Goal: Information Seeking & Learning: Find specific fact

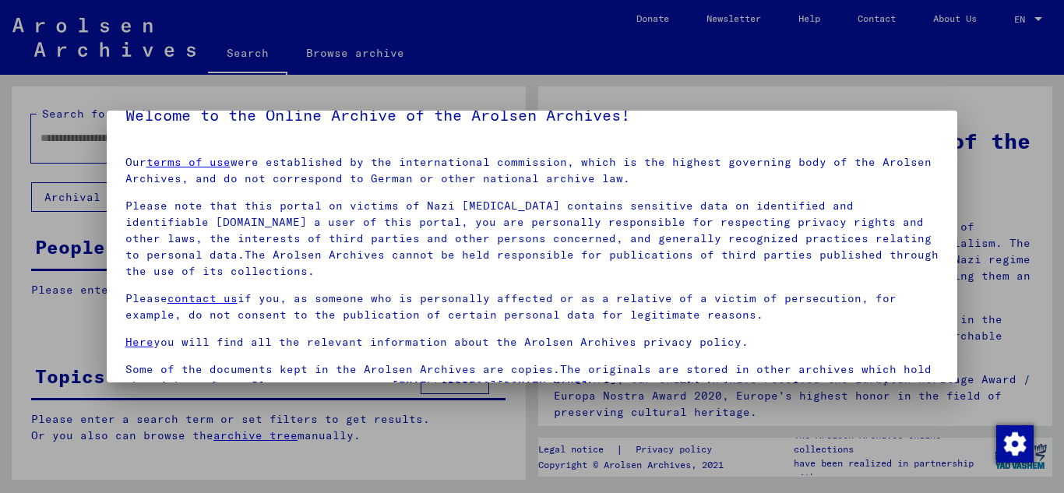
scroll to position [127, 0]
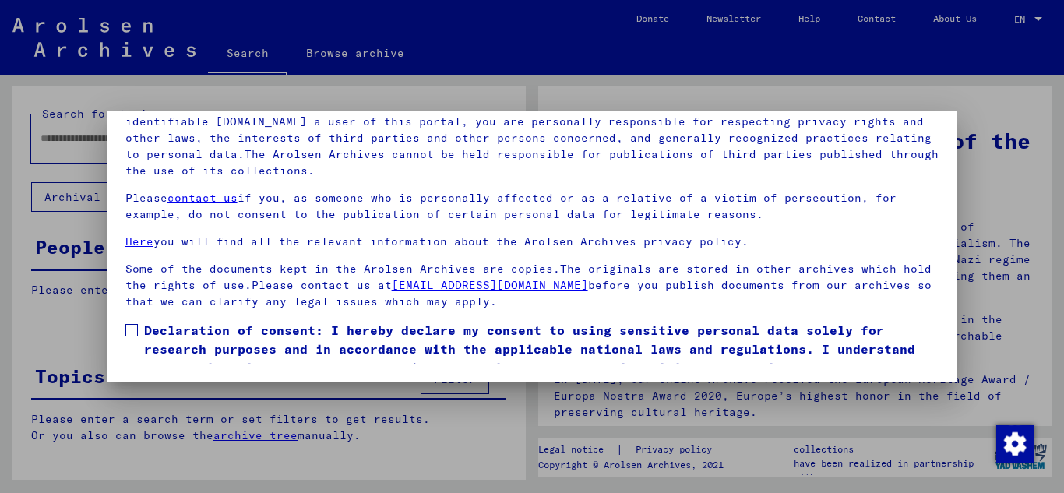
click at [132, 330] on span at bounding box center [131, 330] width 12 height 12
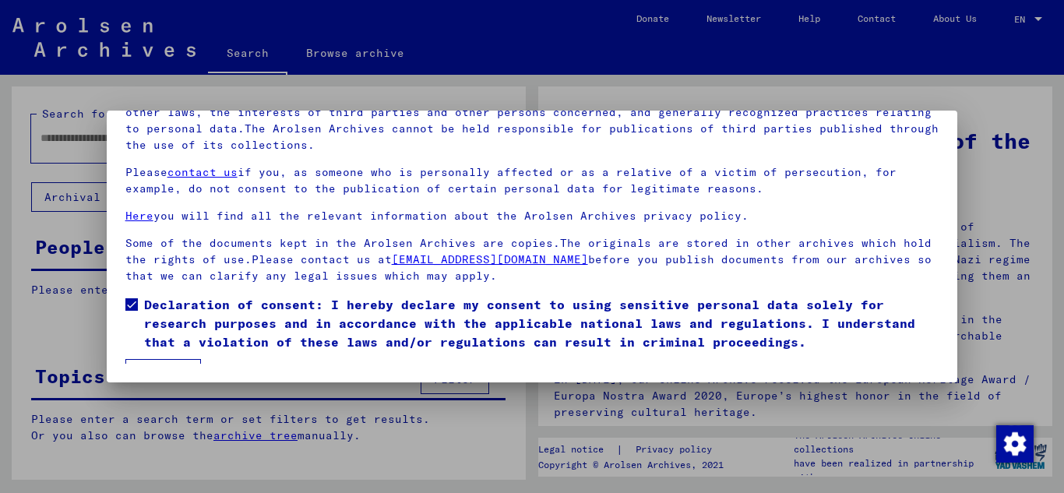
scroll to position [51, 0]
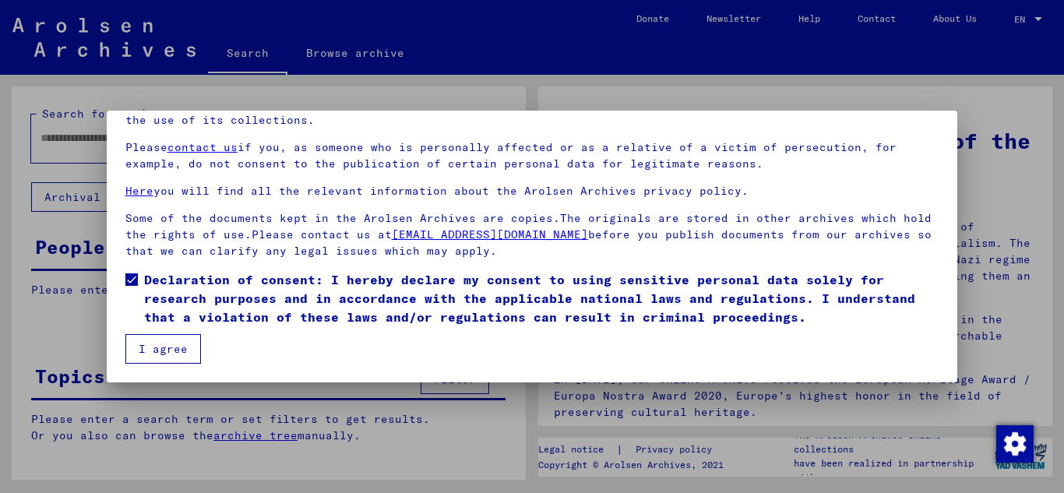
click at [162, 351] on button "I agree" at bounding box center [163, 349] width 76 height 30
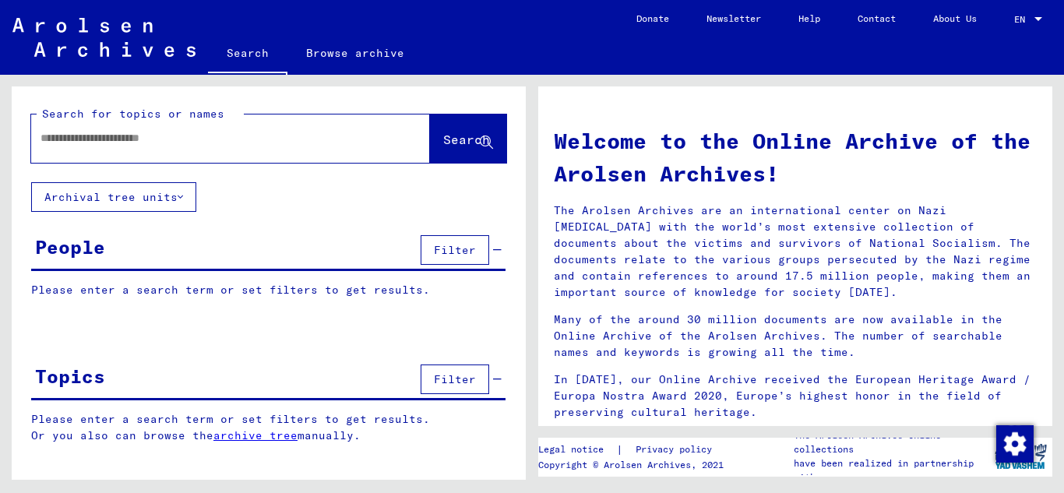
click at [70, 139] on input "text" at bounding box center [212, 138] width 343 height 16
type input "**********"
click at [481, 138] on icon at bounding box center [486, 142] width 13 height 13
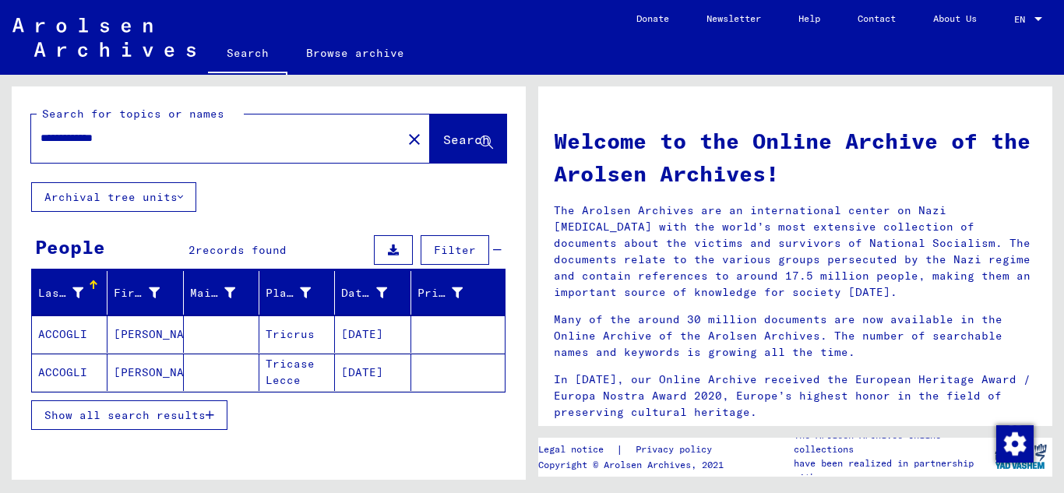
click at [85, 337] on mat-cell "ACCOGLI" at bounding box center [70, 333] width 76 height 37
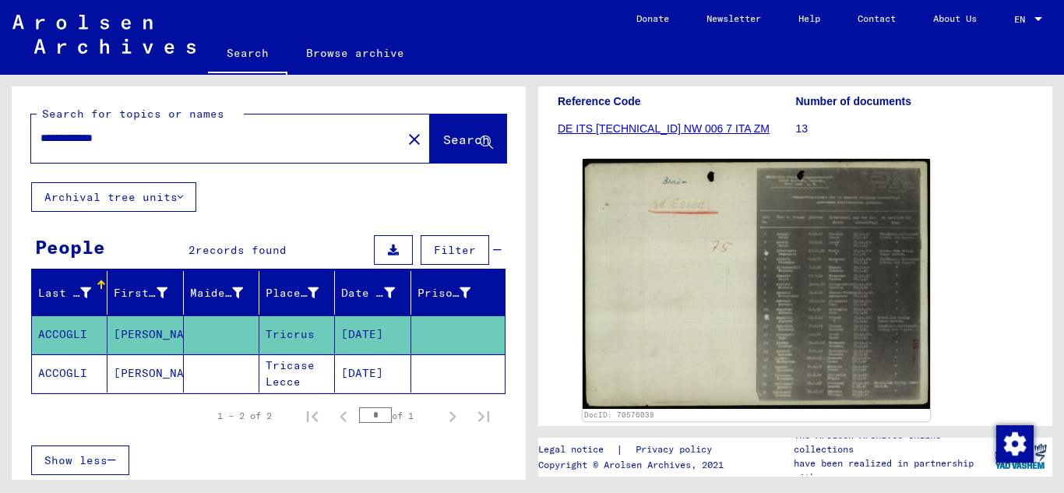
scroll to position [224, 0]
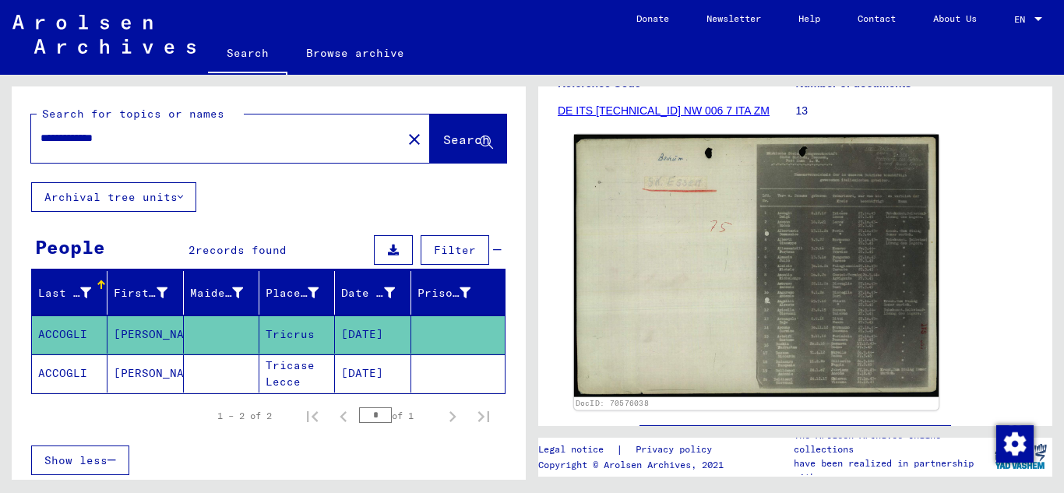
click at [841, 310] on img at bounding box center [756, 266] width 365 height 263
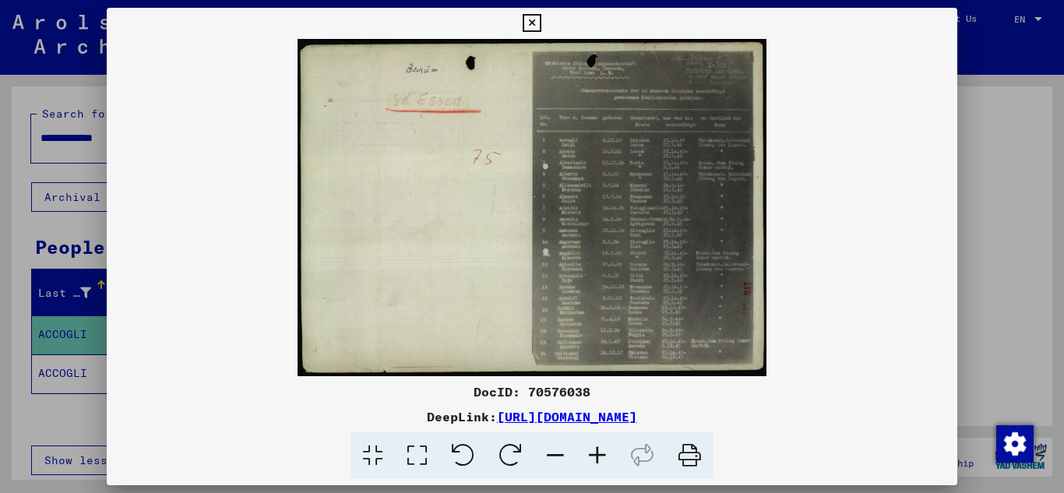
click at [597, 452] on icon at bounding box center [597, 456] width 42 height 48
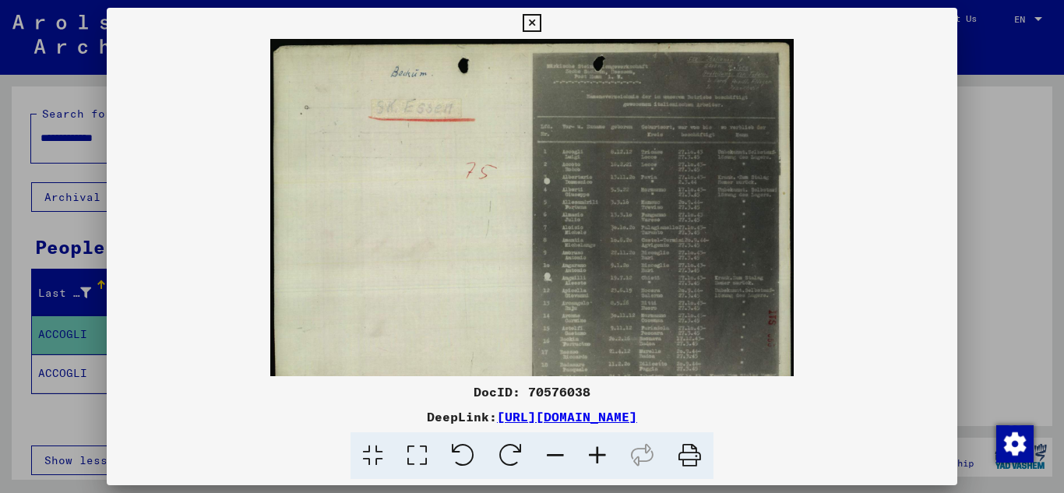
click at [597, 452] on icon at bounding box center [597, 456] width 42 height 48
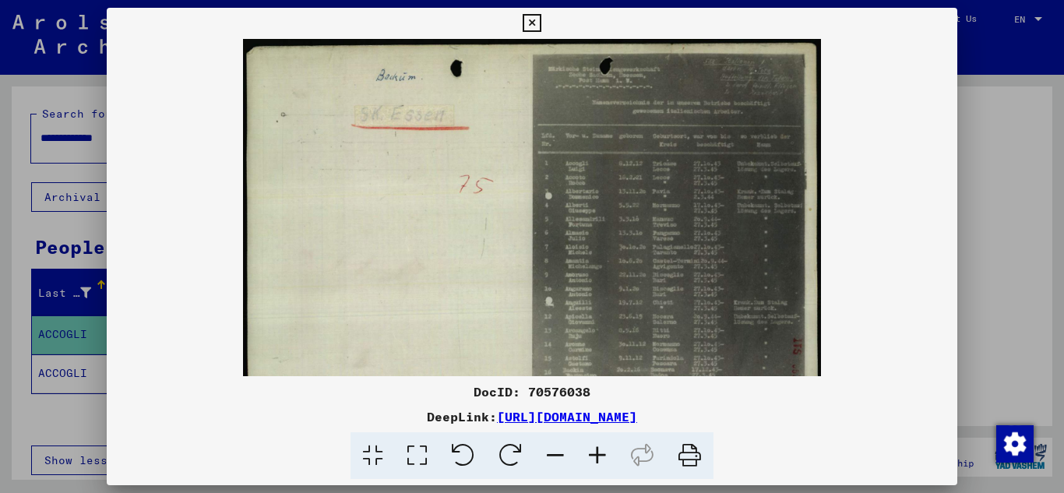
click at [597, 452] on icon at bounding box center [597, 456] width 42 height 48
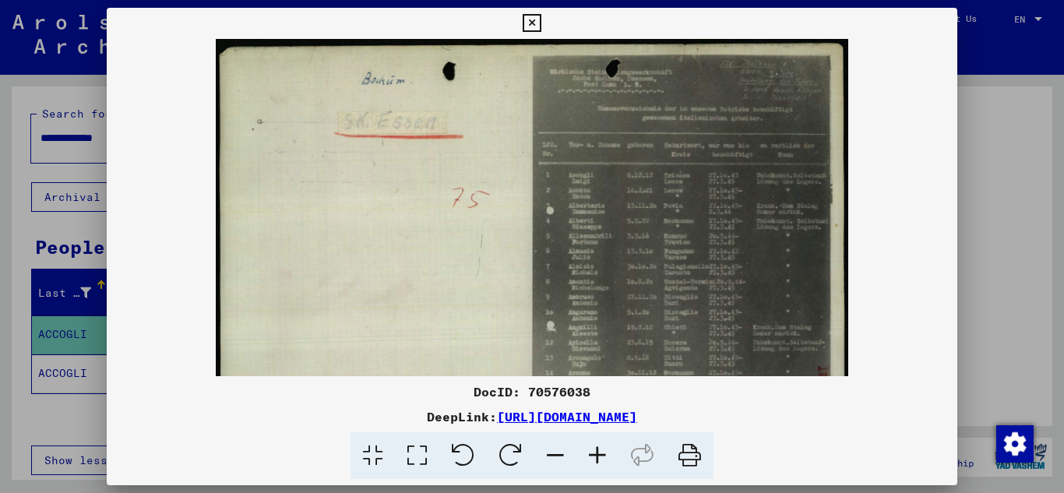
click at [597, 452] on icon at bounding box center [597, 456] width 42 height 48
click at [597, 451] on icon at bounding box center [597, 456] width 42 height 48
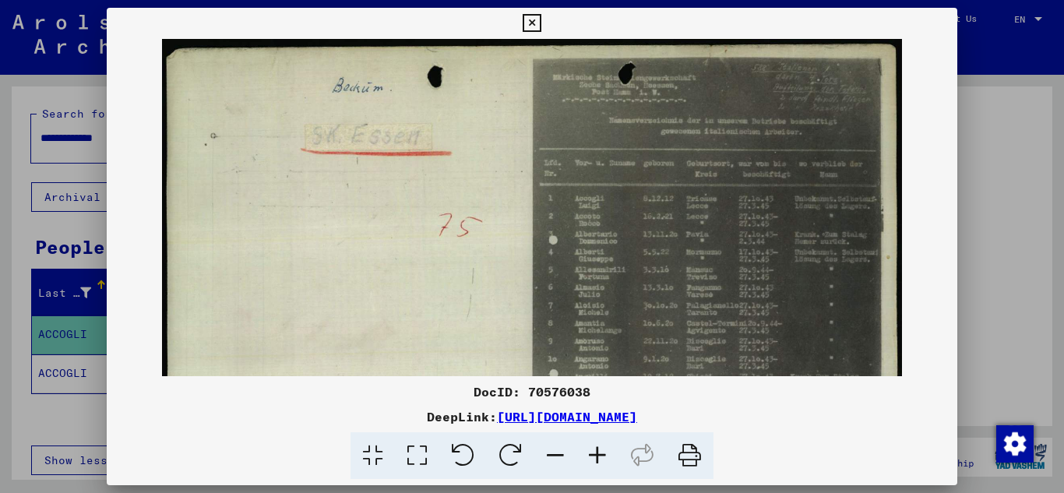
click at [597, 451] on icon at bounding box center [597, 456] width 42 height 48
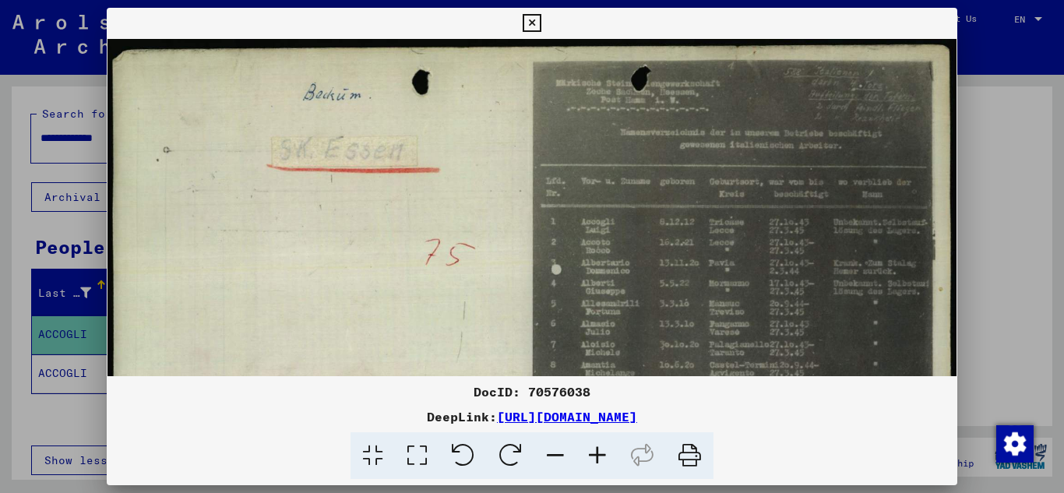
click at [597, 451] on icon at bounding box center [597, 456] width 42 height 48
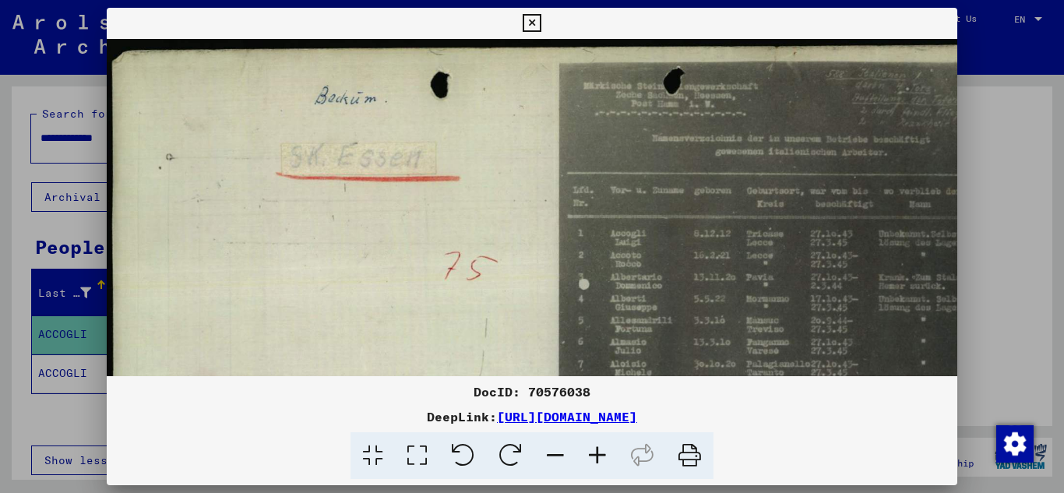
scroll to position [0, 51]
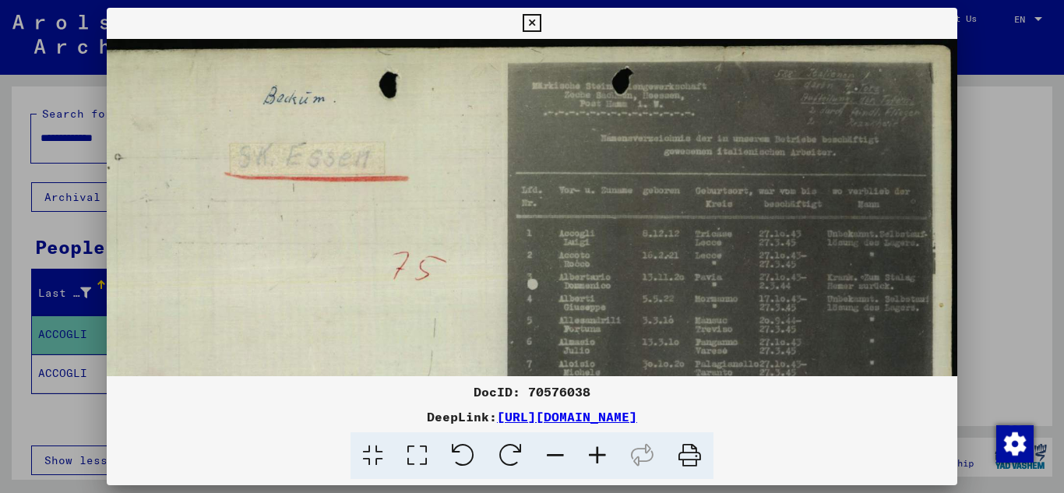
drag, startPoint x: 791, startPoint y: 299, endPoint x: 623, endPoint y: 326, distance: 169.6
click at [623, 326] on img at bounding box center [506, 363] width 903 height 649
click at [531, 19] on icon at bounding box center [532, 23] width 18 height 19
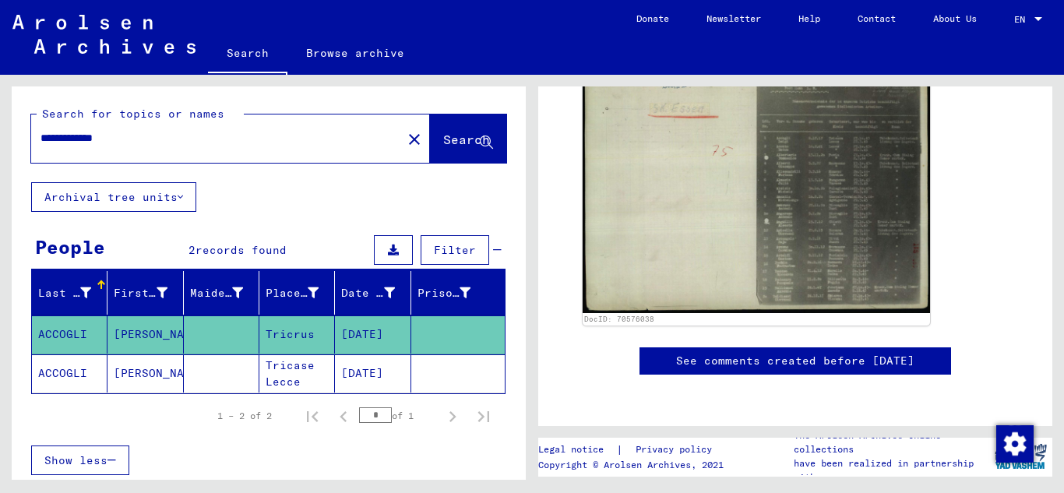
scroll to position [572, 0]
click at [57, 373] on mat-cell "ACCOGLI" at bounding box center [70, 373] width 76 height 38
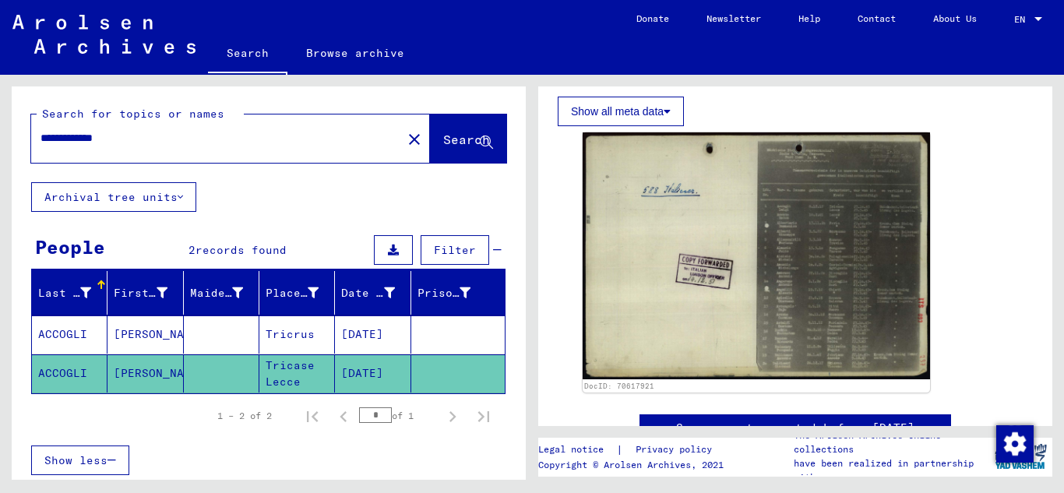
scroll to position [294, 0]
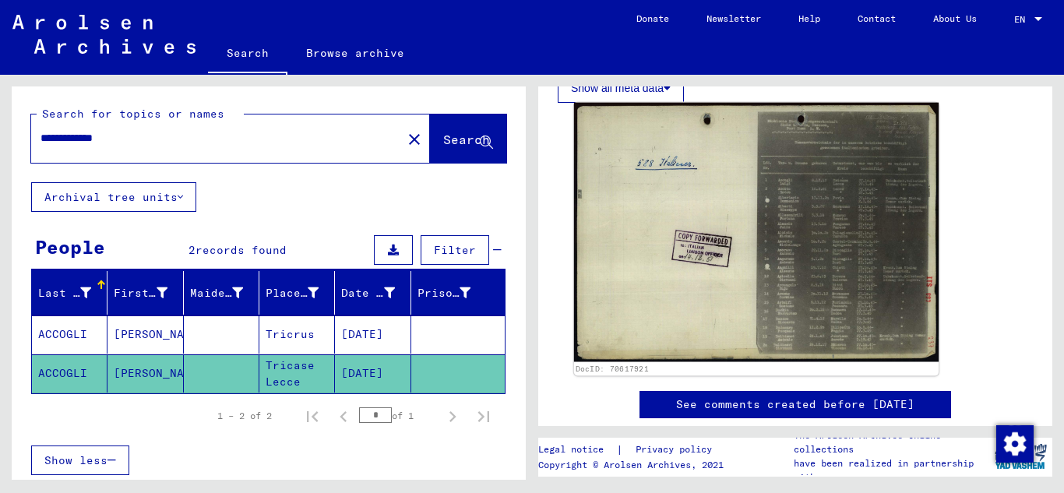
click at [728, 229] on img at bounding box center [756, 232] width 365 height 259
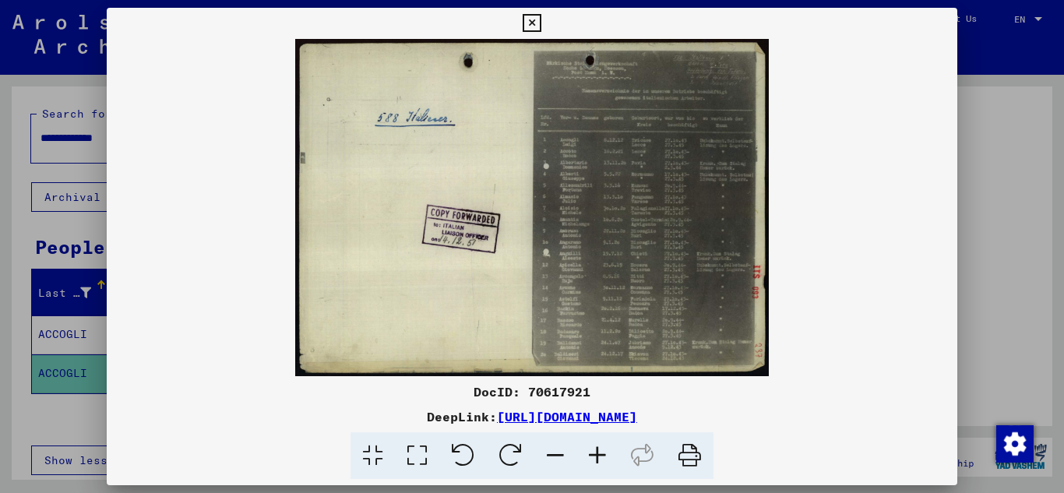
click at [600, 453] on icon at bounding box center [597, 456] width 42 height 48
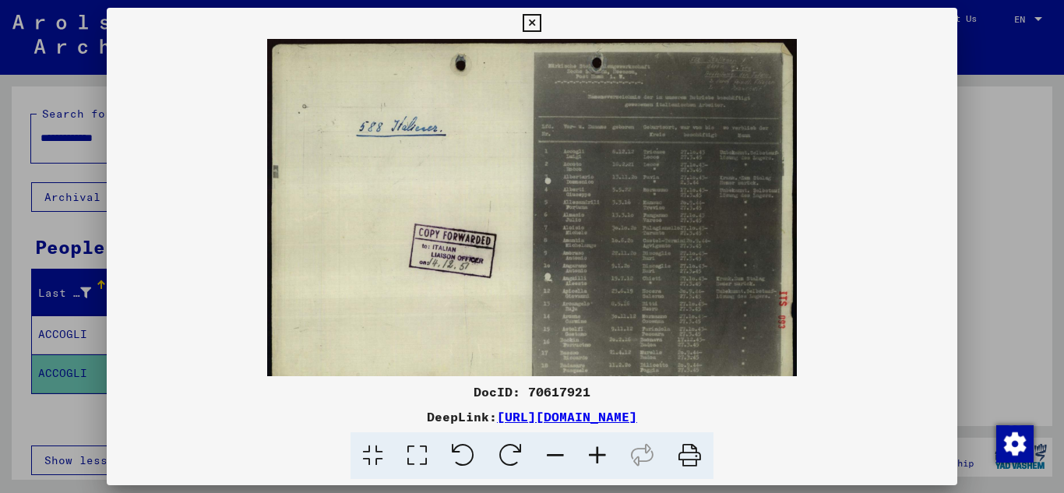
click at [600, 453] on icon at bounding box center [597, 456] width 42 height 48
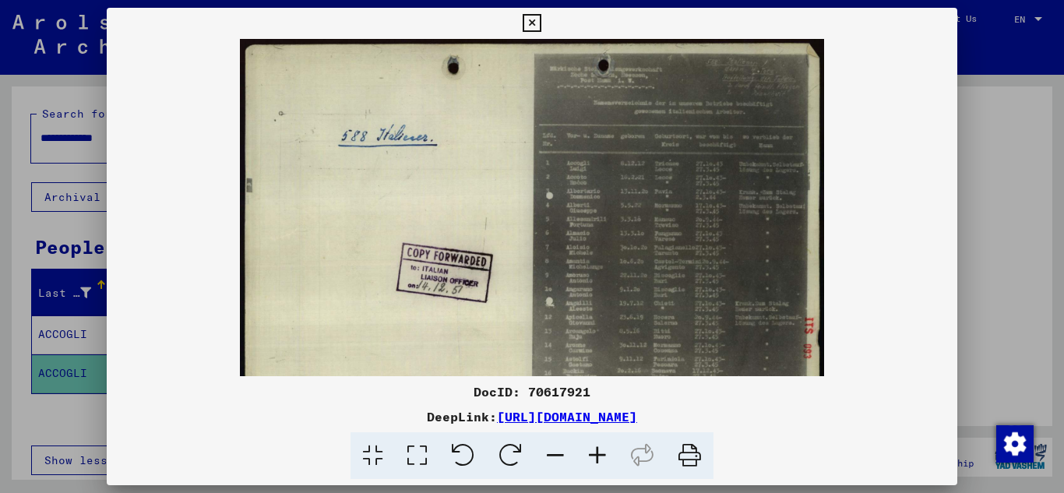
click at [600, 453] on icon at bounding box center [597, 456] width 42 height 48
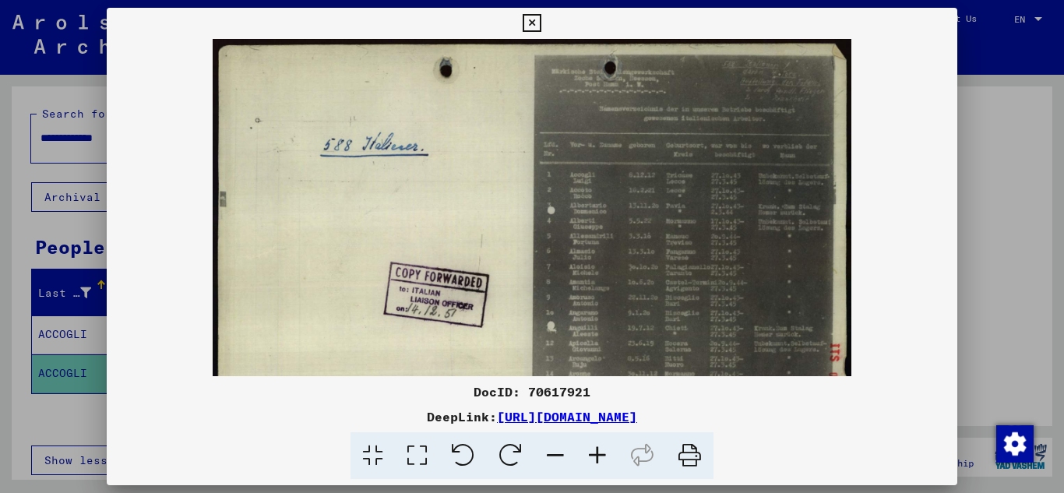
click at [600, 453] on icon at bounding box center [597, 456] width 42 height 48
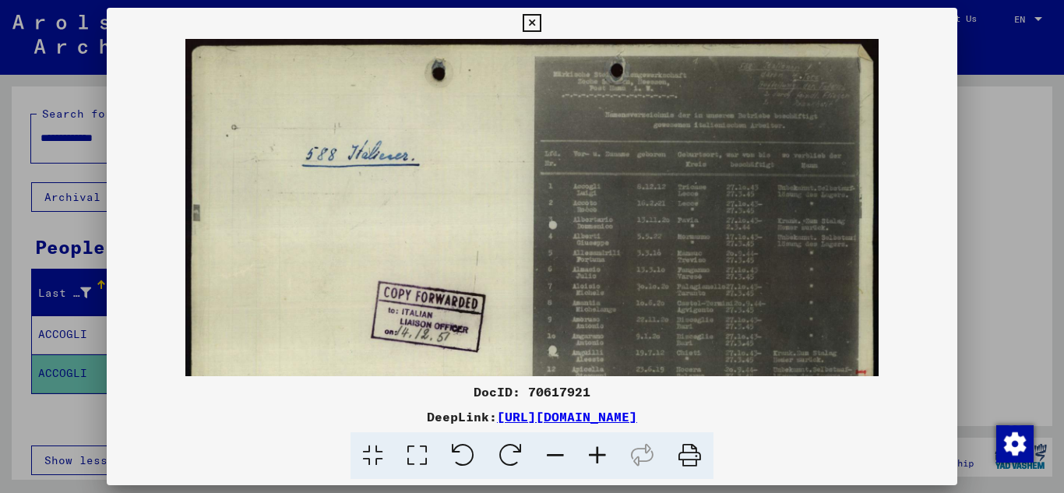
click at [600, 452] on icon at bounding box center [597, 456] width 42 height 48
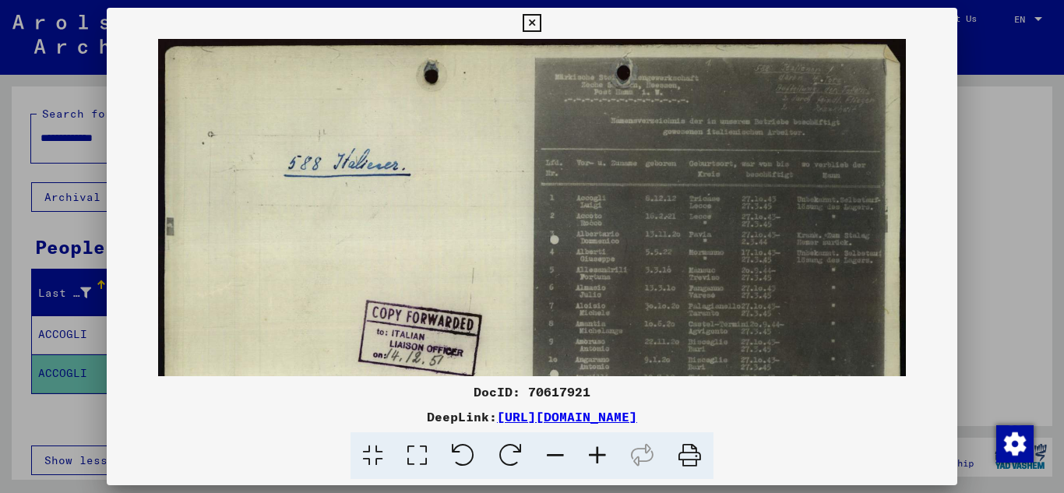
click at [599, 451] on icon at bounding box center [597, 456] width 42 height 48
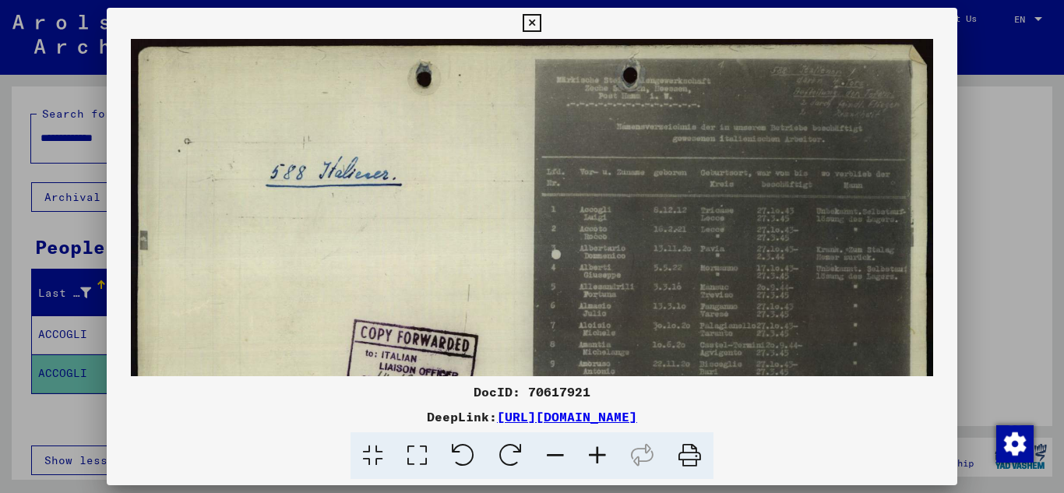
click at [598, 449] on icon at bounding box center [597, 456] width 42 height 48
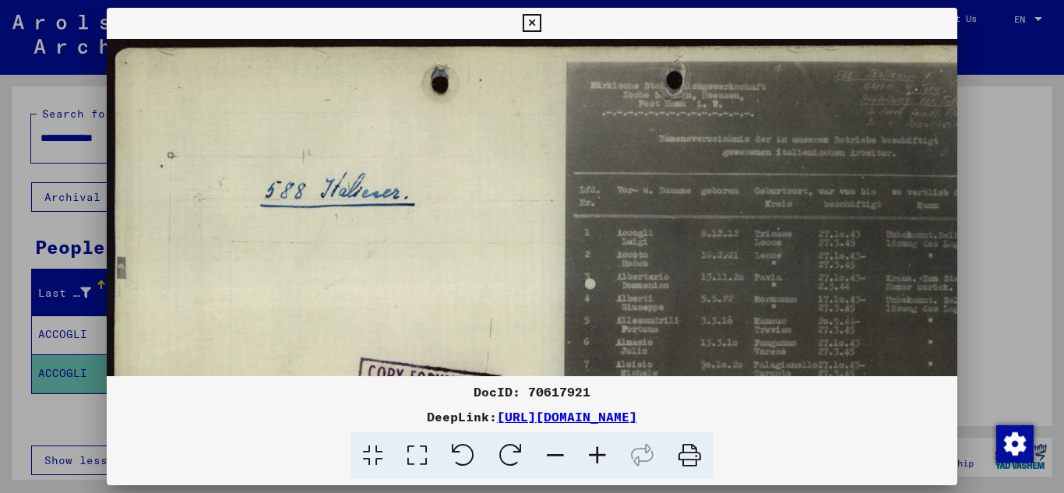
click at [598, 449] on icon at bounding box center [597, 456] width 42 height 48
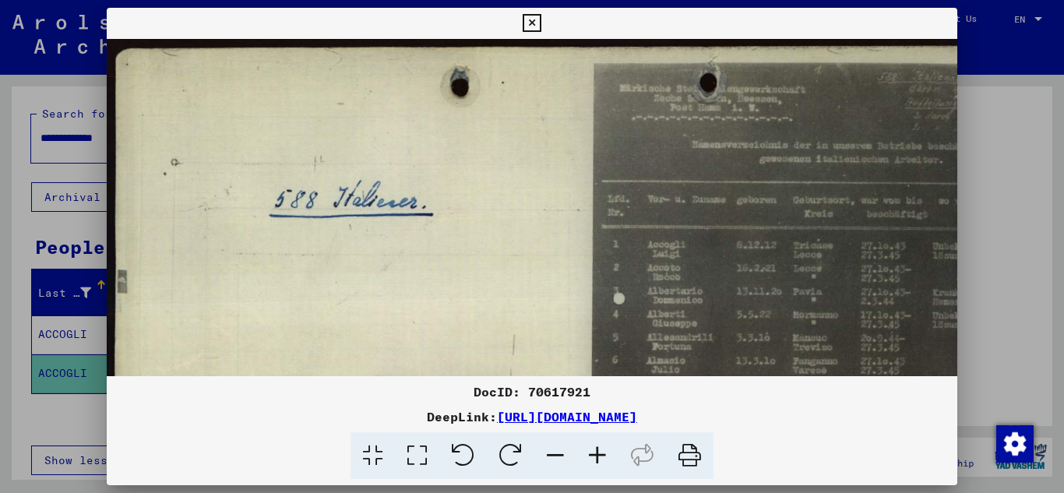
click at [596, 446] on icon at bounding box center [597, 456] width 42 height 48
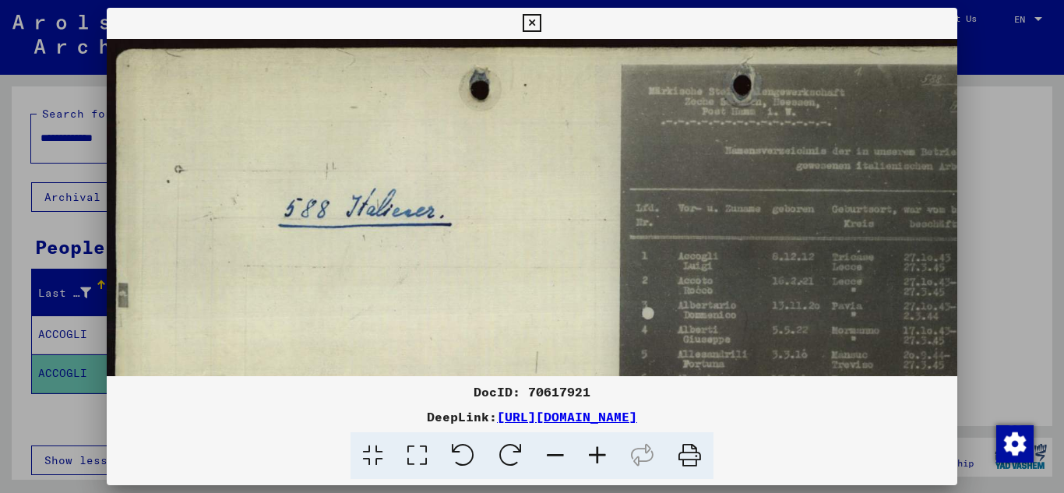
click at [597, 446] on icon at bounding box center [597, 456] width 42 height 48
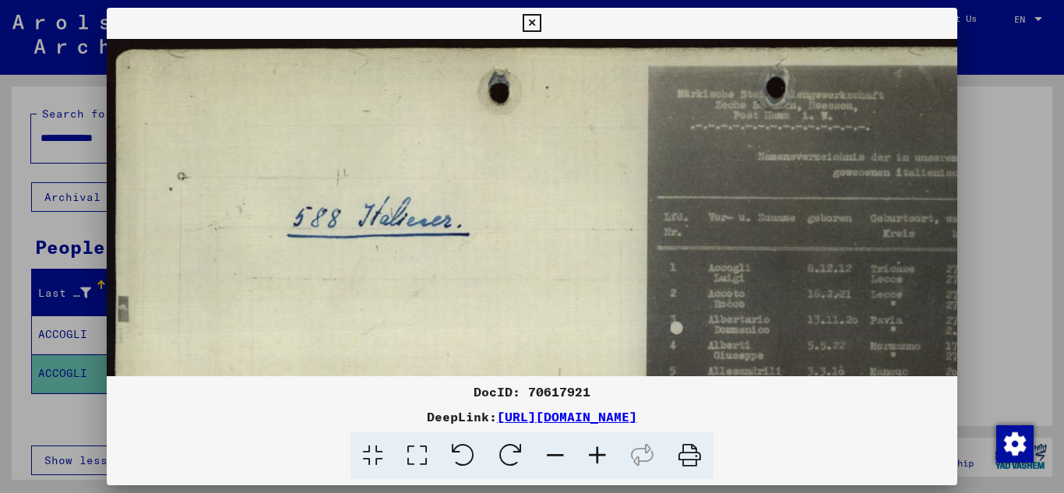
drag, startPoint x: 792, startPoint y: 174, endPoint x: 744, endPoint y: 178, distance: 48.5
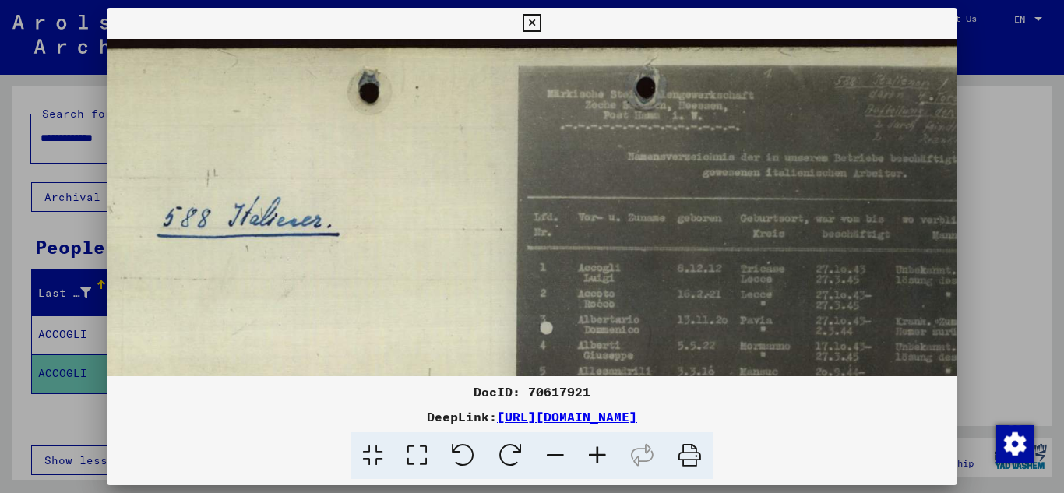
scroll to position [1, 165]
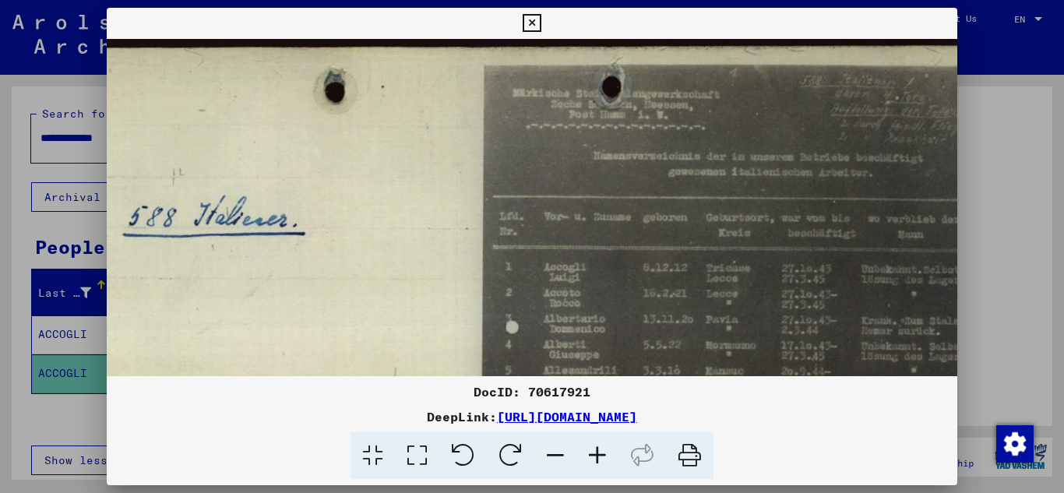
drag, startPoint x: 744, startPoint y: 178, endPoint x: 599, endPoint y: 161, distance: 145.9
click at [600, 160] on img at bounding box center [480, 421] width 1077 height 766
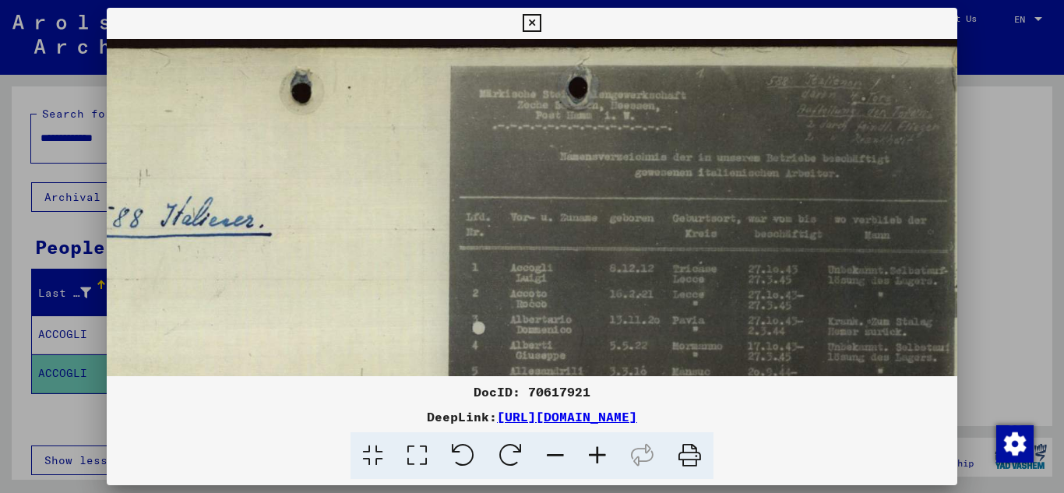
scroll to position [0, 225]
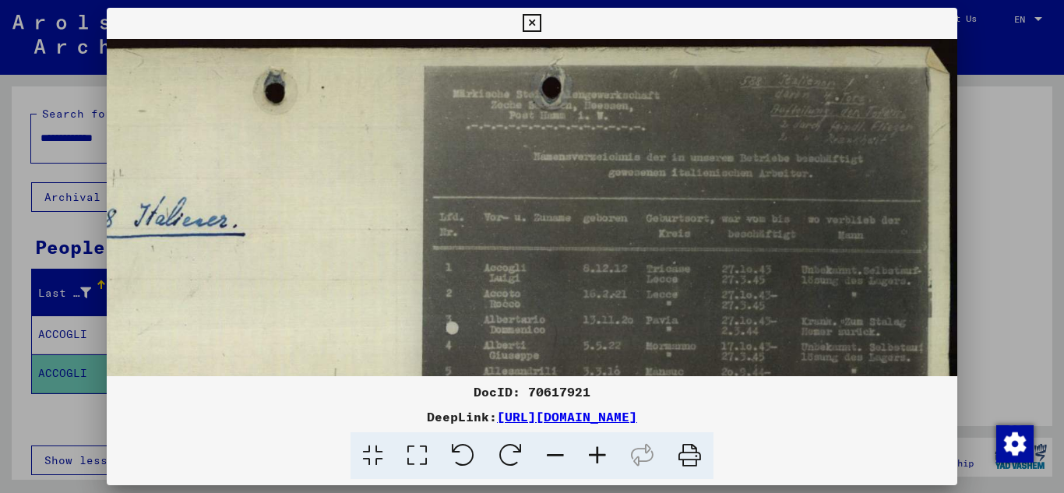
drag, startPoint x: 697, startPoint y: 132, endPoint x: 601, endPoint y: 142, distance: 96.3
click at [601, 142] on img at bounding box center [420, 422] width 1077 height 766
click at [703, 149] on img at bounding box center [420, 422] width 1077 height 766
click at [605, 453] on icon at bounding box center [597, 456] width 42 height 48
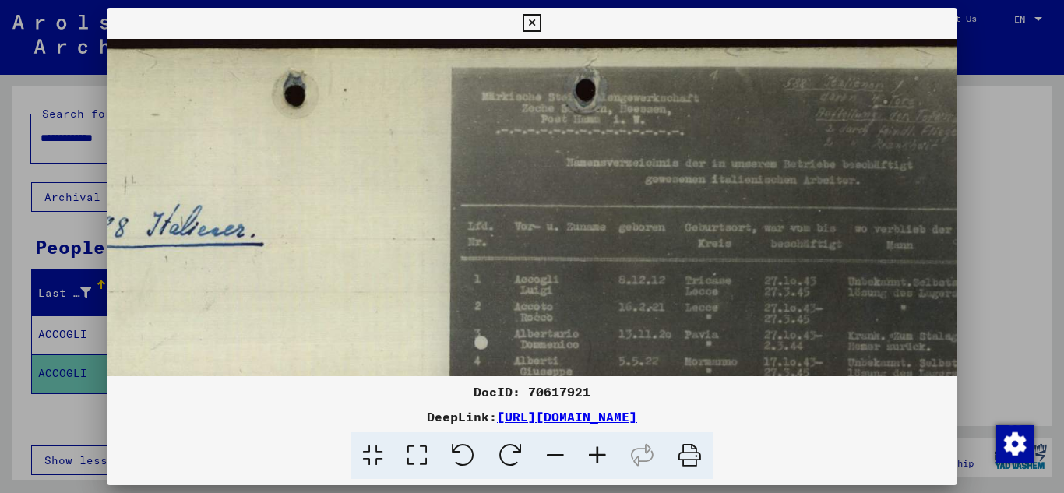
click at [605, 453] on icon at bounding box center [597, 456] width 42 height 48
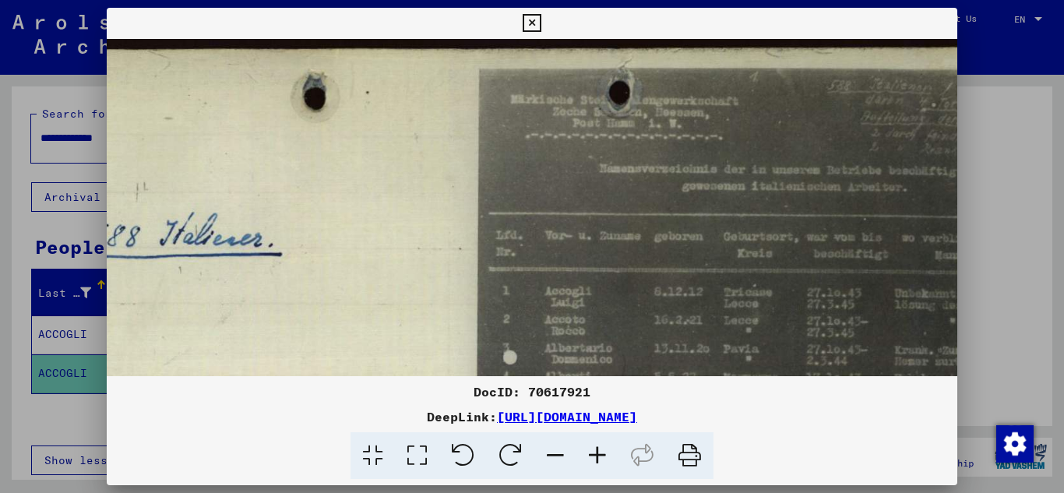
click at [605, 453] on icon at bounding box center [597, 456] width 42 height 48
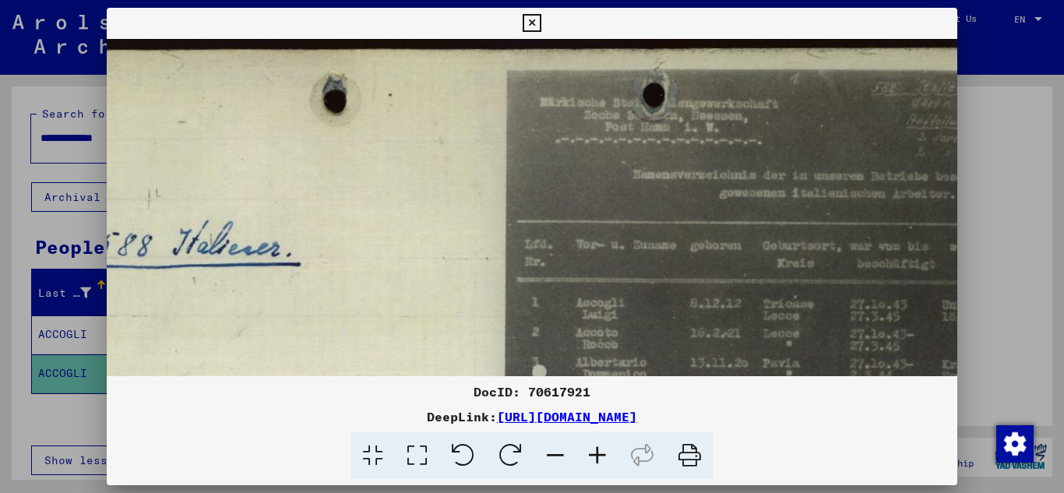
click at [605, 453] on icon at bounding box center [597, 456] width 42 height 48
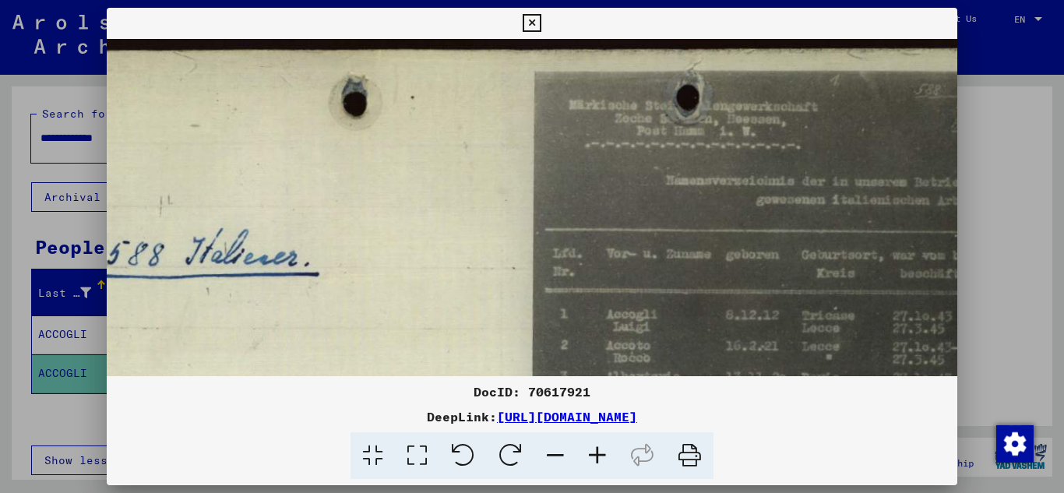
click at [605, 453] on icon at bounding box center [597, 456] width 42 height 48
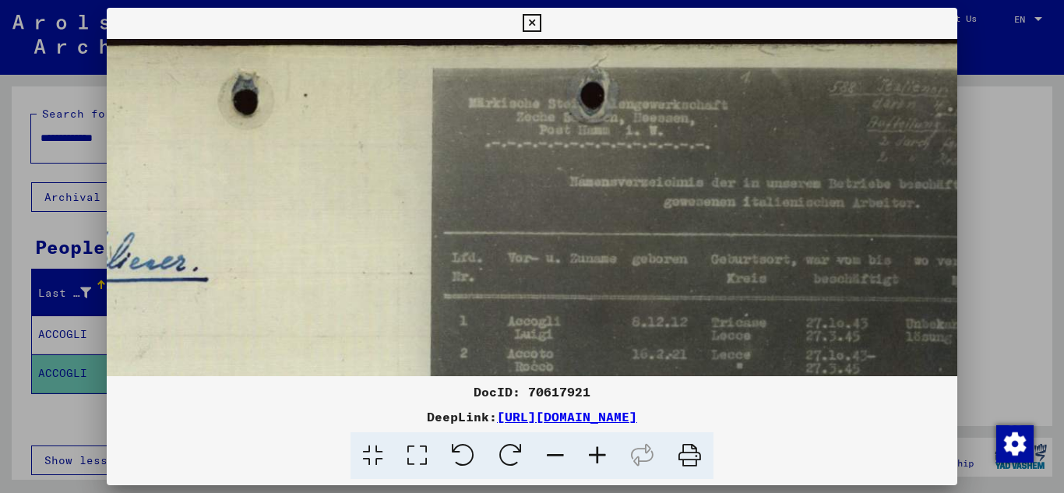
scroll to position [11, 446]
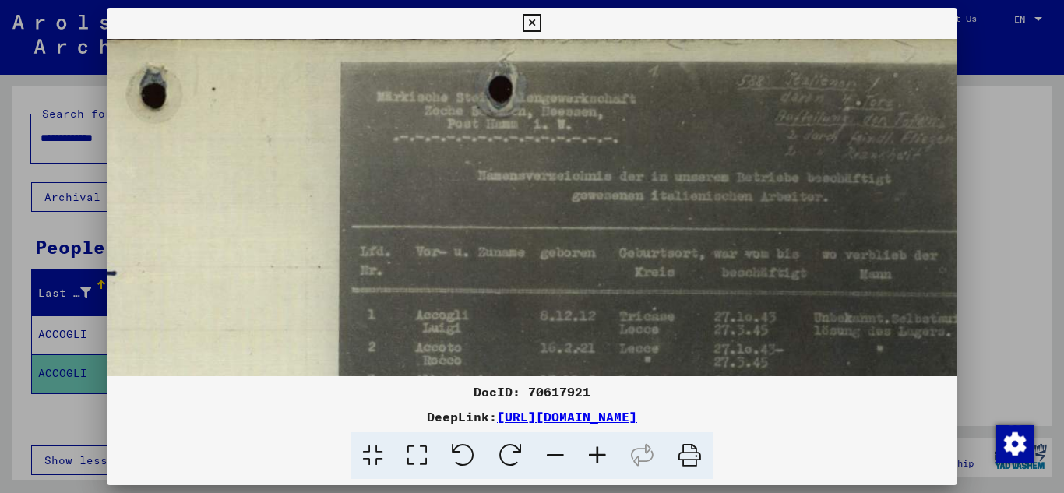
drag, startPoint x: 680, startPoint y: 297, endPoint x: 459, endPoint y: 293, distance: 221.3
click at [527, 23] on icon at bounding box center [532, 23] width 18 height 19
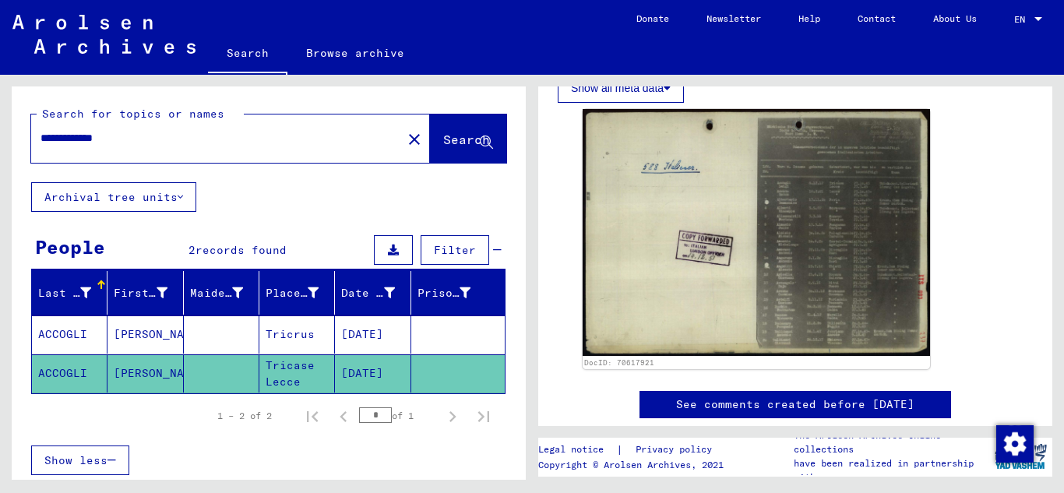
drag, startPoint x: 150, startPoint y: 138, endPoint x: 143, endPoint y: 173, distance: 35.7
click at [40, 150] on div "**********" at bounding box center [211, 138] width 361 height 35
type input "**********"
click at [480, 142] on icon at bounding box center [486, 142] width 13 height 13
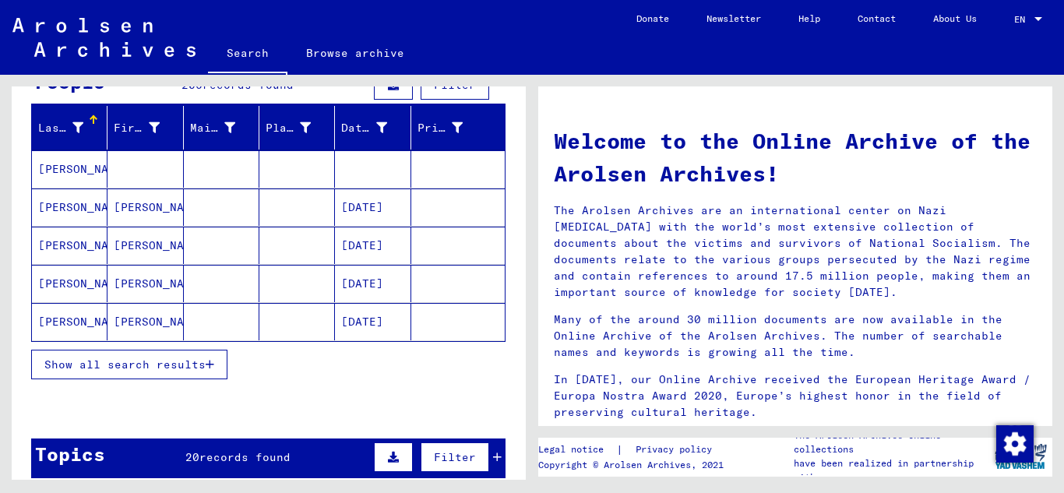
scroll to position [170, 0]
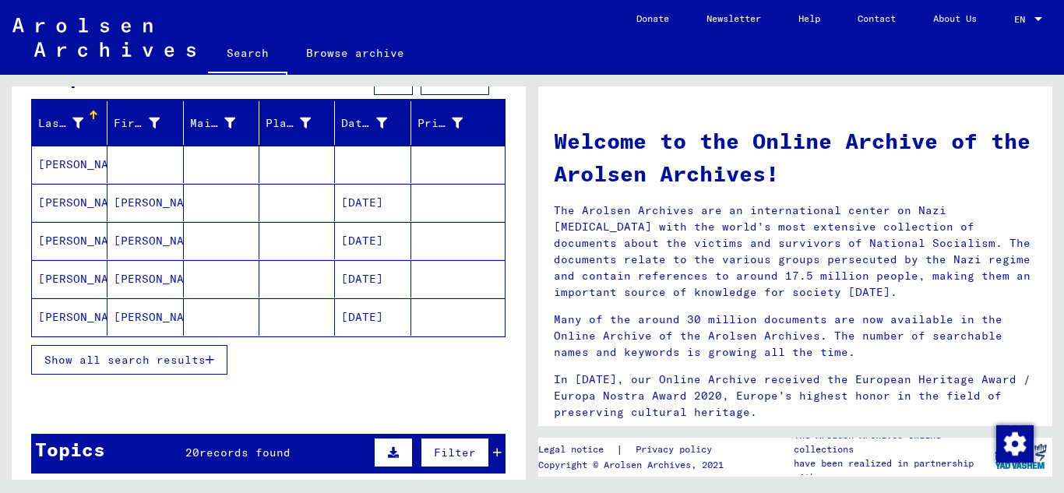
click at [213, 356] on icon "button" at bounding box center [210, 359] width 9 height 11
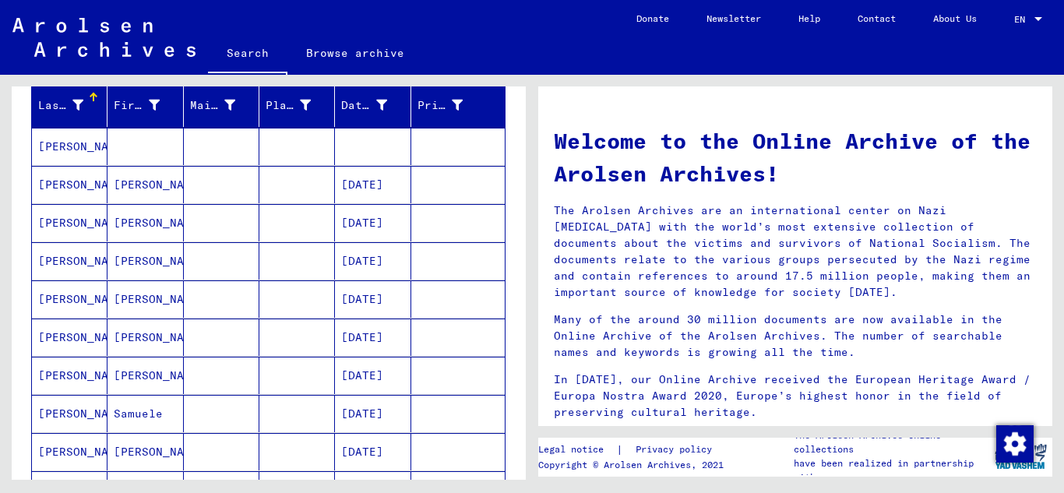
scroll to position [177, 0]
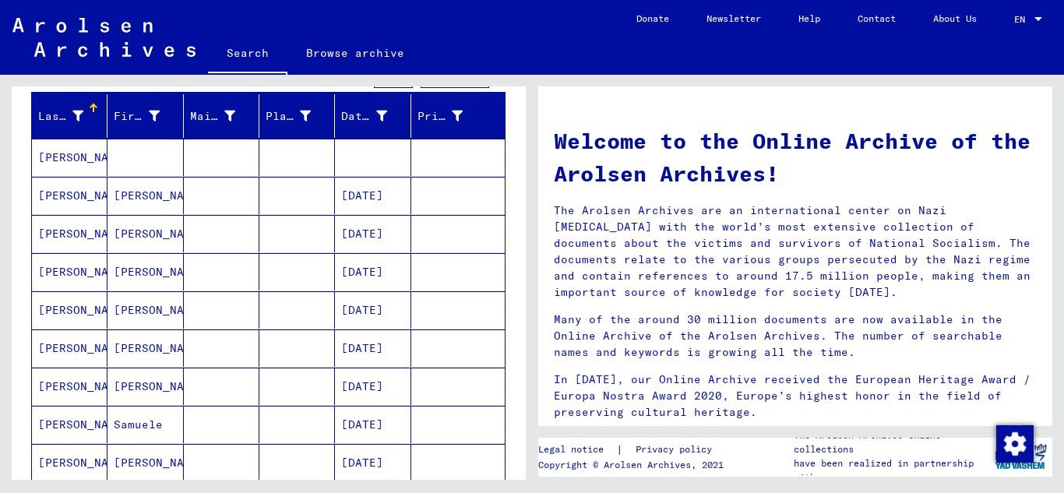
click at [76, 153] on mat-cell "[PERSON_NAME]" at bounding box center [70, 157] width 76 height 37
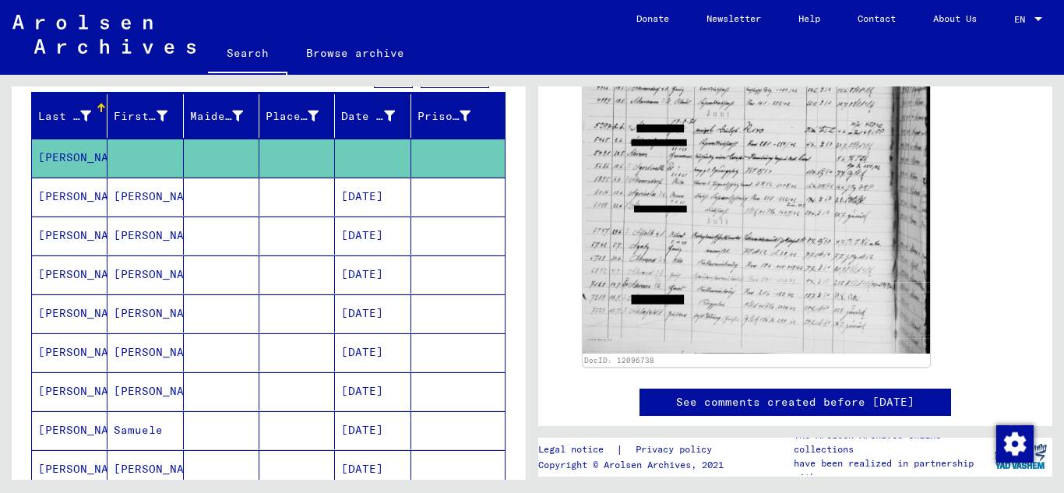
scroll to position [442, 0]
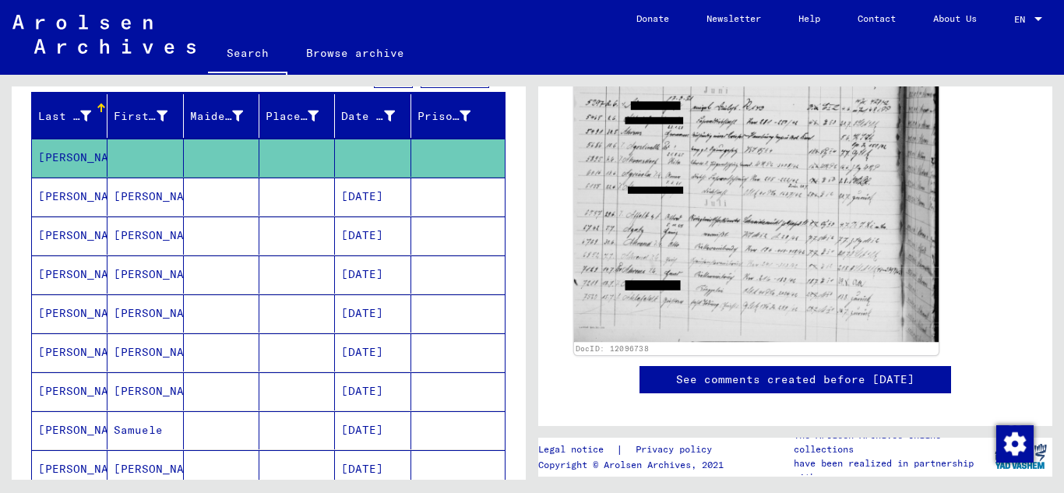
click at [737, 150] on img at bounding box center [756, 102] width 365 height 479
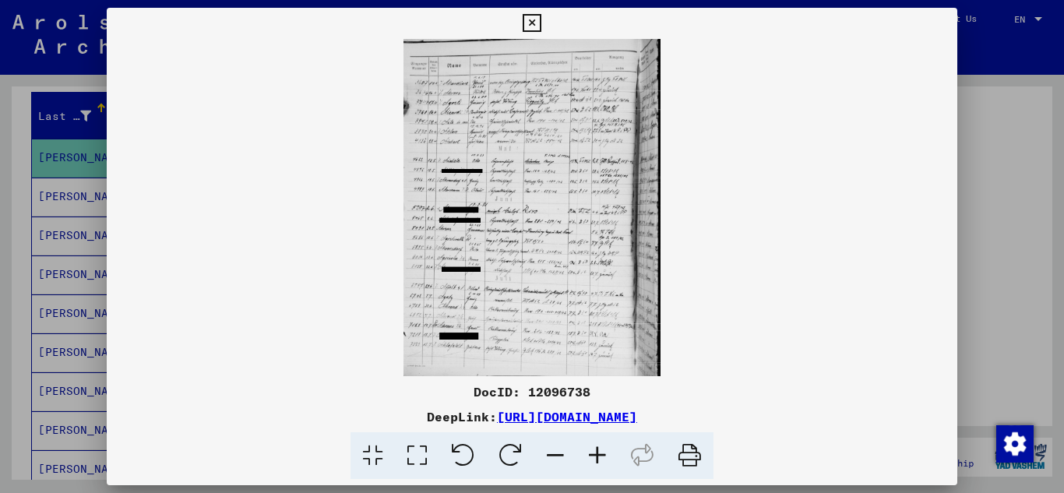
click at [737, 150] on img at bounding box center [532, 207] width 851 height 337
click at [598, 453] on icon at bounding box center [597, 456] width 42 height 48
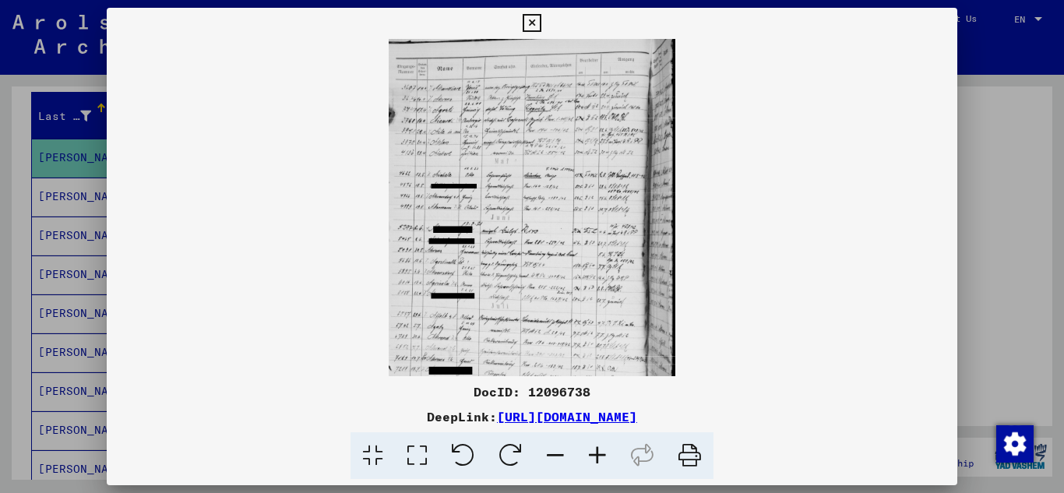
click at [598, 453] on icon at bounding box center [597, 456] width 42 height 48
click at [598, 452] on icon at bounding box center [597, 456] width 42 height 48
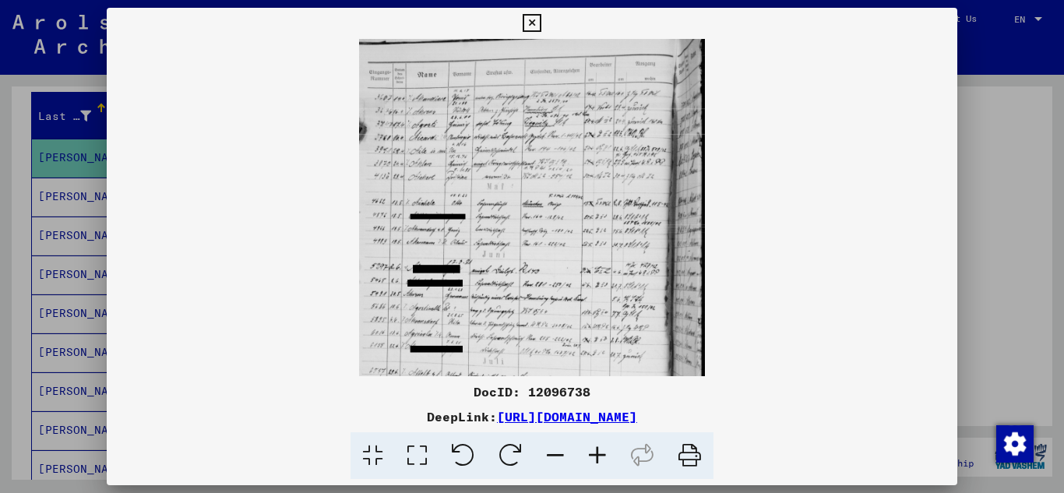
click at [598, 451] on icon at bounding box center [597, 456] width 42 height 48
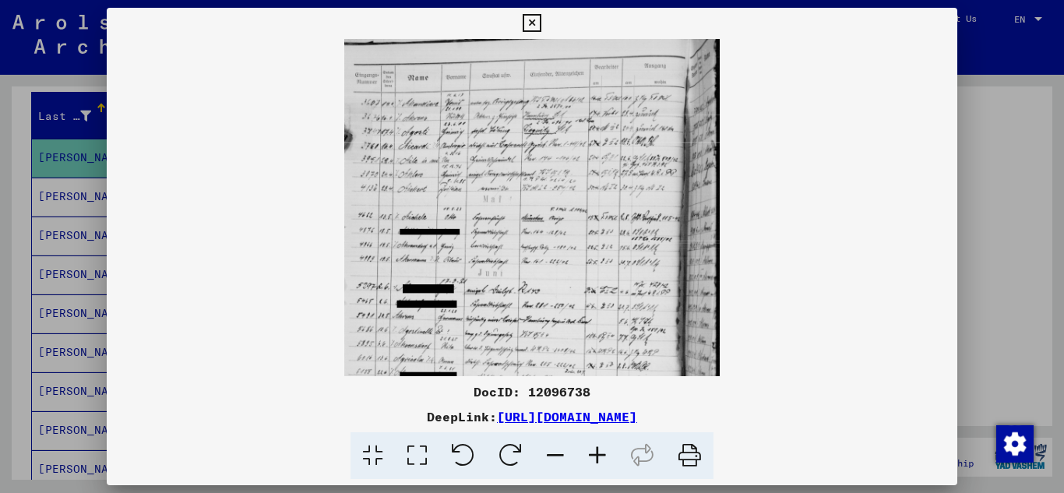
click at [598, 451] on icon at bounding box center [597, 456] width 42 height 48
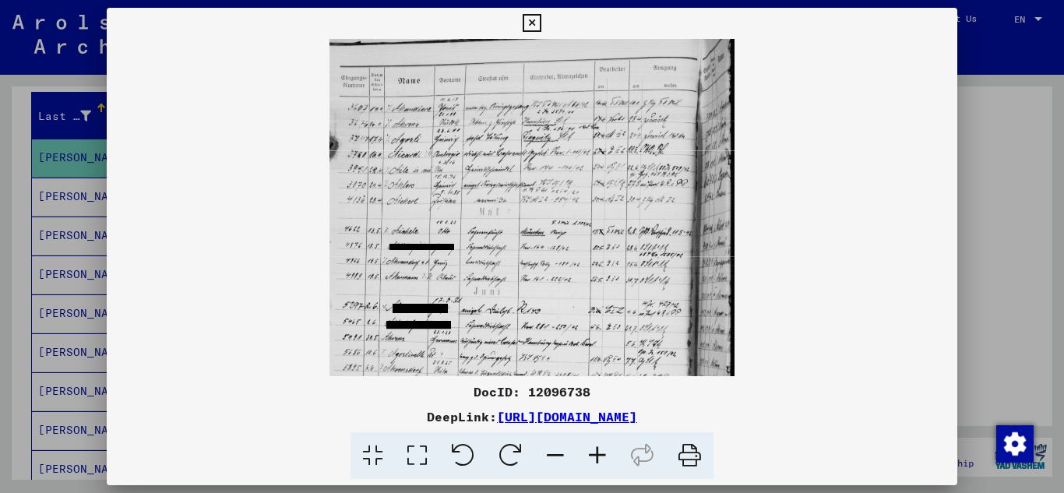
click at [598, 449] on icon at bounding box center [597, 456] width 42 height 48
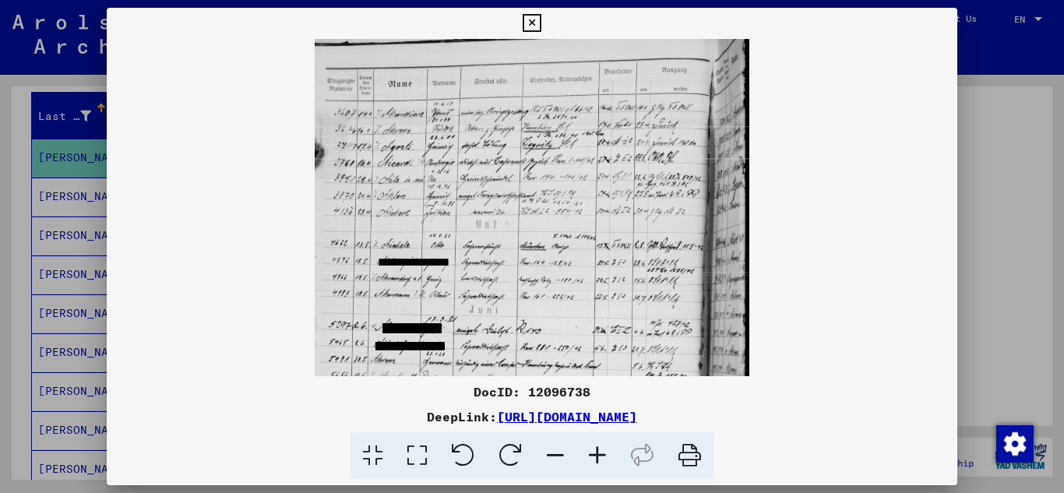
click at [597, 449] on icon at bounding box center [597, 456] width 42 height 48
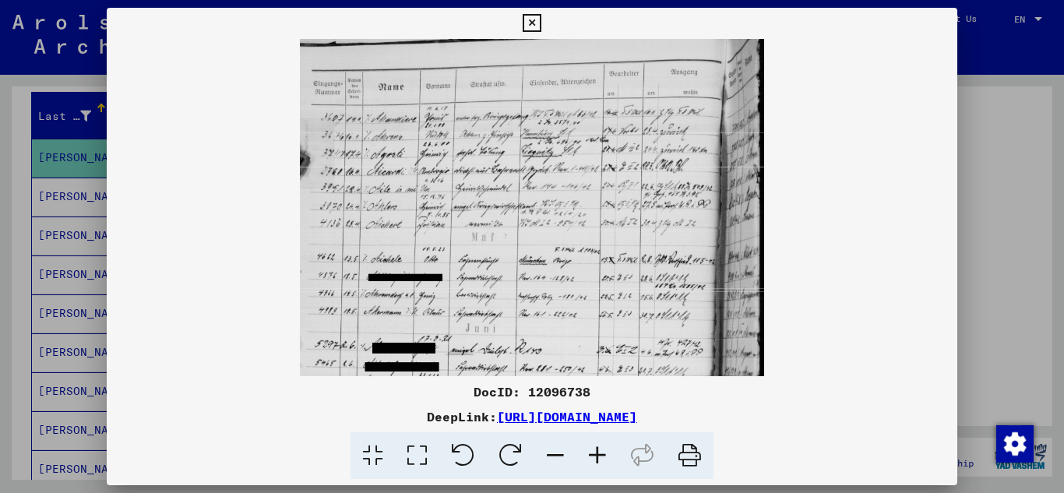
click at [597, 446] on icon at bounding box center [597, 456] width 42 height 48
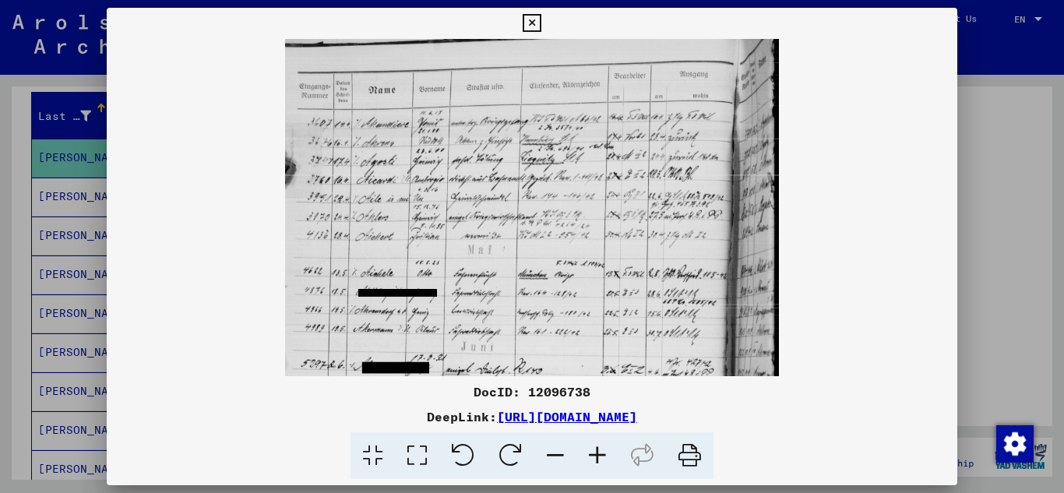
click at [597, 444] on icon at bounding box center [597, 456] width 42 height 48
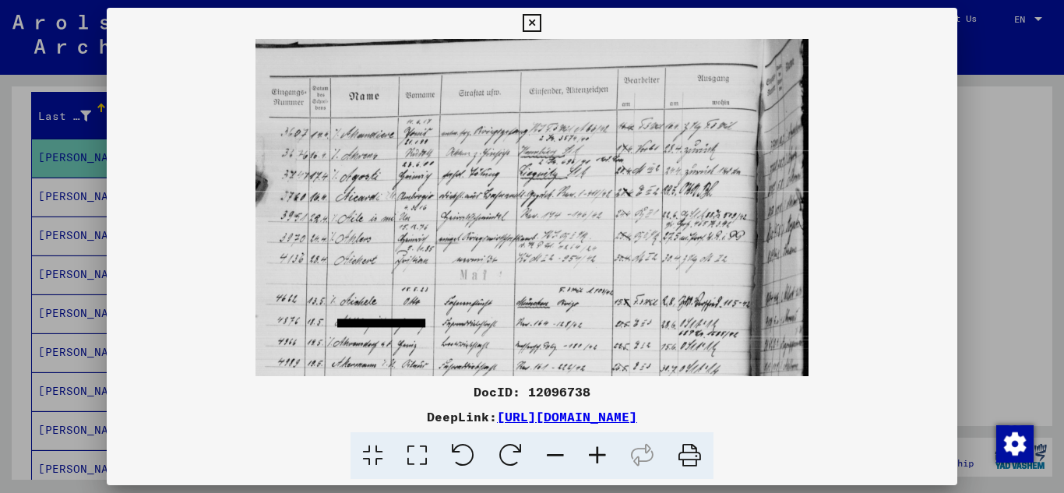
click at [597, 455] on icon at bounding box center [597, 456] width 42 height 48
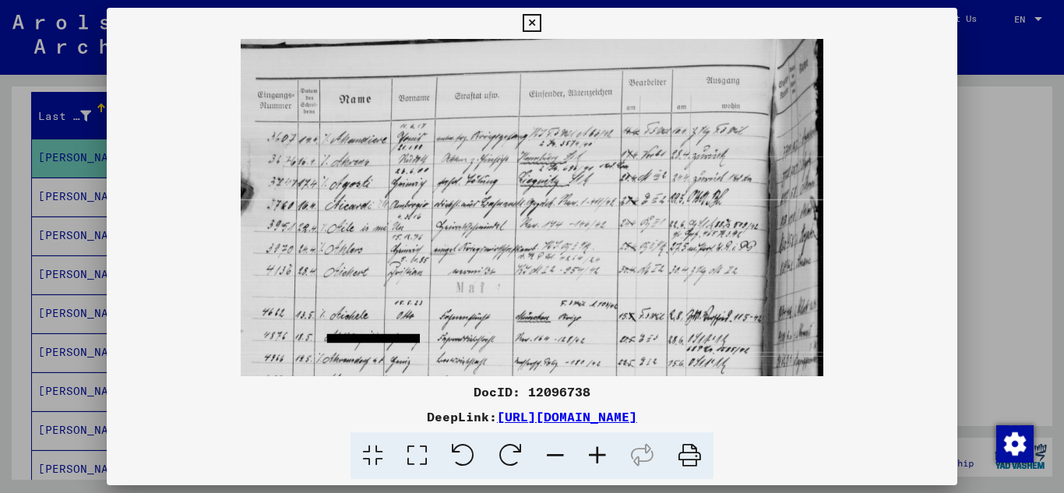
click at [597, 455] on icon at bounding box center [597, 456] width 42 height 48
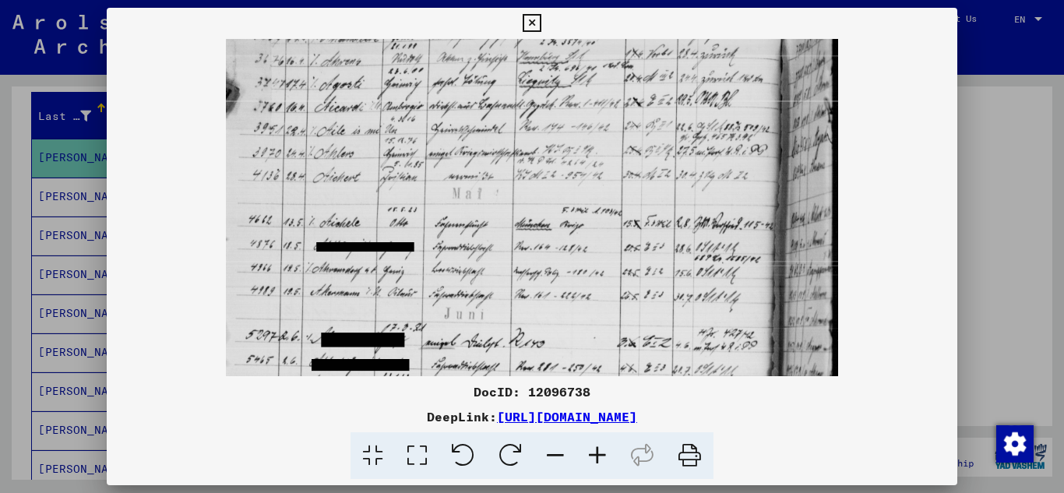
scroll to position [110, 0]
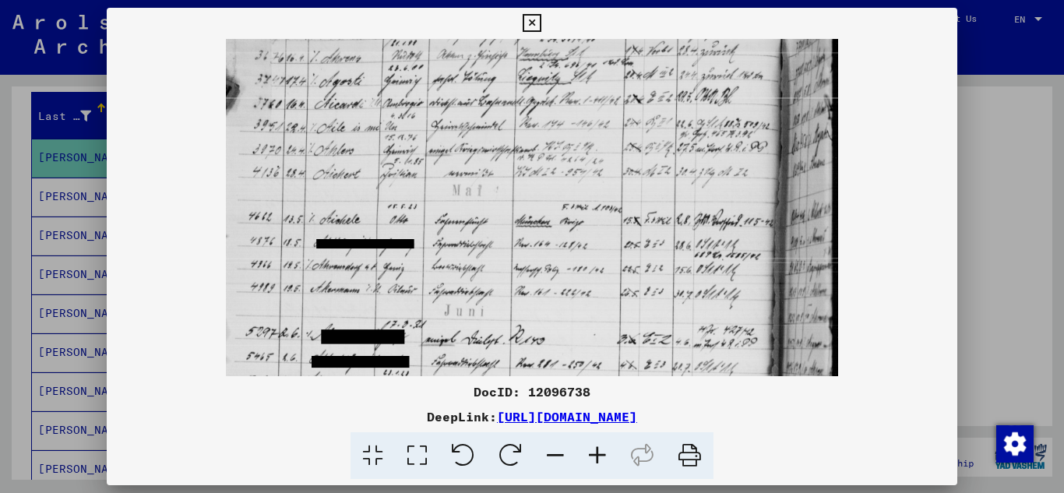
drag, startPoint x: 490, startPoint y: 276, endPoint x: 525, endPoint y: 166, distance: 115.3
click at [525, 166] on img at bounding box center [532, 331] width 613 height 805
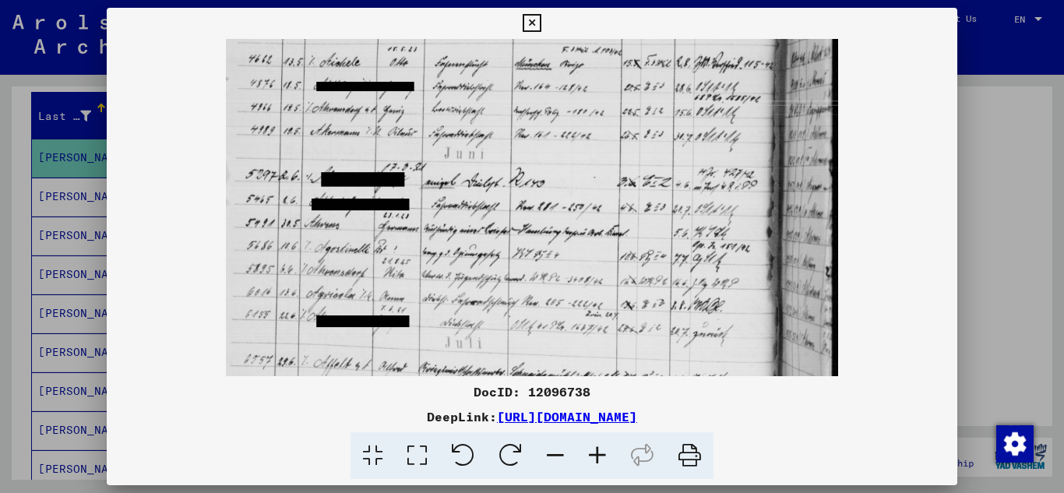
scroll to position [268, 0]
drag, startPoint x: 499, startPoint y: 275, endPoint x: 526, endPoint y: 117, distance: 160.5
click at [526, 117] on img at bounding box center [532, 173] width 613 height 805
click at [600, 451] on icon at bounding box center [597, 456] width 42 height 48
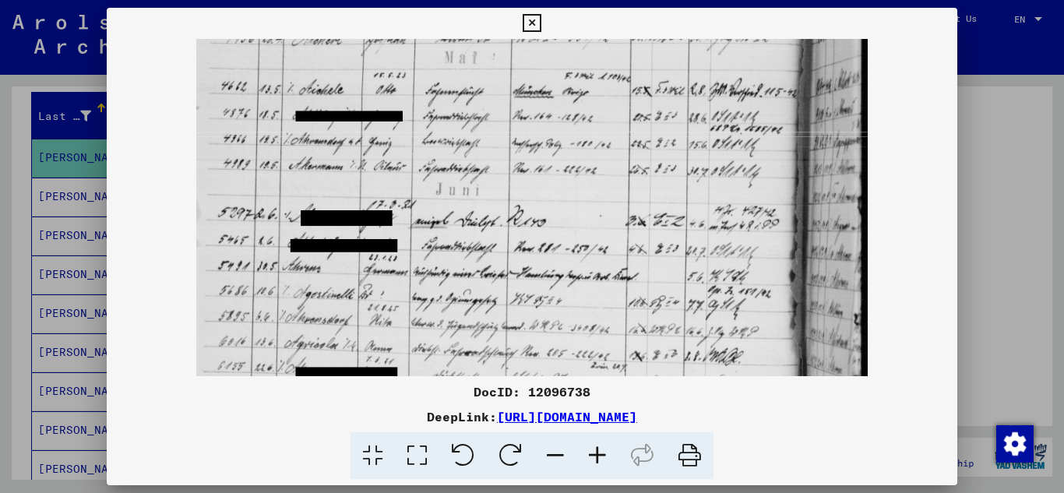
click at [600, 451] on icon at bounding box center [597, 456] width 42 height 48
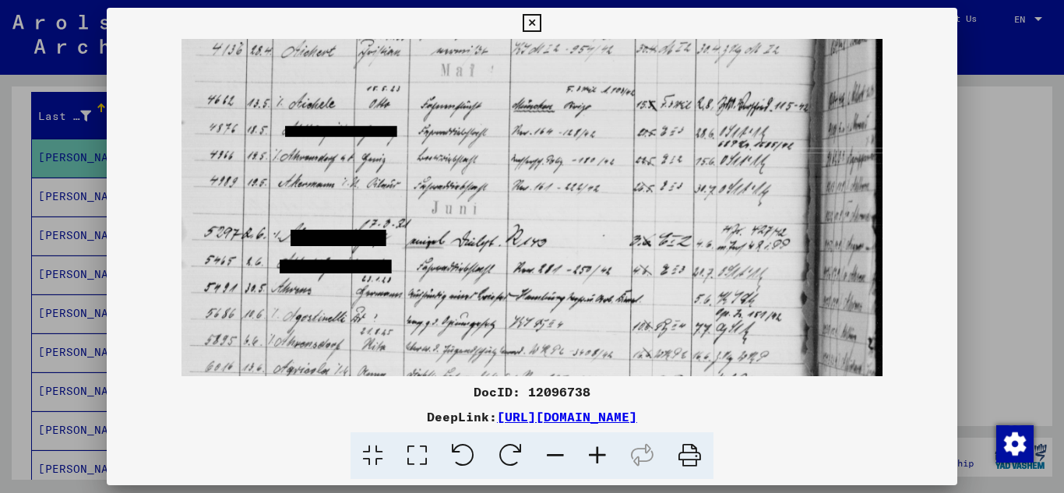
click at [600, 451] on icon at bounding box center [597, 456] width 42 height 48
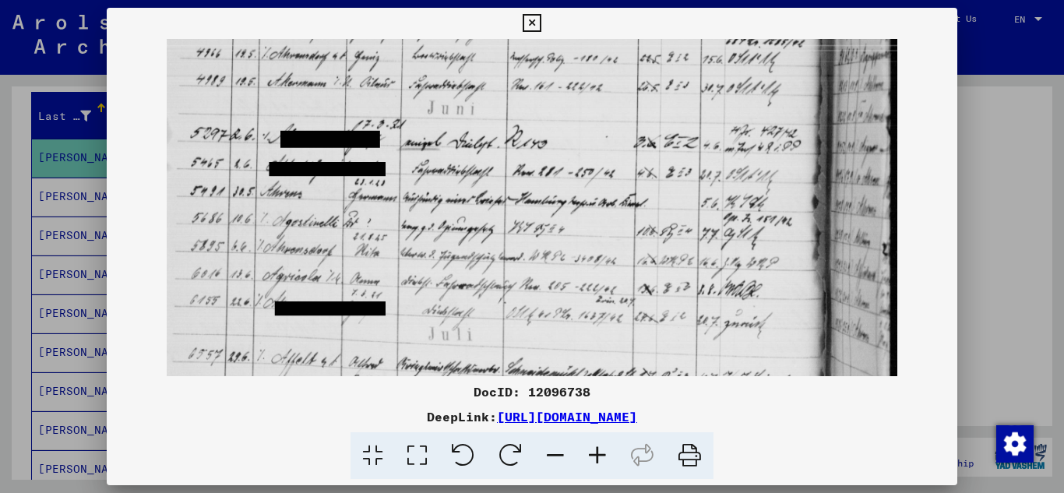
scroll to position [387, 0]
drag, startPoint x: 494, startPoint y: 330, endPoint x: 509, endPoint y: 210, distance: 120.2
click at [509, 210] on img at bounding box center [532, 132] width 731 height 960
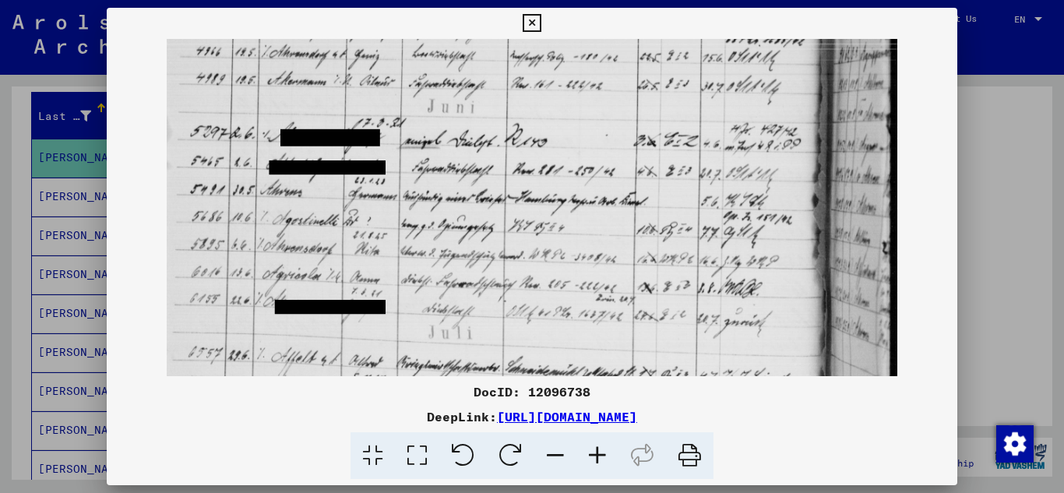
scroll to position [389, 0]
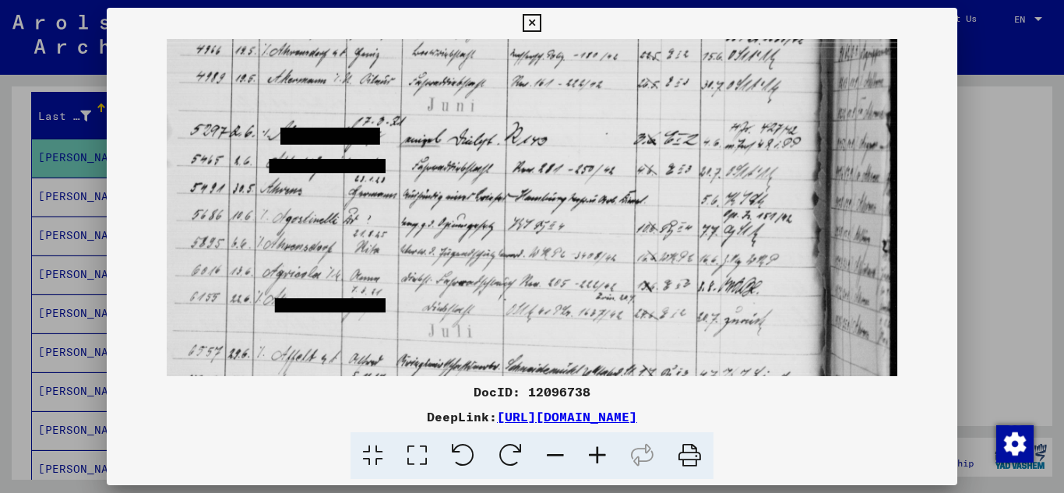
drag, startPoint x: 594, startPoint y: 244, endPoint x: 530, endPoint y: 241, distance: 63.2
click at [485, 241] on img at bounding box center [532, 129] width 731 height 960
click at [537, 18] on icon at bounding box center [532, 23] width 18 height 19
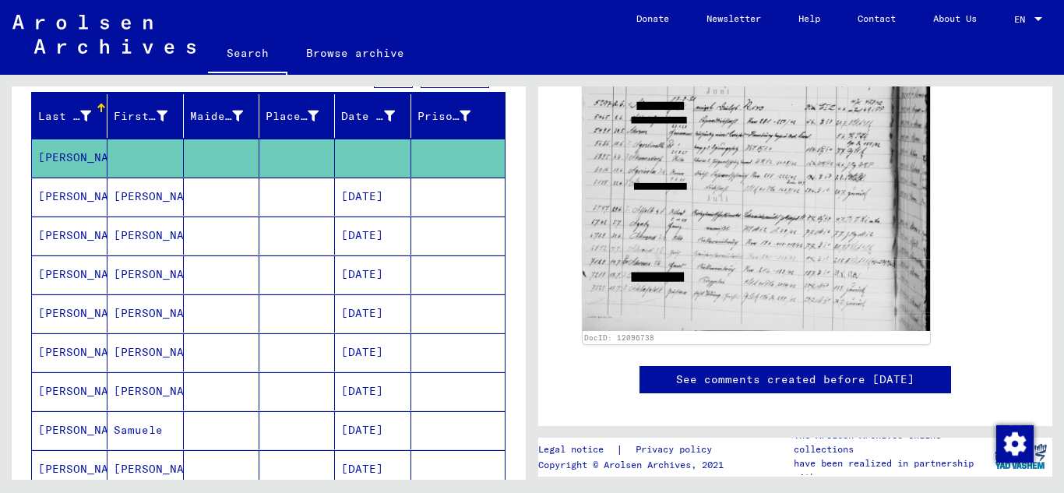
click at [143, 315] on mat-cell "[PERSON_NAME]" at bounding box center [145, 313] width 76 height 38
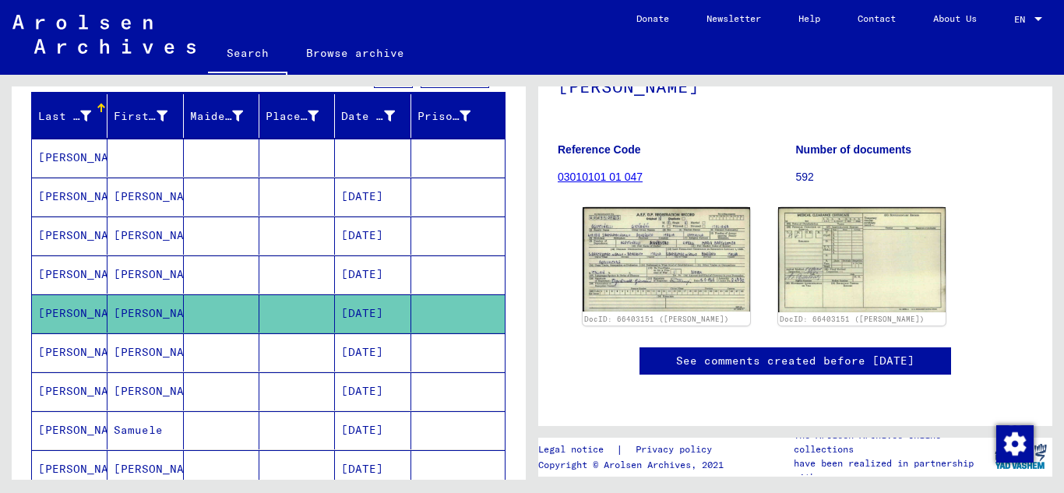
scroll to position [191, 0]
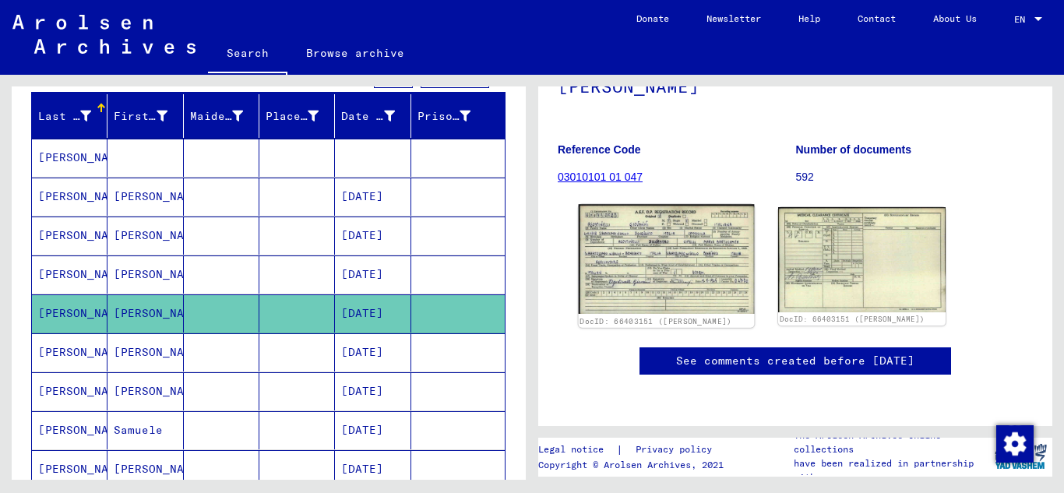
click at [640, 232] on img at bounding box center [667, 259] width 176 height 110
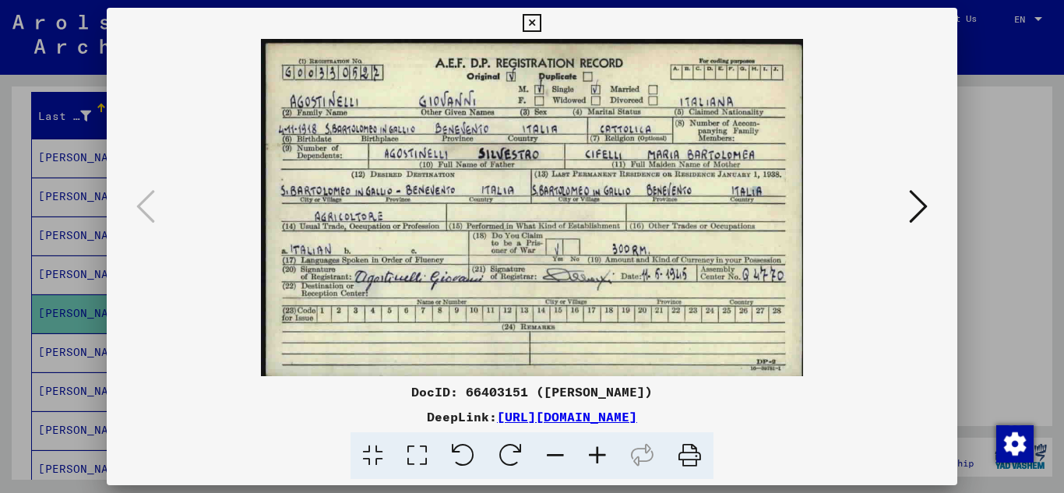
click at [530, 26] on icon at bounding box center [532, 23] width 18 height 19
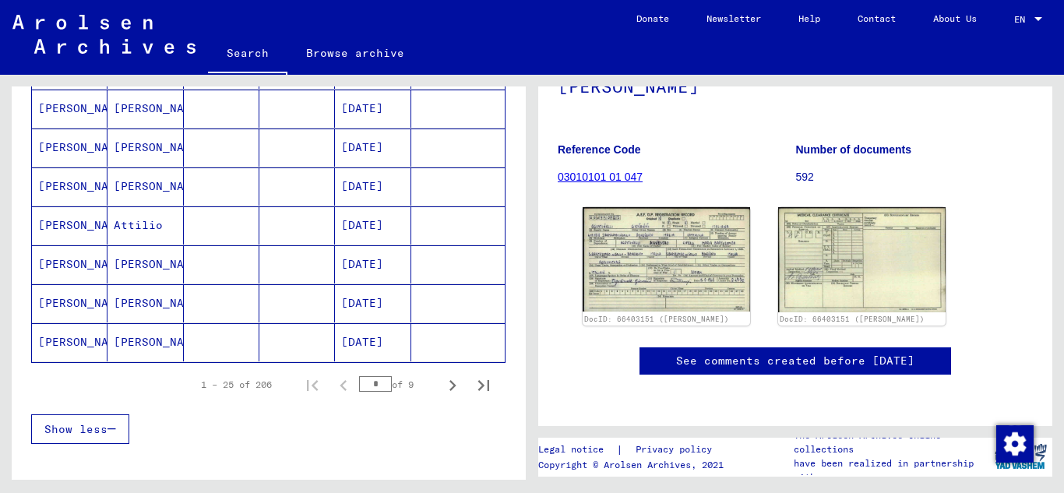
scroll to position [939, 0]
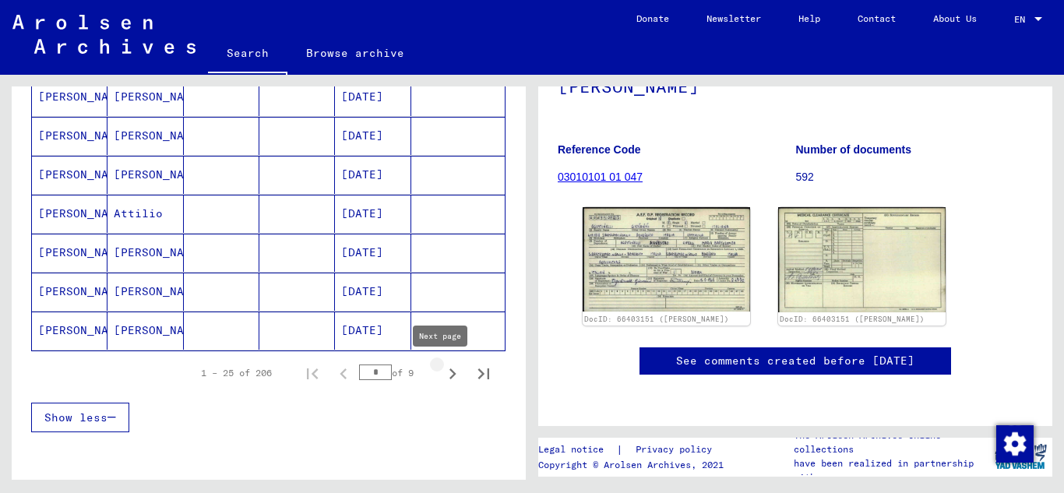
click at [449, 373] on icon "Next page" at bounding box center [452, 373] width 7 height 11
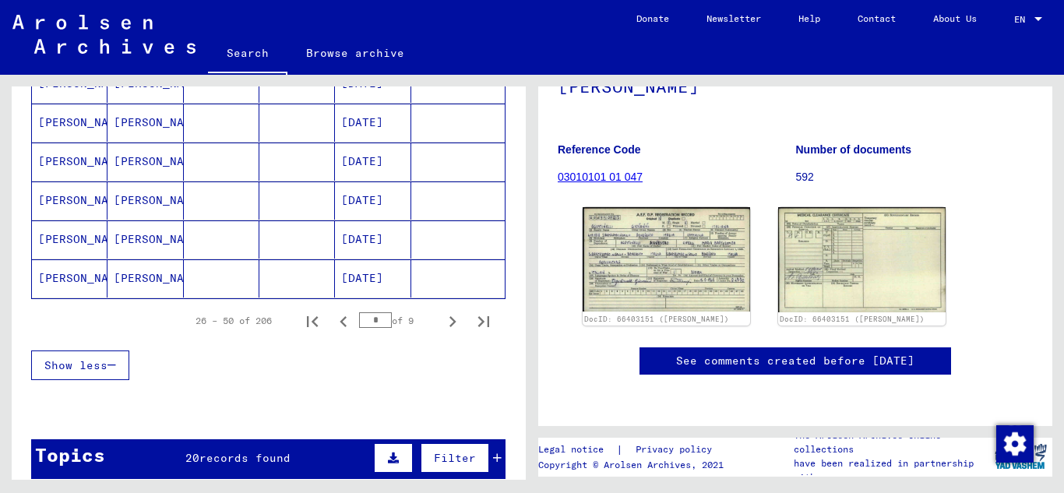
scroll to position [1044, 0]
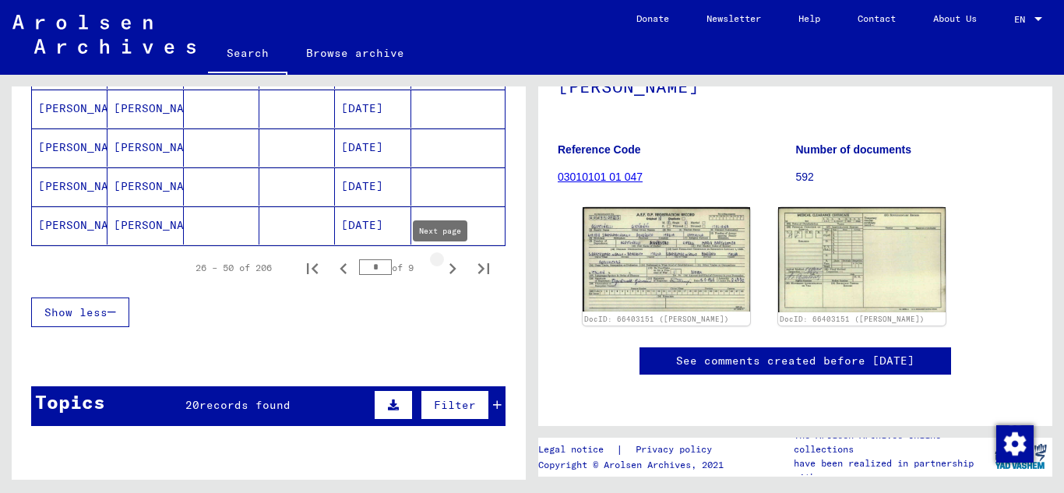
click at [442, 266] on icon "Next page" at bounding box center [453, 269] width 22 height 22
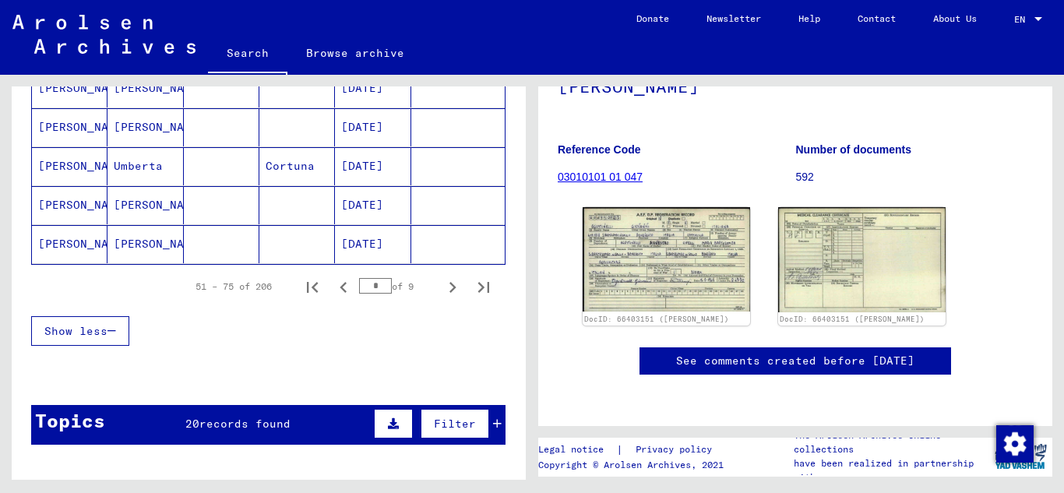
scroll to position [1032, 0]
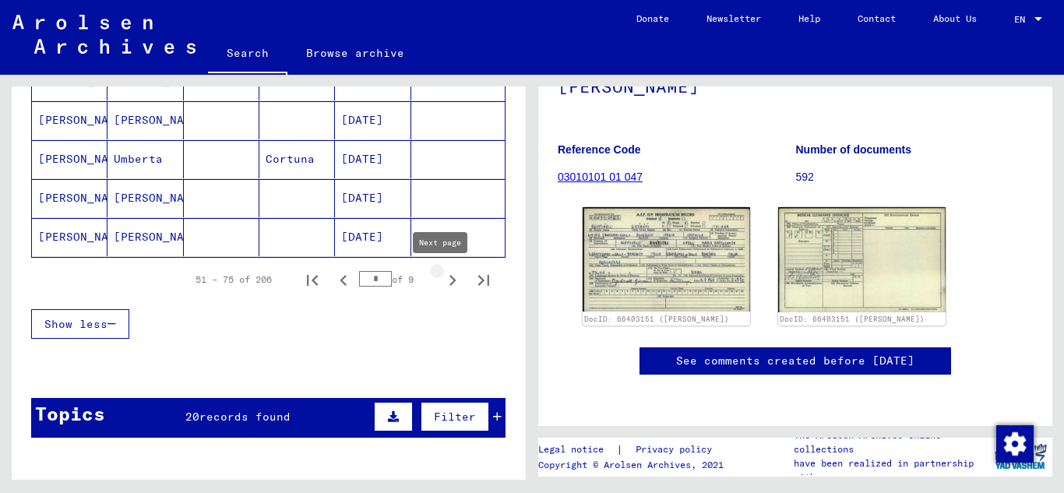
click at [442, 273] on icon "Next page" at bounding box center [453, 281] width 22 height 22
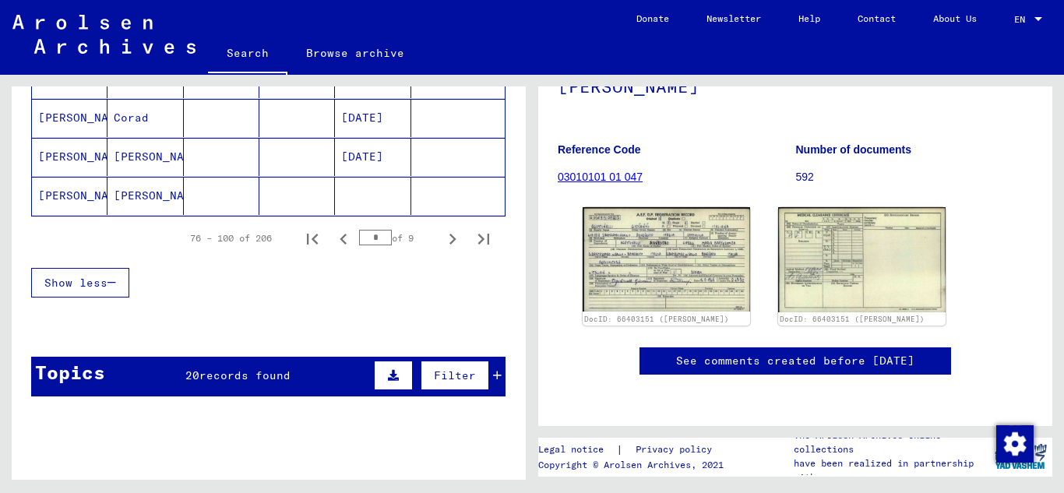
scroll to position [1081, 0]
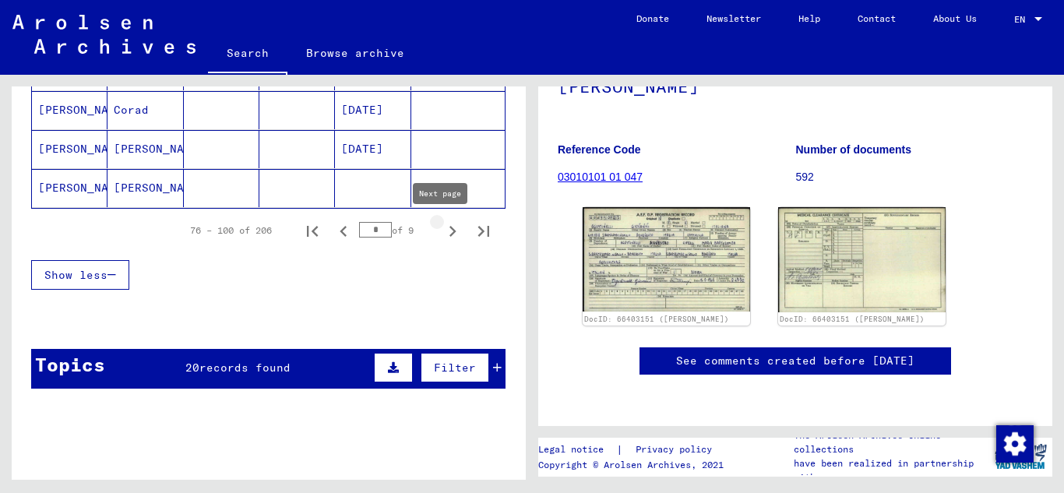
click at [449, 228] on icon "Next page" at bounding box center [452, 231] width 7 height 11
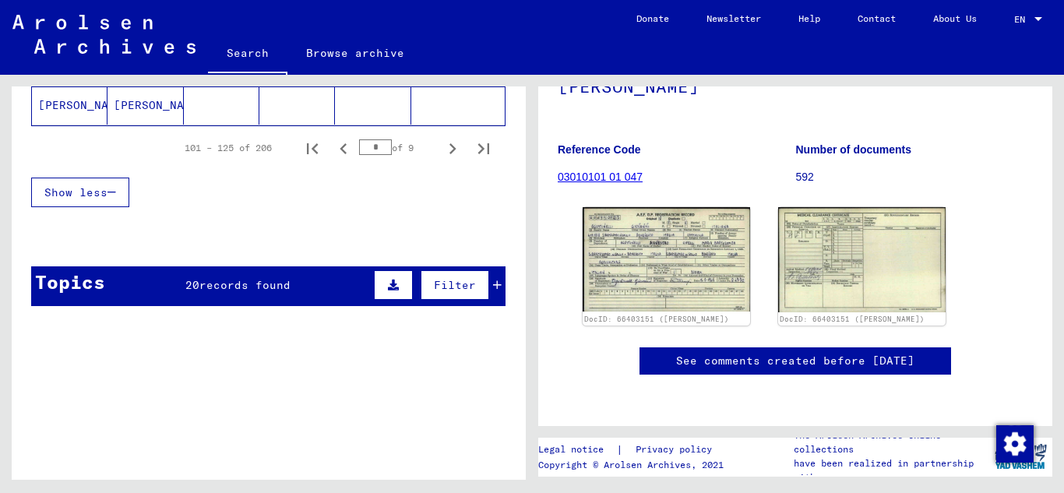
scroll to position [1201, 0]
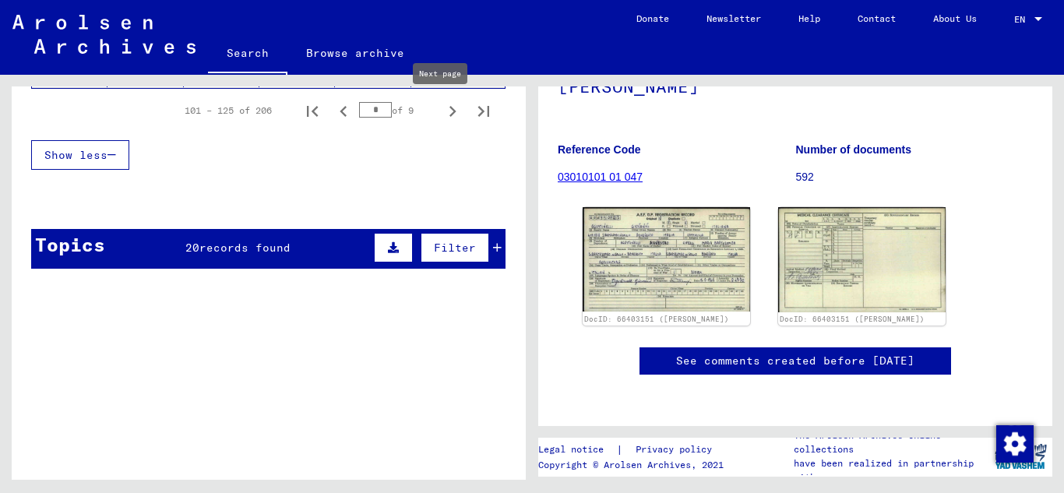
click at [442, 105] on icon "Next page" at bounding box center [453, 111] width 22 height 22
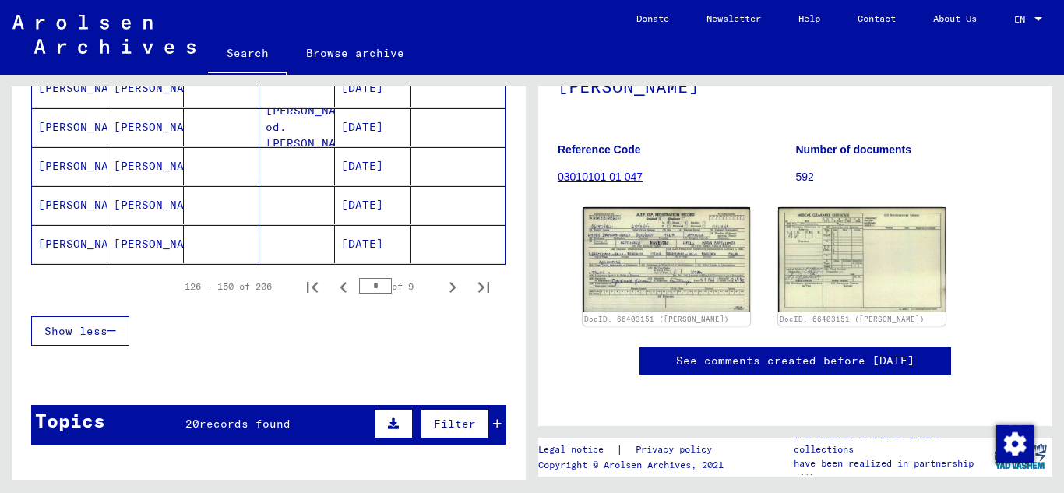
scroll to position [1017, 0]
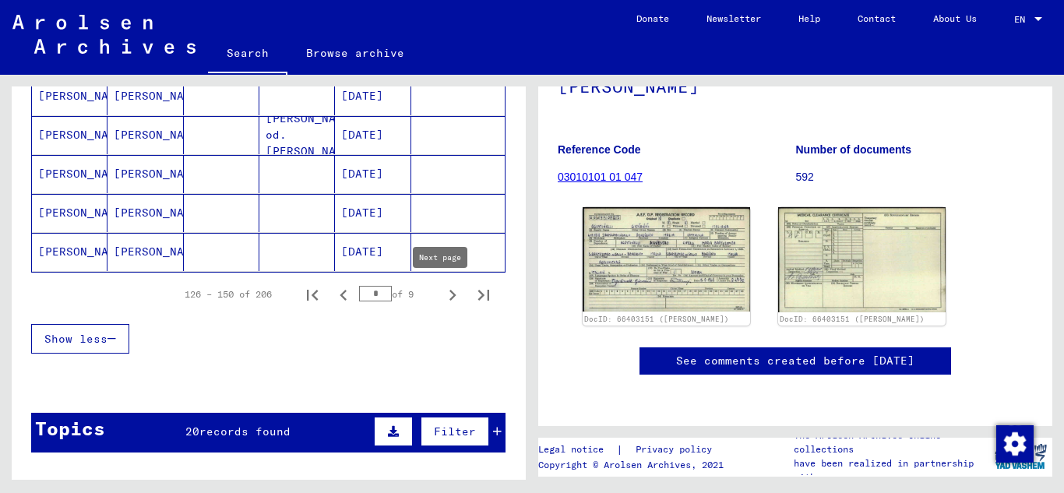
click at [442, 291] on icon "Next page" at bounding box center [453, 295] width 22 height 22
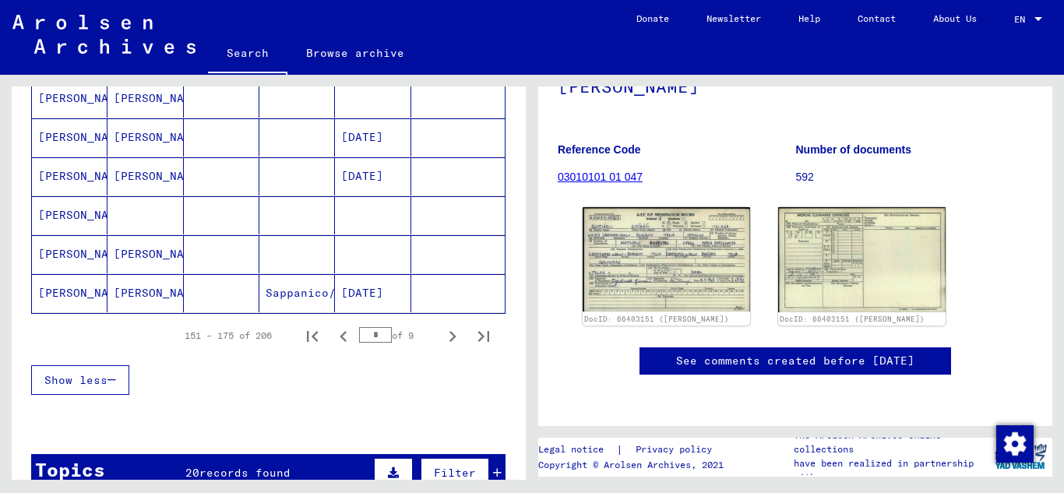
scroll to position [1013, 0]
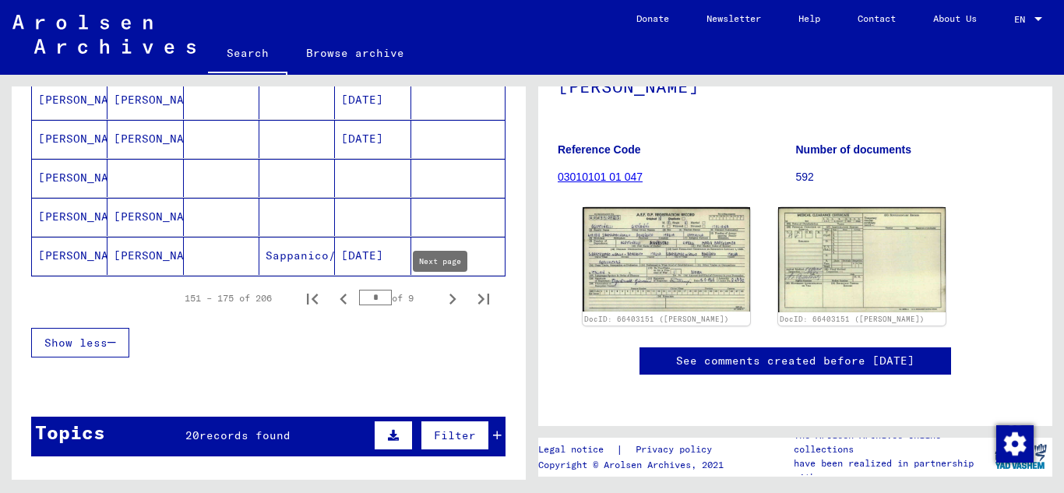
click at [449, 296] on icon "Next page" at bounding box center [452, 299] width 7 height 11
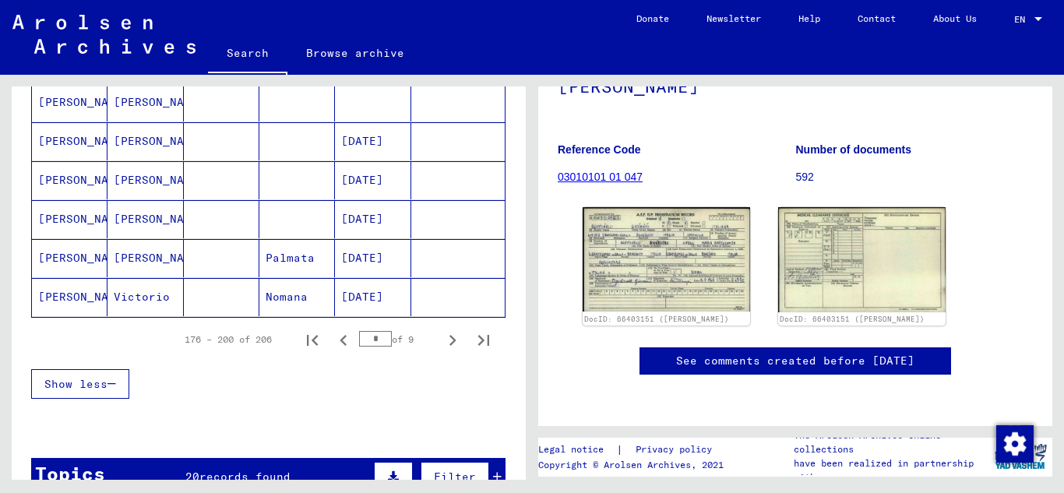
scroll to position [980, 0]
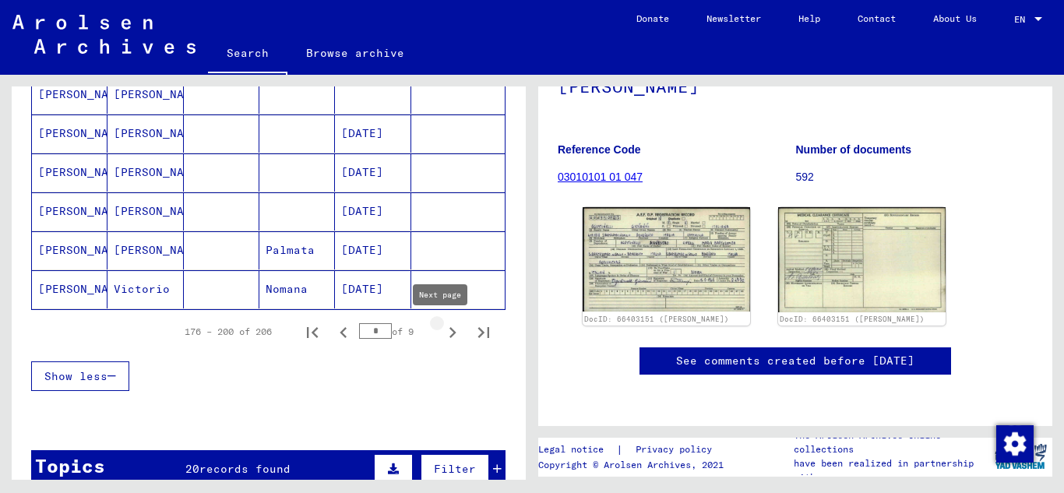
click at [447, 330] on icon "Next page" at bounding box center [453, 333] width 22 height 22
type input "*"
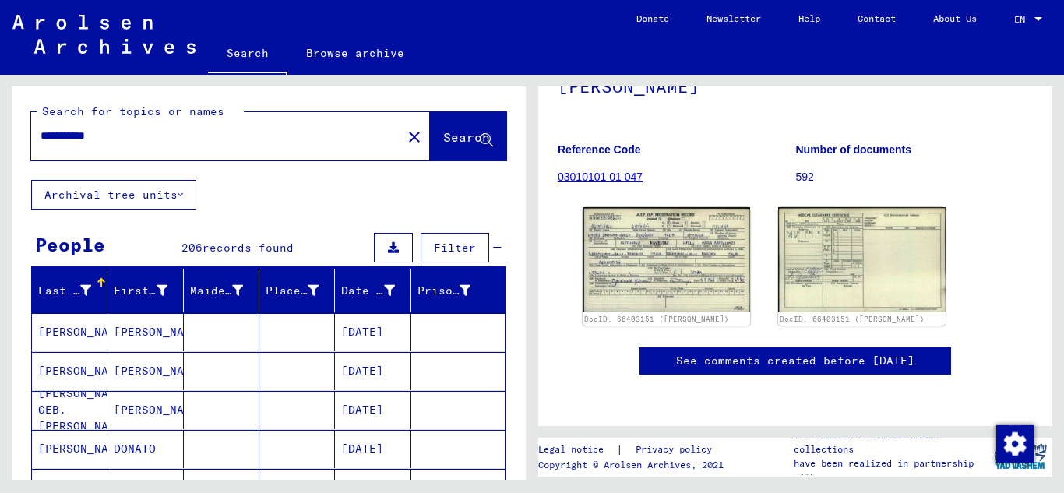
scroll to position [0, 0]
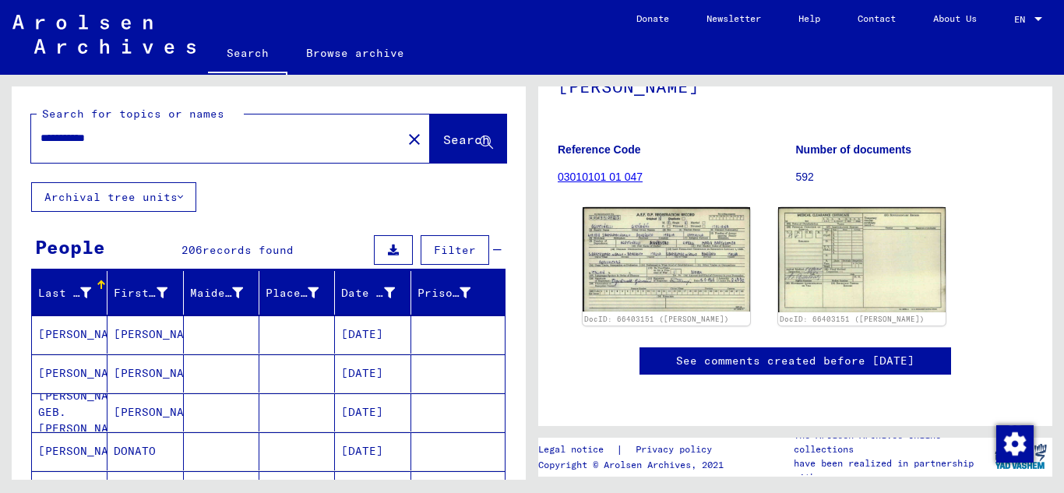
drag, startPoint x: 127, startPoint y: 138, endPoint x: 2, endPoint y: 142, distance: 124.7
click at [2, 142] on div "**********" at bounding box center [266, 277] width 532 height 405
type input "**********"
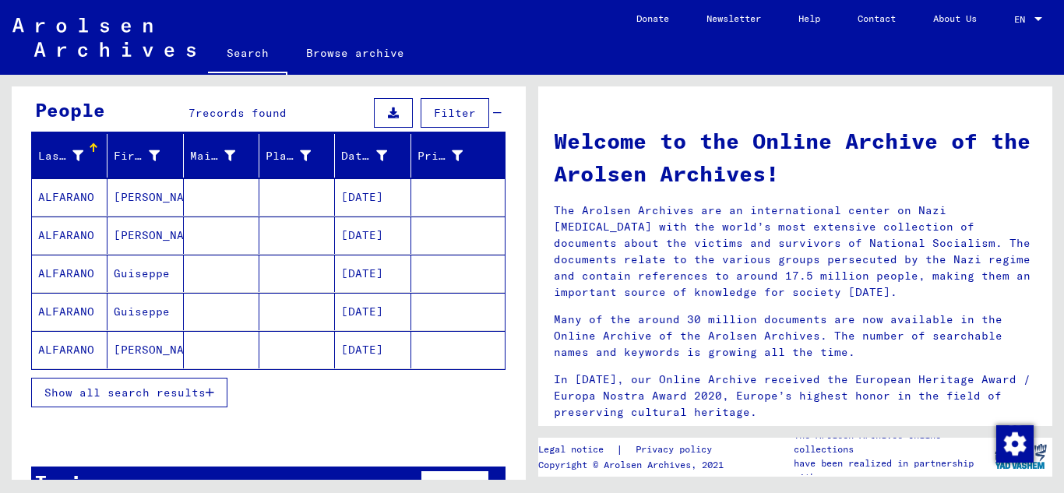
scroll to position [142, 0]
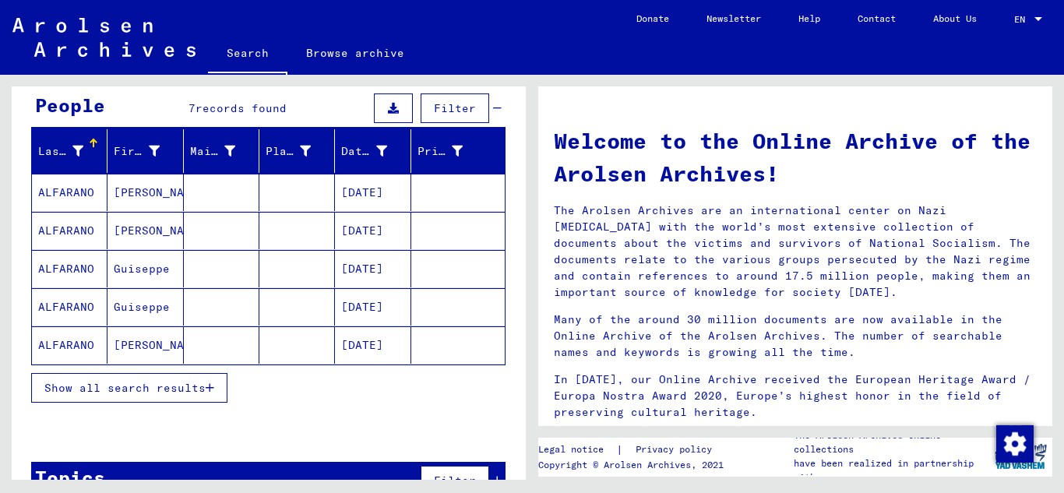
click at [206, 386] on span "Show all search results" at bounding box center [124, 388] width 161 height 14
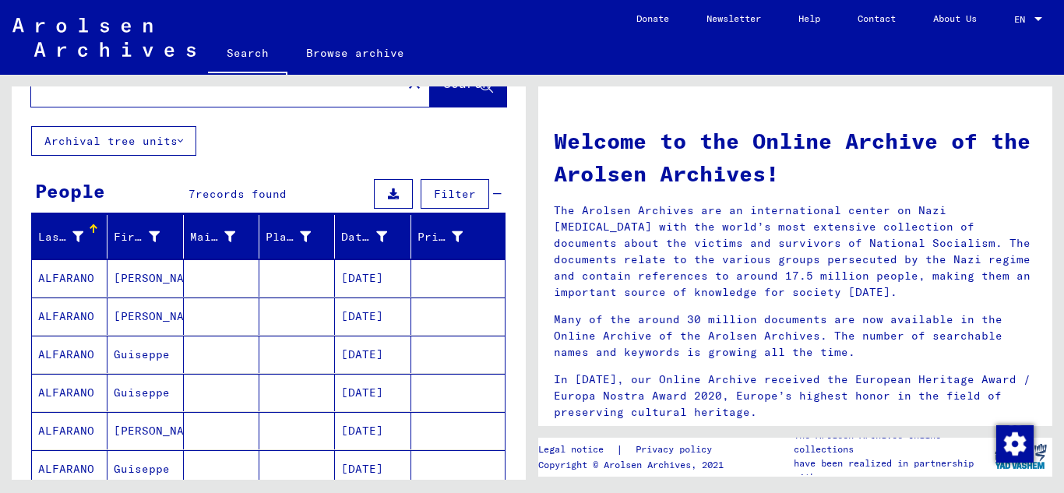
scroll to position [0, 0]
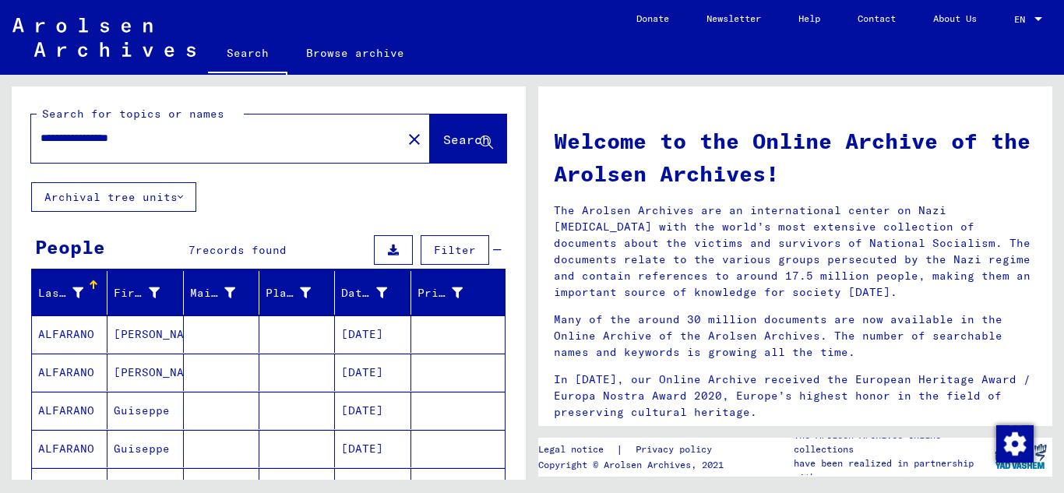
drag, startPoint x: 158, startPoint y: 140, endPoint x: 2, endPoint y: 154, distance: 157.2
click at [0, 149] on div "**********" at bounding box center [266, 277] width 532 height 405
type input "**********"
click at [480, 141] on icon at bounding box center [486, 142] width 13 height 13
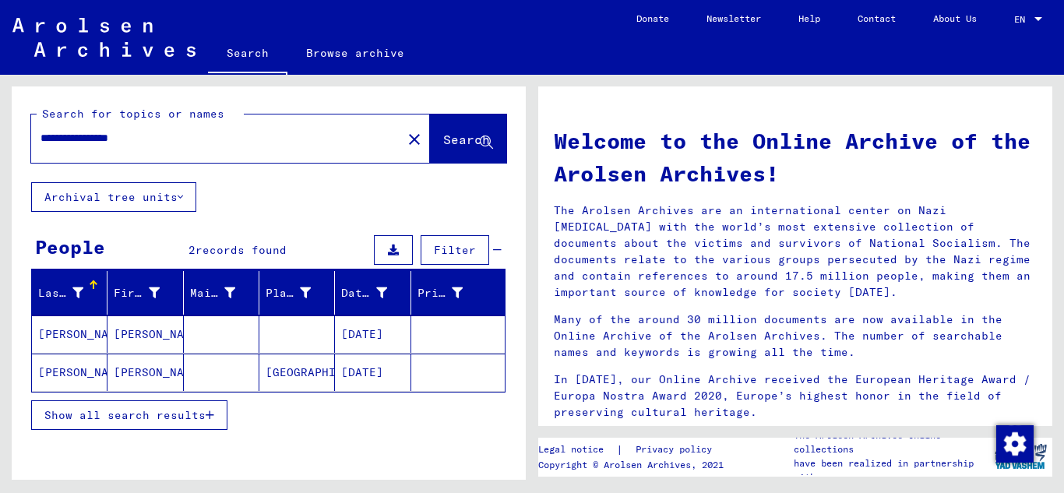
click at [79, 333] on mat-cell "[PERSON_NAME]" at bounding box center [70, 333] width 76 height 37
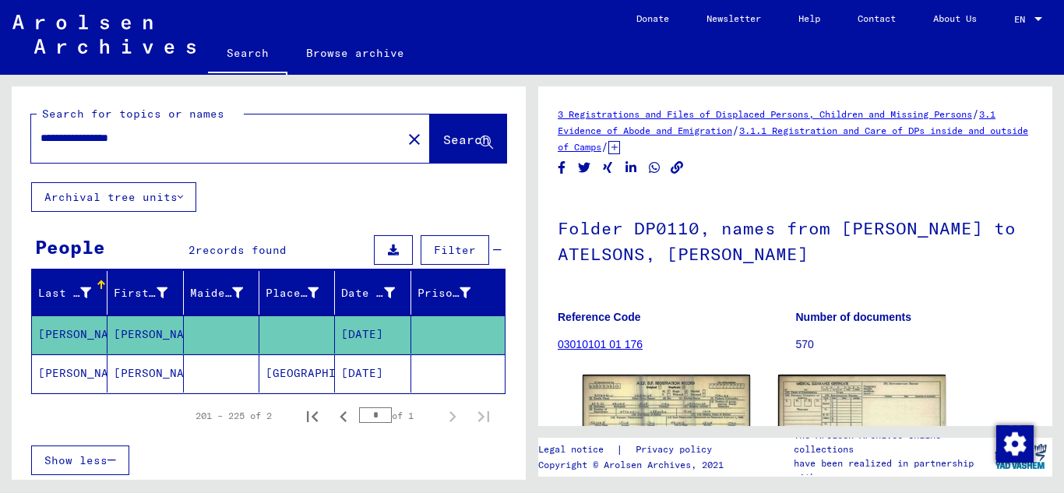
click at [67, 338] on mat-cell "[PERSON_NAME]" at bounding box center [70, 334] width 76 height 38
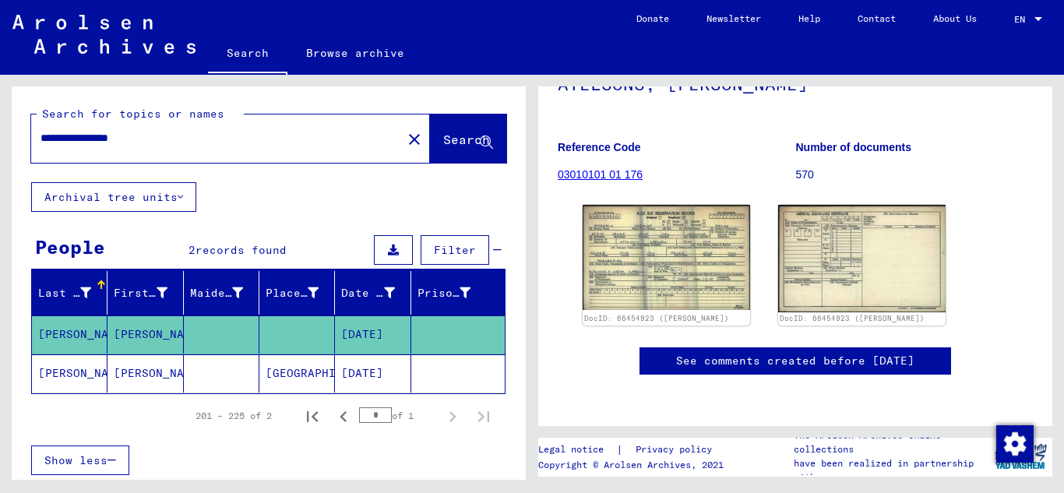
scroll to position [230, 0]
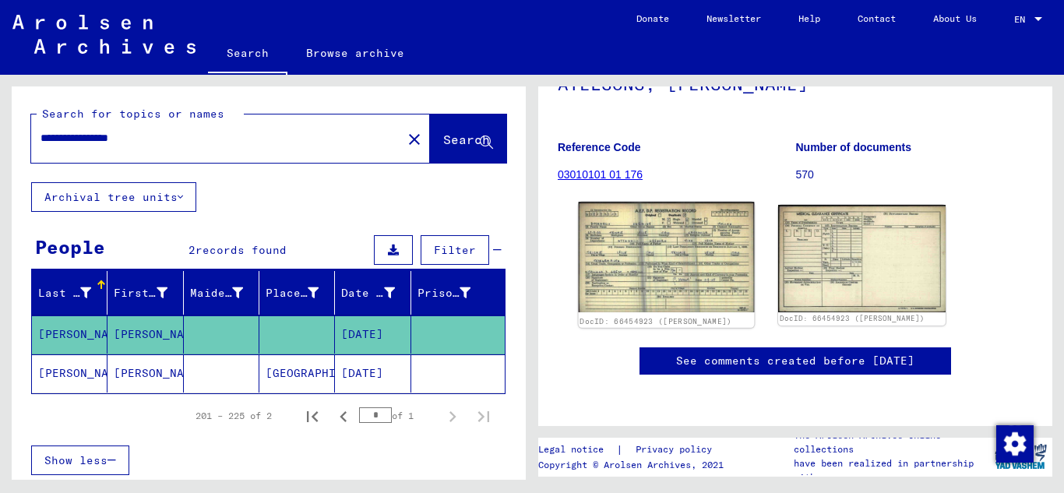
click at [651, 202] on img at bounding box center [667, 257] width 176 height 111
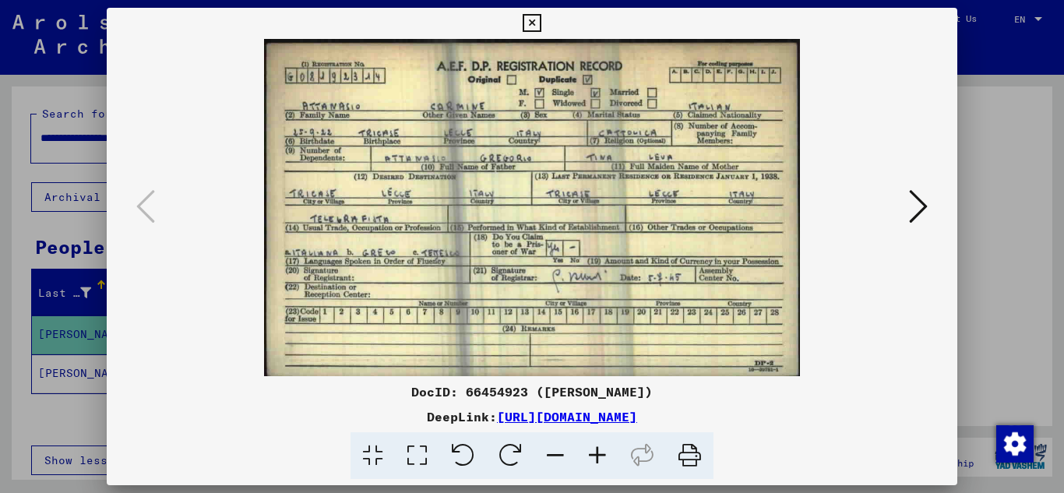
click at [919, 202] on icon at bounding box center [918, 206] width 19 height 37
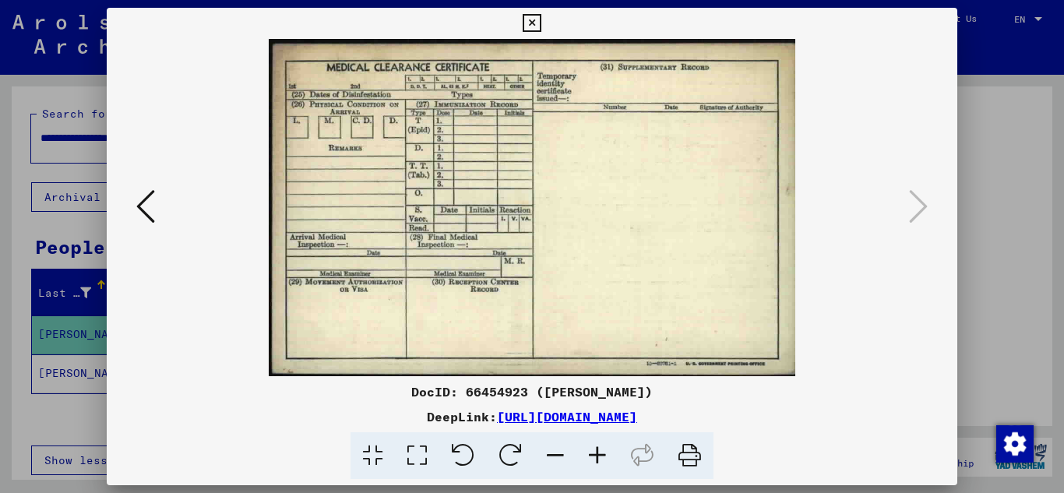
click at [531, 16] on icon at bounding box center [532, 23] width 18 height 19
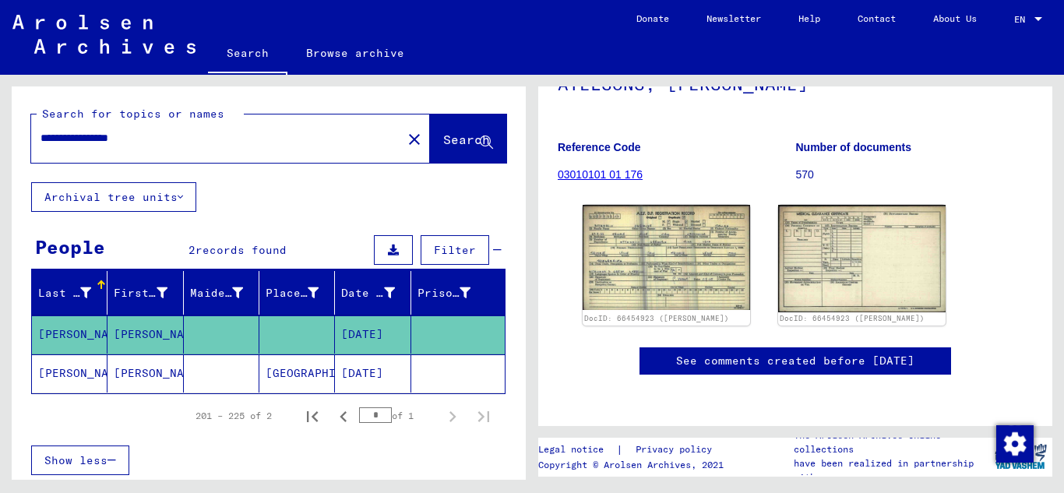
click at [72, 378] on mat-cell "[PERSON_NAME]" at bounding box center [70, 373] width 76 height 38
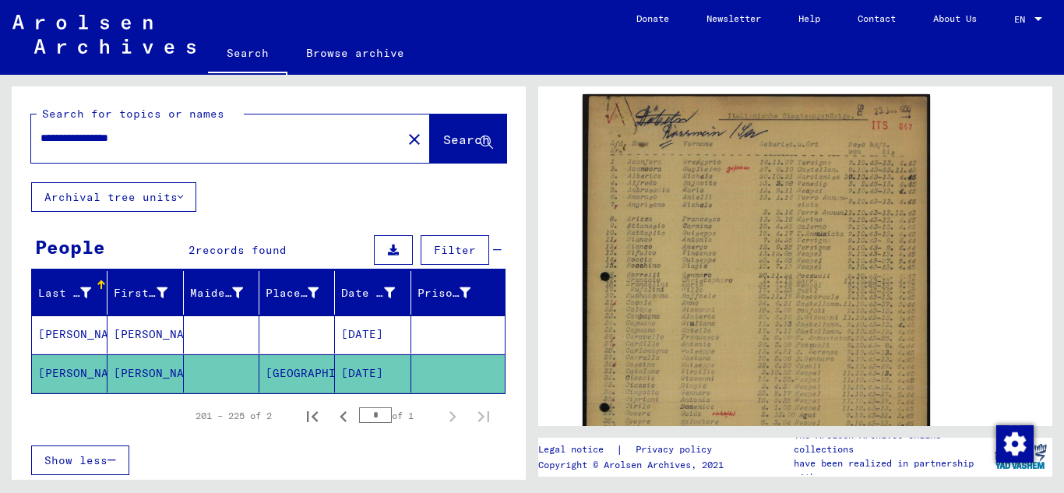
scroll to position [312, 0]
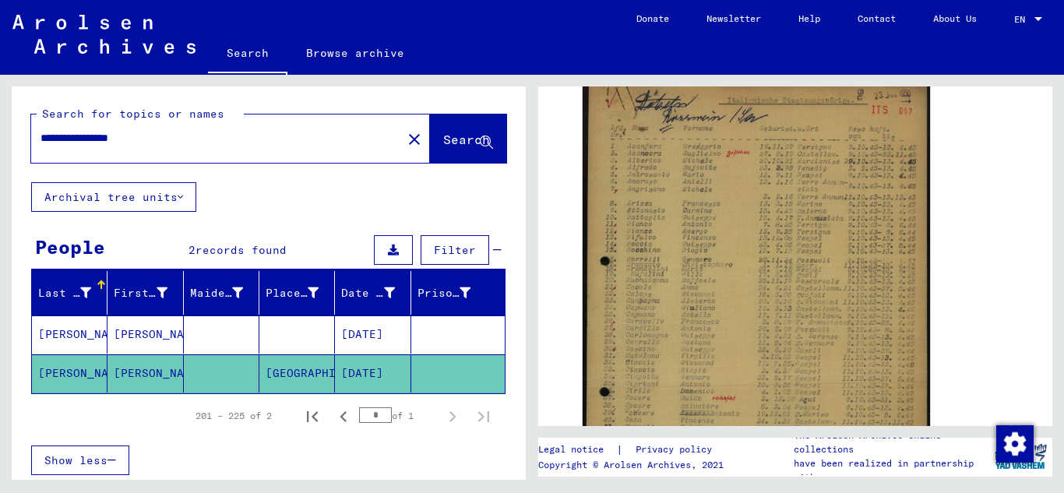
drag, startPoint x: 164, startPoint y: 138, endPoint x: 55, endPoint y: 157, distance: 110.0
click at [1, 143] on div "**********" at bounding box center [266, 277] width 532 height 405
click at [465, 138] on span "Search" at bounding box center [466, 140] width 47 height 16
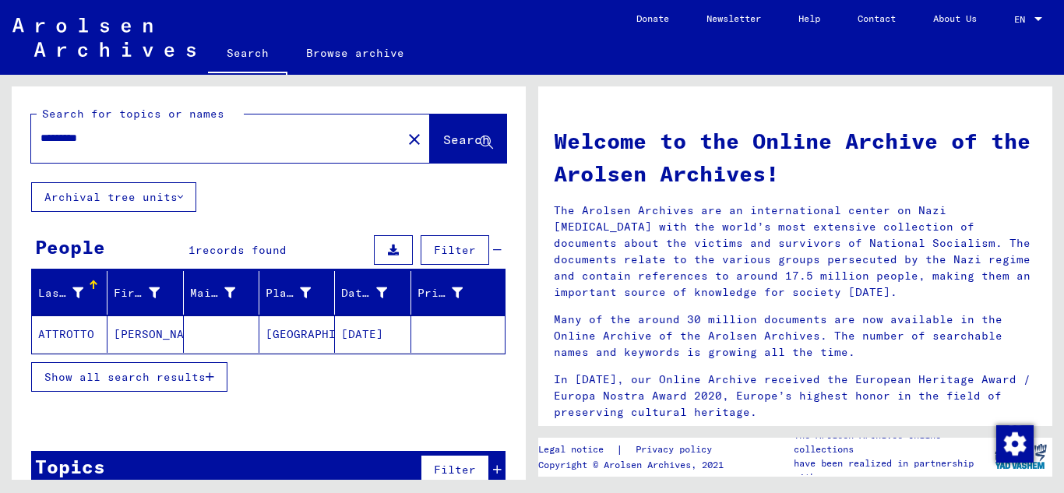
click at [69, 335] on mat-cell "ATTROTTO" at bounding box center [70, 333] width 76 height 37
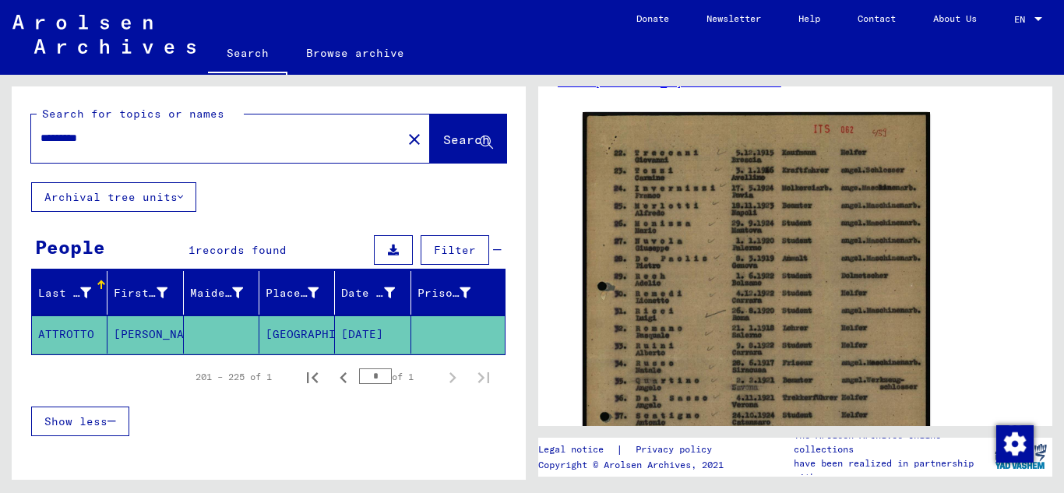
scroll to position [340, 0]
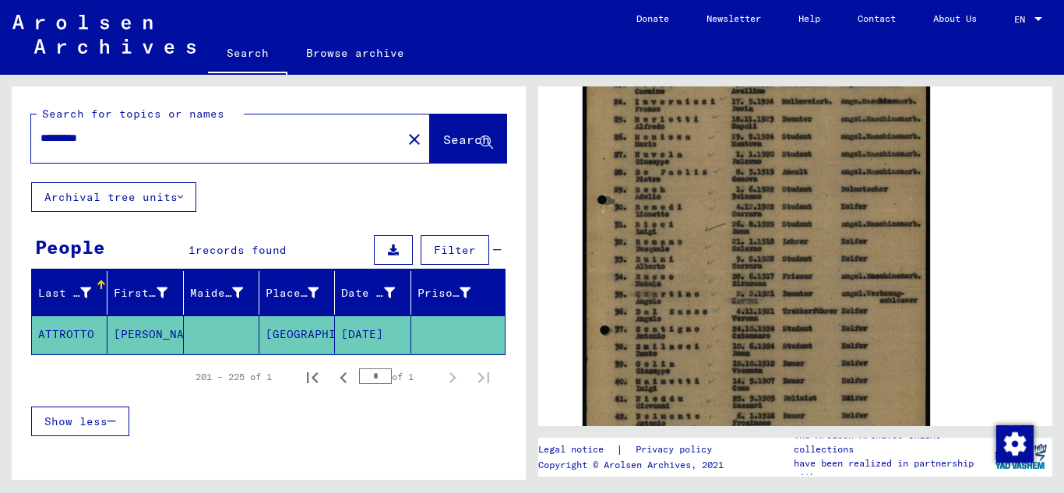
click at [100, 133] on input "********" at bounding box center [217, 138] width 352 height 16
type input "*"
click at [480, 140] on icon at bounding box center [486, 142] width 13 height 13
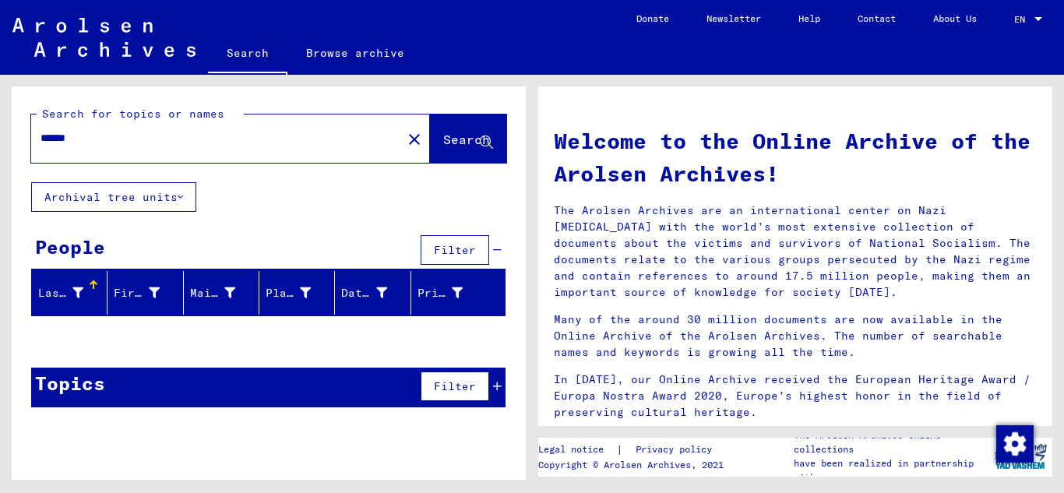
click at [84, 138] on input "******" at bounding box center [212, 138] width 343 height 16
drag, startPoint x: 51, startPoint y: 139, endPoint x: 353, endPoint y: 133, distance: 301.5
click at [55, 139] on input "******" at bounding box center [212, 138] width 343 height 16
click at [486, 136] on icon at bounding box center [486, 142] width 13 height 13
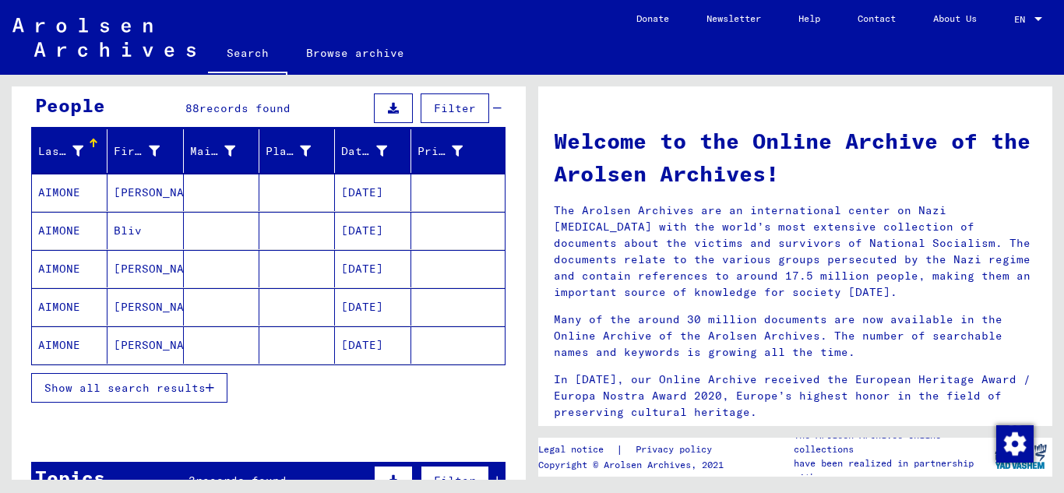
scroll to position [145, 0]
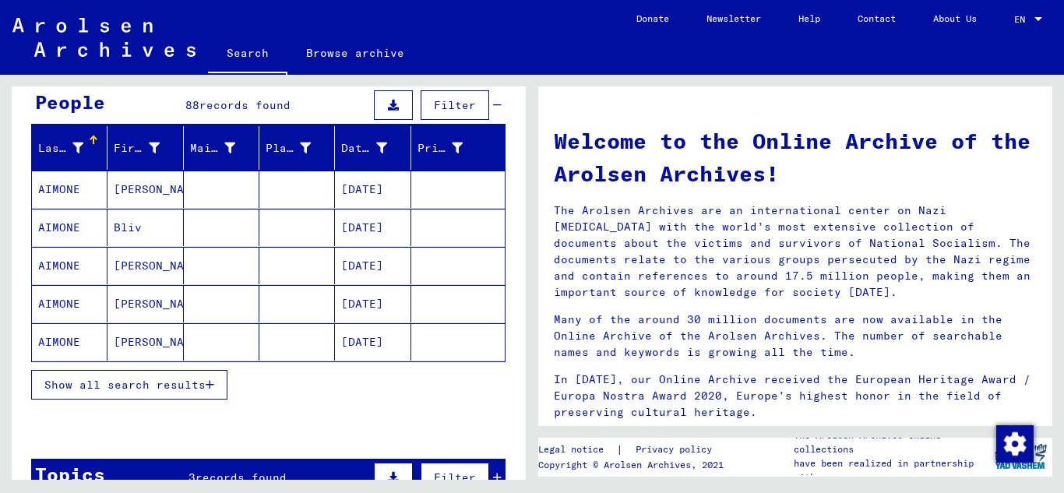
click at [212, 386] on icon "button" at bounding box center [210, 384] width 9 height 11
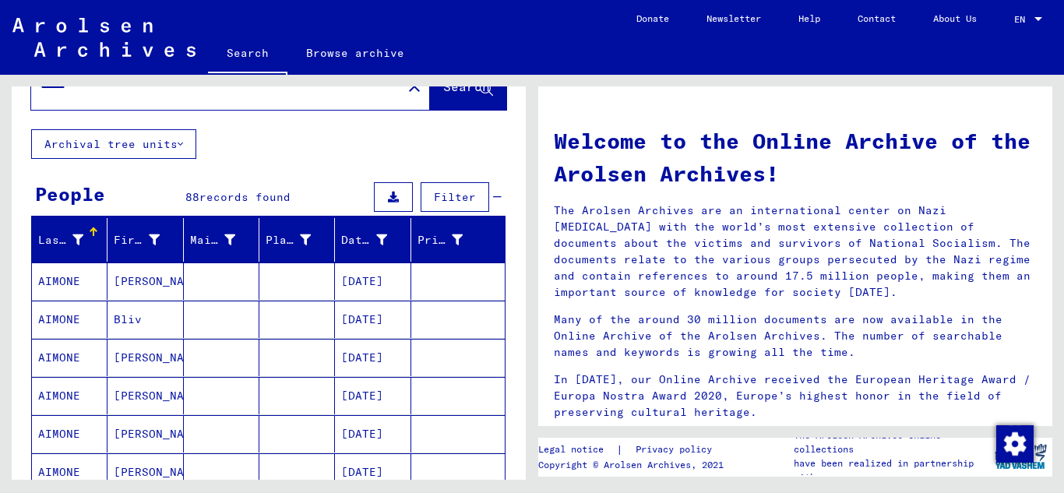
scroll to position [0, 0]
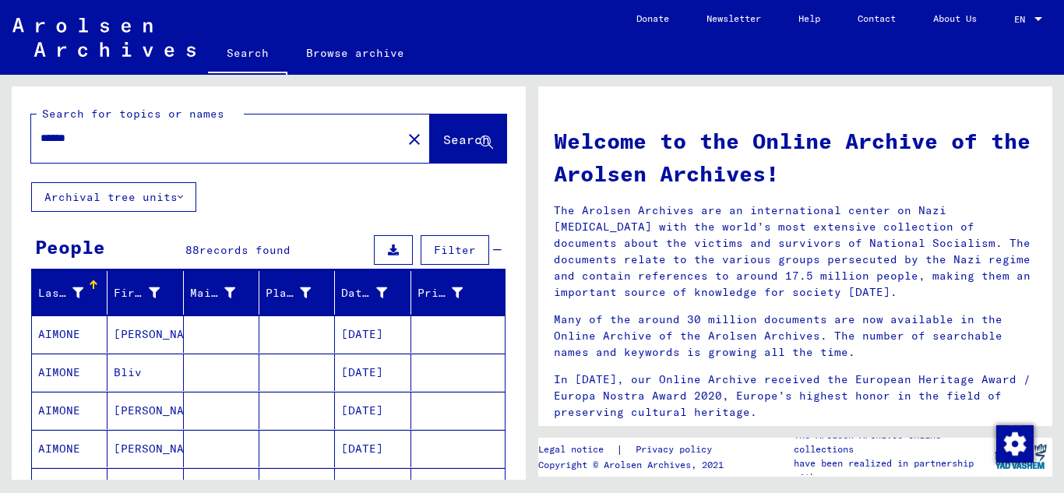
click at [116, 137] on input "******" at bounding box center [212, 138] width 343 height 16
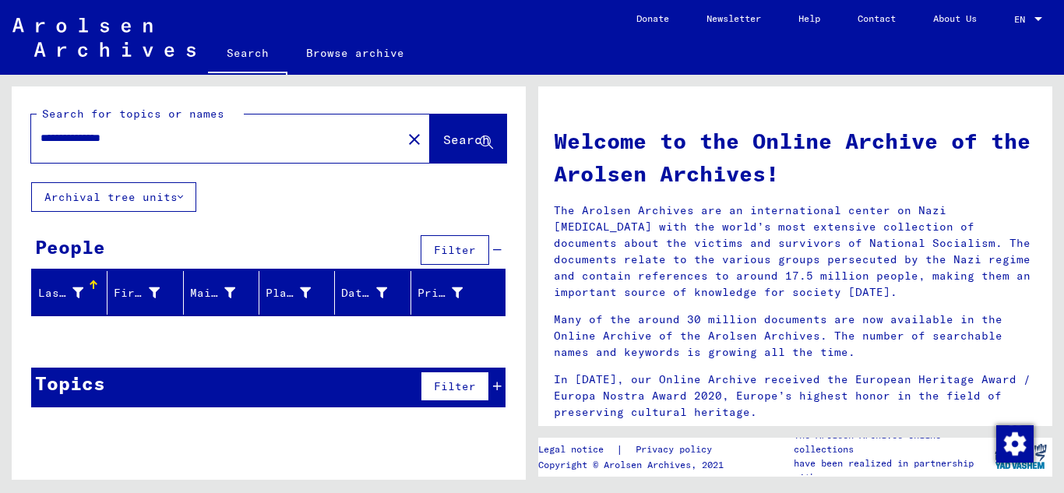
drag, startPoint x: 53, startPoint y: 140, endPoint x: 230, endPoint y: 120, distance: 178.0
click at [54, 139] on input "**********" at bounding box center [212, 138] width 343 height 16
type input "**********"
drag, startPoint x: 144, startPoint y: 137, endPoint x: 19, endPoint y: 146, distance: 125.0
click at [16, 147] on div "**********" at bounding box center [269, 134] width 514 height 96
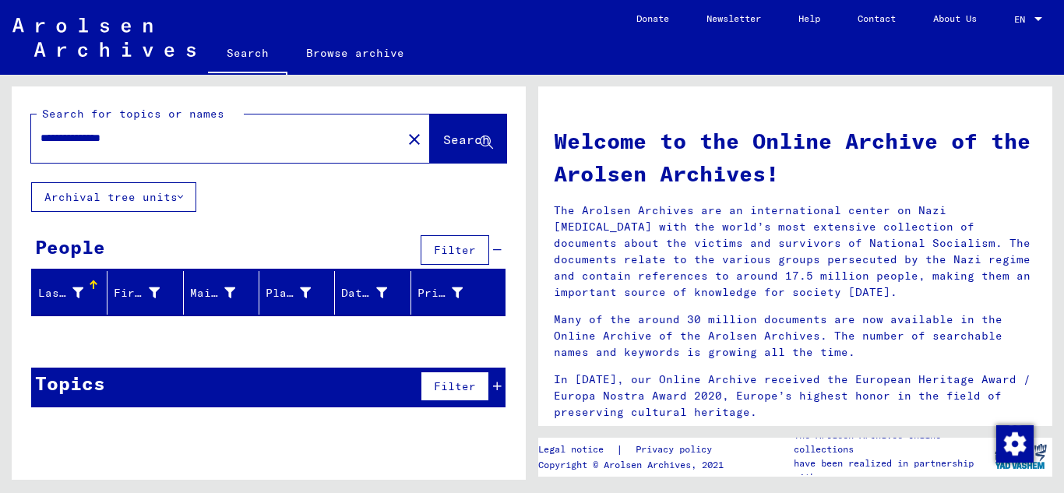
click at [478, 137] on span "Search" at bounding box center [466, 140] width 47 height 16
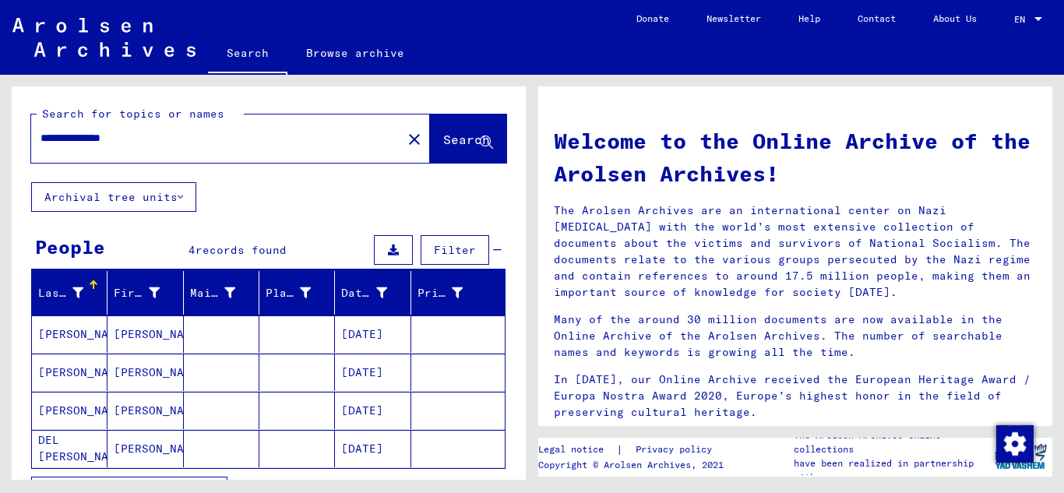
click at [78, 331] on mat-cell "[PERSON_NAME]" at bounding box center [70, 333] width 76 height 37
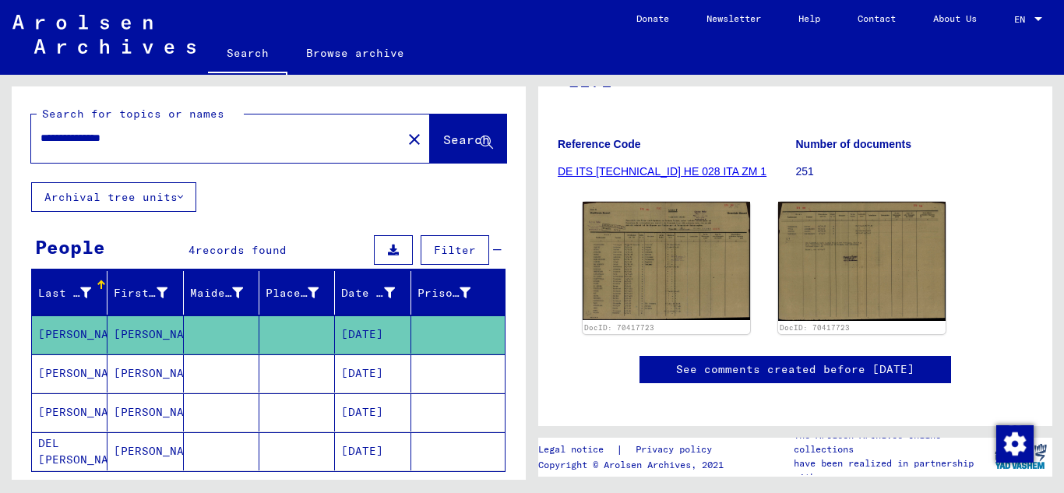
scroll to position [315, 0]
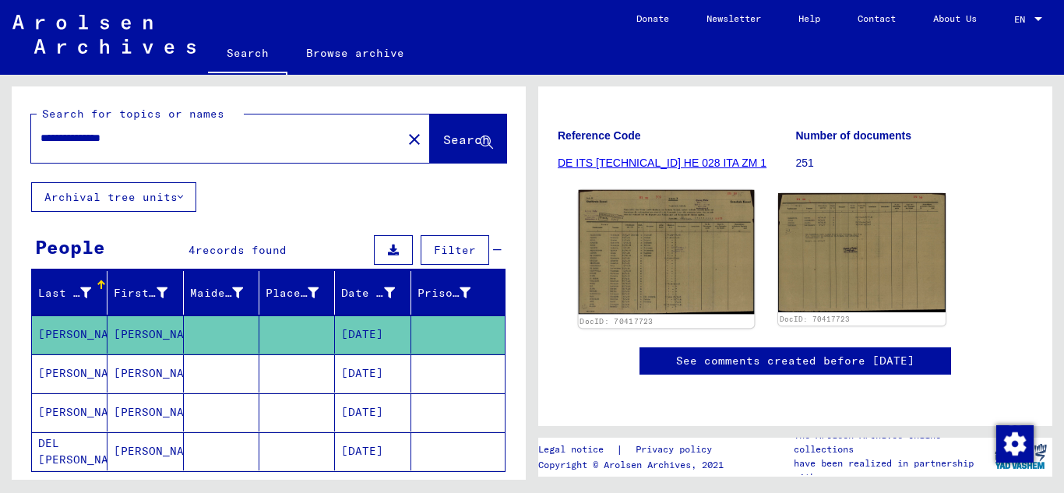
click at [646, 190] on img at bounding box center [667, 252] width 176 height 124
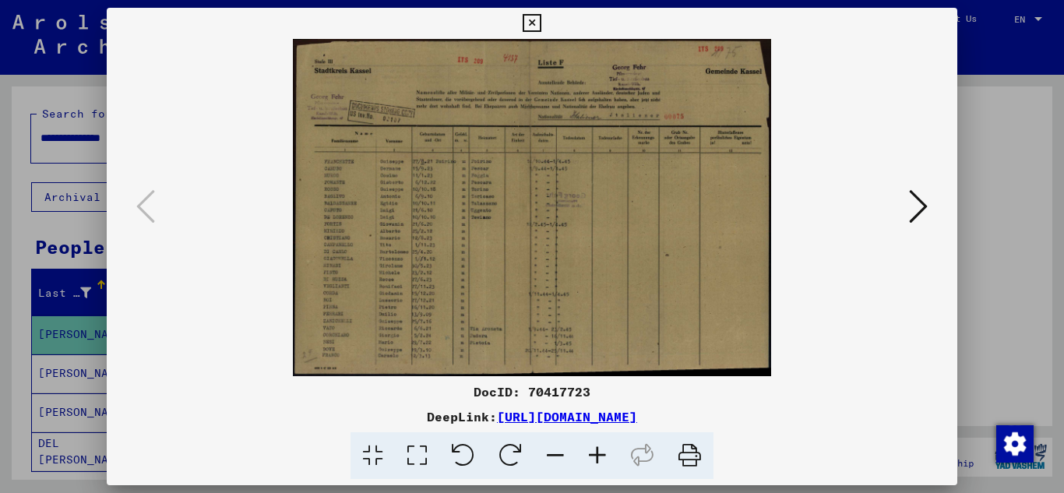
click at [595, 454] on icon at bounding box center [597, 456] width 42 height 48
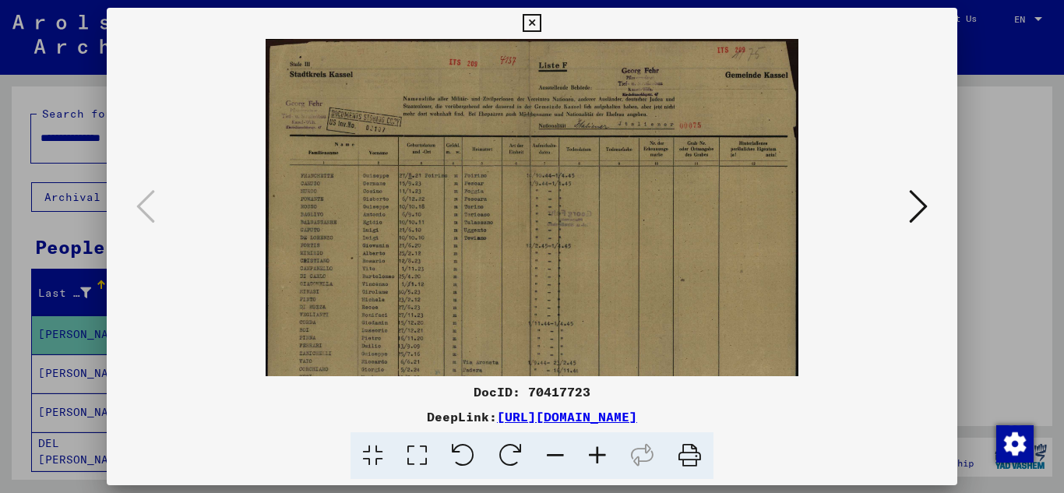
click at [595, 454] on icon at bounding box center [597, 456] width 42 height 48
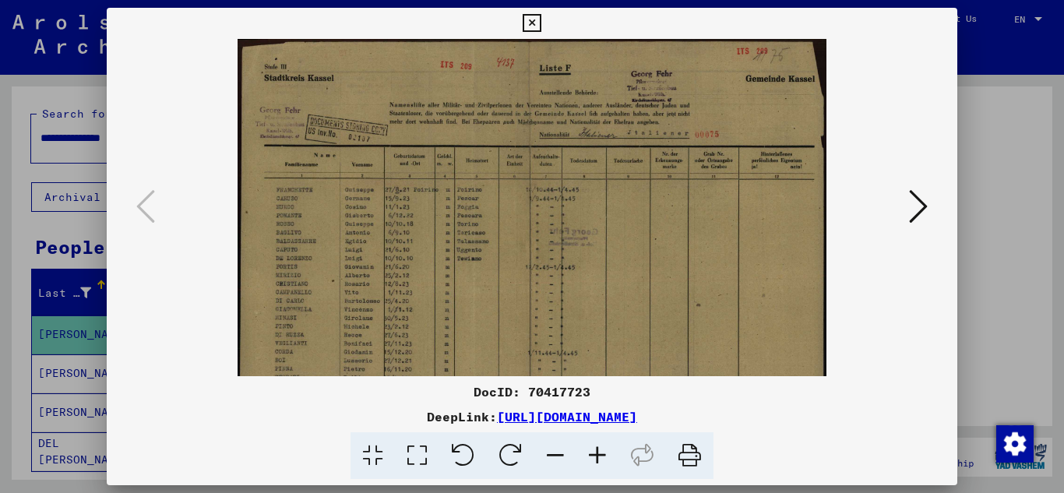
click at [596, 454] on icon at bounding box center [597, 456] width 42 height 48
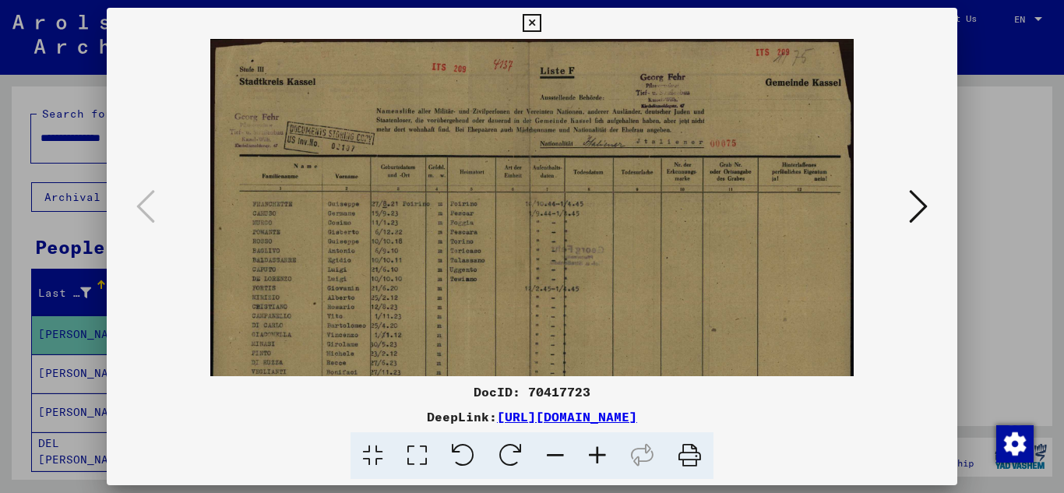
click at [597, 453] on icon at bounding box center [597, 456] width 42 height 48
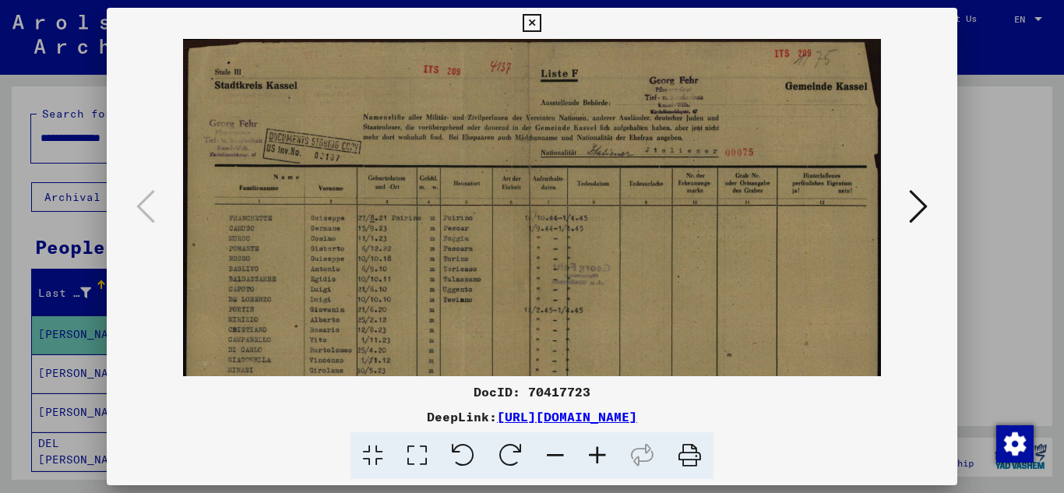
click at [597, 453] on icon at bounding box center [597, 456] width 42 height 48
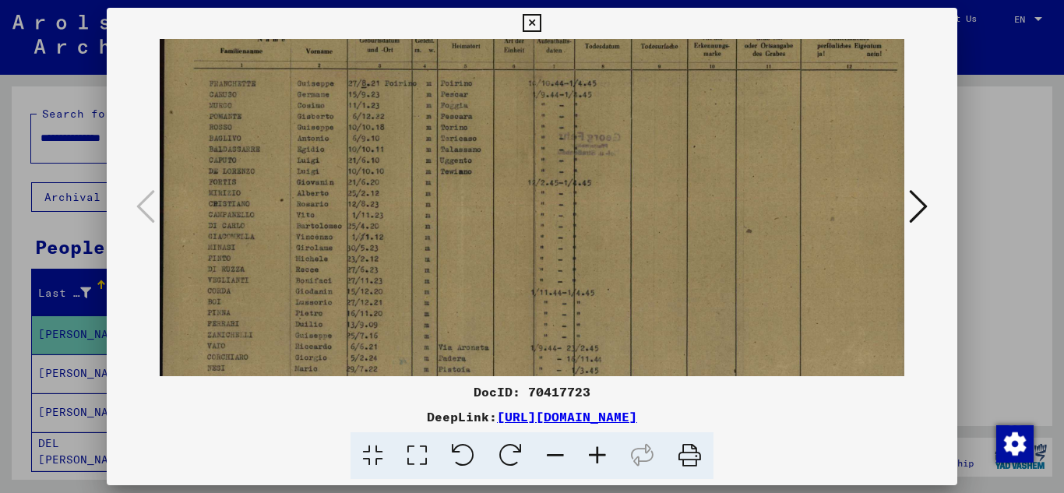
scroll to position [195, 0]
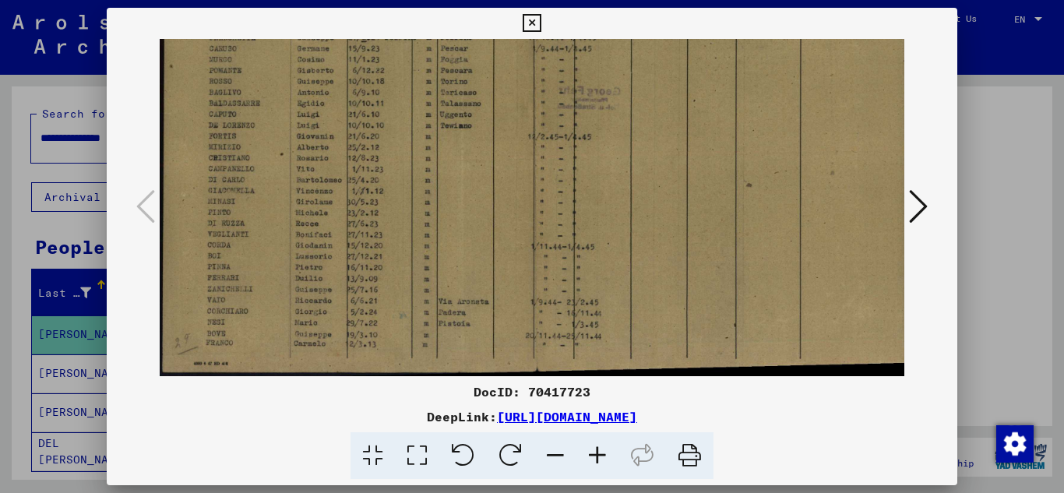
drag, startPoint x: 510, startPoint y: 318, endPoint x: 557, endPoint y: 62, distance: 260.5
click at [557, 62] on img at bounding box center [537, 110] width 754 height 532
click at [539, 92] on img at bounding box center [537, 110] width 754 height 532
click at [922, 203] on icon at bounding box center [918, 206] width 19 height 37
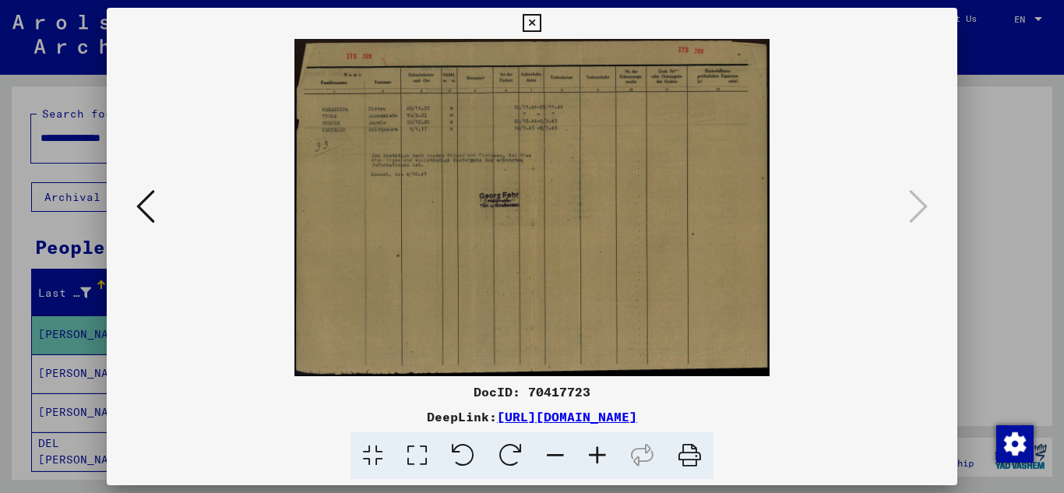
scroll to position [0, 0]
click at [527, 228] on img at bounding box center [531, 207] width 475 height 337
click at [594, 447] on icon at bounding box center [597, 456] width 42 height 48
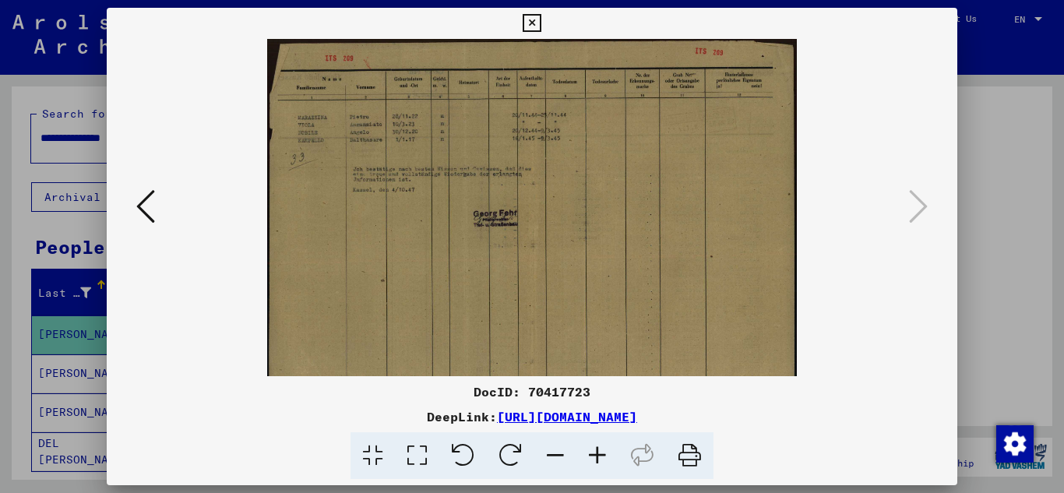
click at [594, 447] on icon at bounding box center [597, 456] width 42 height 48
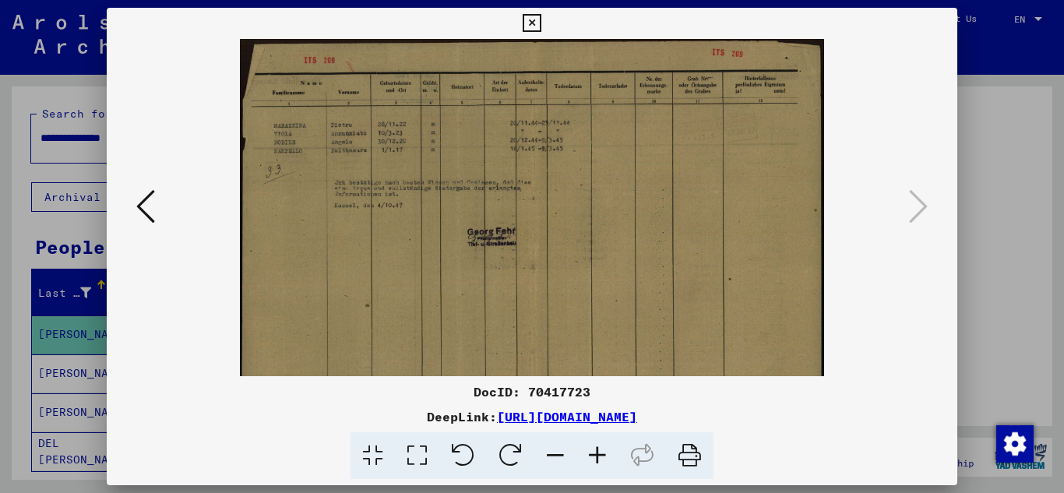
click at [594, 447] on icon at bounding box center [597, 456] width 42 height 48
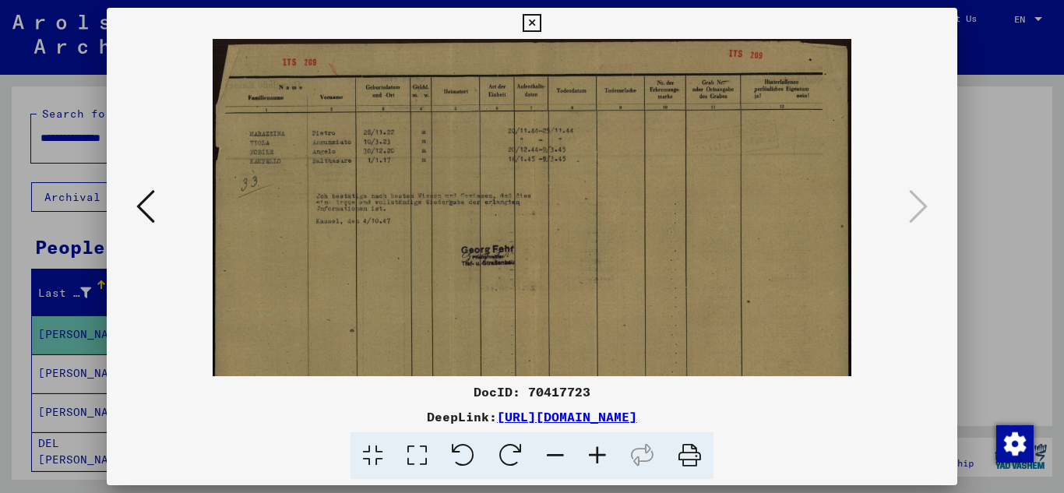
click at [594, 447] on icon at bounding box center [597, 456] width 42 height 48
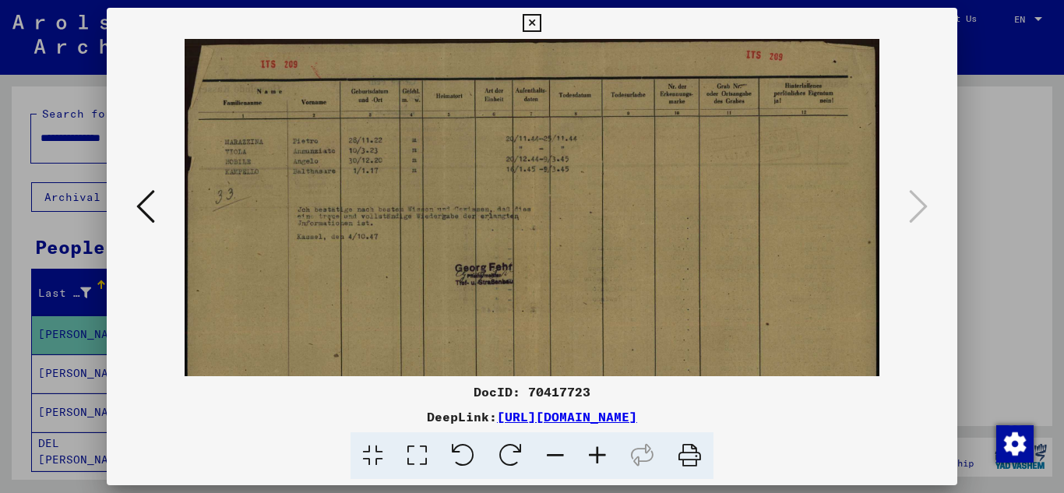
click at [594, 447] on icon at bounding box center [597, 456] width 42 height 48
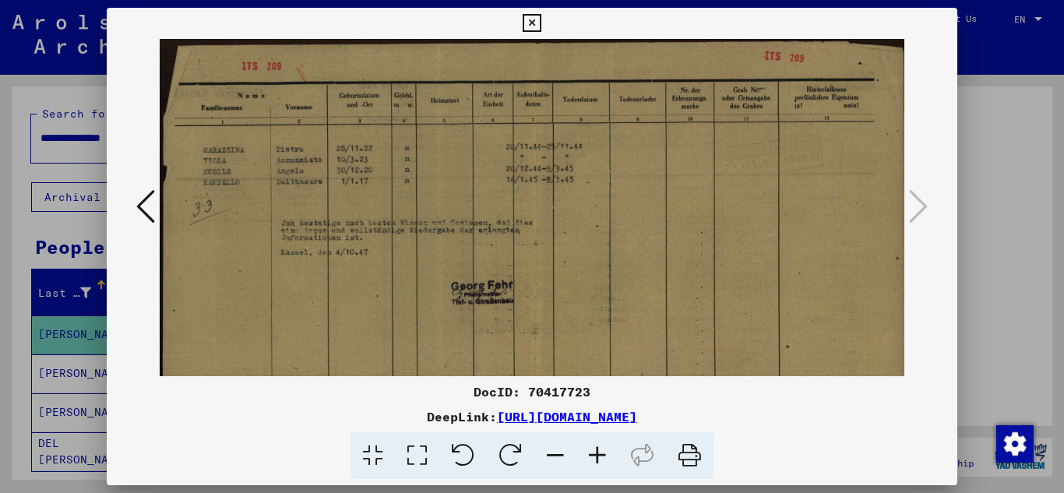
click at [139, 207] on icon at bounding box center [145, 206] width 19 height 37
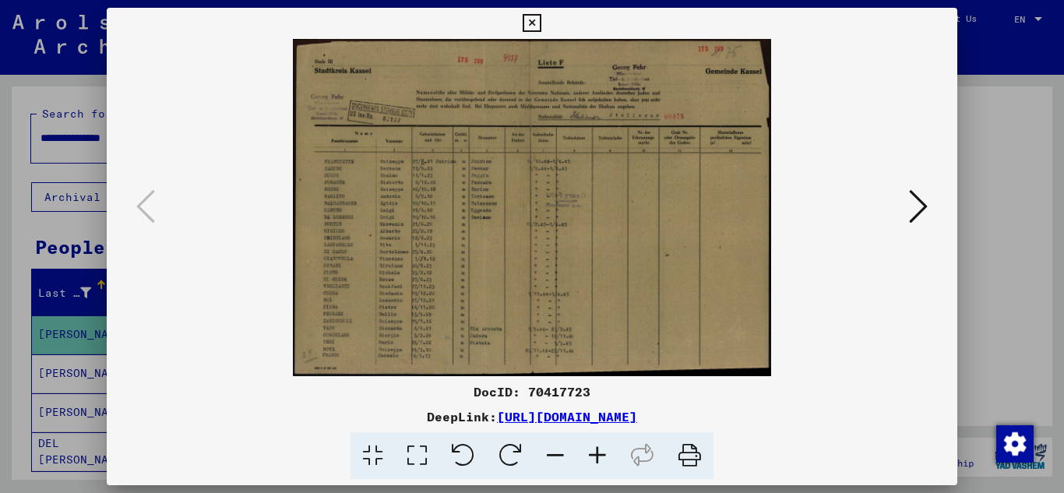
click at [516, 248] on img at bounding box center [532, 207] width 478 height 337
drag, startPoint x: 516, startPoint y: 248, endPoint x: 513, endPoint y: 264, distance: 16.1
click at [516, 252] on img at bounding box center [532, 207] width 478 height 337
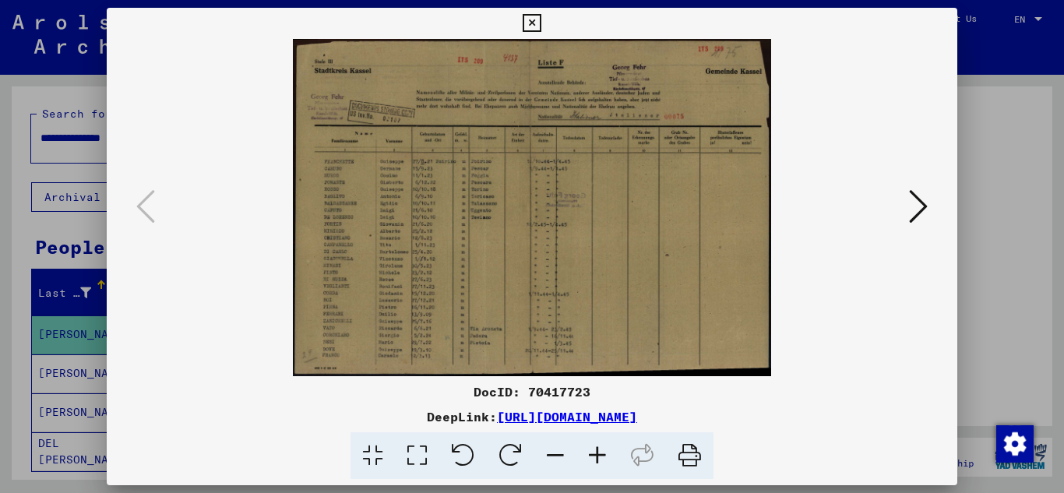
click at [595, 450] on icon at bounding box center [597, 456] width 42 height 48
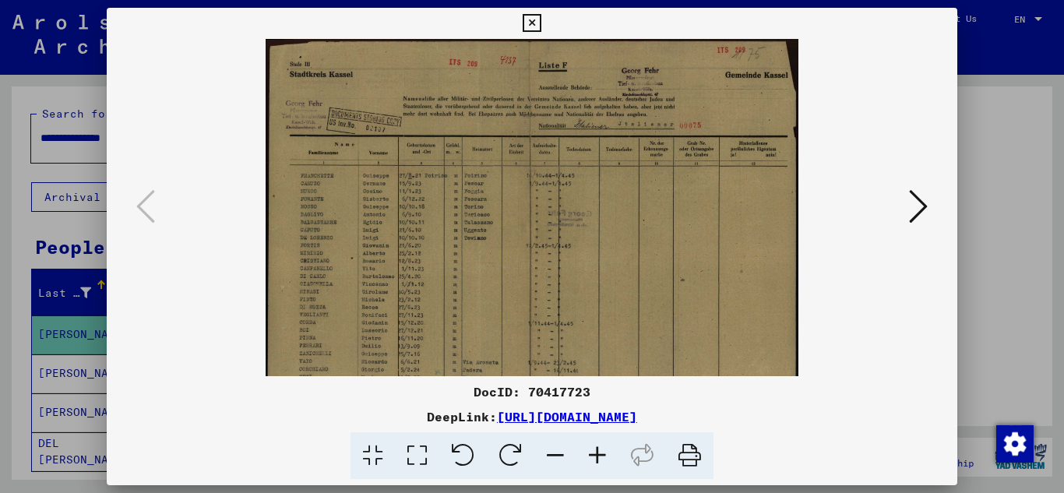
click at [595, 450] on icon at bounding box center [597, 456] width 42 height 48
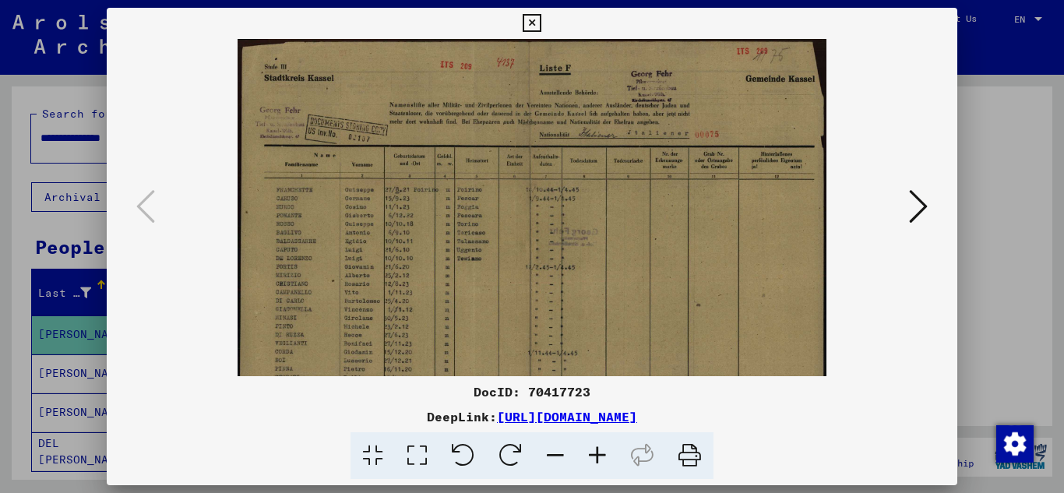
click at [595, 450] on icon at bounding box center [597, 456] width 42 height 48
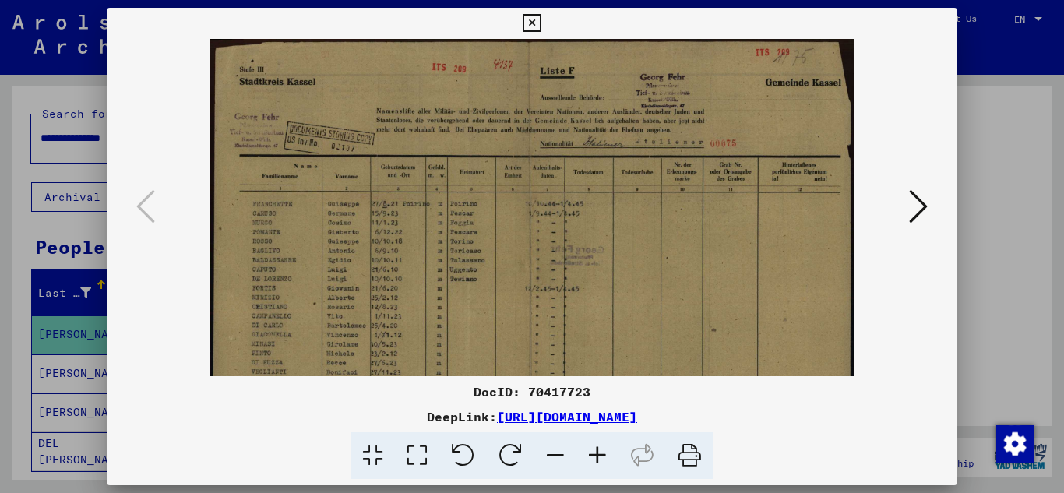
click at [597, 449] on icon at bounding box center [597, 456] width 42 height 48
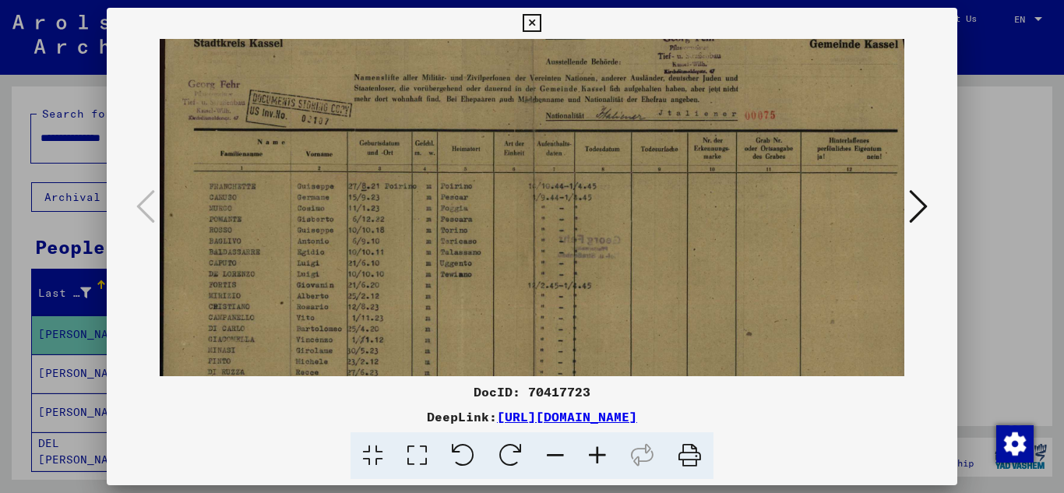
scroll to position [47, 0]
drag, startPoint x: 528, startPoint y: 328, endPoint x: 548, endPoint y: 281, distance: 50.9
click at [548, 281] on img at bounding box center [537, 258] width 754 height 532
click at [525, 26] on icon at bounding box center [532, 23] width 18 height 19
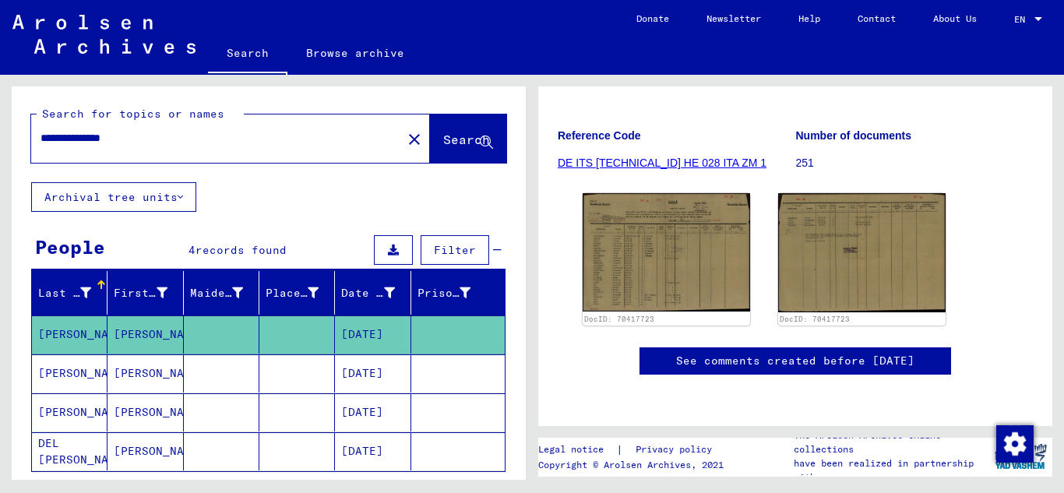
click at [130, 370] on mat-cell "[PERSON_NAME]" at bounding box center [145, 373] width 76 height 38
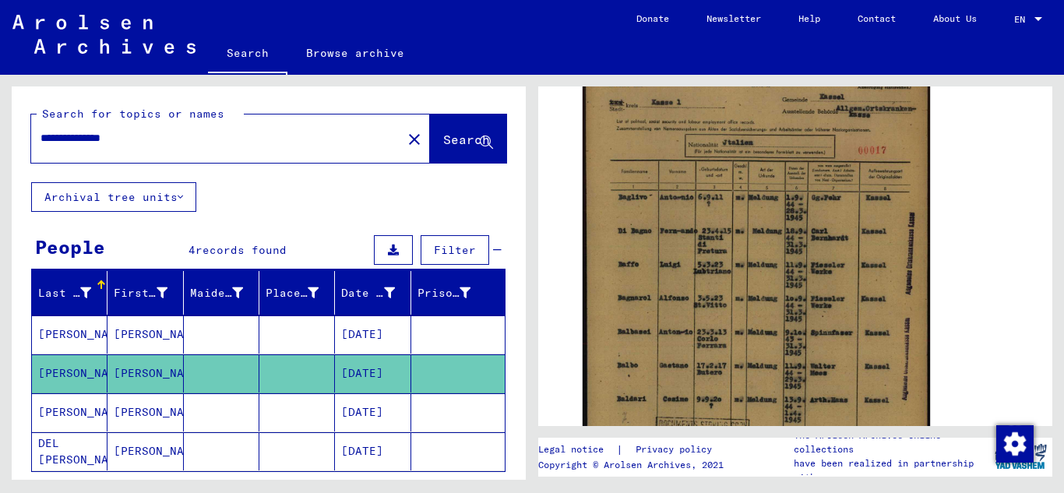
scroll to position [399, 0]
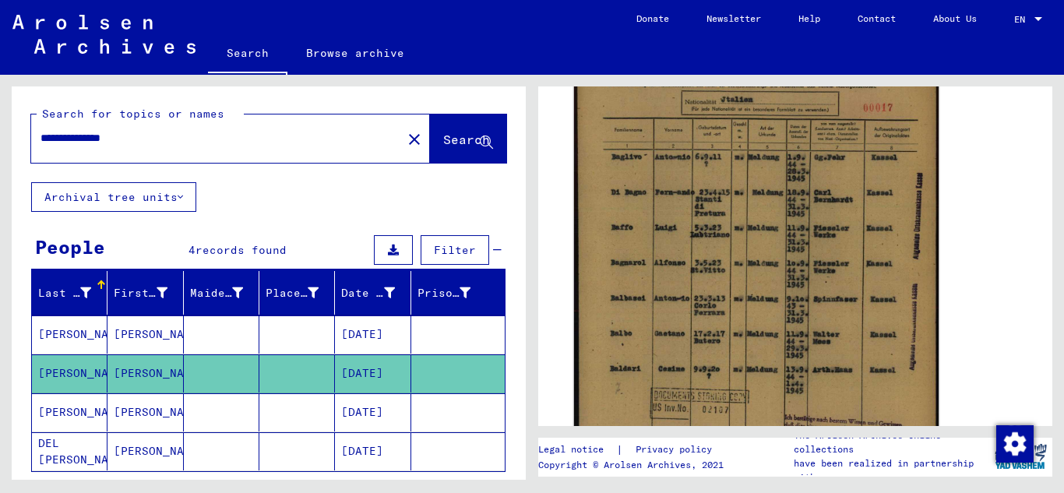
click at [696, 283] on img at bounding box center [756, 259] width 365 height 509
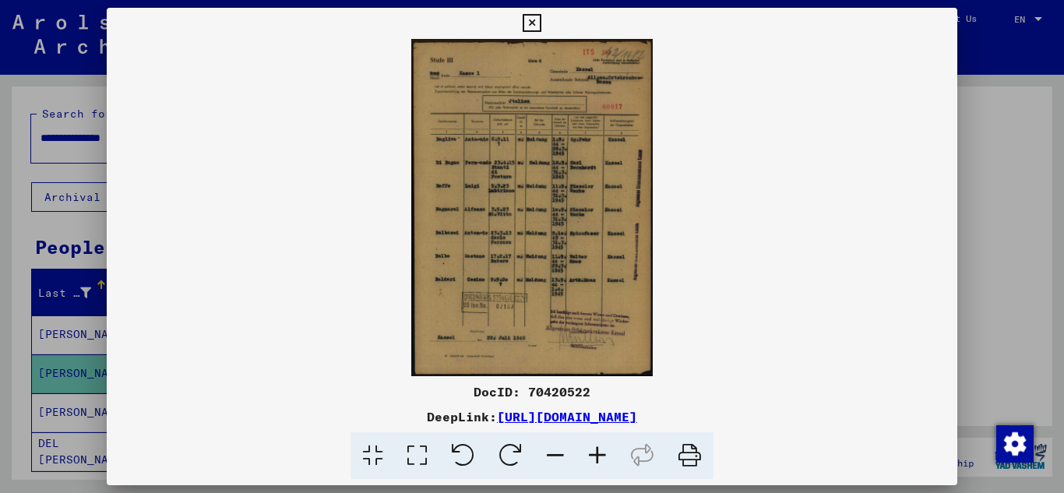
click at [597, 459] on icon at bounding box center [597, 456] width 42 height 48
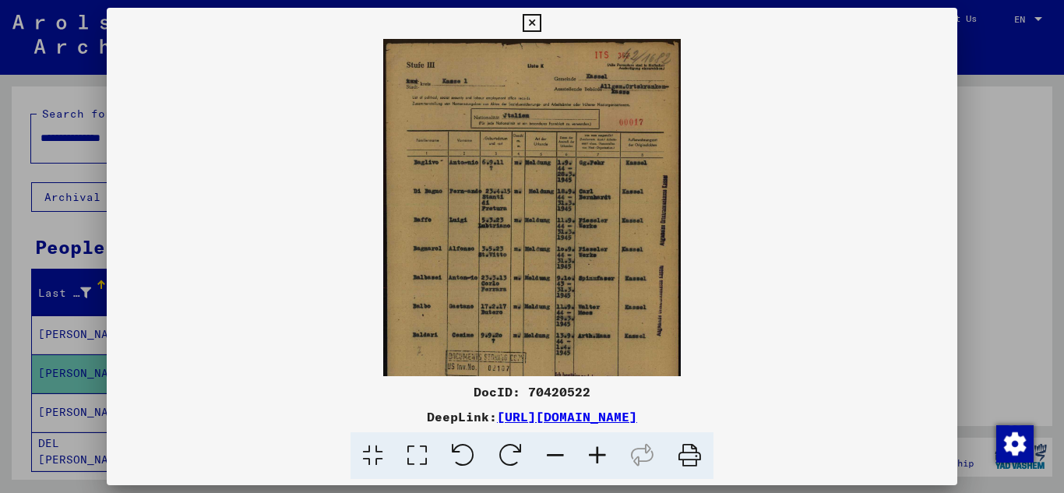
click at [597, 459] on icon at bounding box center [597, 456] width 42 height 48
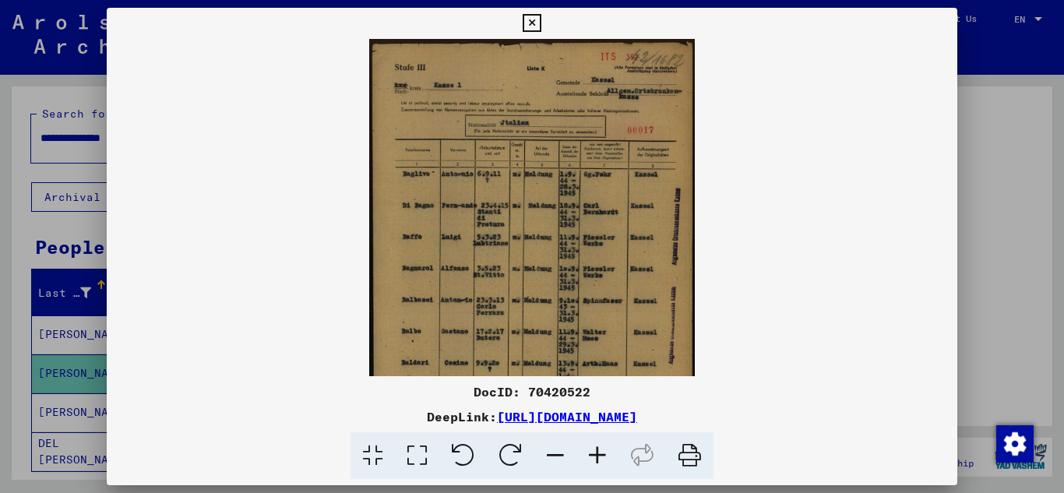
click at [597, 459] on icon at bounding box center [597, 456] width 42 height 48
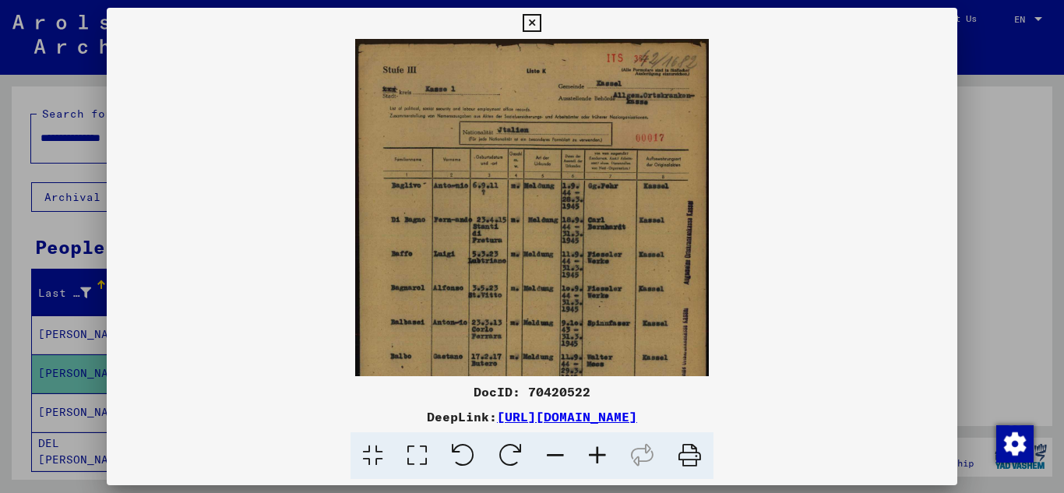
click at [597, 459] on icon at bounding box center [597, 456] width 42 height 48
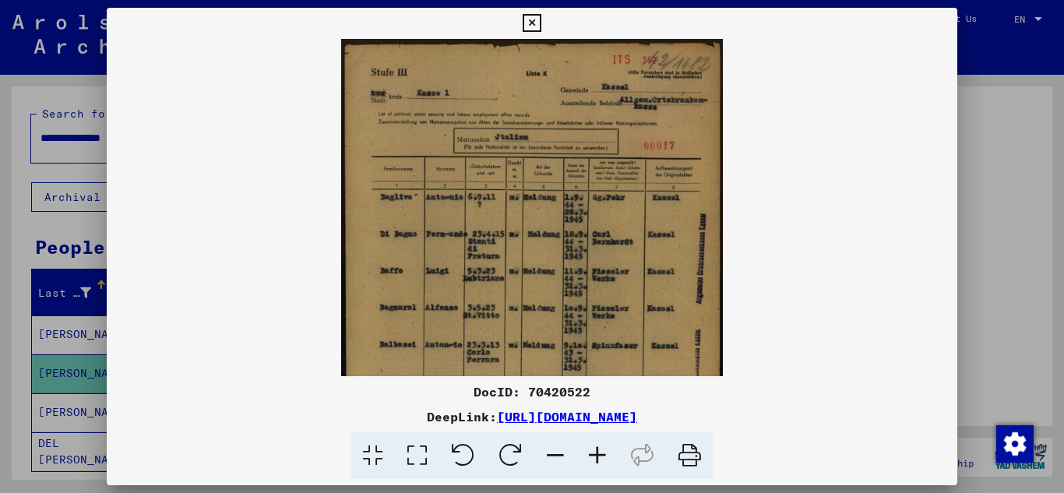
click at [597, 459] on icon at bounding box center [597, 456] width 42 height 48
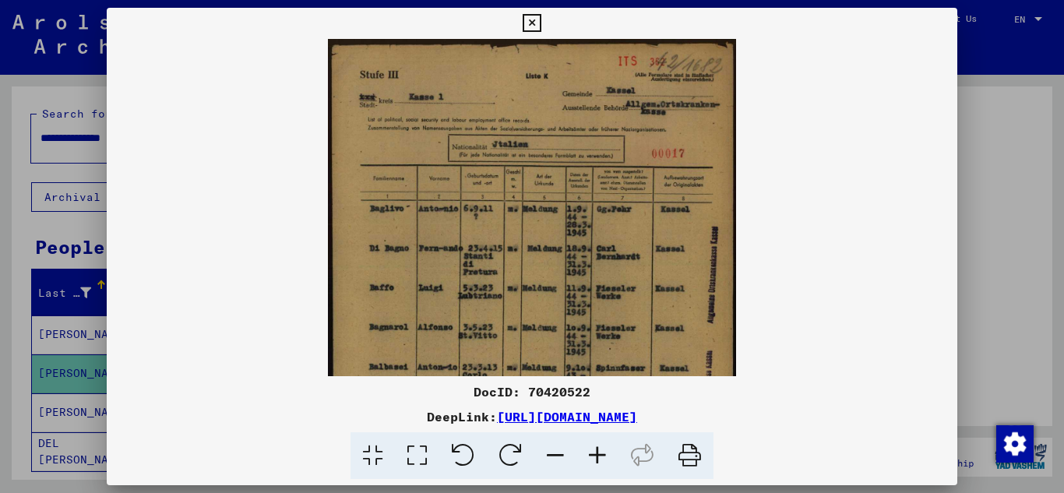
click at [580, 329] on img at bounding box center [532, 324] width 409 height 571
click at [529, 23] on icon at bounding box center [532, 23] width 18 height 19
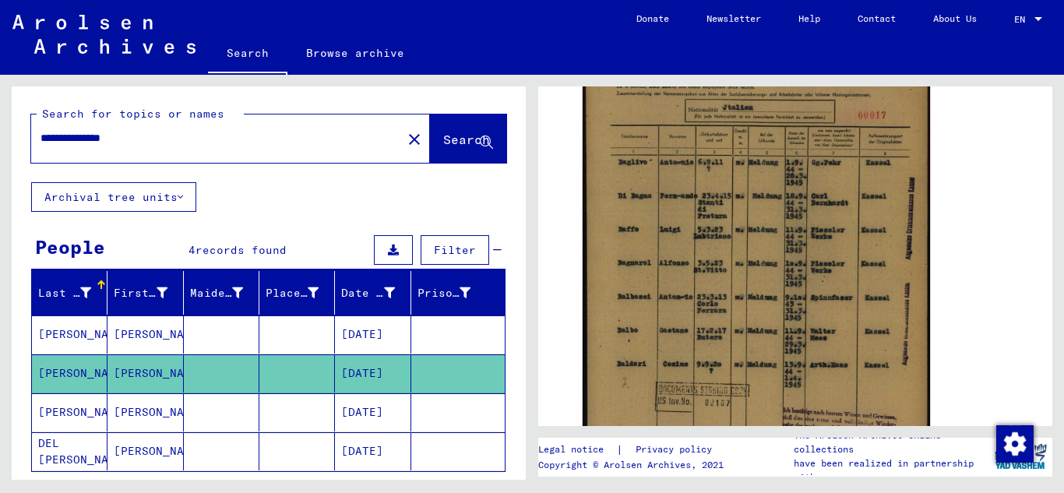
click at [143, 413] on mat-cell "[PERSON_NAME]" at bounding box center [145, 412] width 76 height 38
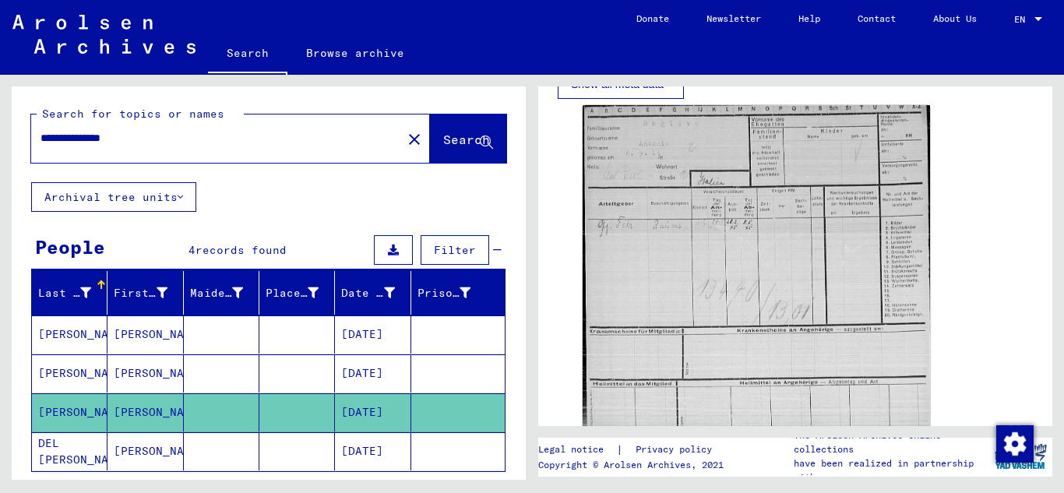
scroll to position [555, 0]
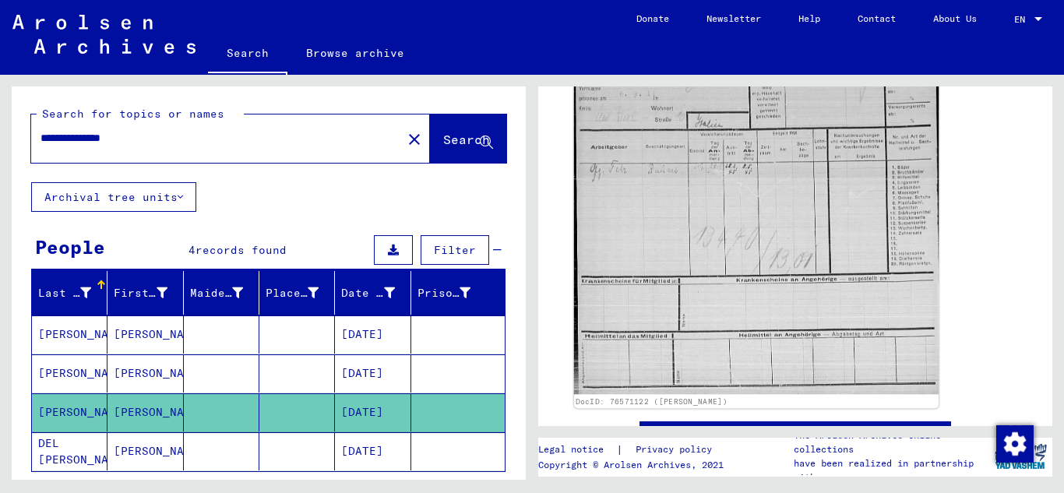
click at [705, 186] on img at bounding box center [756, 219] width 365 height 351
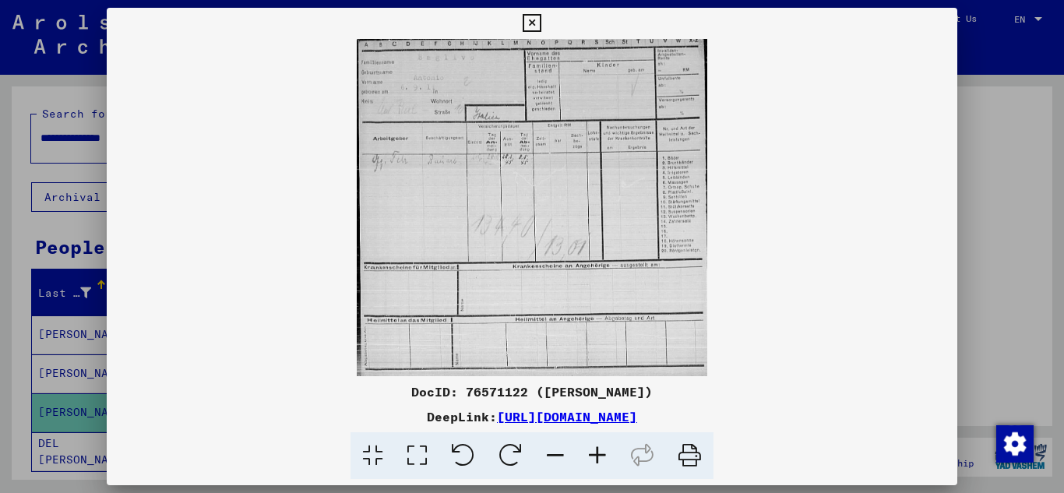
scroll to position [555, 0]
click at [595, 454] on icon at bounding box center [597, 456] width 42 height 48
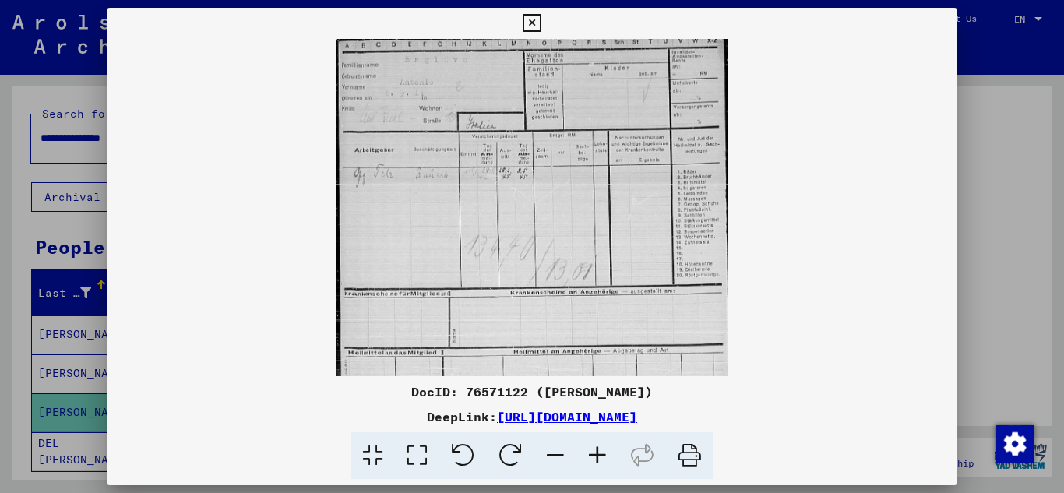
click at [595, 454] on icon at bounding box center [597, 456] width 42 height 48
click at [596, 454] on icon at bounding box center [597, 456] width 42 height 48
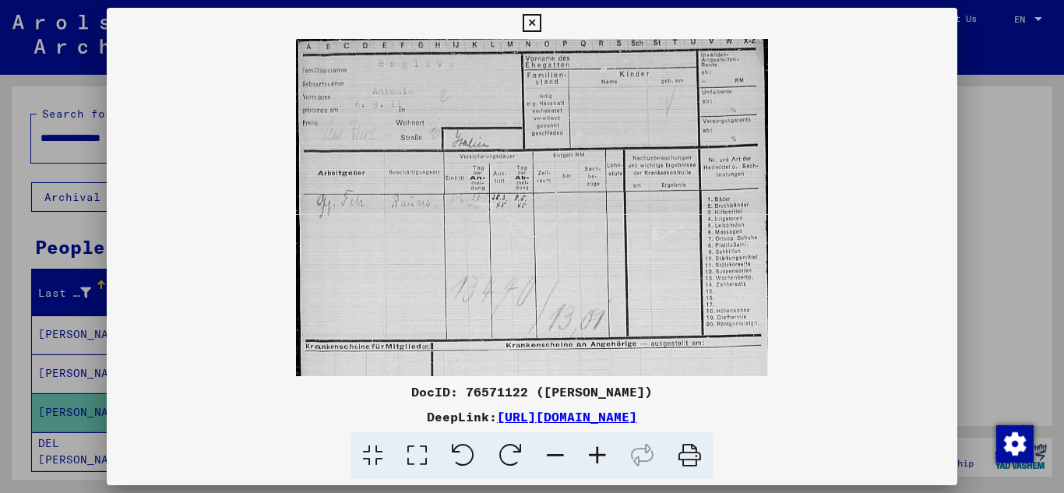
click at [596, 454] on icon at bounding box center [597, 456] width 42 height 48
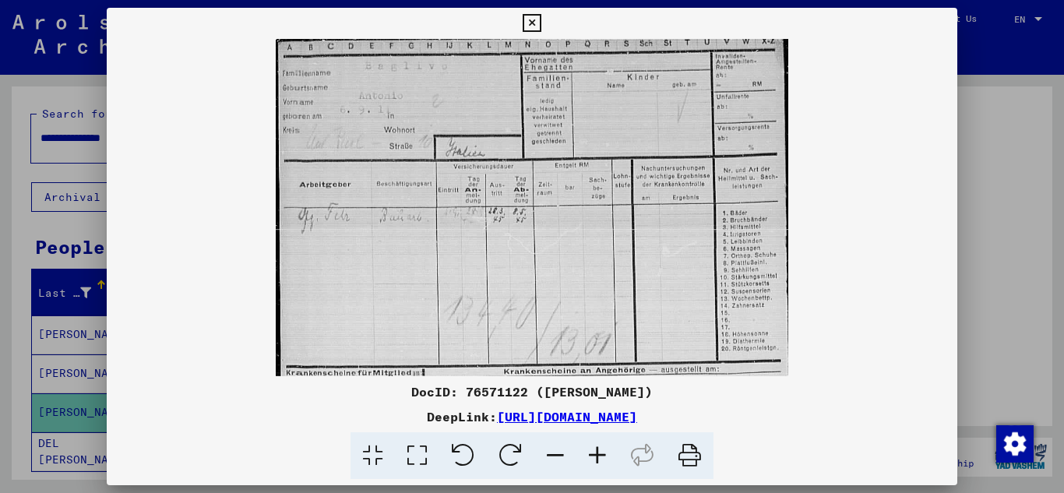
click at [596, 453] on icon at bounding box center [597, 456] width 42 height 48
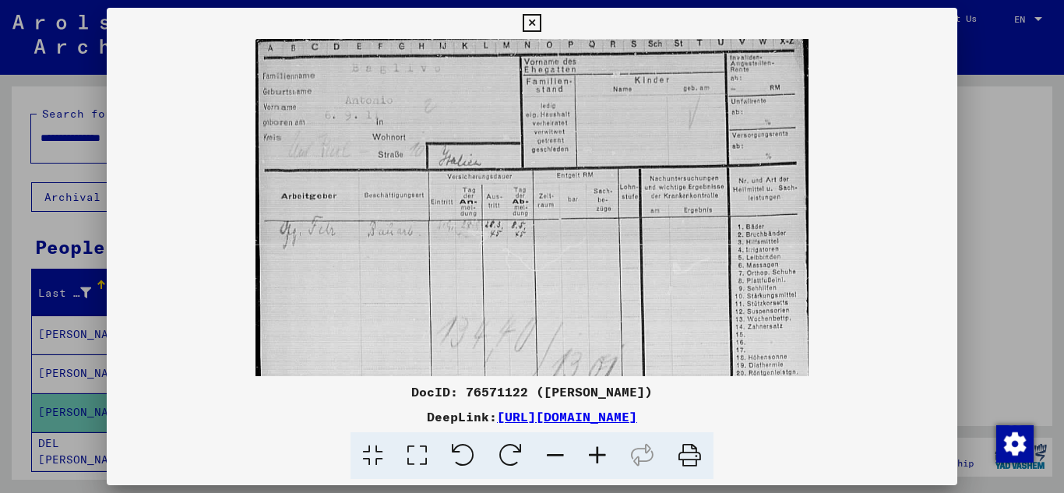
click at [596, 453] on icon at bounding box center [597, 456] width 42 height 48
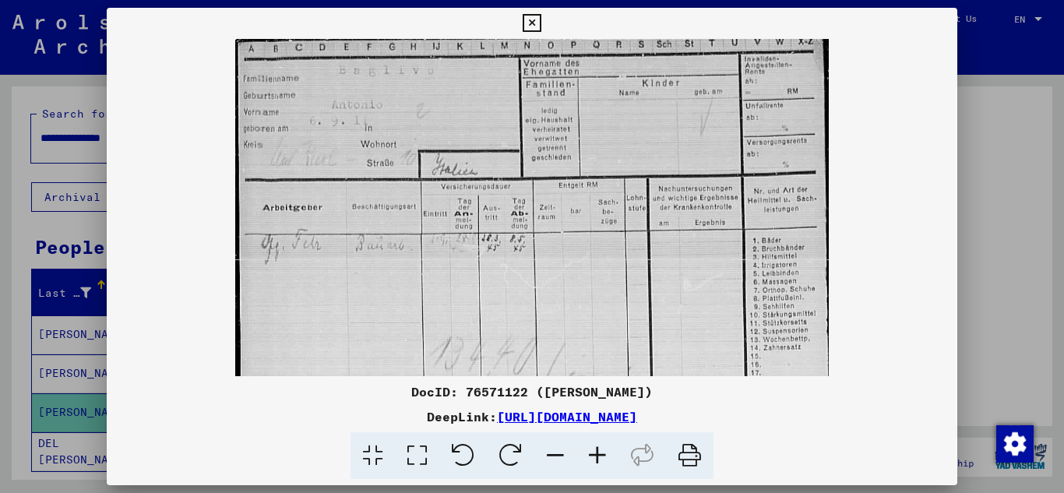
click at [596, 453] on icon at bounding box center [597, 456] width 42 height 48
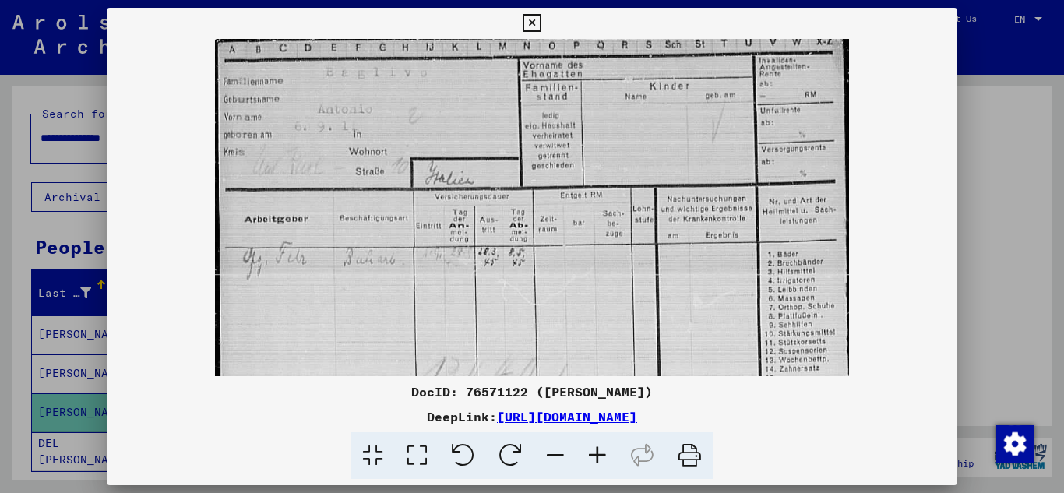
click at [596, 453] on icon at bounding box center [597, 456] width 42 height 48
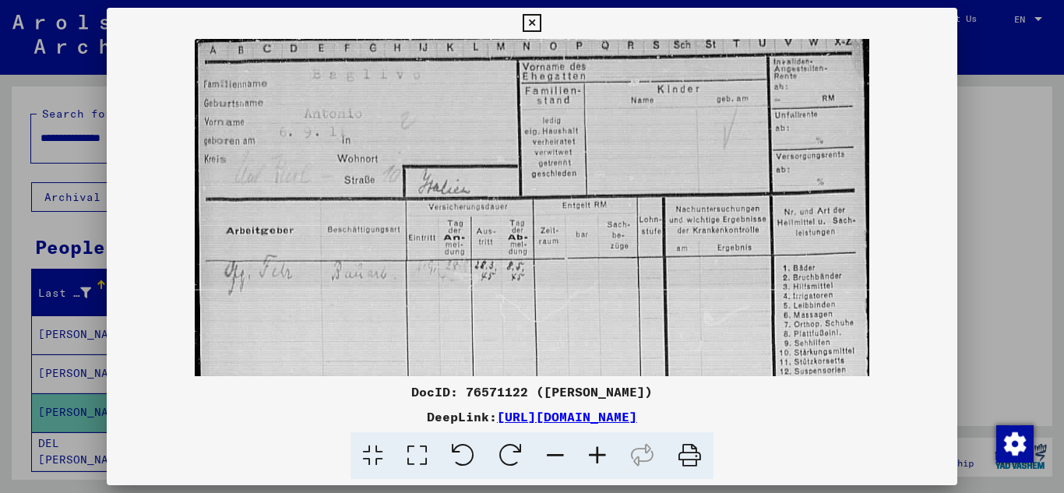
click at [596, 452] on icon at bounding box center [597, 456] width 42 height 48
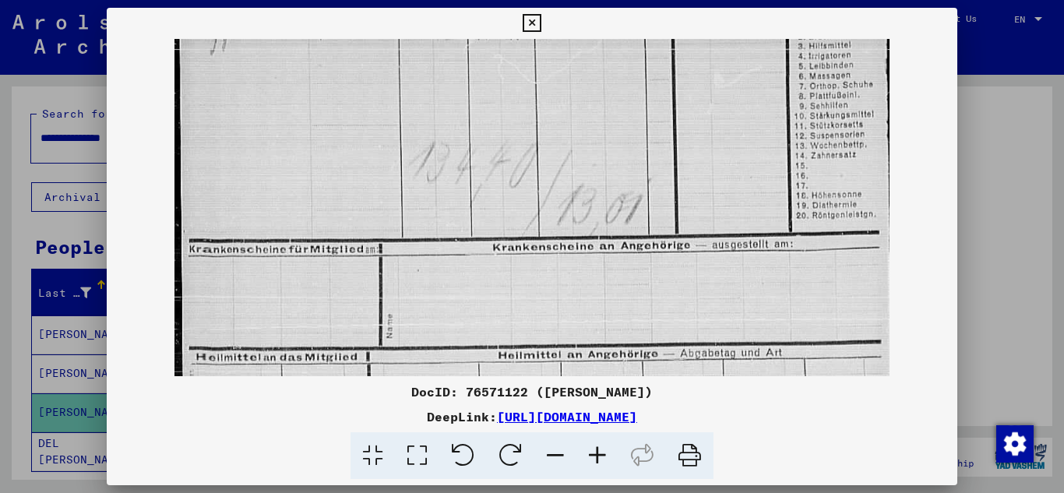
scroll to position [259, 0]
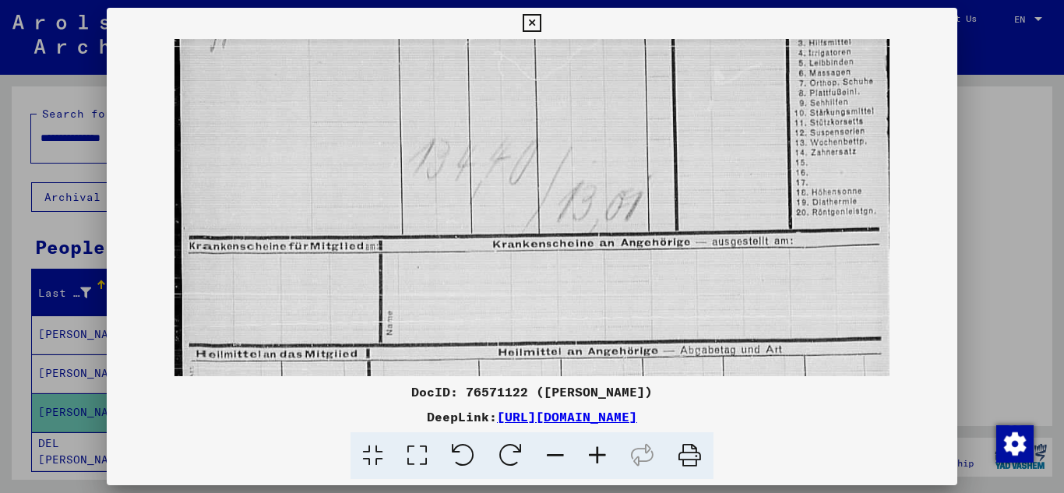
drag, startPoint x: 535, startPoint y: 325, endPoint x: 645, endPoint y: 66, distance: 281.0
click at [645, 66] on img at bounding box center [531, 124] width 715 height 688
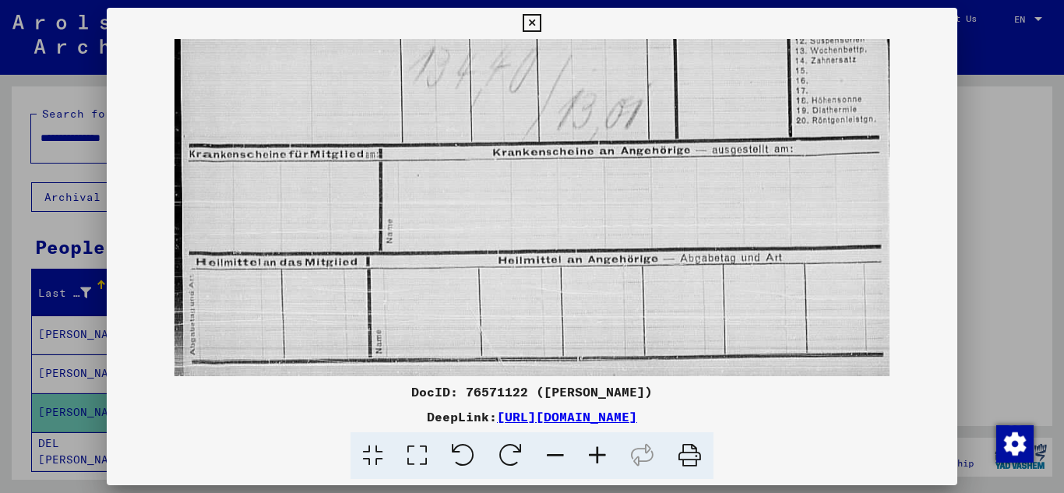
drag, startPoint x: 622, startPoint y: 262, endPoint x: 644, endPoint y: 67, distance: 196.0
click at [644, 67] on img at bounding box center [531, 32] width 715 height 688
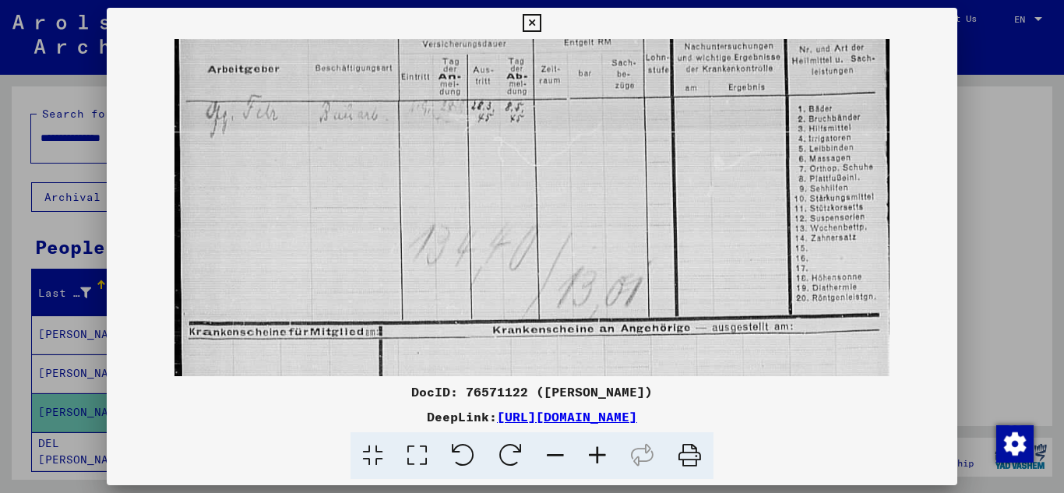
scroll to position [133, 0]
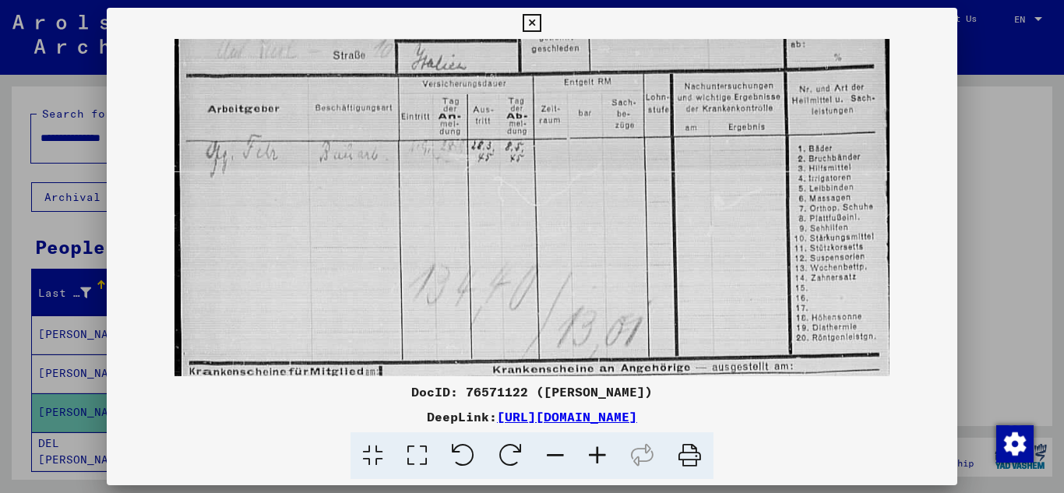
drag, startPoint x: 634, startPoint y: 88, endPoint x: 566, endPoint y: 305, distance: 227.7
click at [566, 305] on img at bounding box center [531, 250] width 715 height 688
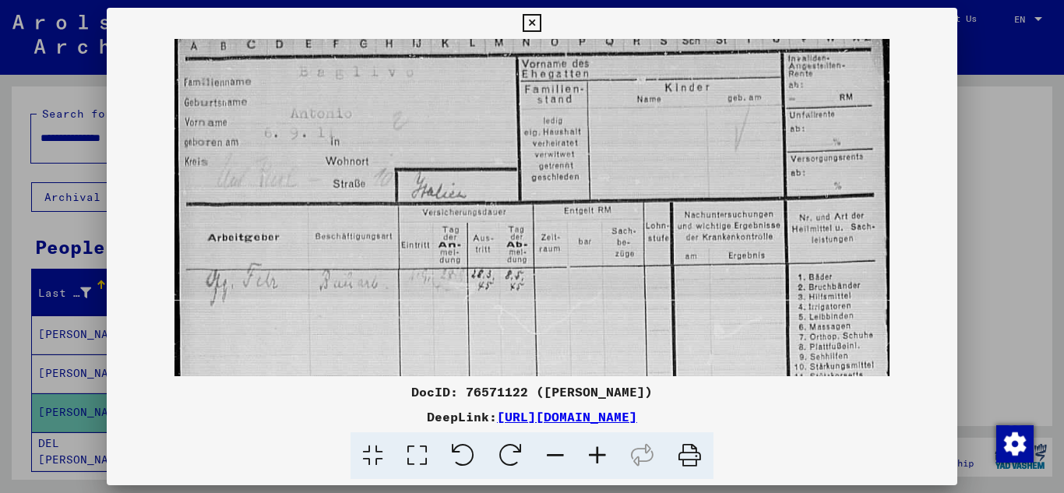
scroll to position [0, 0]
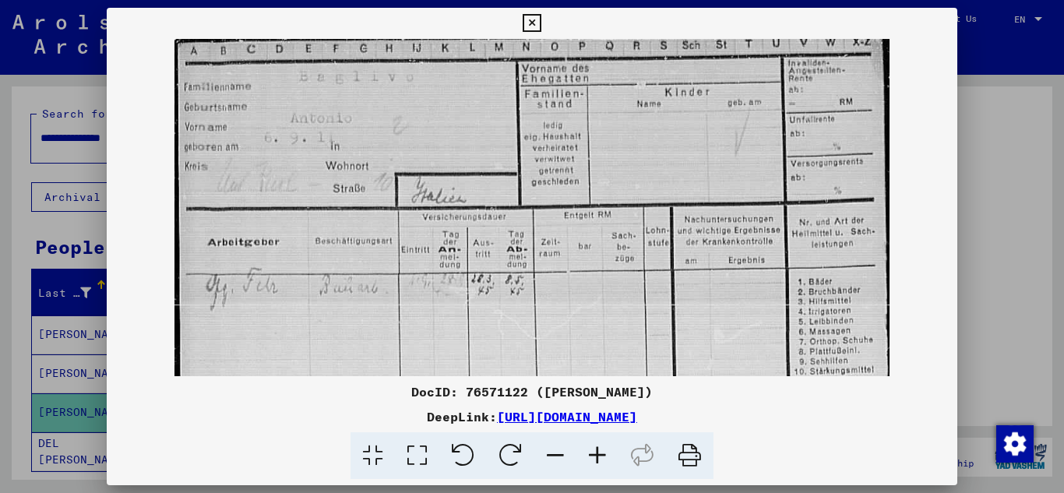
drag, startPoint x: 602, startPoint y: 176, endPoint x: 571, endPoint y: 361, distance: 187.2
click at [571, 361] on img at bounding box center [531, 383] width 715 height 688
click at [534, 25] on icon at bounding box center [532, 23] width 18 height 19
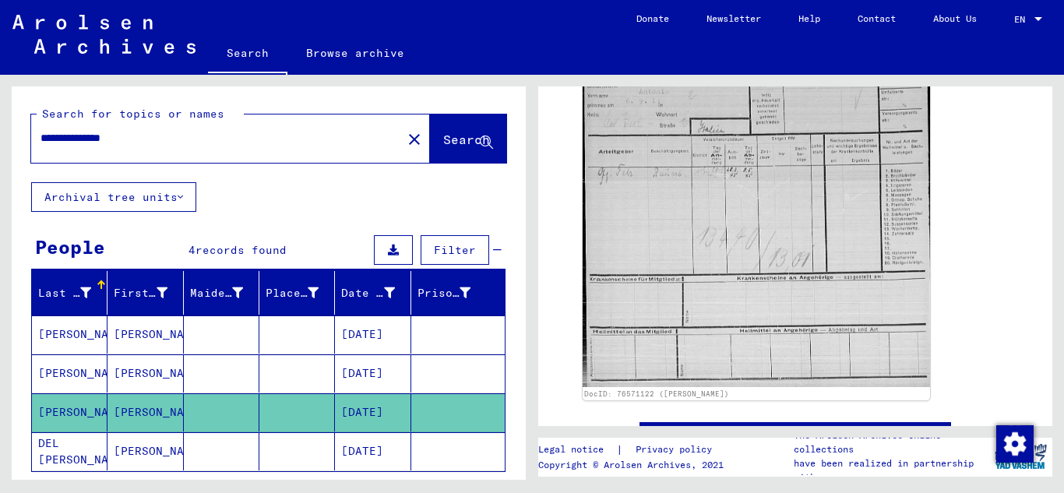
click at [125, 451] on mat-cell "[PERSON_NAME]" at bounding box center [145, 451] width 76 height 38
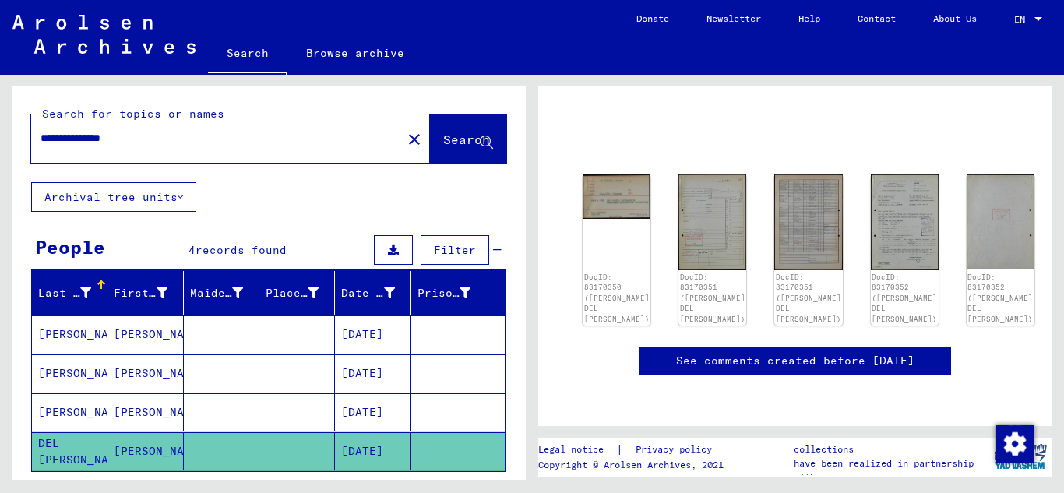
scroll to position [117, 0]
click at [611, 182] on img at bounding box center [617, 194] width 72 height 47
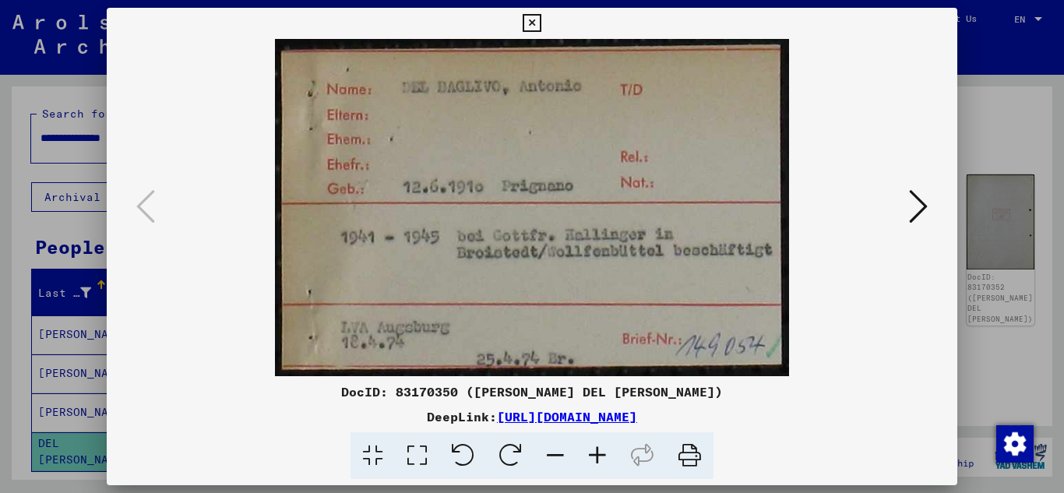
click at [537, 25] on icon at bounding box center [532, 23] width 18 height 19
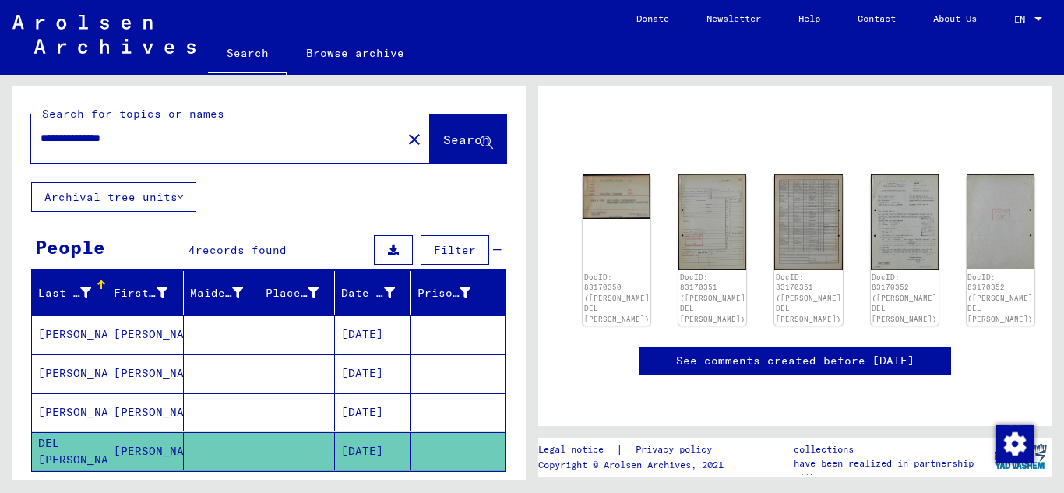
click at [139, 137] on input "**********" at bounding box center [217, 138] width 352 height 16
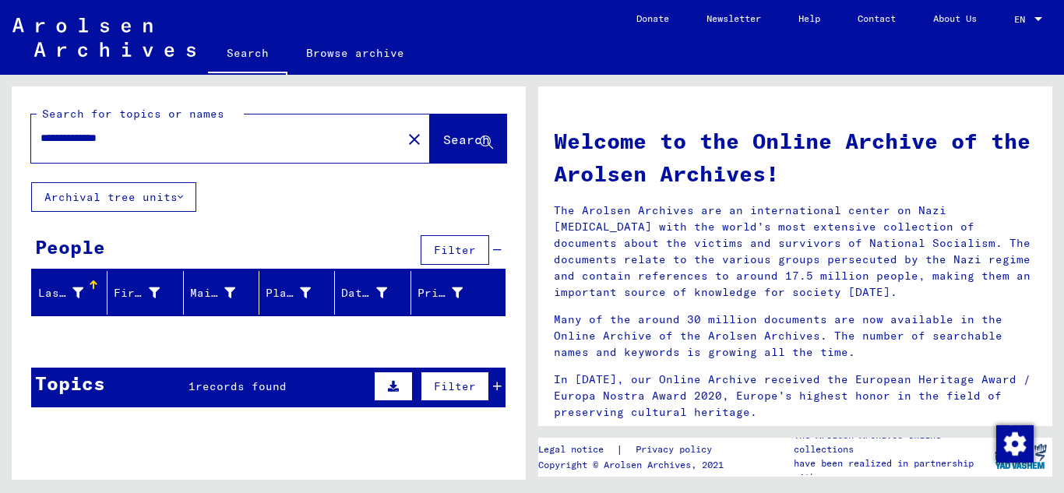
click at [136, 136] on input "**********" at bounding box center [212, 138] width 343 height 16
click at [388, 388] on icon at bounding box center [393, 386] width 11 height 11
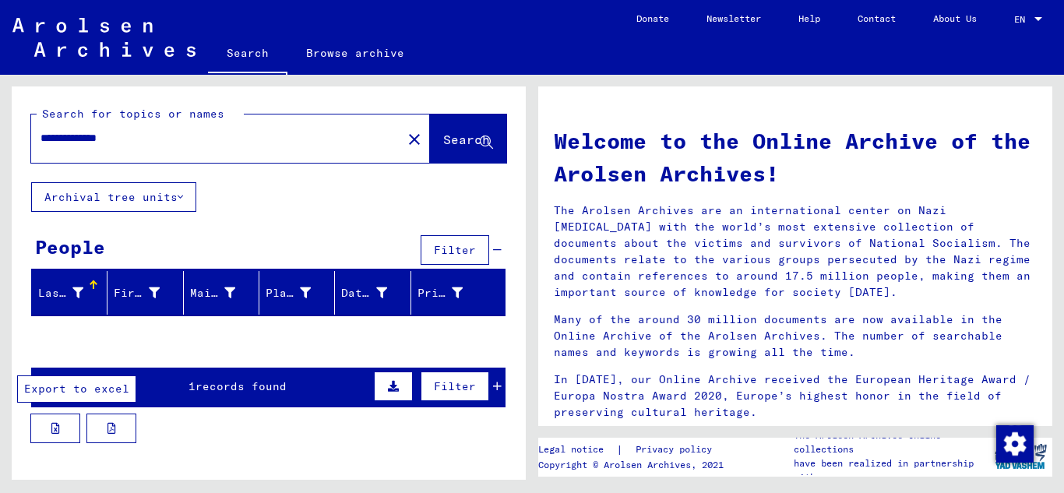
click at [55, 432] on icon at bounding box center [55, 428] width 9 height 11
click at [449, 384] on span "Filter" at bounding box center [455, 386] width 42 height 14
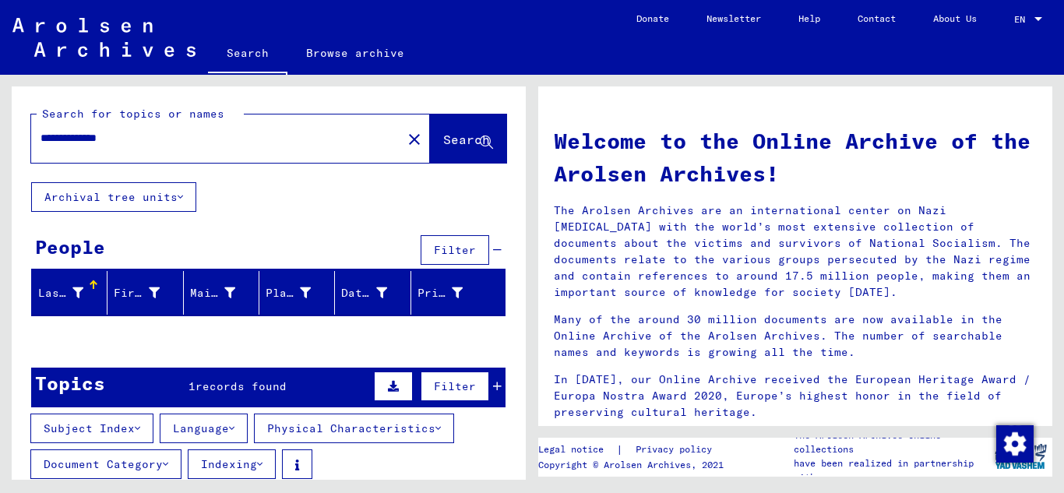
click at [234, 386] on span "records found" at bounding box center [241, 386] width 91 height 14
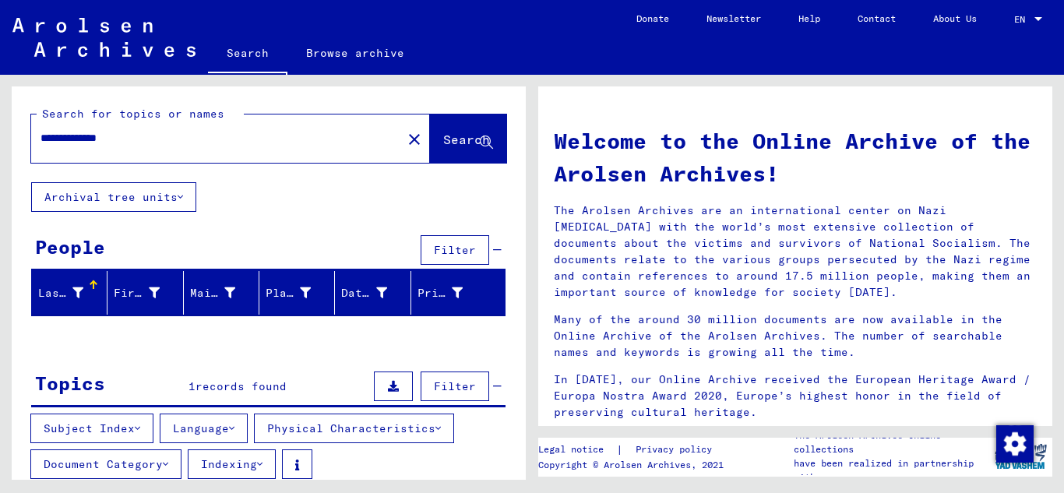
click at [140, 140] on input "**********" at bounding box center [212, 138] width 343 height 16
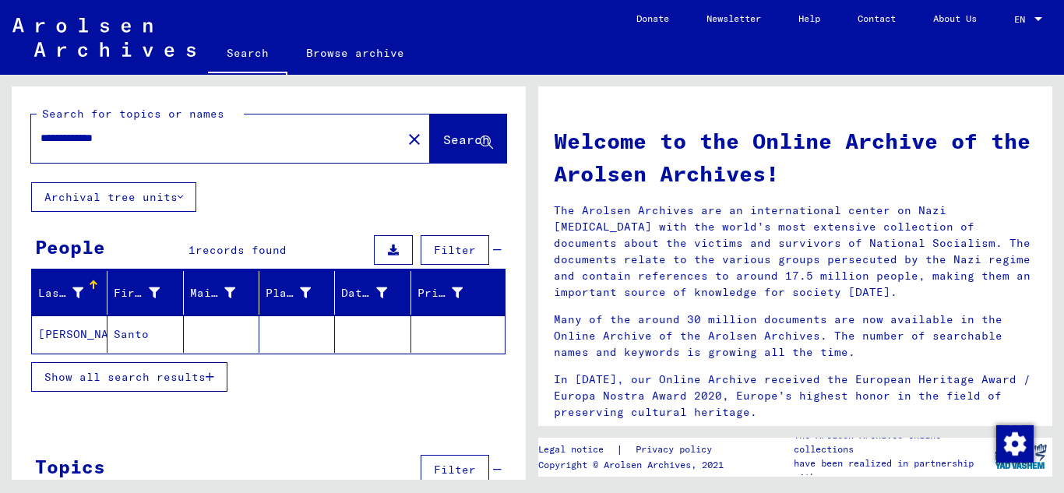
click at [67, 337] on mat-cell "[PERSON_NAME]" at bounding box center [70, 333] width 76 height 37
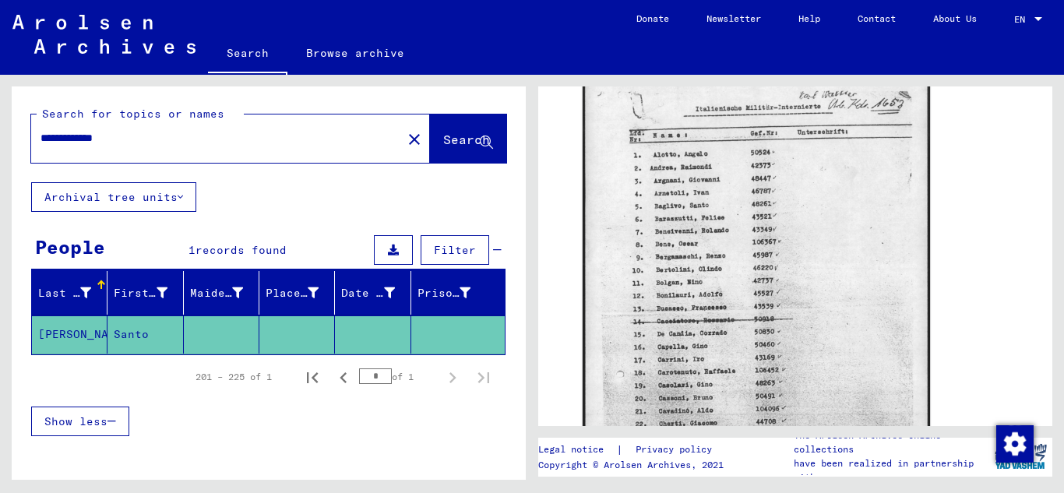
scroll to position [301, 0]
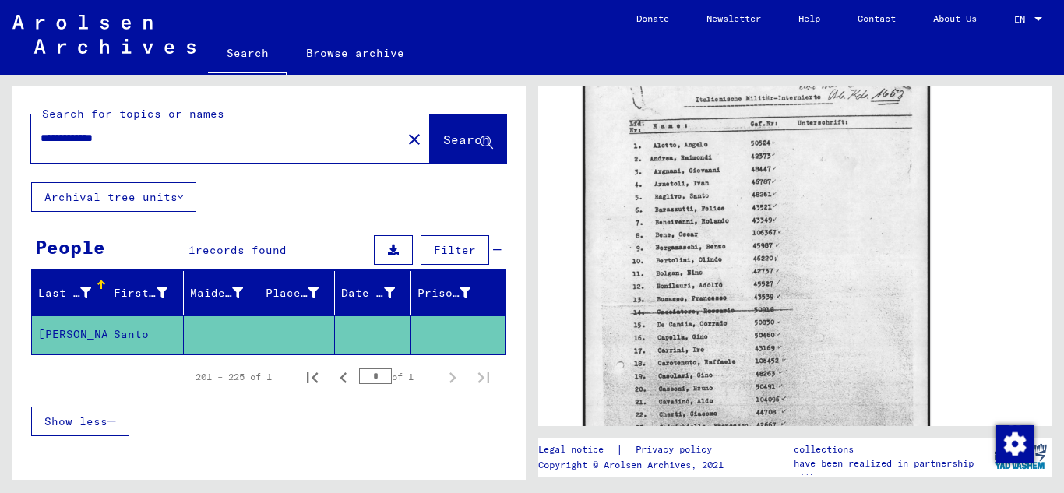
click at [129, 138] on input "**********" at bounding box center [217, 138] width 352 height 16
type input "**********"
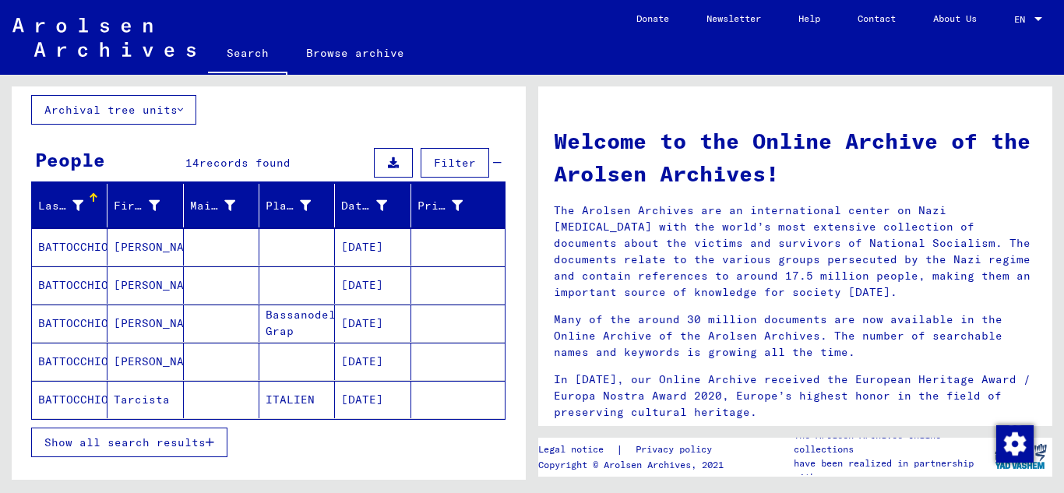
scroll to position [92, 0]
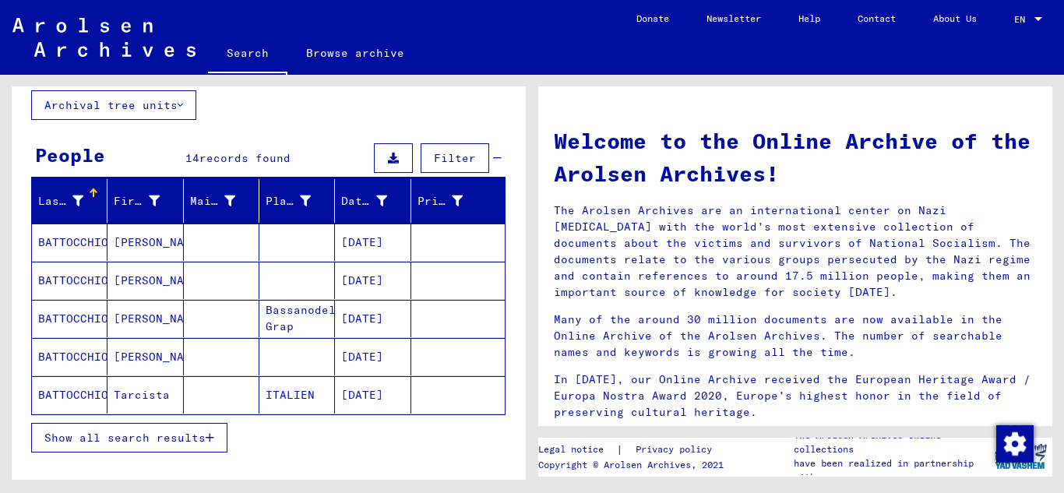
click at [213, 432] on icon "button" at bounding box center [210, 437] width 9 height 11
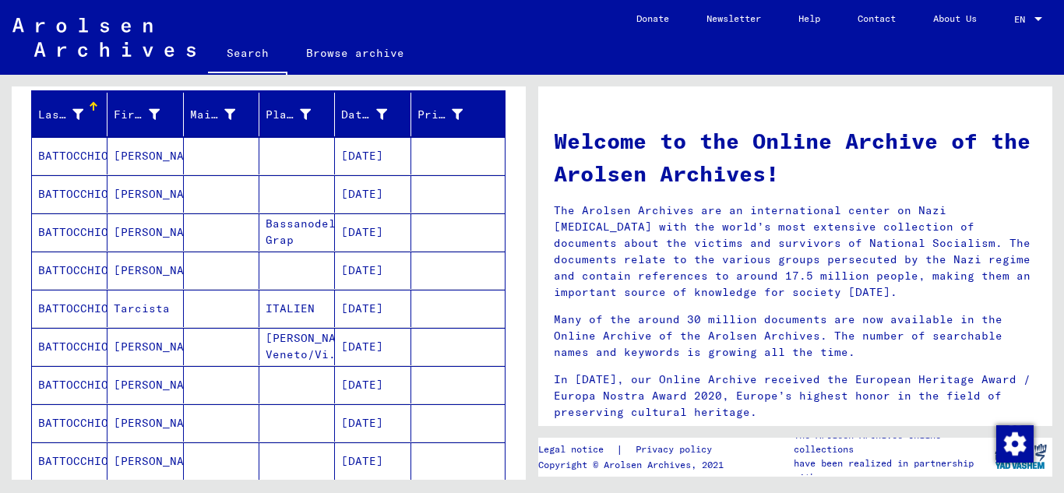
scroll to position [163, 0]
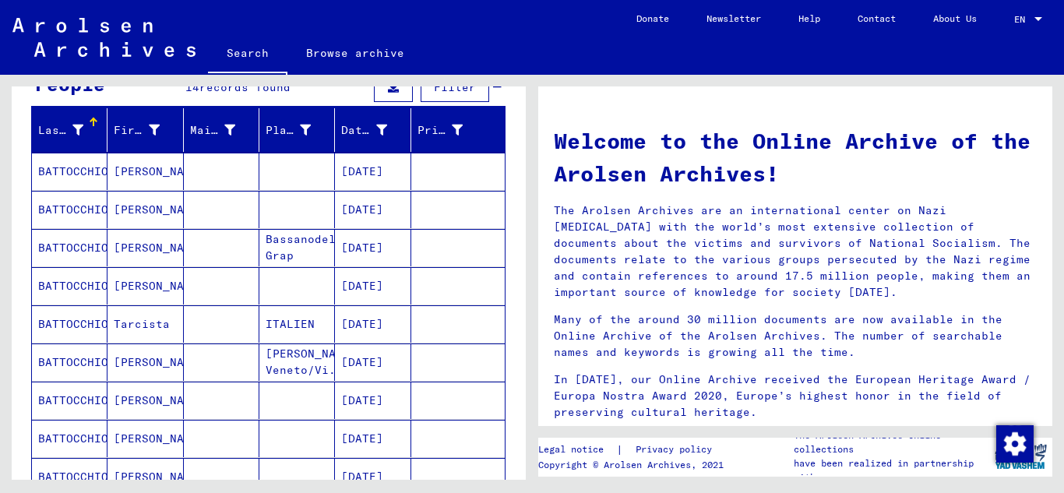
click at [79, 167] on mat-cell "BATTOCCHIO" at bounding box center [70, 171] width 76 height 37
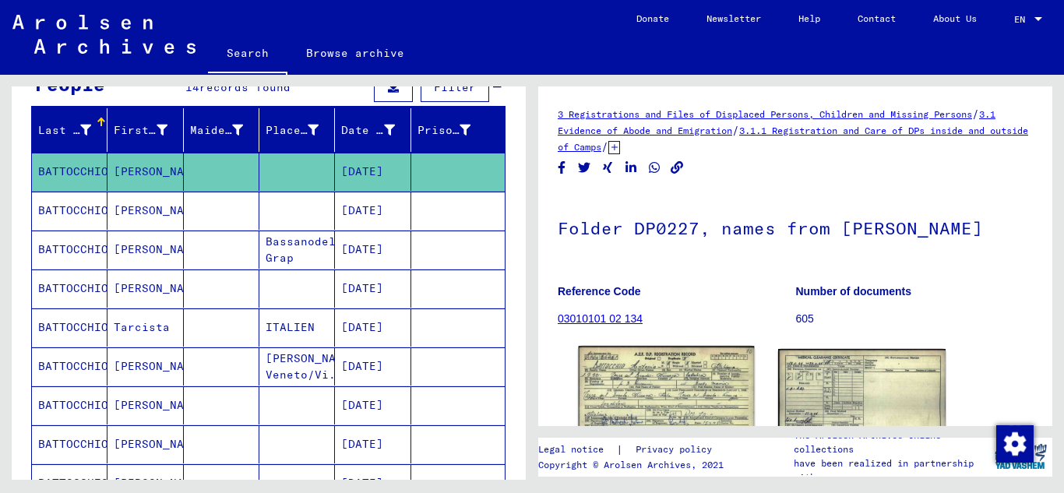
click at [649, 397] on img at bounding box center [667, 401] width 176 height 111
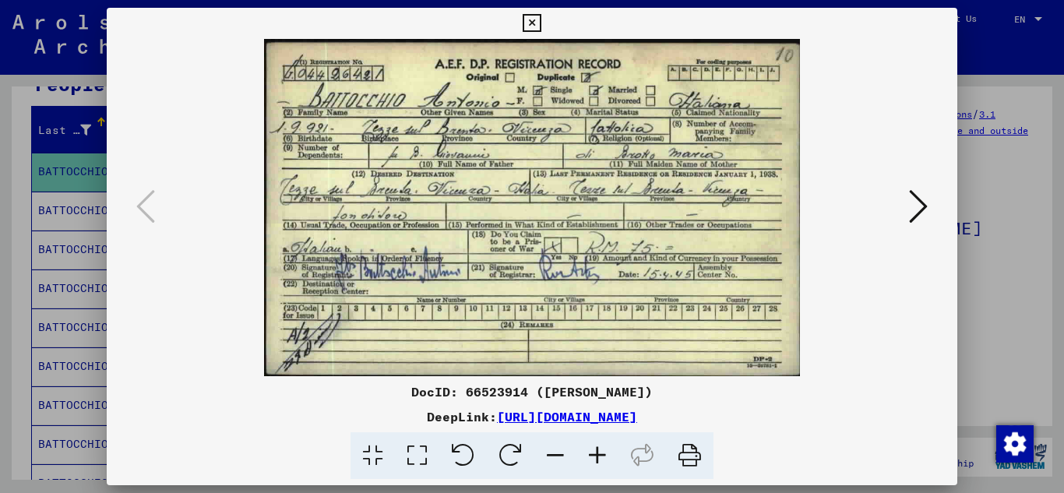
click at [527, 23] on icon at bounding box center [532, 23] width 18 height 19
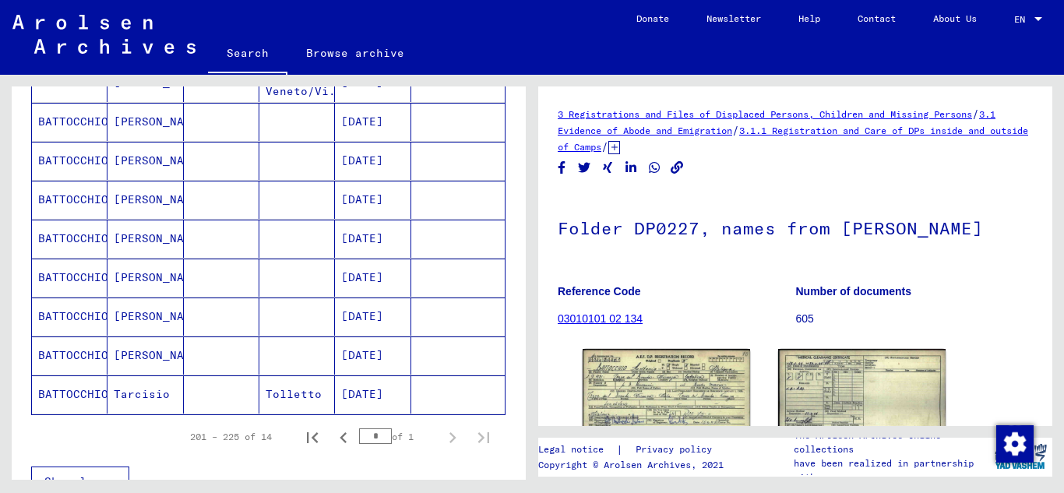
scroll to position [453, 0]
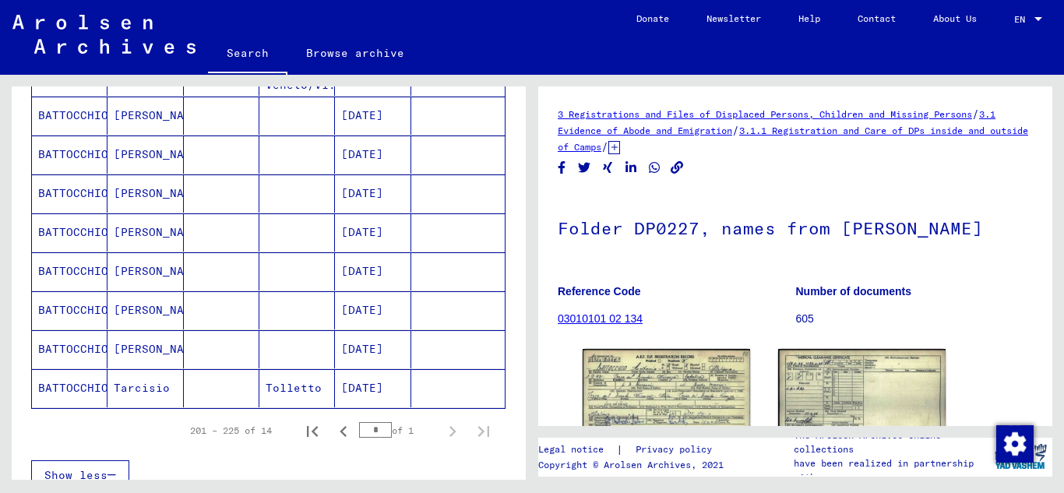
click at [97, 273] on mat-cell "BATTOCCHIO" at bounding box center [70, 271] width 76 height 38
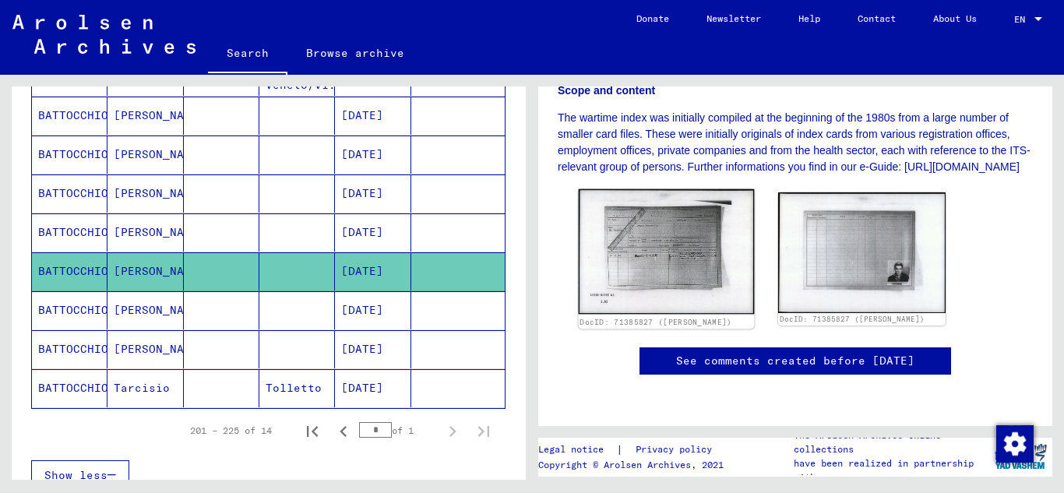
scroll to position [388, 0]
click at [647, 244] on img at bounding box center [667, 251] width 176 height 125
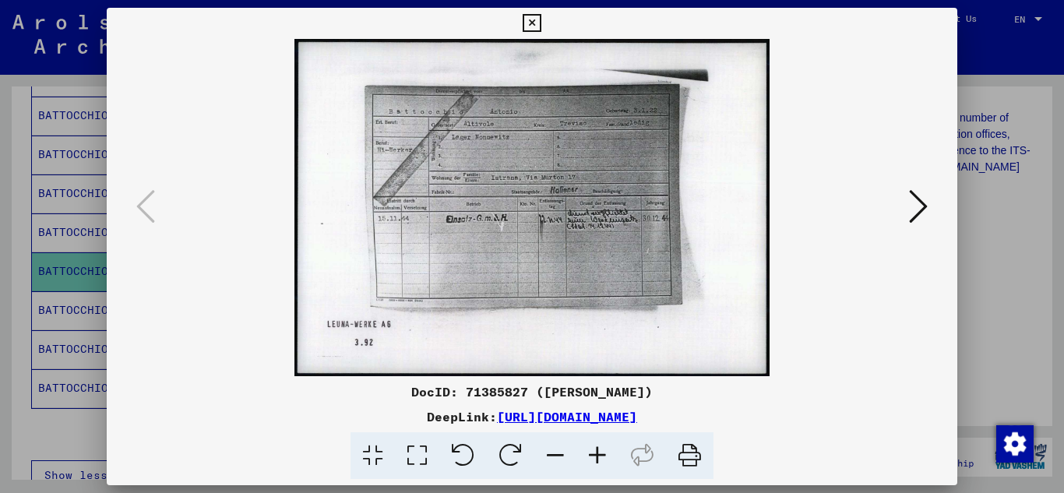
click at [534, 19] on icon at bounding box center [532, 23] width 18 height 19
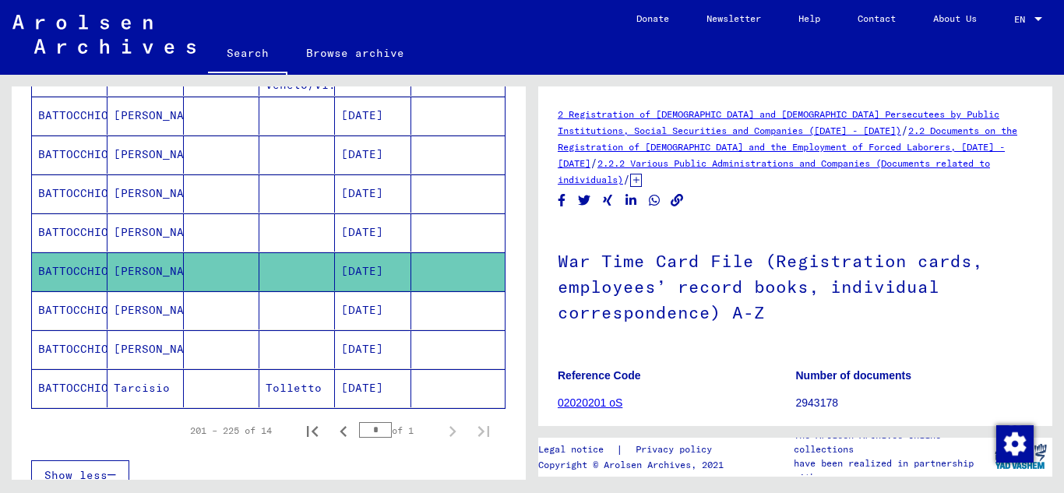
scroll to position [0, 0]
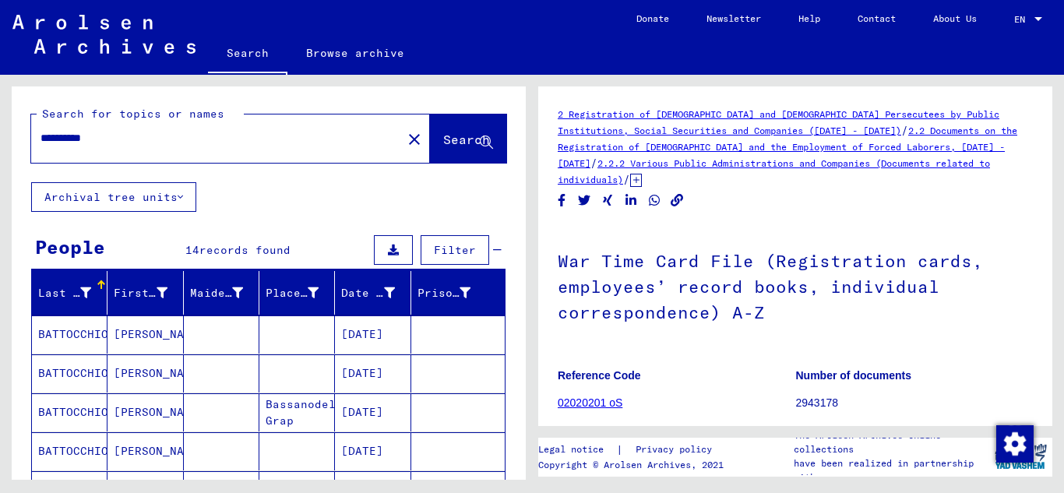
drag, startPoint x: 111, startPoint y: 138, endPoint x: 40, endPoint y: 143, distance: 71.1
click at [40, 143] on div "**********" at bounding box center [211, 138] width 361 height 35
click at [464, 139] on span "Search" at bounding box center [466, 140] width 47 height 16
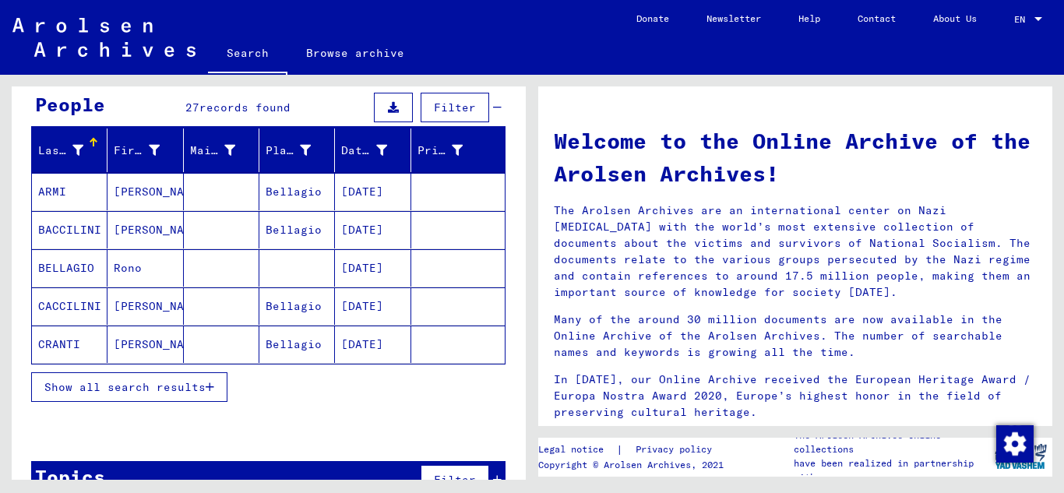
scroll to position [152, 0]
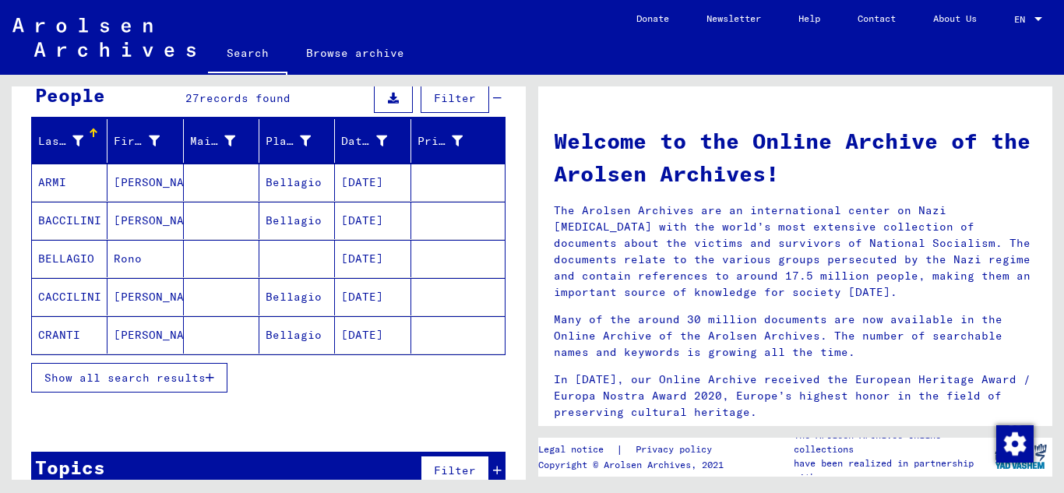
click at [210, 379] on icon "button" at bounding box center [210, 377] width 9 height 11
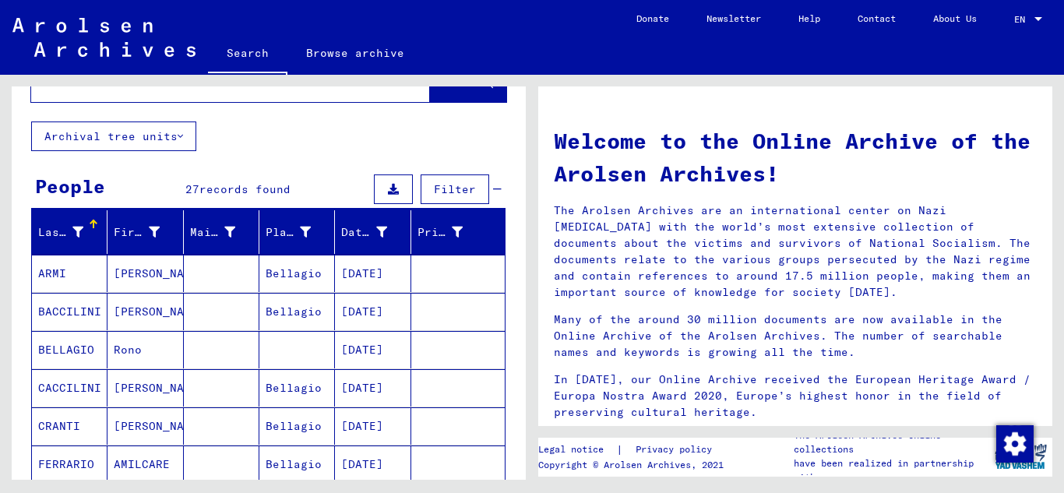
scroll to position [0, 0]
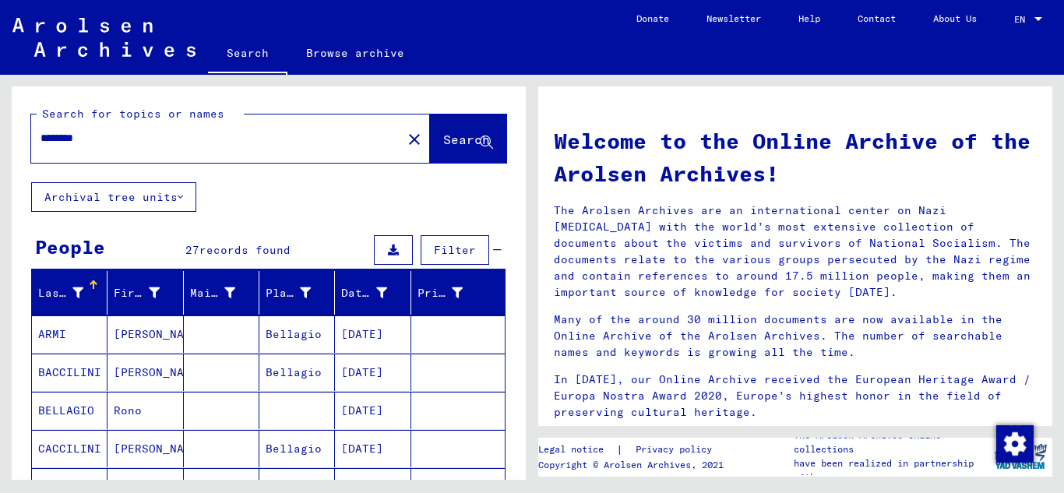
click at [123, 138] on input "********" at bounding box center [212, 138] width 343 height 16
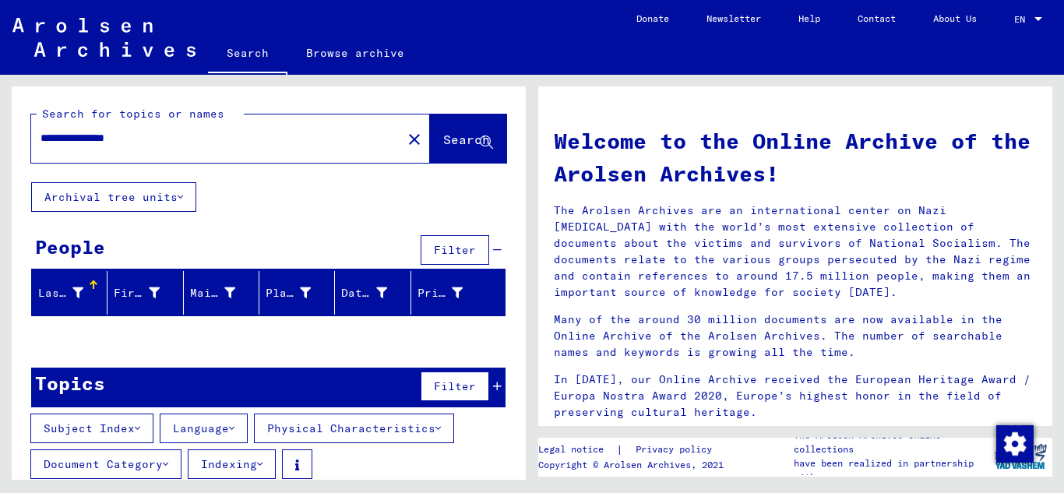
click at [150, 138] on input "**********" at bounding box center [212, 138] width 343 height 16
type input "**********"
drag, startPoint x: 536, startPoint y: 197, endPoint x: 525, endPoint y: 210, distance: 16.6
click at [531, 75] on div "**********" at bounding box center [532, 75] width 1064 height 0
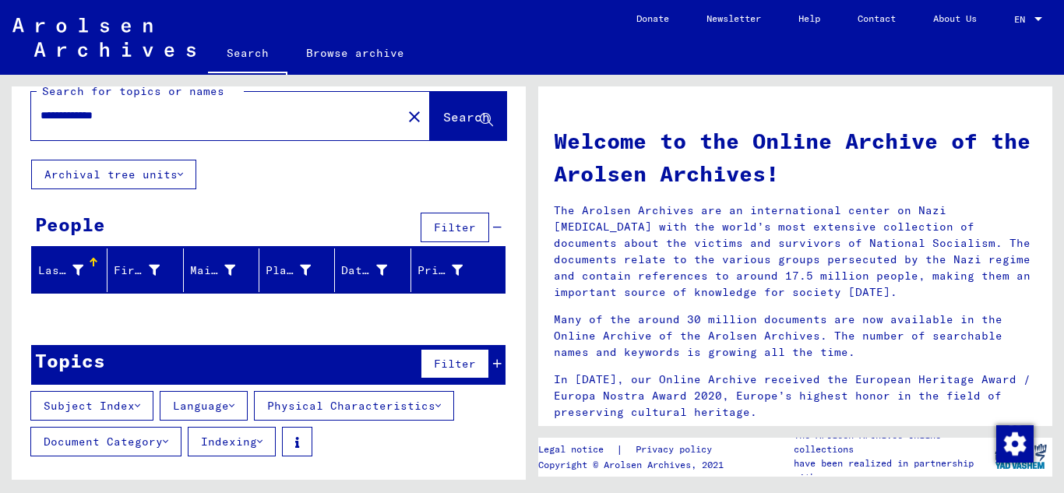
drag, startPoint x: 135, startPoint y: 115, endPoint x: 25, endPoint y: 122, distance: 110.1
click at [19, 126] on div "**********" at bounding box center [269, 112] width 514 height 96
type input "**********"
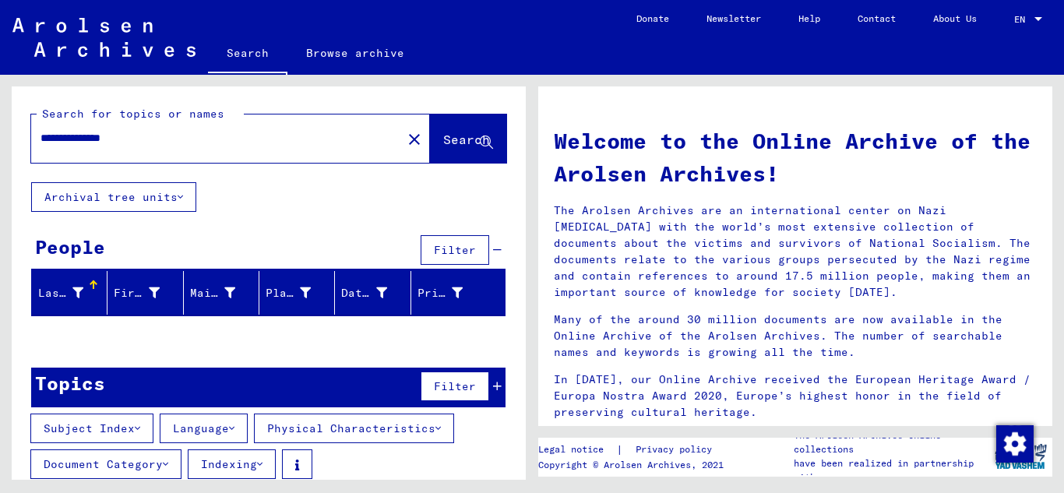
drag, startPoint x: 146, startPoint y: 137, endPoint x: 41, endPoint y: 137, distance: 104.4
click at [41, 137] on input "**********" at bounding box center [212, 138] width 343 height 16
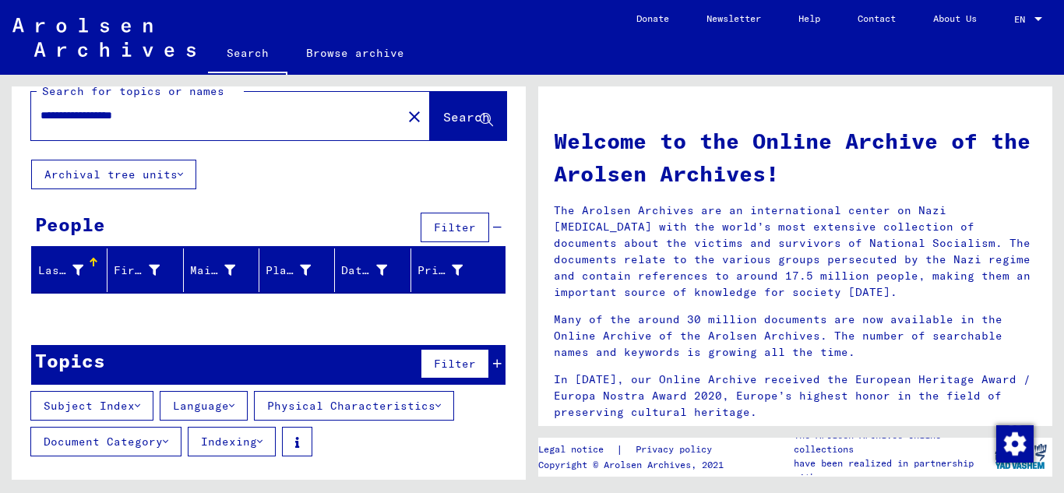
drag, startPoint x: 110, startPoint y: 118, endPoint x: 2, endPoint y: 118, distance: 108.3
click at [2, 118] on div "**********" at bounding box center [266, 277] width 532 height 405
type input "**********"
click at [480, 116] on icon at bounding box center [486, 120] width 13 height 13
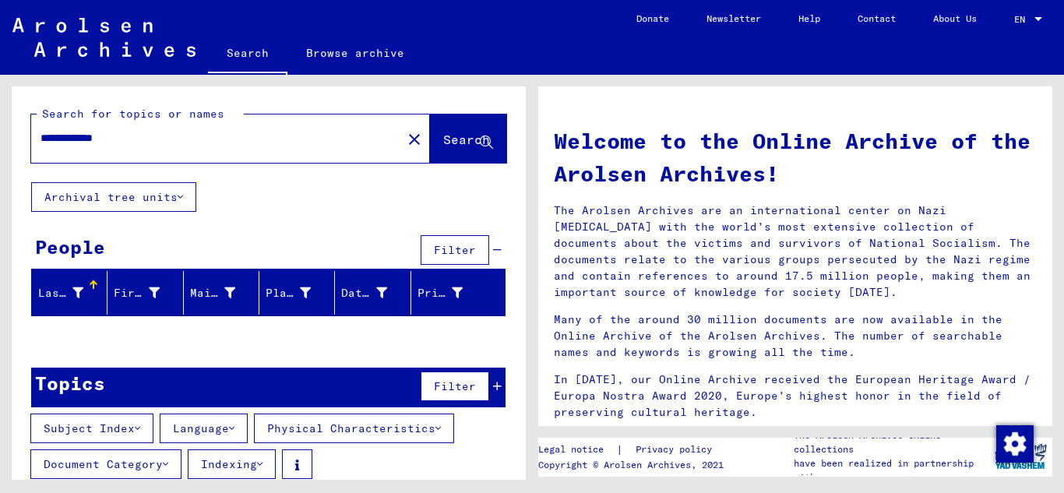
drag, startPoint x: 130, startPoint y: 140, endPoint x: 486, endPoint y: 160, distance: 356.6
click at [14, 142] on div "**********" at bounding box center [269, 134] width 514 height 96
click at [105, 139] on input "**********" at bounding box center [212, 138] width 343 height 16
type input "**********"
drag, startPoint x: 164, startPoint y: 138, endPoint x: 36, endPoint y: 143, distance: 127.9
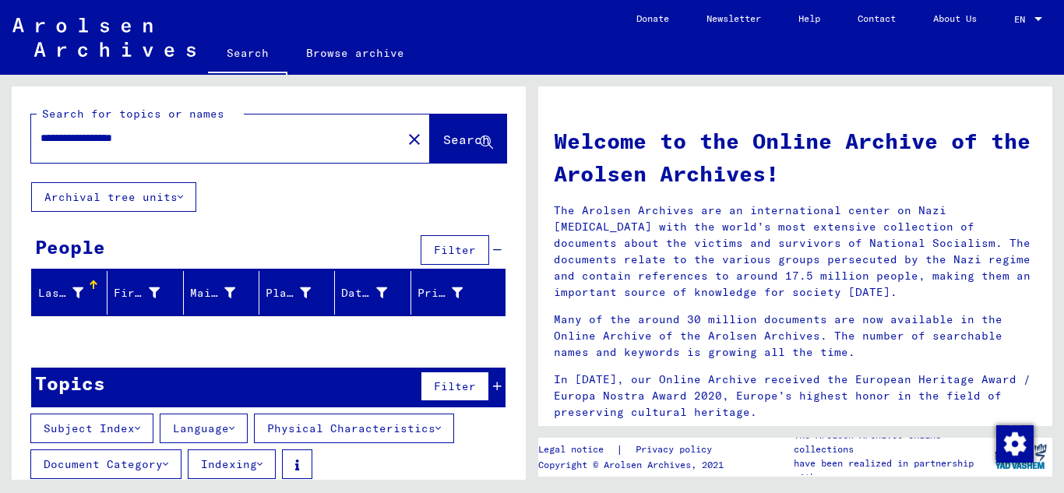
click at [36, 143] on div "**********" at bounding box center [207, 138] width 352 height 35
type input "*********"
drag, startPoint x: 123, startPoint y: 138, endPoint x: 1063, endPoint y: 206, distance: 942.7
click at [0, 143] on div "Search for topics or names ********* close Search Archival tree units People Fi…" at bounding box center [266, 277] width 532 height 405
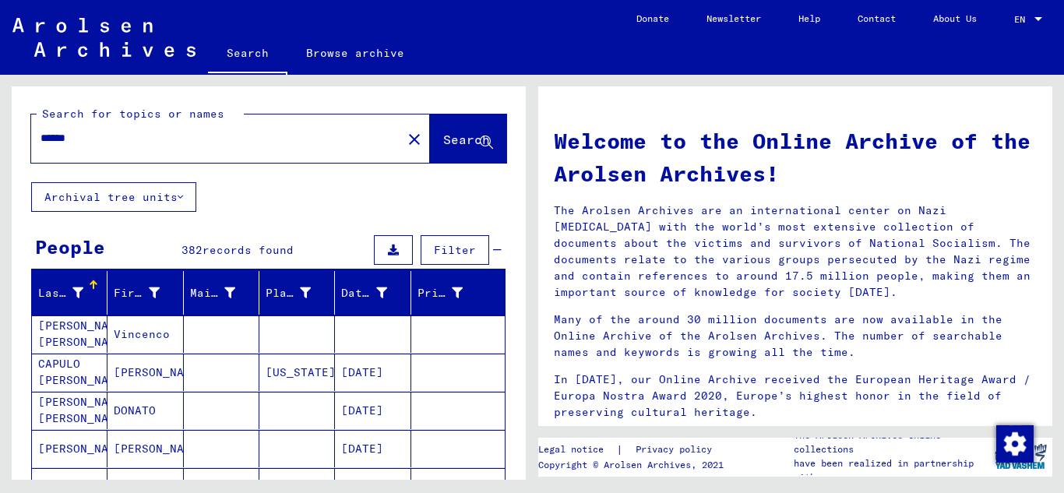
click at [100, 135] on input "******" at bounding box center [212, 138] width 343 height 16
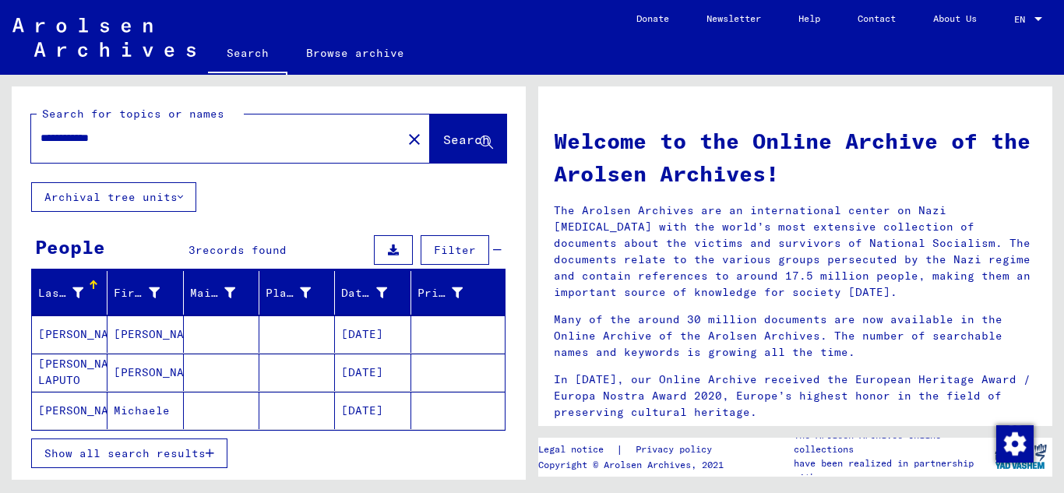
click at [213, 455] on icon "button" at bounding box center [210, 453] width 9 height 11
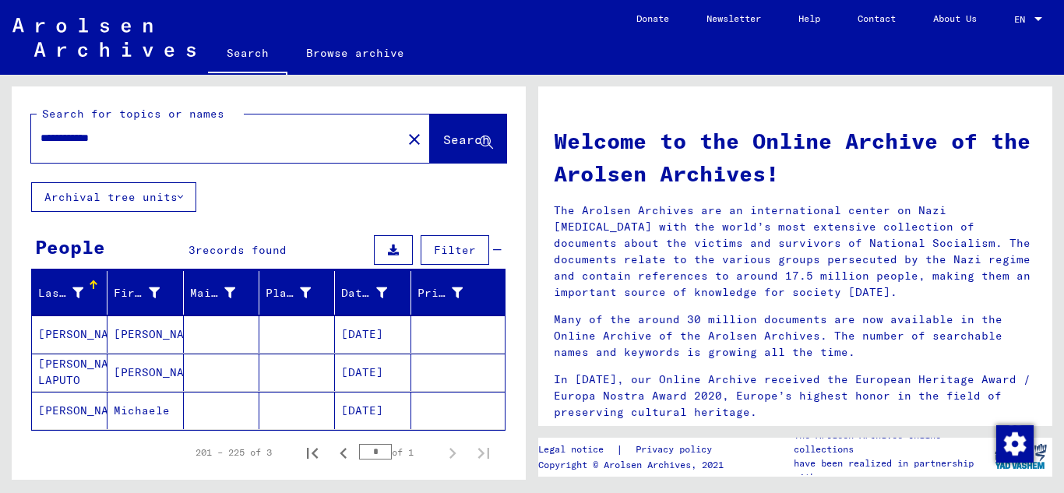
drag, startPoint x: 130, startPoint y: 141, endPoint x: 937, endPoint y: 245, distance: 813.6
click at [87, 151] on div "**********" at bounding box center [207, 138] width 352 height 35
click at [122, 335] on mat-cell "[PERSON_NAME]" at bounding box center [145, 333] width 76 height 37
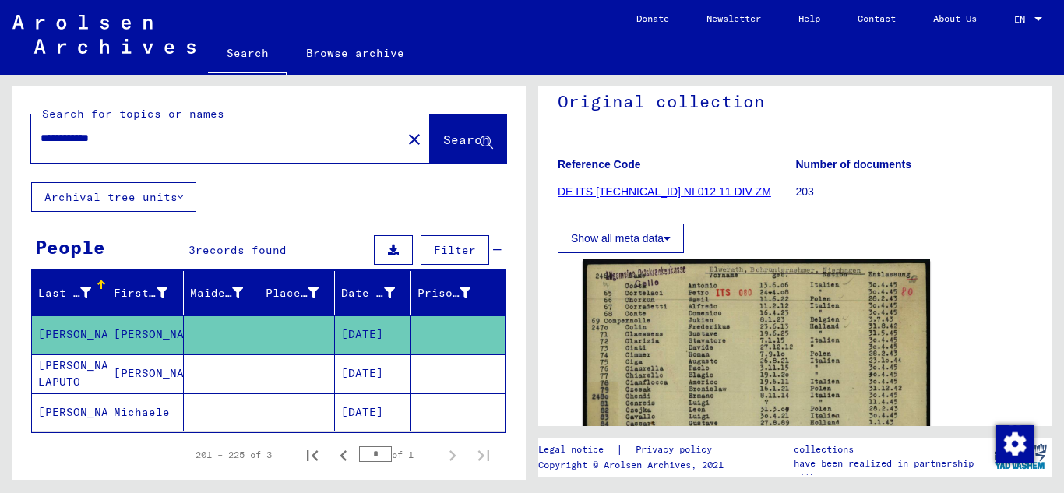
scroll to position [181, 0]
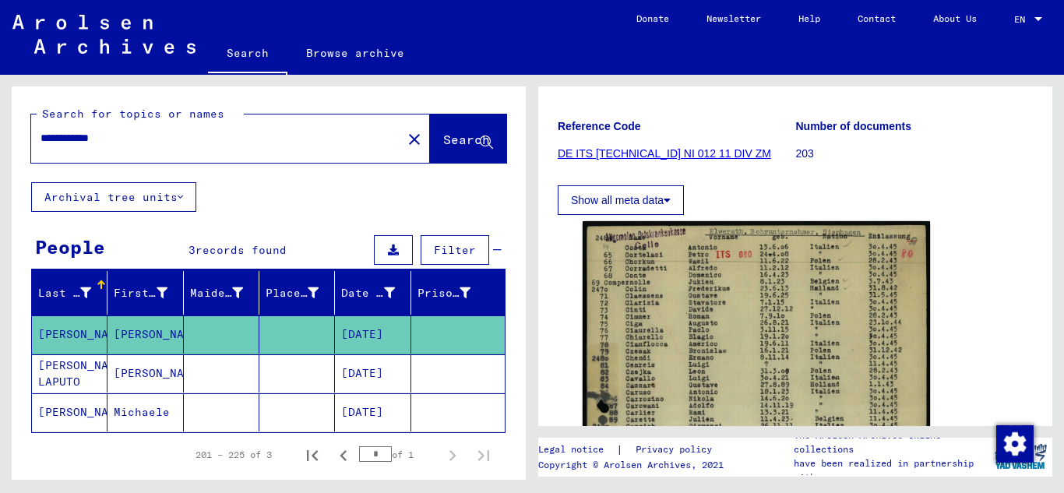
drag, startPoint x: 121, startPoint y: 139, endPoint x: 86, endPoint y: 150, distance: 36.9
click at [86, 150] on div "**********" at bounding box center [211, 138] width 361 height 35
type input "**********"
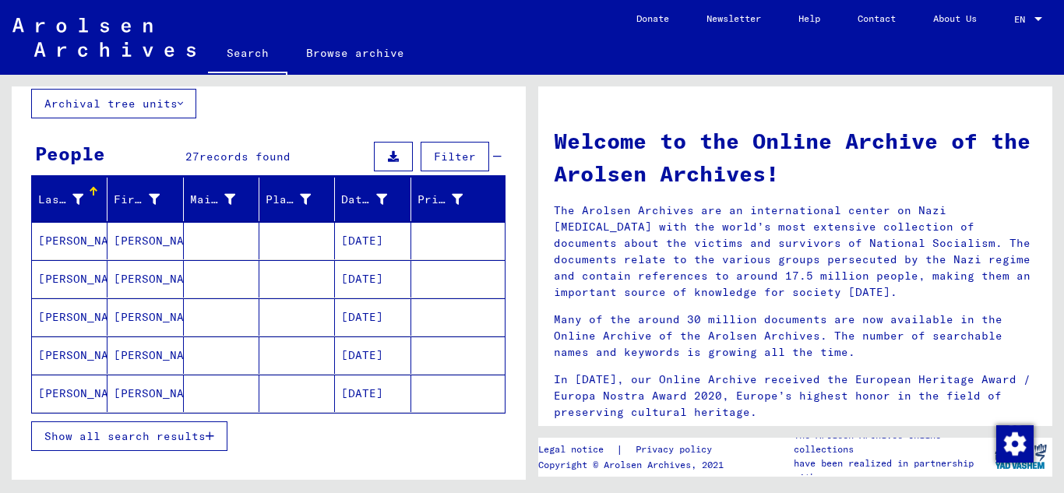
scroll to position [143, 0]
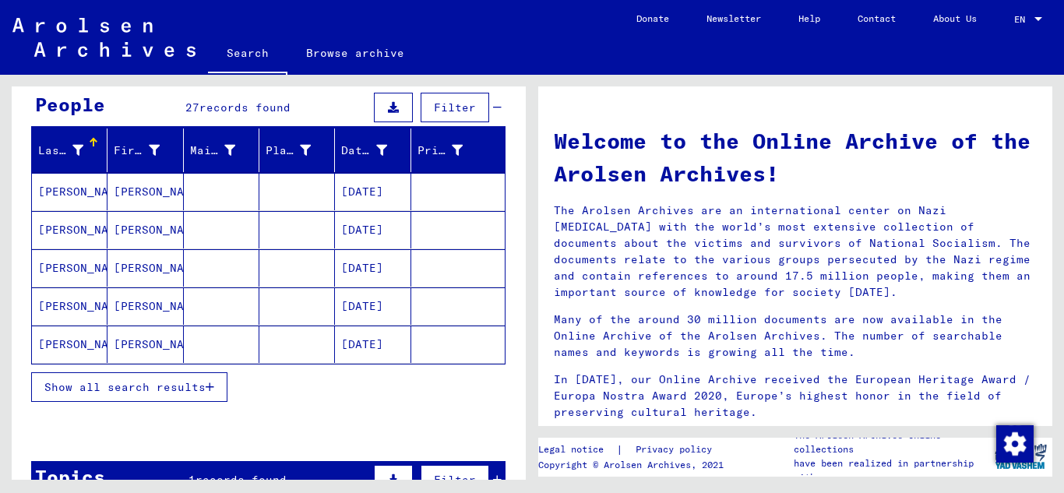
click at [209, 389] on icon "button" at bounding box center [210, 387] width 9 height 11
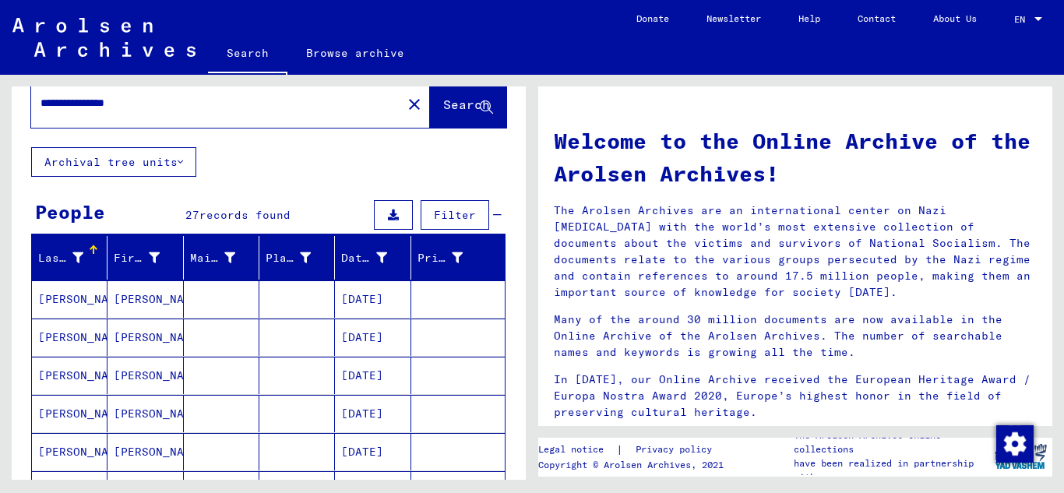
scroll to position [0, 0]
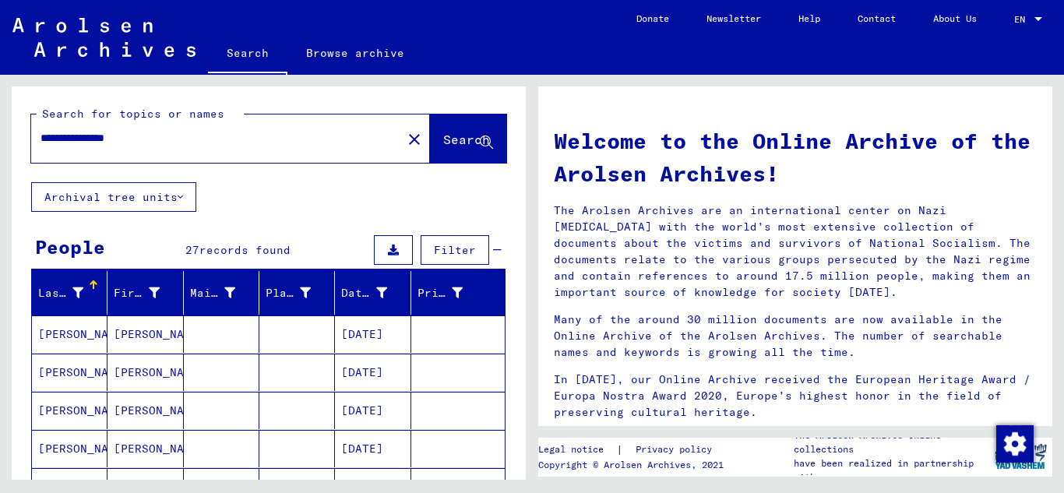
drag, startPoint x: 162, startPoint y: 139, endPoint x: 725, endPoint y: 157, distance: 563.5
click at [11, 139] on div "**********" at bounding box center [266, 277] width 532 height 405
type input "**********"
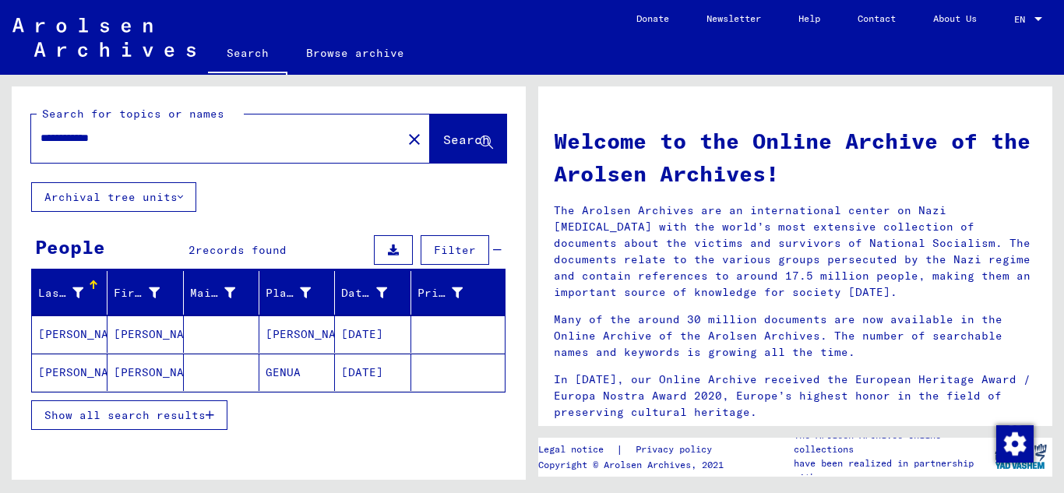
drag, startPoint x: 131, startPoint y: 138, endPoint x: 32, endPoint y: 146, distance: 99.3
click at [32, 146] on div "**********" at bounding box center [207, 138] width 352 height 35
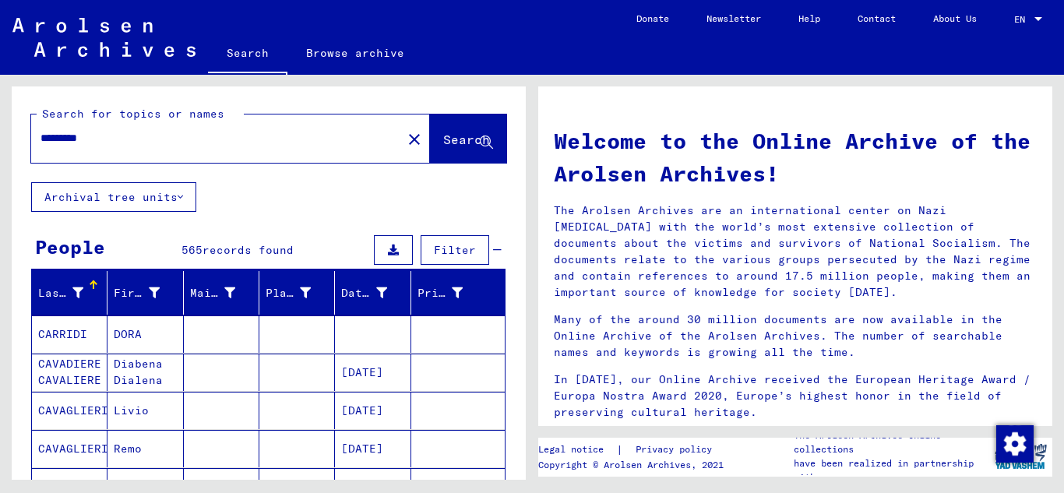
click at [134, 141] on input "*********" at bounding box center [212, 138] width 343 height 16
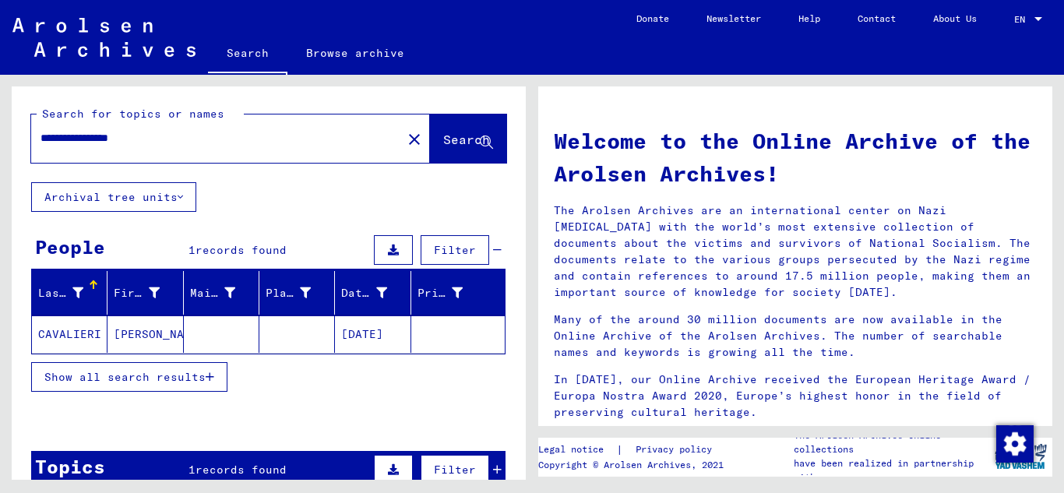
click at [51, 336] on mat-cell "CAVALIERI" at bounding box center [70, 333] width 76 height 37
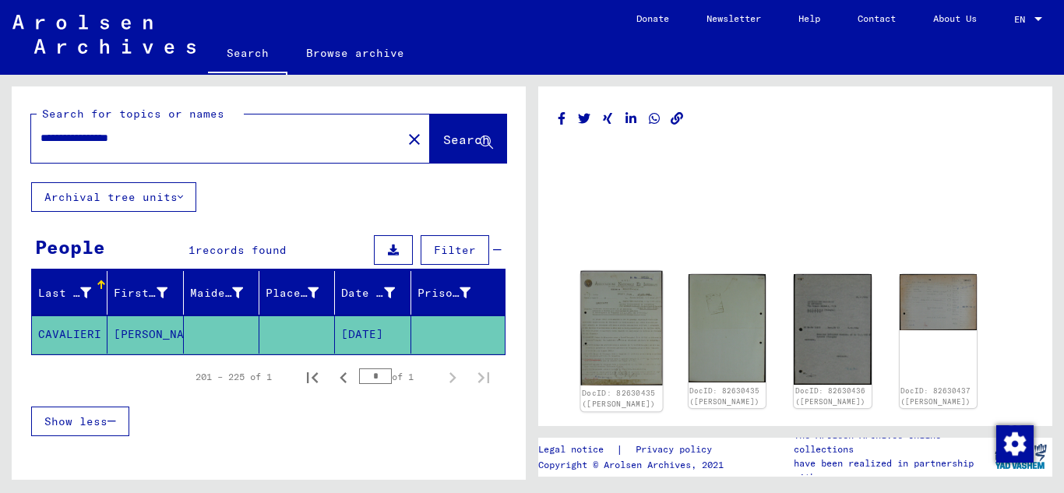
click at [614, 329] on img at bounding box center [621, 328] width 81 height 115
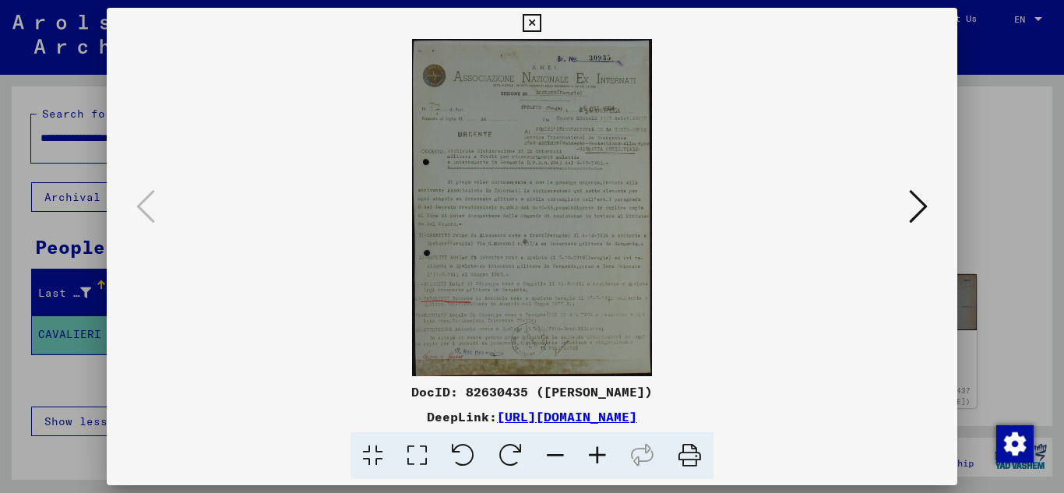
click at [594, 455] on icon at bounding box center [597, 456] width 42 height 48
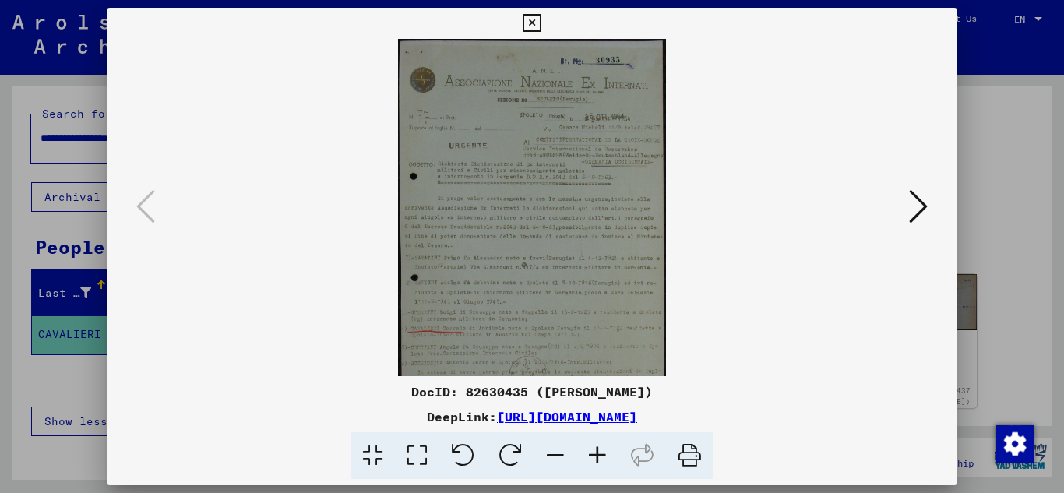
click at [594, 455] on icon at bounding box center [597, 456] width 42 height 48
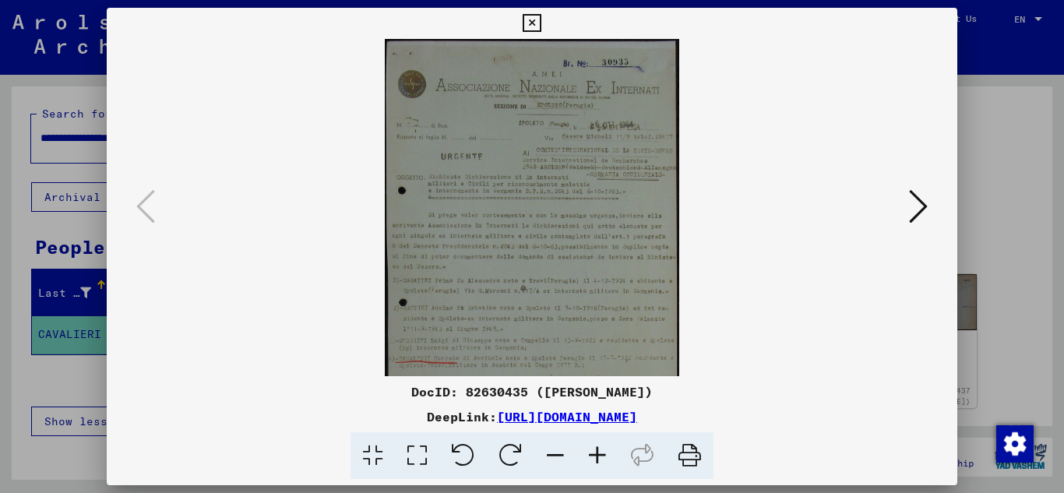
click at [594, 455] on icon at bounding box center [597, 456] width 42 height 48
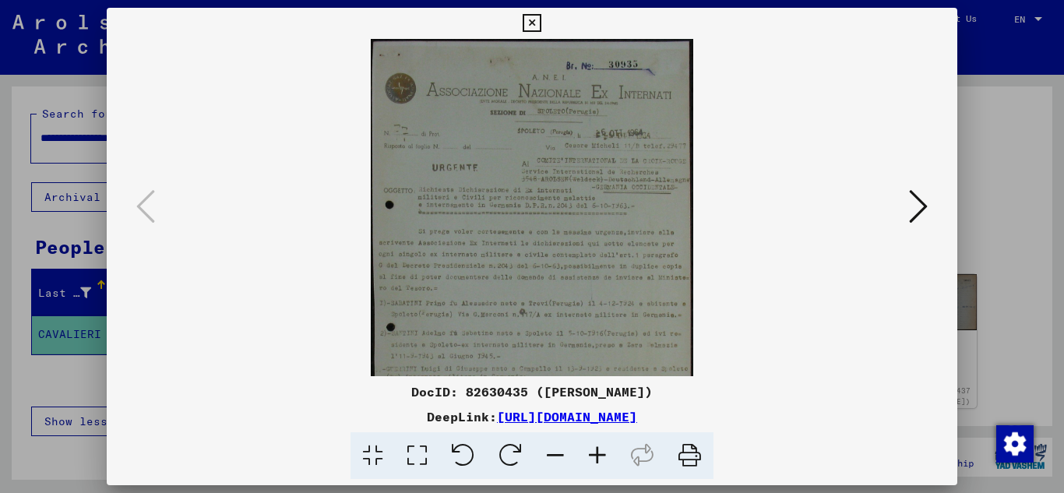
click at [595, 453] on icon at bounding box center [597, 456] width 42 height 48
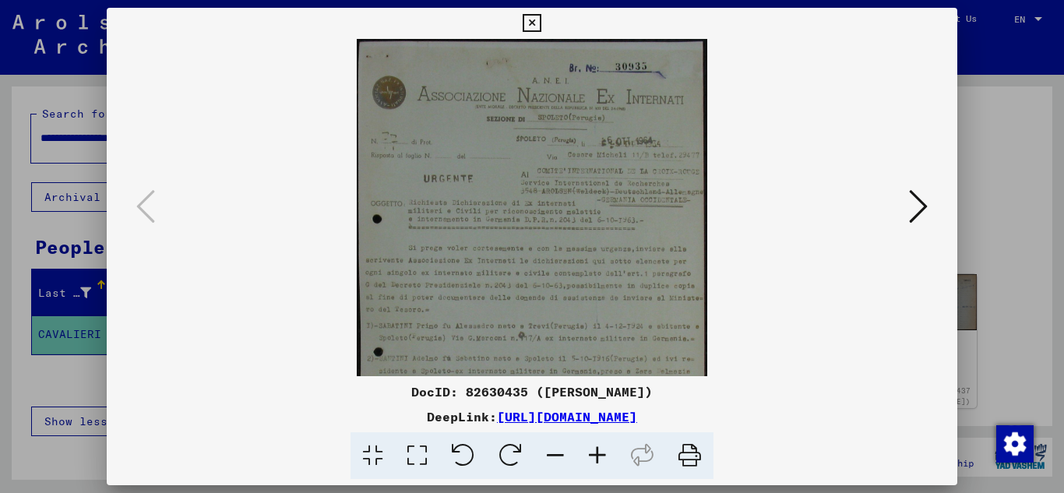
click at [595, 451] on icon at bounding box center [597, 456] width 42 height 48
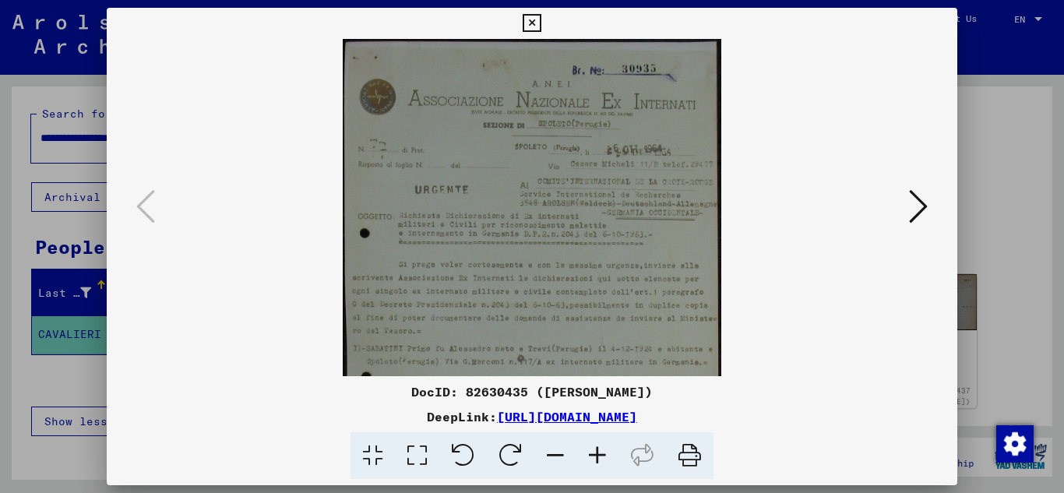
click at [595, 449] on icon at bounding box center [597, 456] width 42 height 48
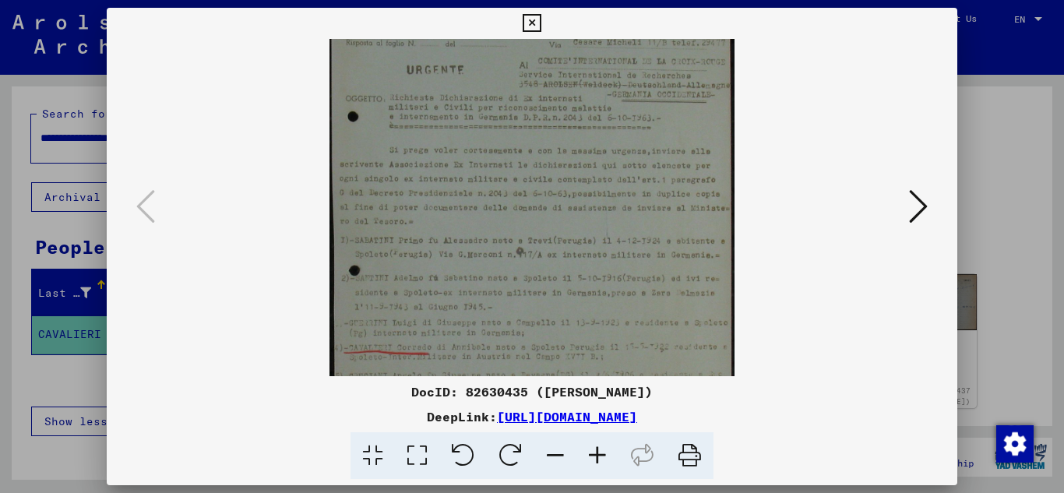
scroll to position [133, 0]
drag, startPoint x: 589, startPoint y: 306, endPoint x: 620, endPoint y: 173, distance: 136.8
click at [620, 173] on img at bounding box center [533, 191] width 406 height 571
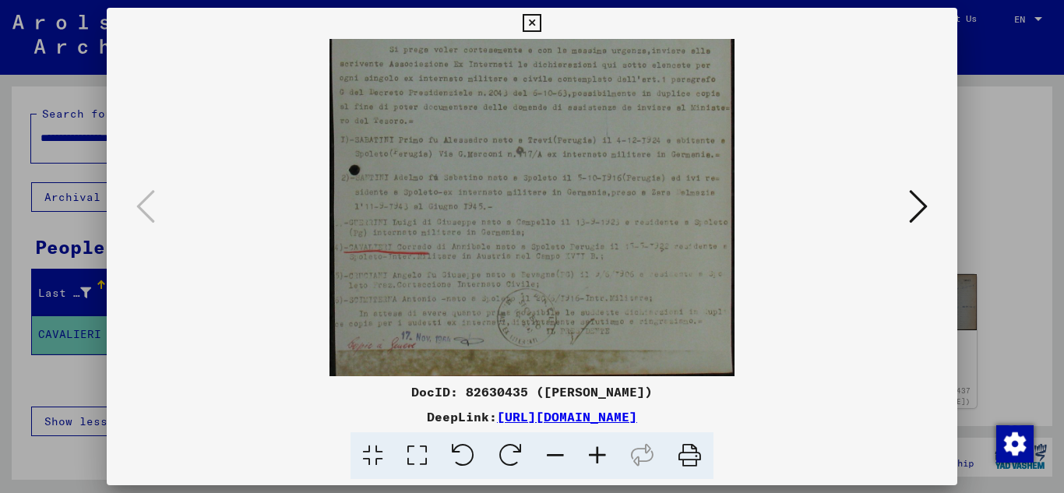
scroll to position [234, 0]
drag, startPoint x: 567, startPoint y: 322, endPoint x: 575, endPoint y: 217, distance: 105.4
click at [575, 217] on img at bounding box center [533, 90] width 406 height 571
drag, startPoint x: 530, startPoint y: 24, endPoint x: 525, endPoint y: 33, distance: 9.8
click at [528, 25] on icon at bounding box center [532, 23] width 18 height 19
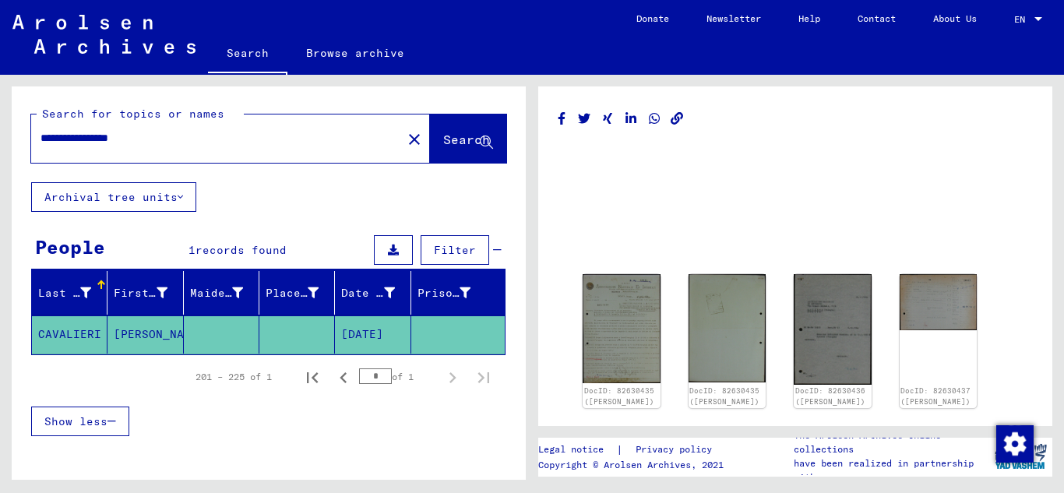
drag, startPoint x: 156, startPoint y: 136, endPoint x: 108, endPoint y: 145, distance: 48.3
click at [108, 145] on input "**********" at bounding box center [217, 138] width 352 height 16
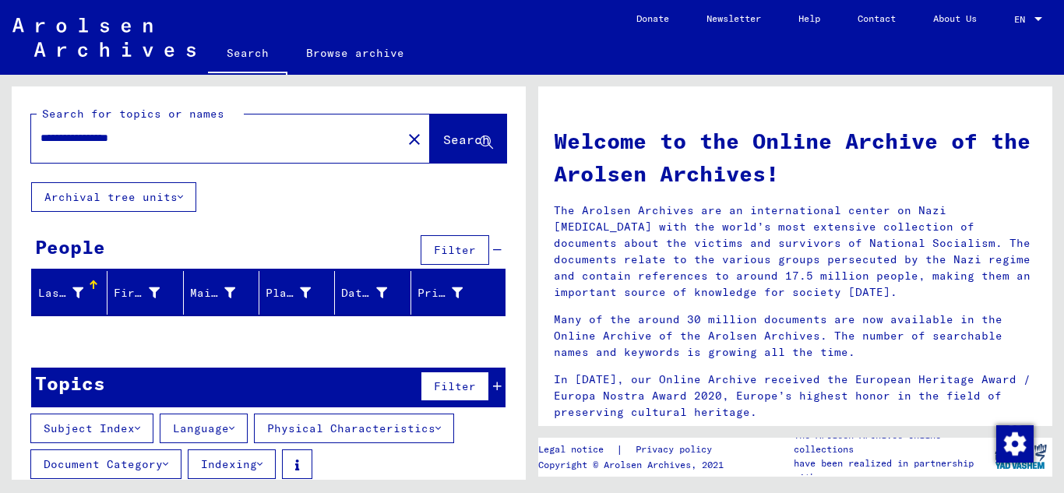
drag, startPoint x: 157, startPoint y: 139, endPoint x: 51, endPoint y: 140, distance: 105.2
click at [51, 140] on input "**********" at bounding box center [212, 138] width 343 height 16
drag, startPoint x: 140, startPoint y: 137, endPoint x: 346, endPoint y: 178, distance: 209.6
click at [50, 139] on input "**********" at bounding box center [212, 138] width 343 height 16
type input "*******"
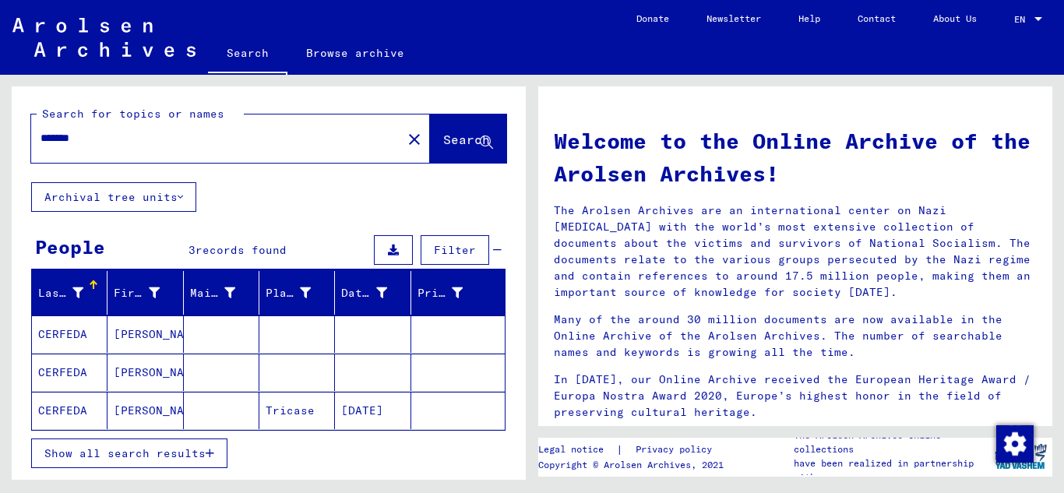
click at [208, 451] on icon "button" at bounding box center [210, 453] width 9 height 11
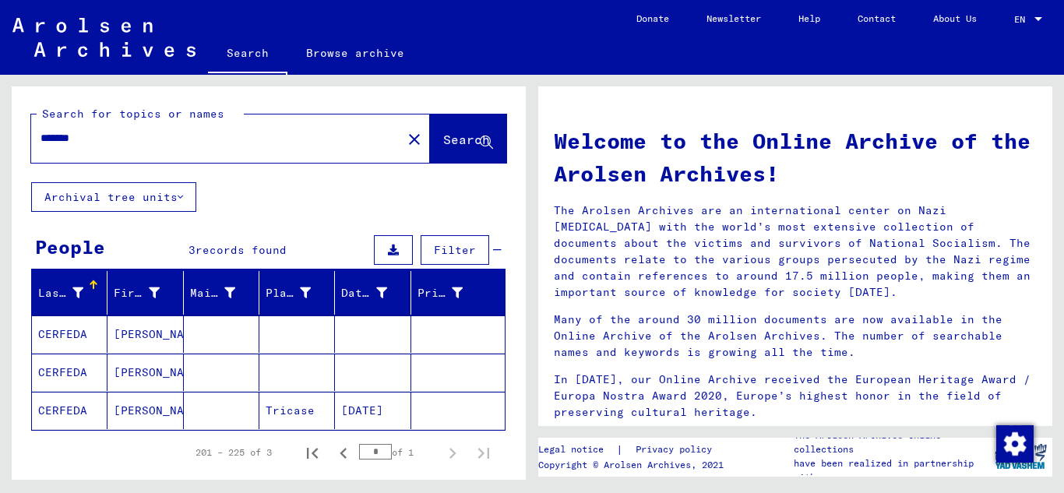
click at [151, 335] on mat-cell "[PERSON_NAME]" at bounding box center [145, 333] width 76 height 37
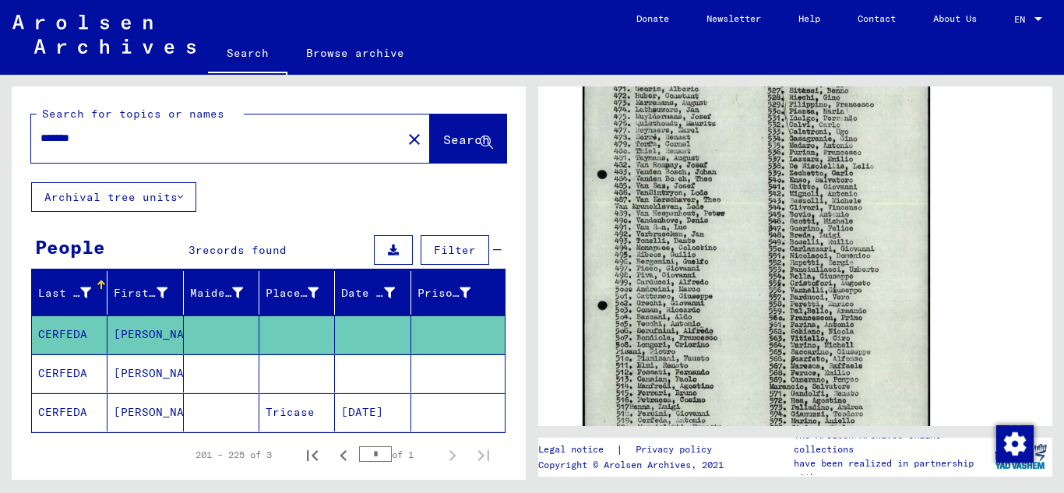
scroll to position [704, 0]
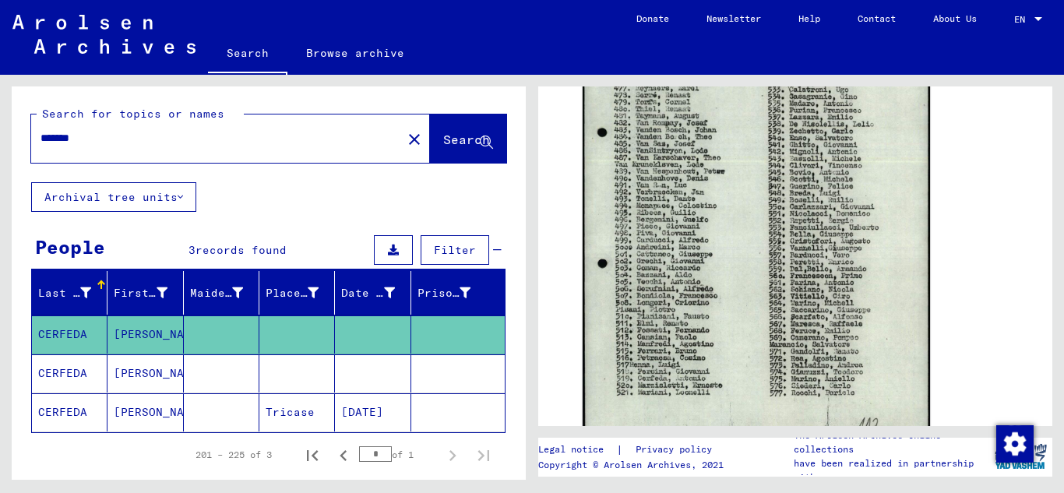
click at [145, 414] on mat-cell "[PERSON_NAME]" at bounding box center [145, 412] width 76 height 38
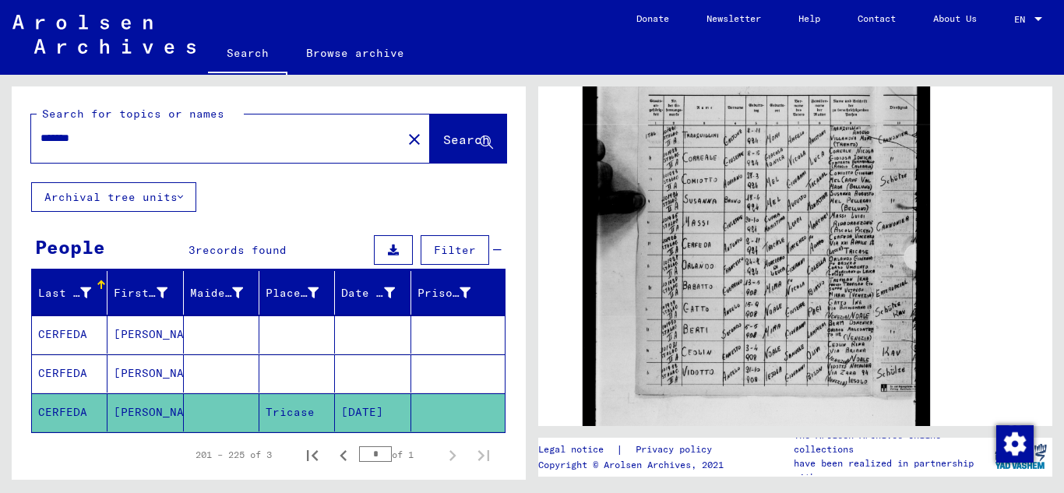
scroll to position [366, 0]
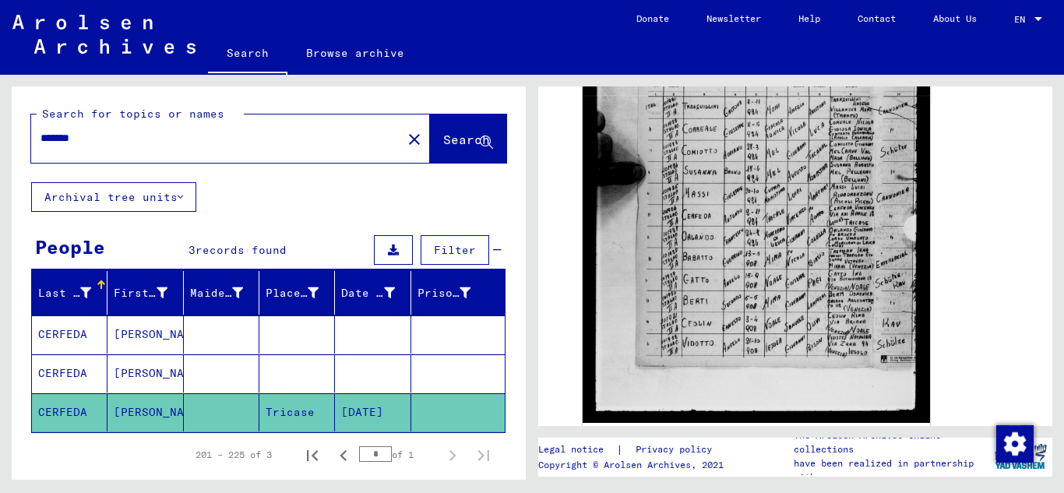
click at [137, 334] on mat-cell "[PERSON_NAME]" at bounding box center [145, 334] width 76 height 38
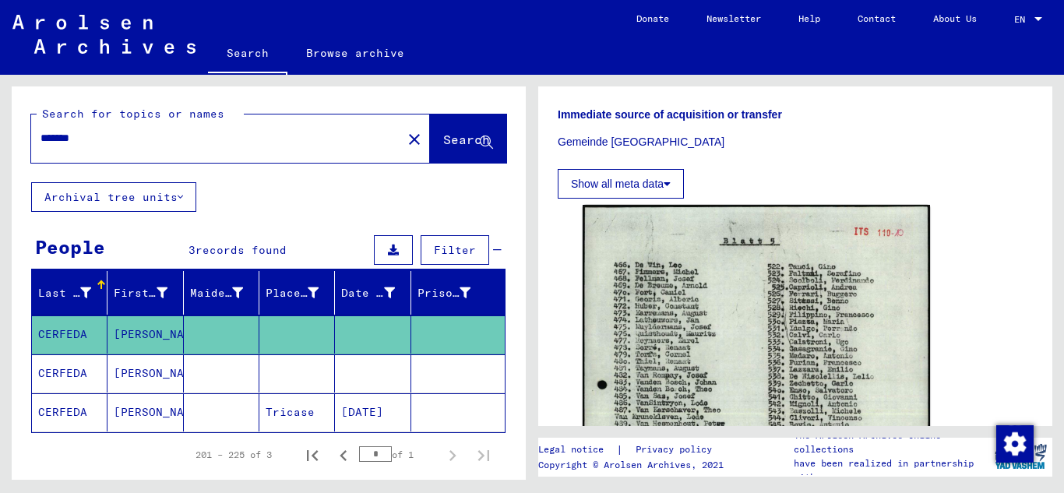
scroll to position [562, 0]
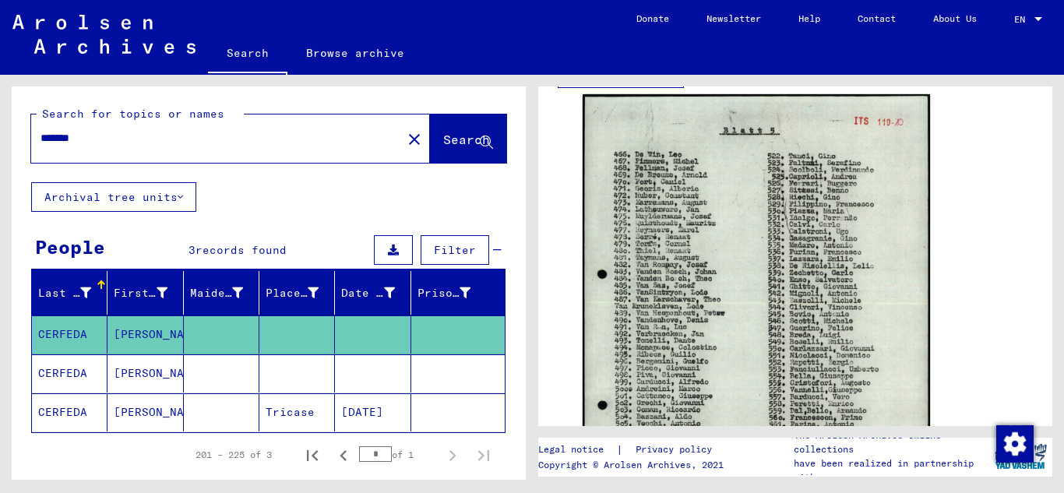
click at [85, 372] on mat-cell "CERFEDA" at bounding box center [70, 373] width 76 height 38
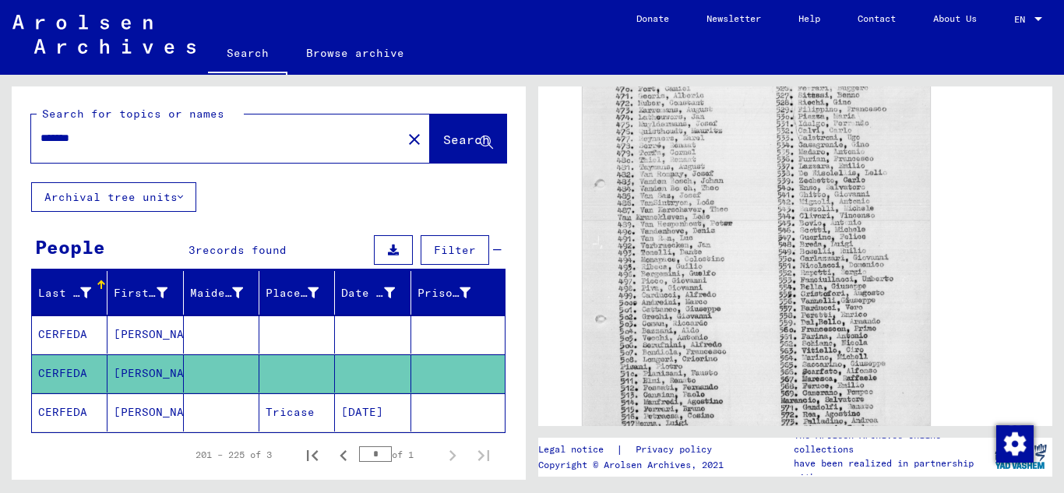
scroll to position [808, 0]
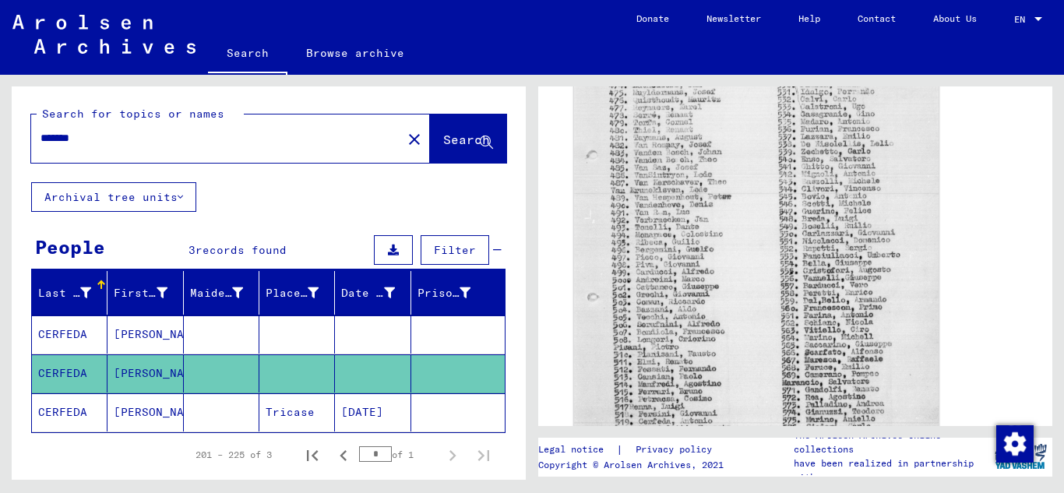
drag, startPoint x: 102, startPoint y: 140, endPoint x: 762, endPoint y: 179, distance: 660.9
click at [21, 144] on div "Search for topics or names ******* close Search" at bounding box center [269, 134] width 514 height 96
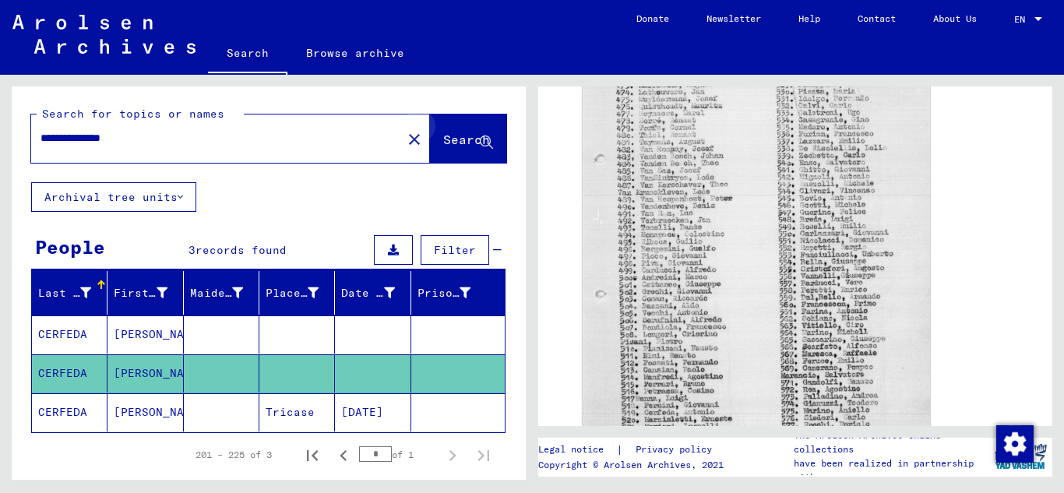
click at [480, 145] on icon at bounding box center [486, 142] width 13 height 13
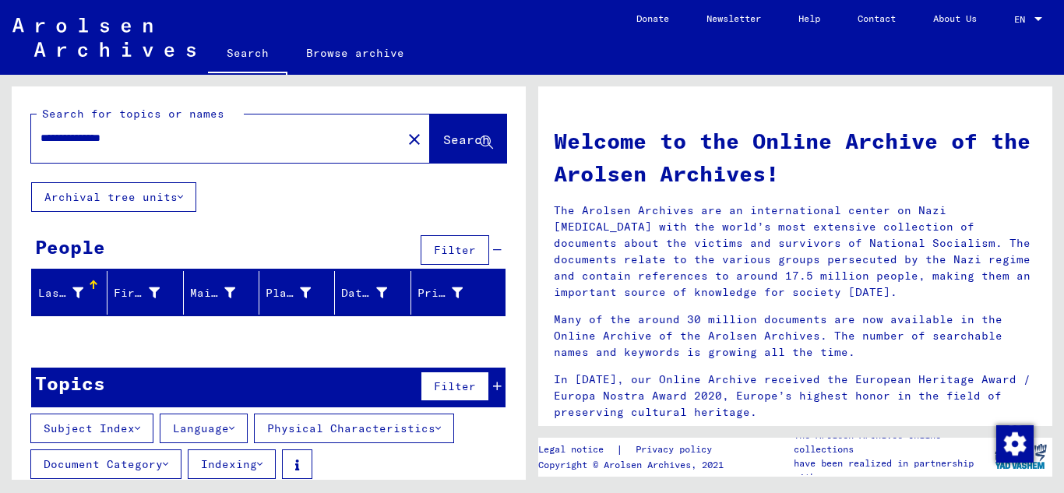
click at [143, 136] on input "**********" at bounding box center [212, 138] width 343 height 16
type input "*"
click at [93, 138] on input "******" at bounding box center [212, 138] width 343 height 16
type input "*"
drag, startPoint x: 158, startPoint y: 141, endPoint x: 55, endPoint y: 140, distance: 103.6
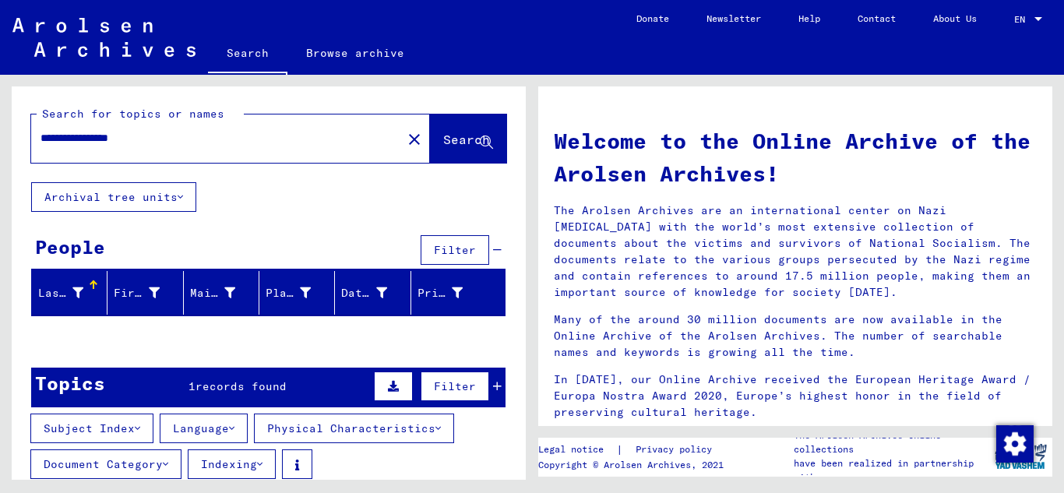
click at [55, 140] on input "**********" at bounding box center [212, 138] width 343 height 16
click at [480, 141] on icon at bounding box center [486, 142] width 13 height 13
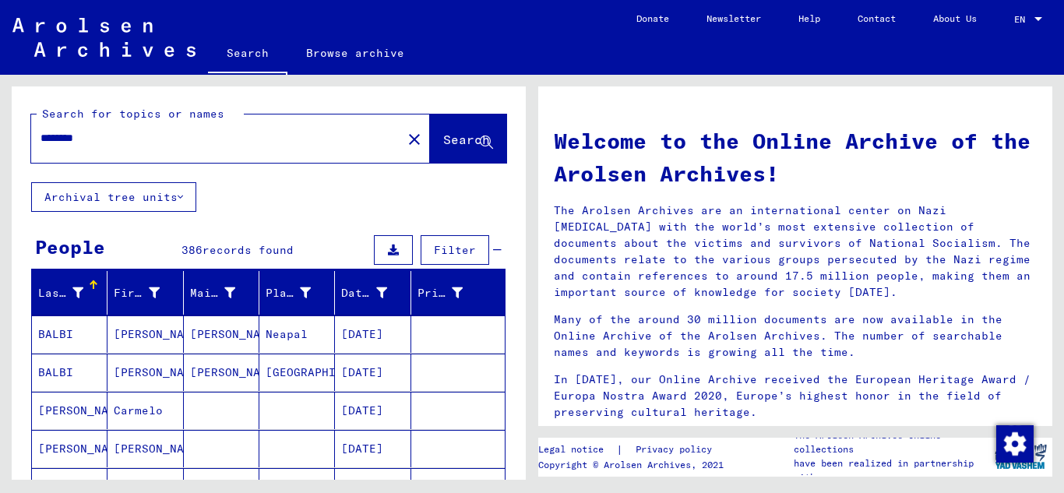
click at [127, 141] on input "*******" at bounding box center [212, 138] width 343 height 16
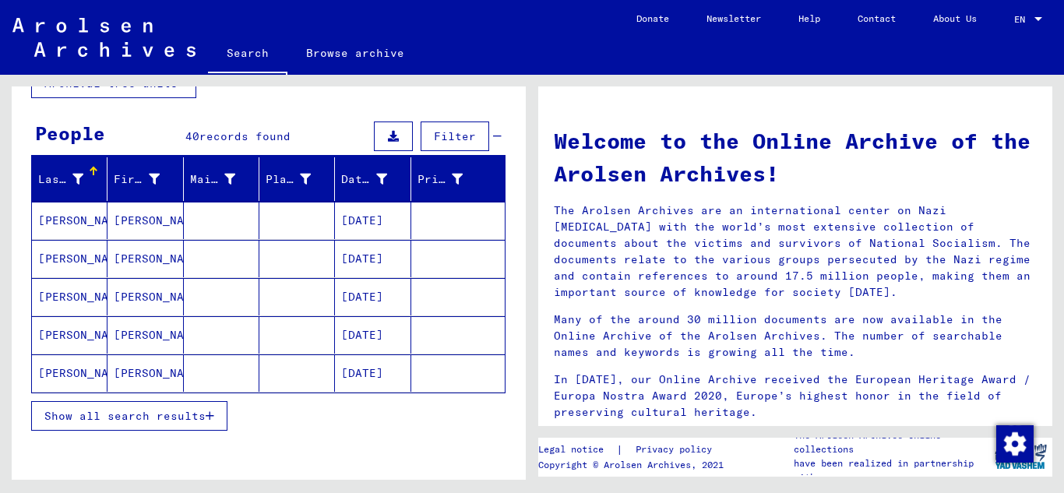
scroll to position [119, 0]
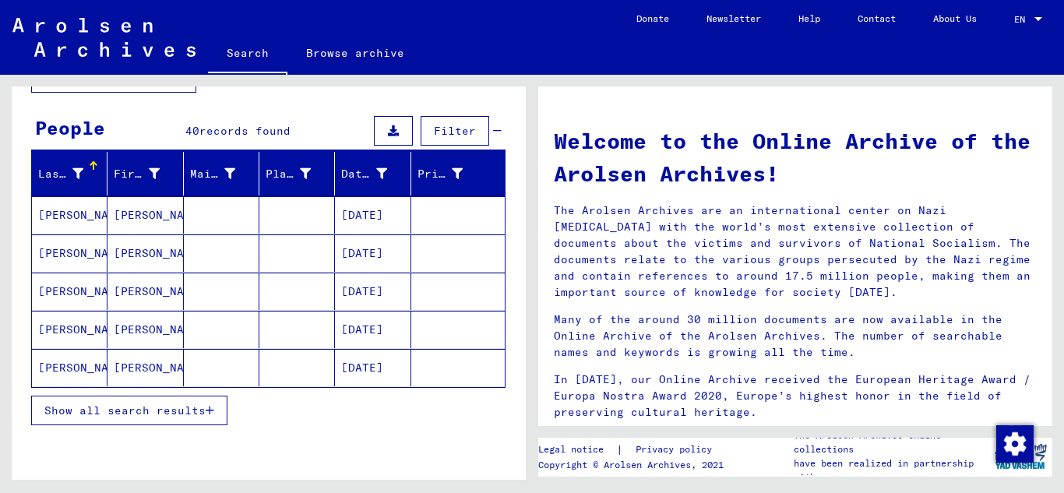
click at [207, 408] on icon "button" at bounding box center [210, 410] width 9 height 11
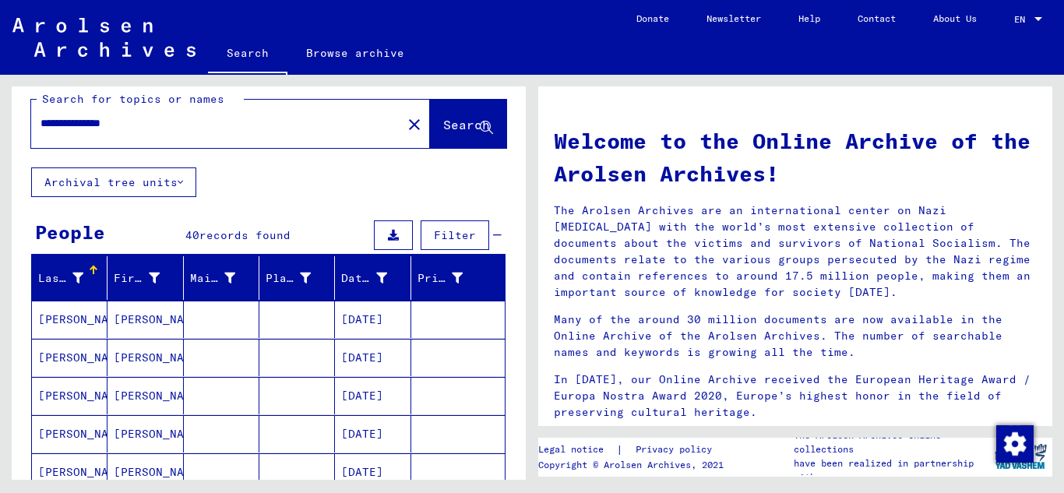
scroll to position [0, 0]
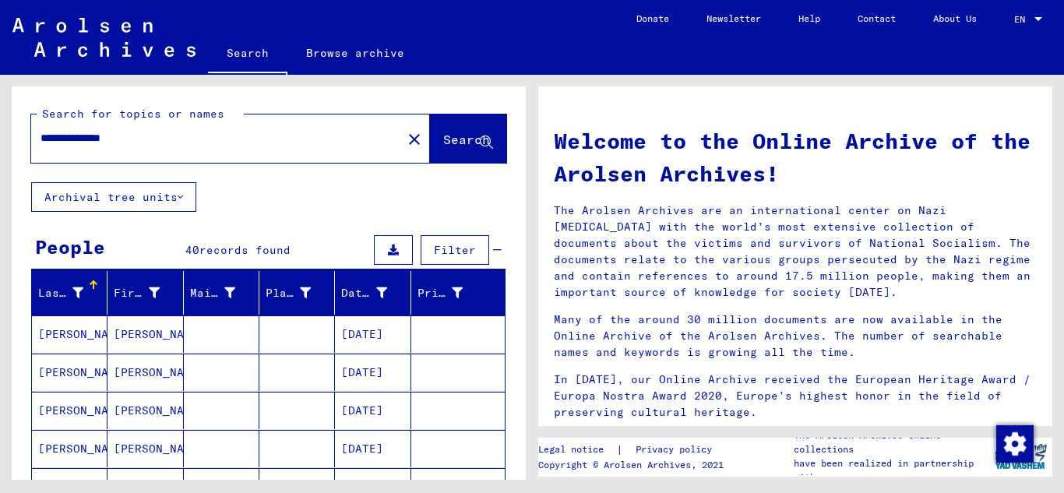
click at [154, 133] on input "**********" at bounding box center [212, 138] width 343 height 16
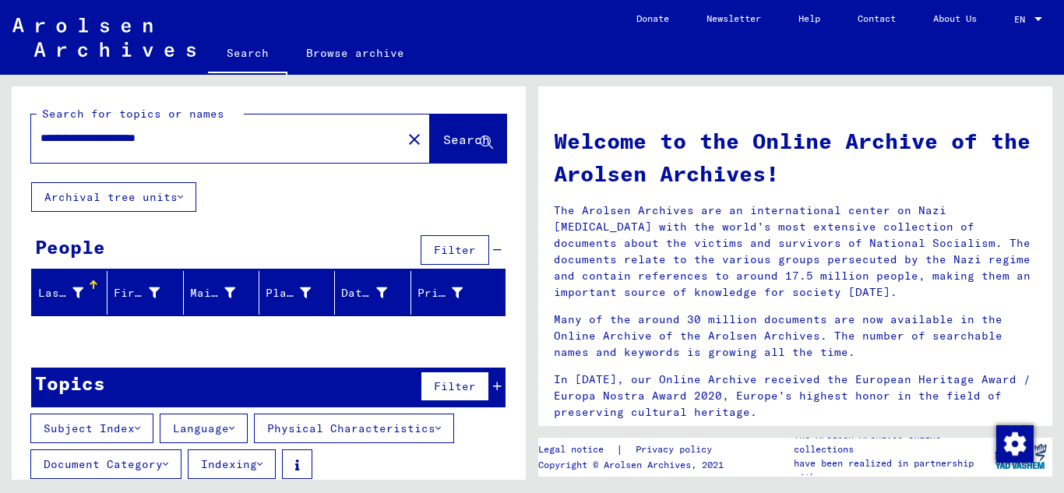
drag, startPoint x: 146, startPoint y: 137, endPoint x: 107, endPoint y: 142, distance: 40.0
click at [97, 141] on input "**********" at bounding box center [212, 138] width 343 height 16
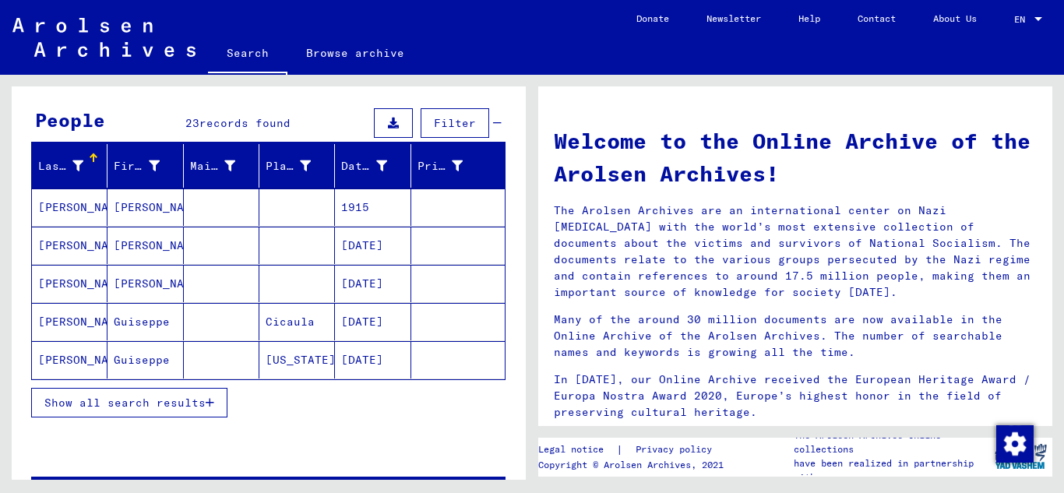
scroll to position [134, 0]
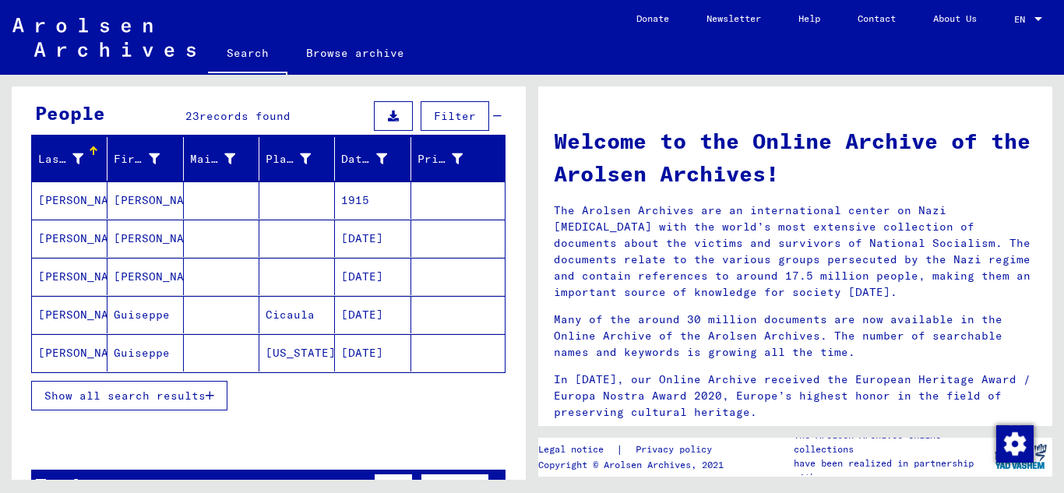
click at [210, 396] on icon "button" at bounding box center [210, 395] width 9 height 11
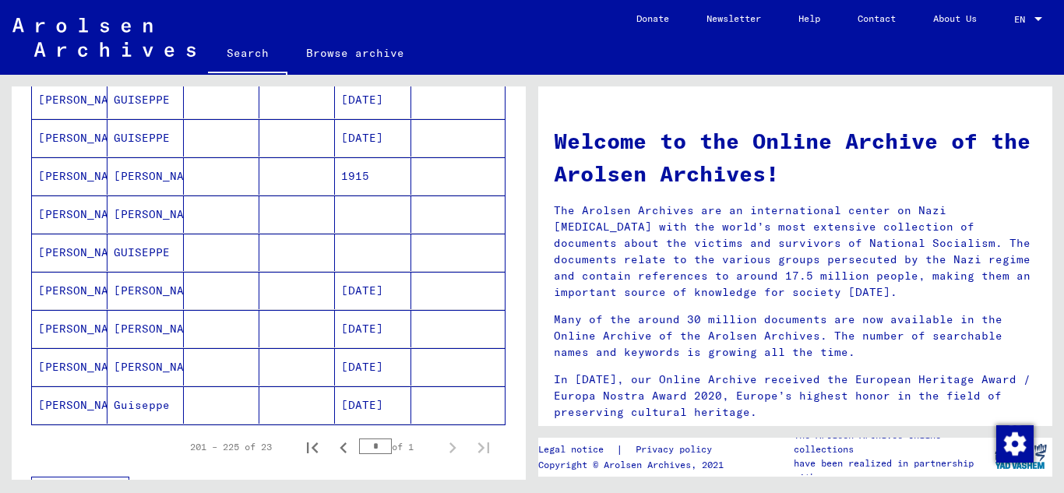
scroll to position [779, 0]
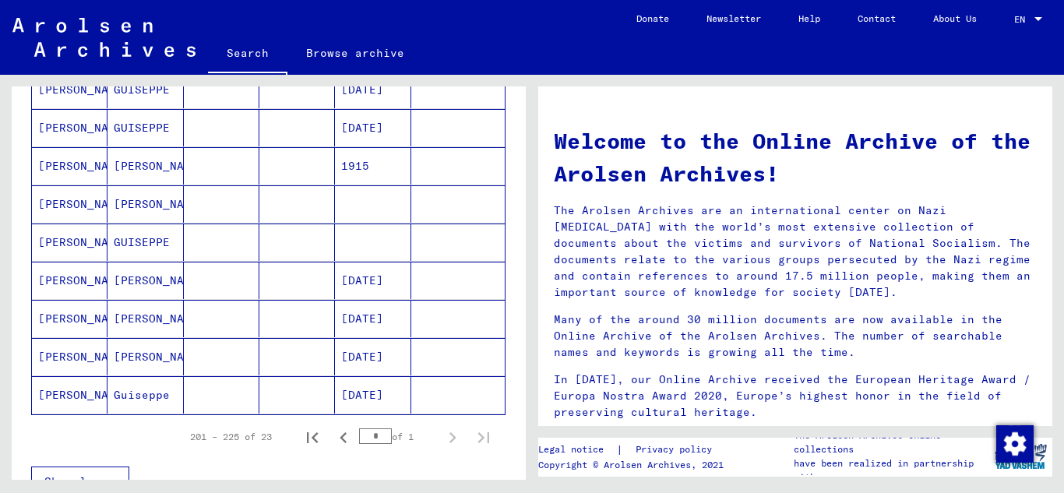
click at [125, 318] on mat-cell "[PERSON_NAME]" at bounding box center [145, 318] width 76 height 37
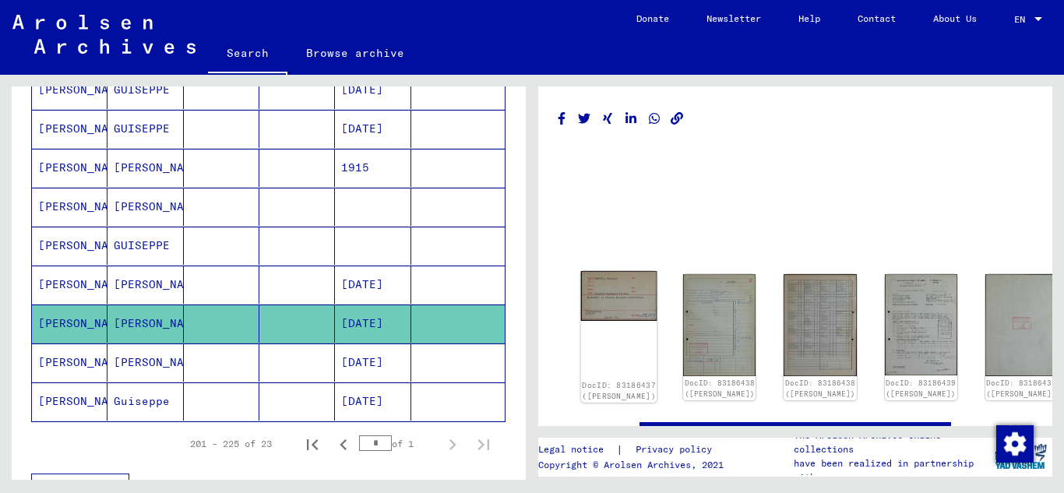
click at [594, 295] on img at bounding box center [619, 296] width 76 height 50
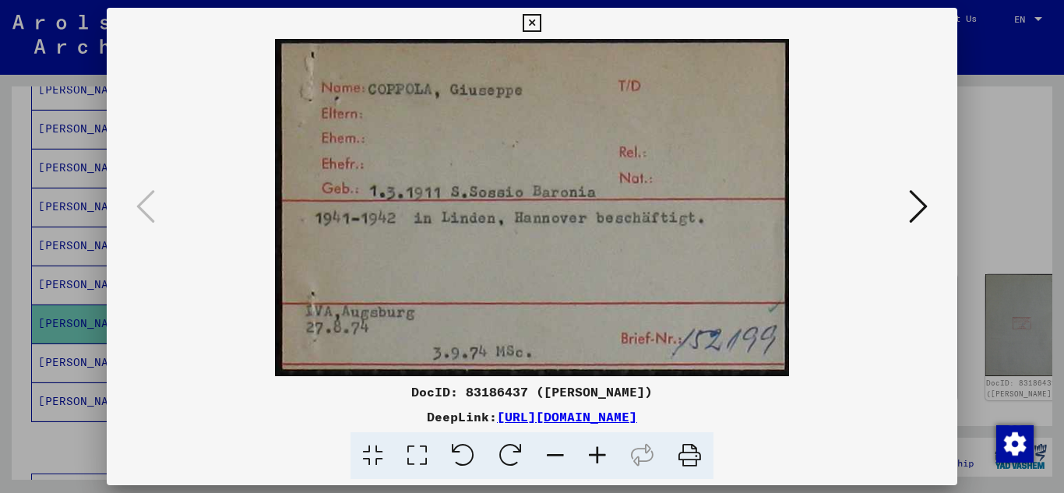
drag, startPoint x: 528, startPoint y: 20, endPoint x: 399, endPoint y: 83, distance: 143.5
click at [528, 22] on icon at bounding box center [532, 23] width 18 height 19
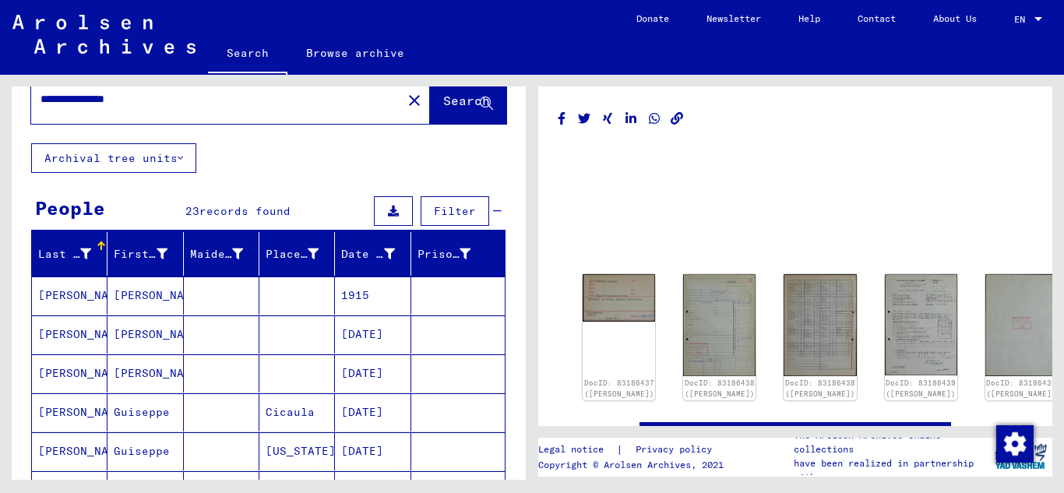
scroll to position [36, 0]
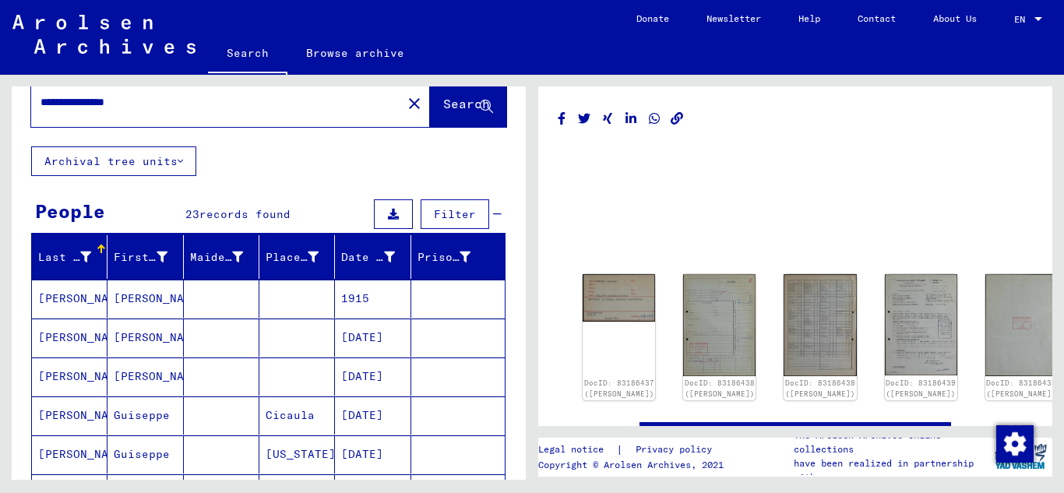
drag, startPoint x: 154, startPoint y: 102, endPoint x: 91, endPoint y: 112, distance: 63.9
click at [91, 112] on div "**********" at bounding box center [211, 102] width 361 height 35
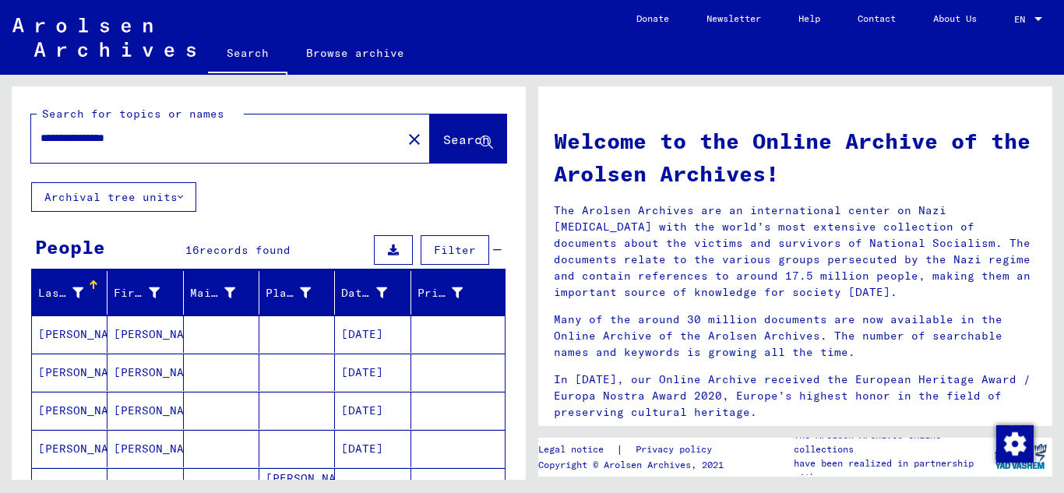
click at [83, 336] on mat-cell "[PERSON_NAME]" at bounding box center [70, 333] width 76 height 37
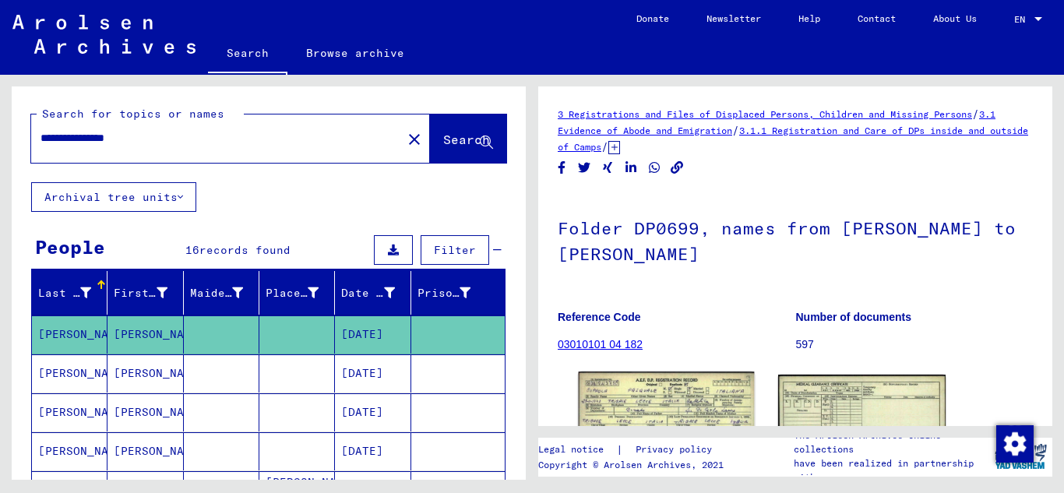
click at [660, 400] on img at bounding box center [667, 428] width 176 height 112
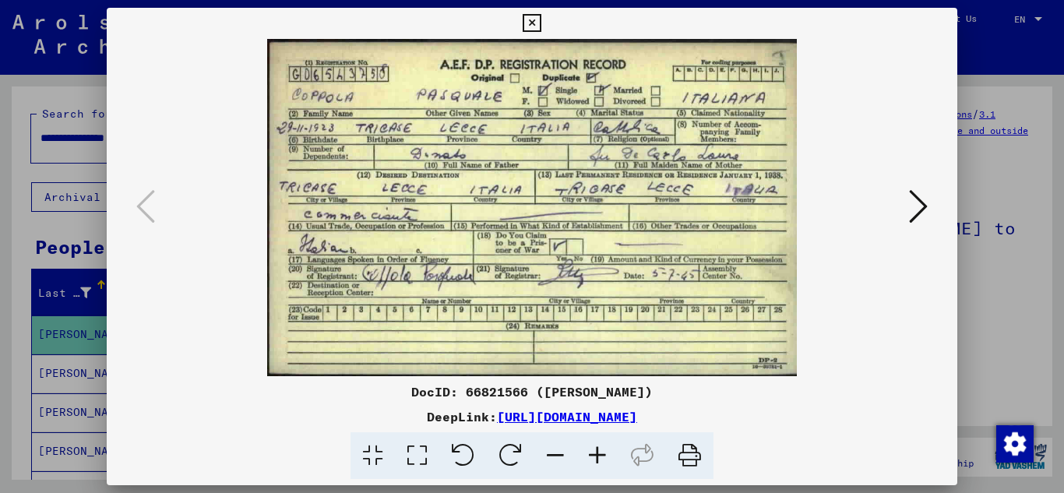
click at [530, 21] on icon at bounding box center [532, 23] width 18 height 19
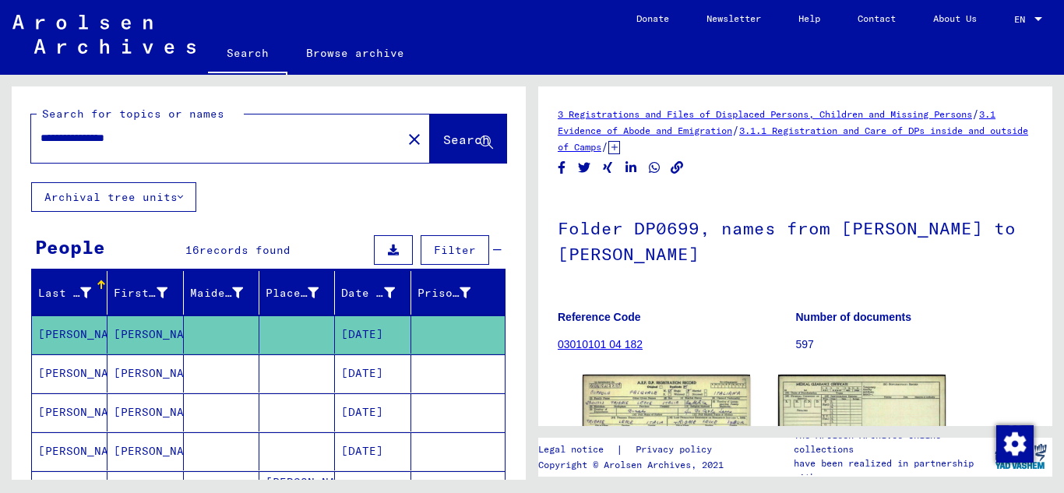
drag, startPoint x: 163, startPoint y: 139, endPoint x: 48, endPoint y: 146, distance: 115.5
click at [48, 146] on div "**********" at bounding box center [211, 138] width 361 height 35
type input "**********"
click at [480, 142] on icon at bounding box center [486, 142] width 13 height 13
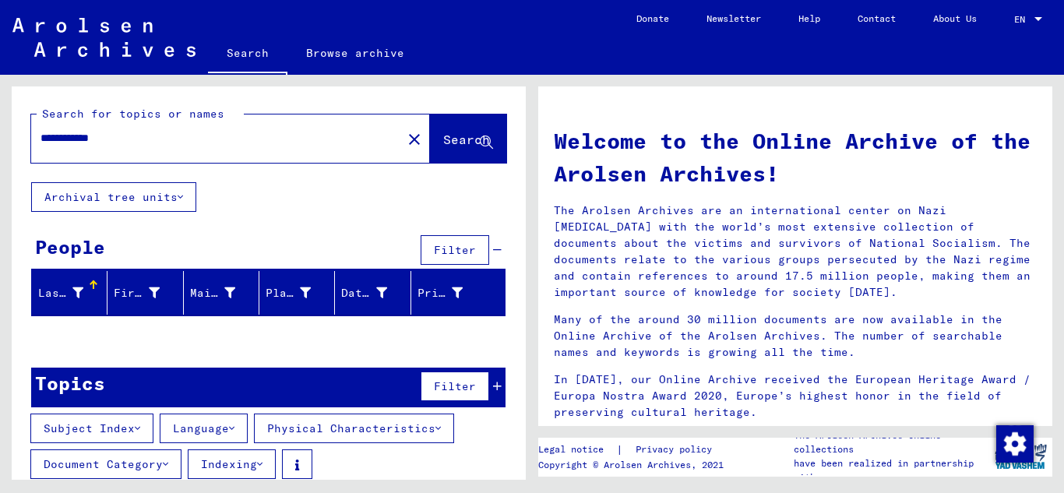
drag, startPoint x: 124, startPoint y: 138, endPoint x: 19, endPoint y: 146, distance: 105.5
click at [19, 146] on div "**********" at bounding box center [269, 134] width 514 height 96
type input "**********"
drag, startPoint x: 156, startPoint y: 143, endPoint x: 0, endPoint y: 138, distance: 155.9
click at [0, 138] on div "**********" at bounding box center [266, 277] width 532 height 405
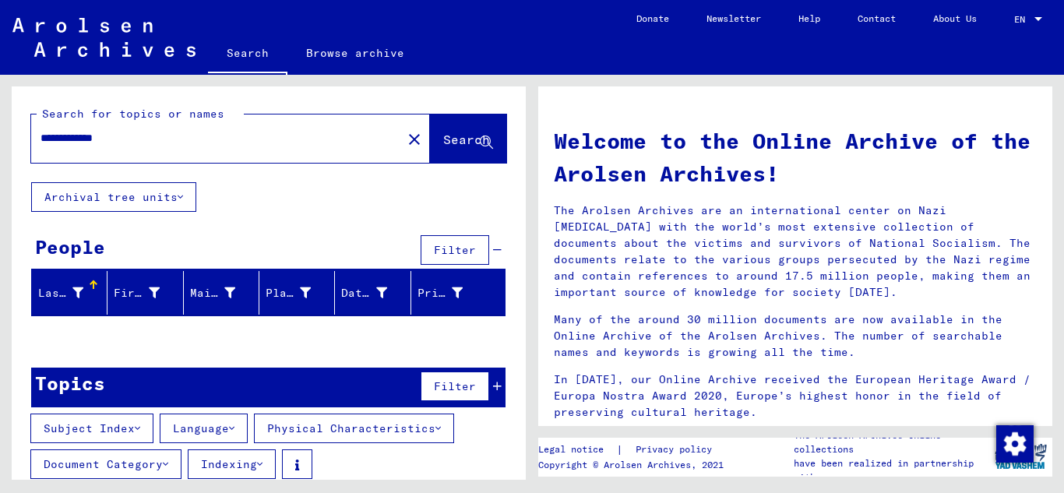
type input "**********"
click at [480, 143] on icon at bounding box center [486, 142] width 13 height 13
drag, startPoint x: 125, startPoint y: 138, endPoint x: 29, endPoint y: 143, distance: 96.7
click at [29, 143] on div "**********" at bounding box center [269, 134] width 514 height 96
type input "**********"
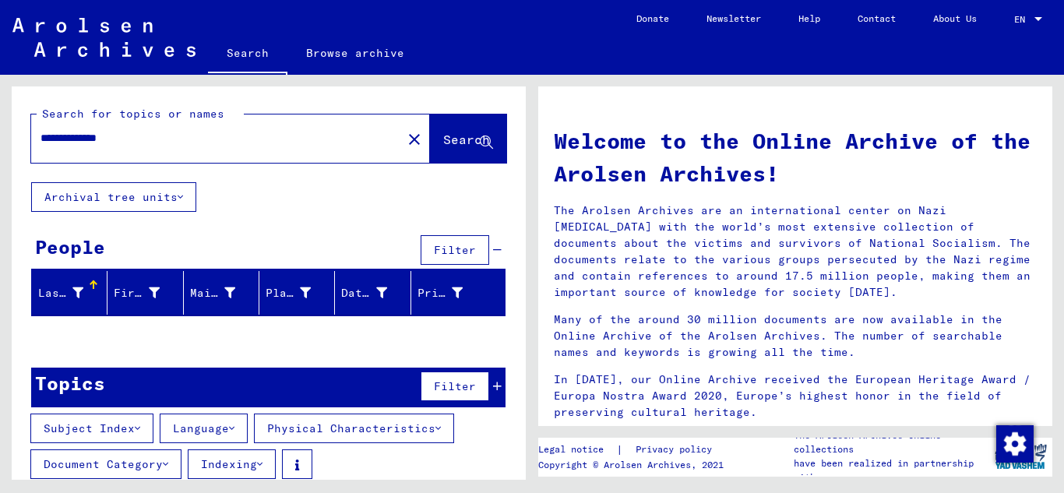
drag, startPoint x: 136, startPoint y: 136, endPoint x: 15, endPoint y: 146, distance: 121.2
click at [15, 146] on div "**********" at bounding box center [269, 134] width 514 height 96
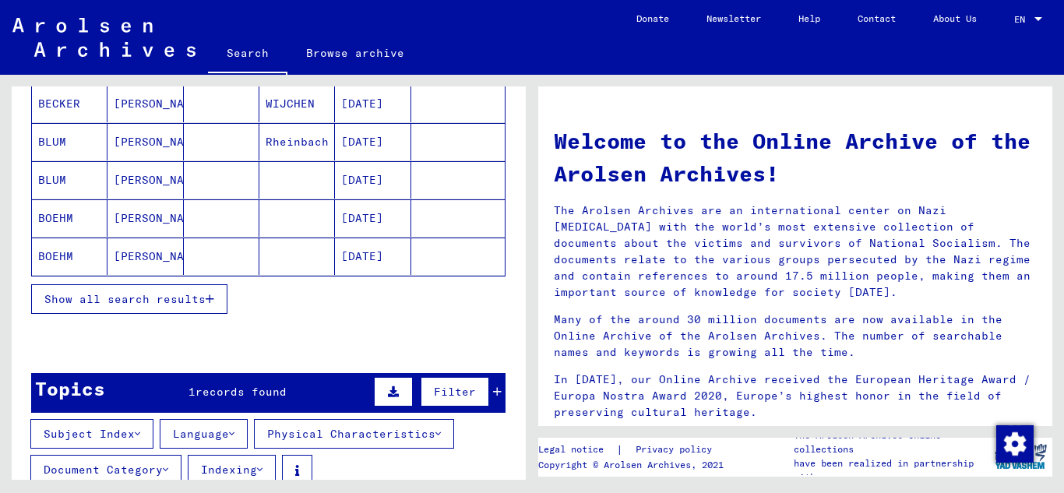
scroll to position [234, 0]
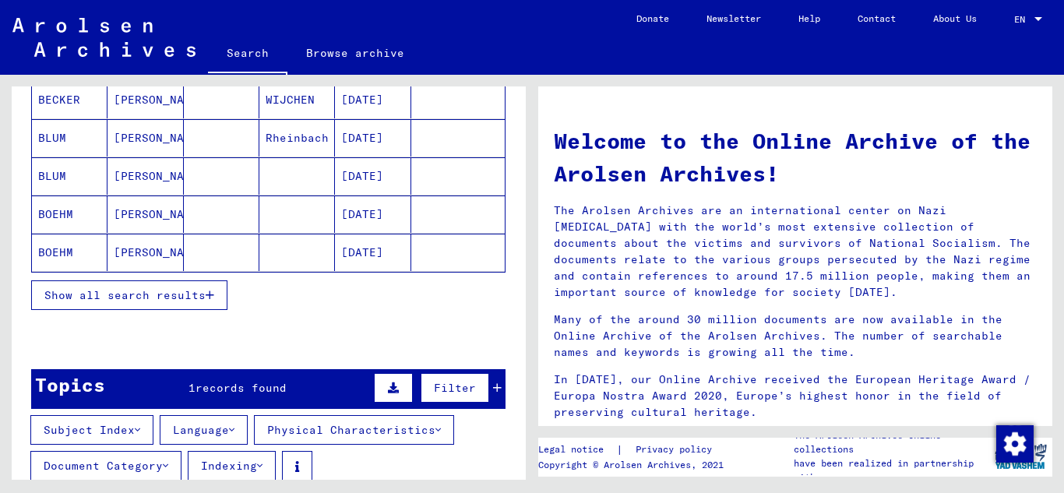
click at [211, 294] on icon "button" at bounding box center [210, 295] width 9 height 11
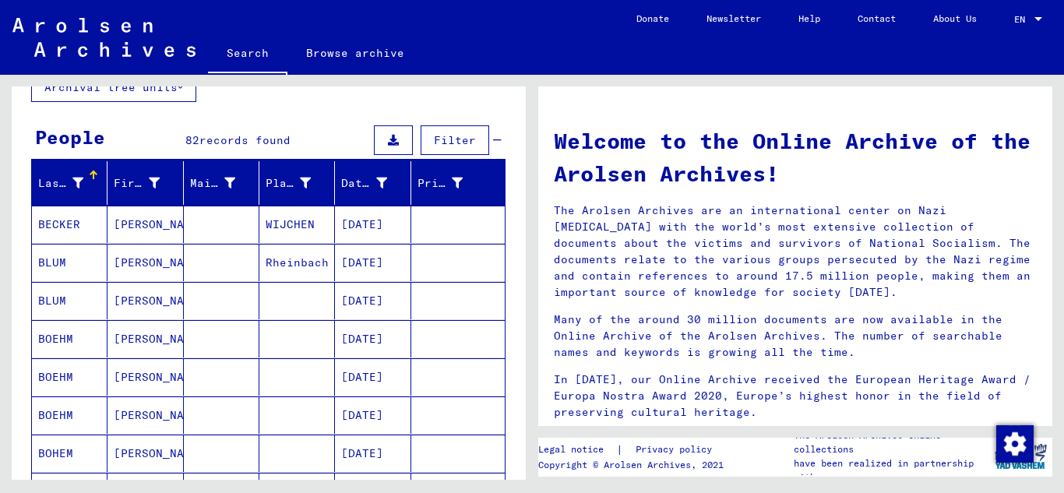
scroll to position [0, 0]
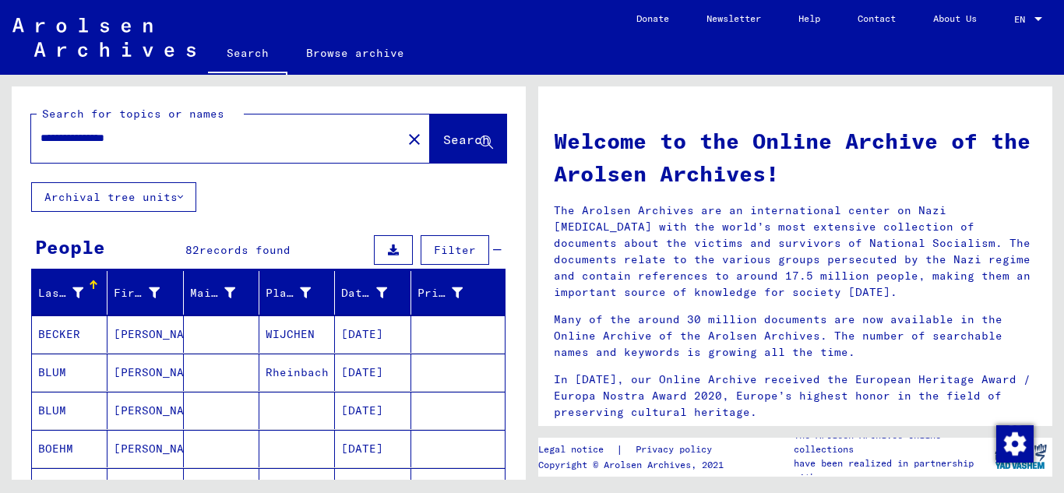
drag, startPoint x: 155, startPoint y: 140, endPoint x: 102, endPoint y: 142, distance: 53.0
click at [102, 142] on input "**********" at bounding box center [212, 138] width 343 height 16
click at [146, 412] on mat-cell "[PERSON_NAME]" at bounding box center [145, 410] width 76 height 37
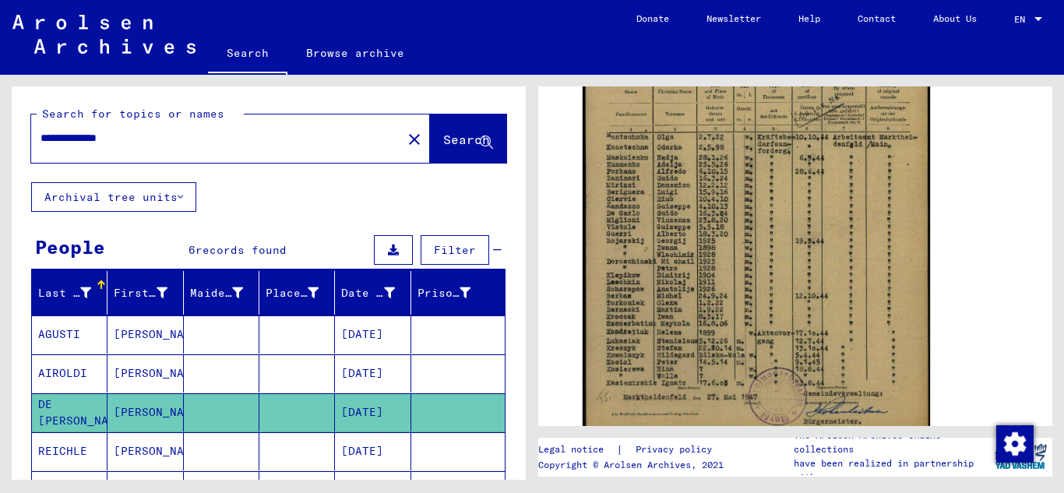
scroll to position [425, 0]
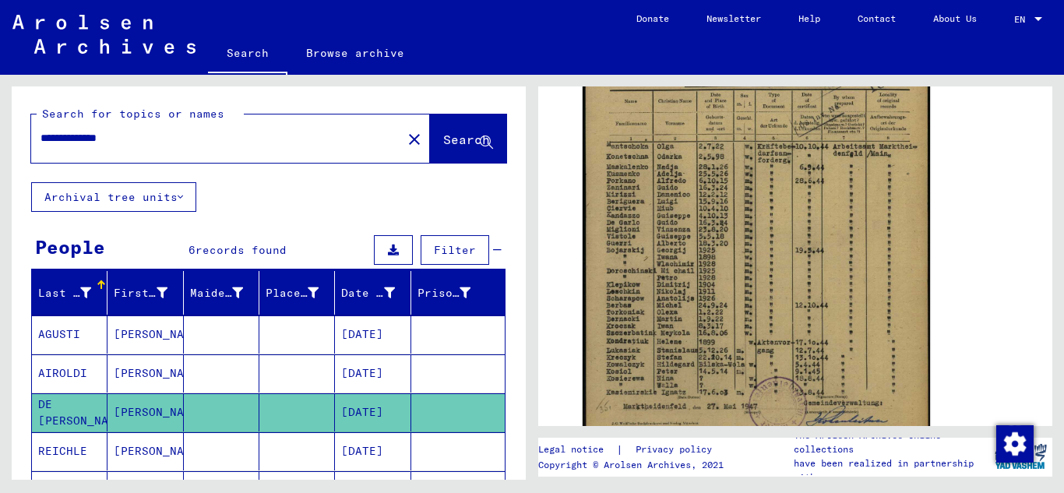
drag, startPoint x: 137, startPoint y: 139, endPoint x: 58, endPoint y: 134, distance: 78.8
click at [58, 134] on input "**********" at bounding box center [217, 138] width 352 height 16
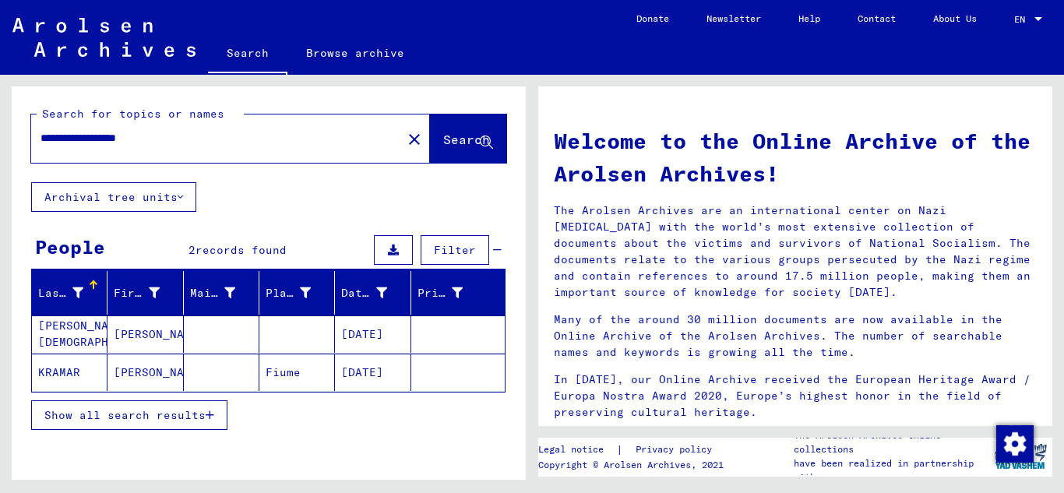
drag, startPoint x: 183, startPoint y: 138, endPoint x: 102, endPoint y: 145, distance: 81.3
click at [96, 143] on input "**********" at bounding box center [212, 138] width 343 height 16
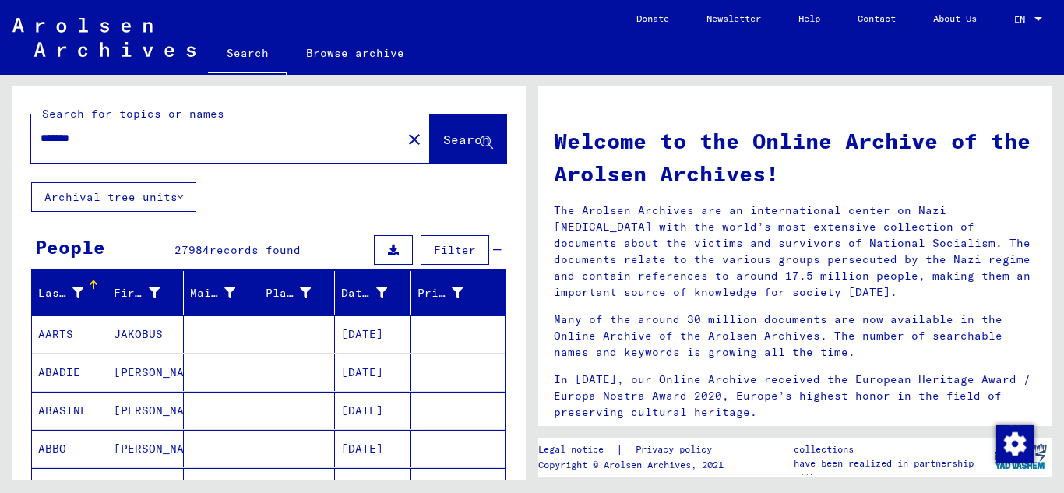
click at [118, 141] on input "*******" at bounding box center [212, 138] width 343 height 16
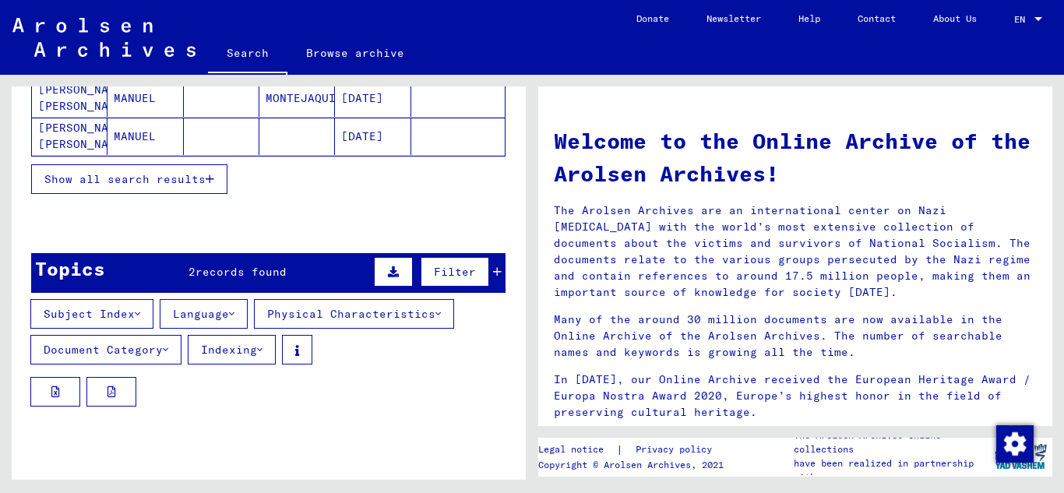
scroll to position [354, 0]
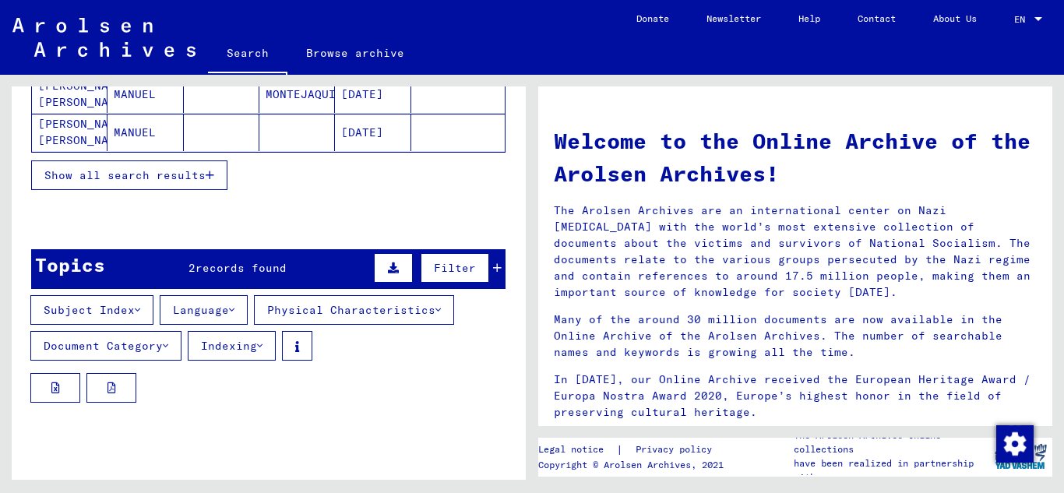
click at [251, 266] on span "records found" at bounding box center [241, 268] width 91 height 14
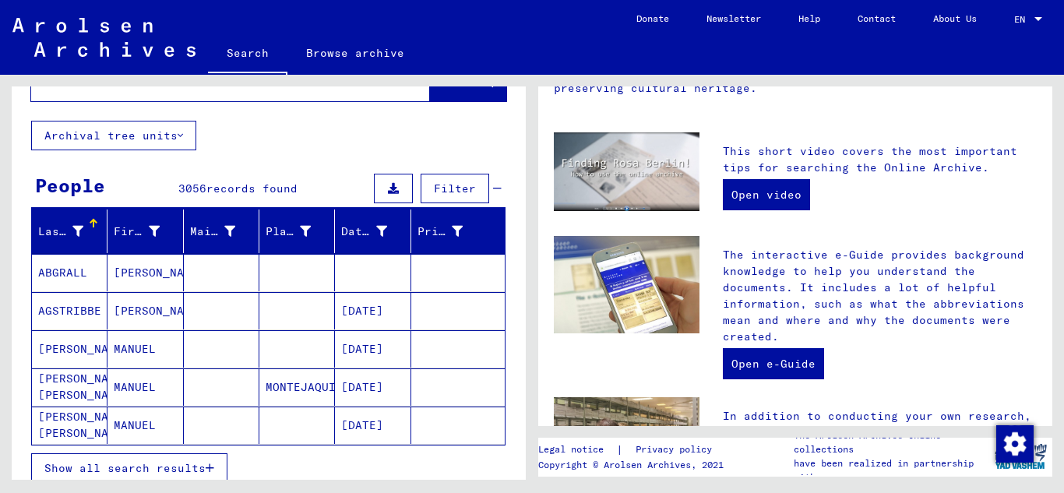
scroll to position [0, 0]
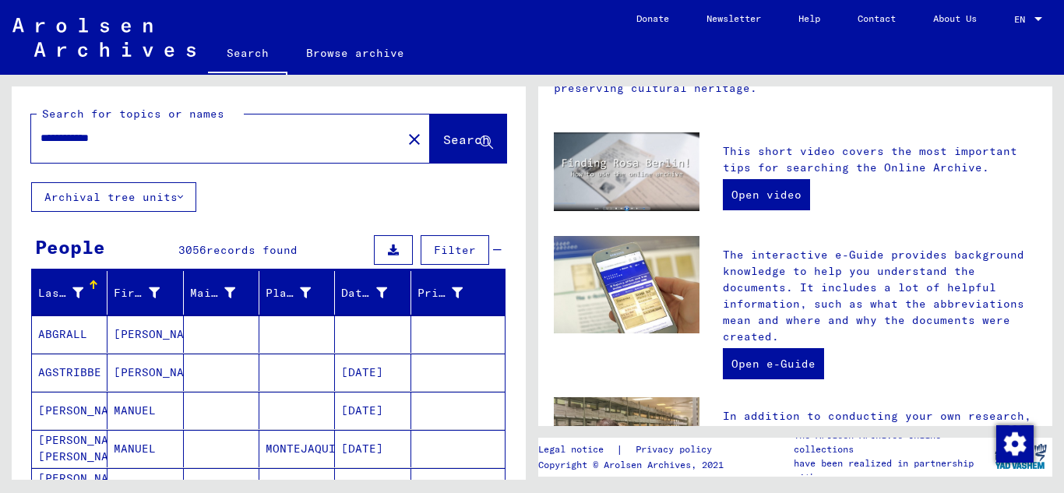
click at [70, 139] on input "**********" at bounding box center [212, 138] width 343 height 16
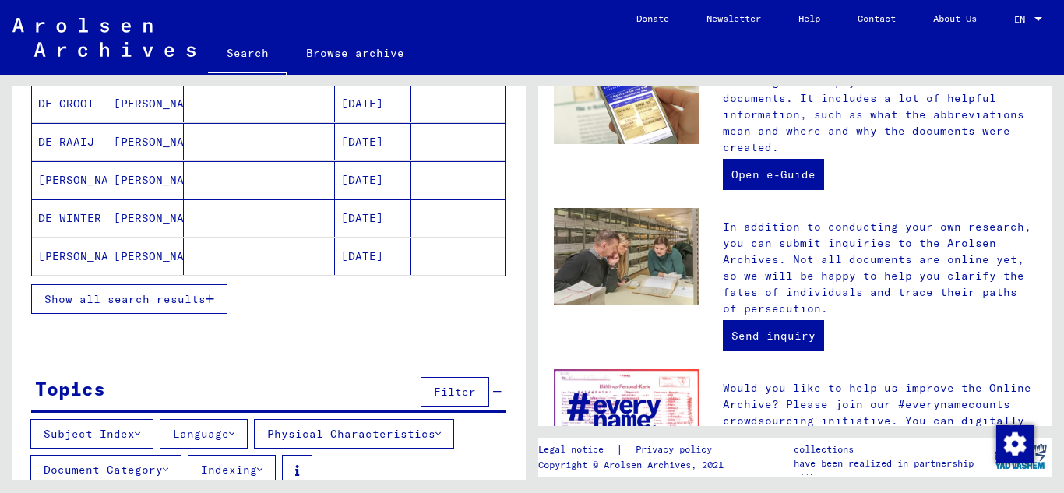
scroll to position [229, 0]
click at [209, 301] on icon "button" at bounding box center [210, 300] width 9 height 11
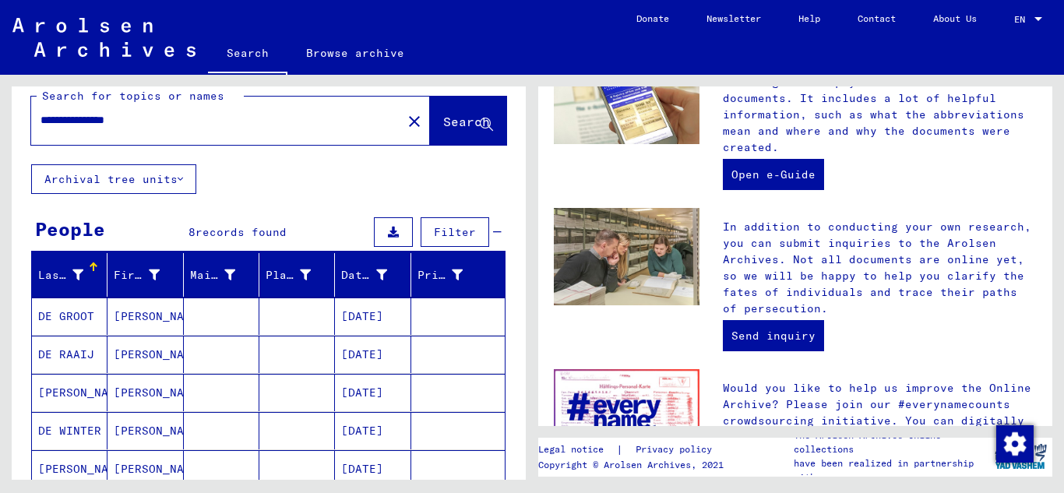
scroll to position [0, 0]
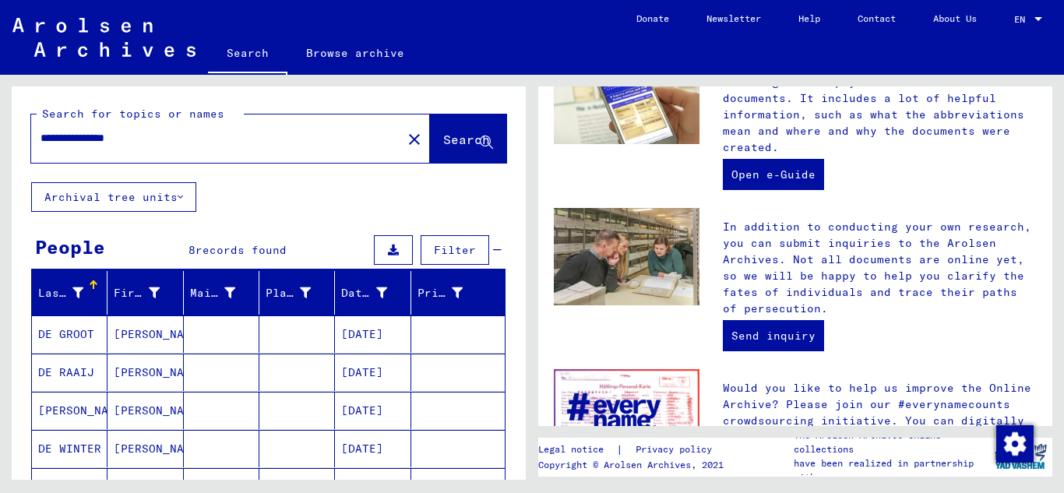
drag, startPoint x: 148, startPoint y: 140, endPoint x: 497, endPoint y: 143, distance: 349.0
click at [96, 147] on div "**********" at bounding box center [207, 138] width 352 height 35
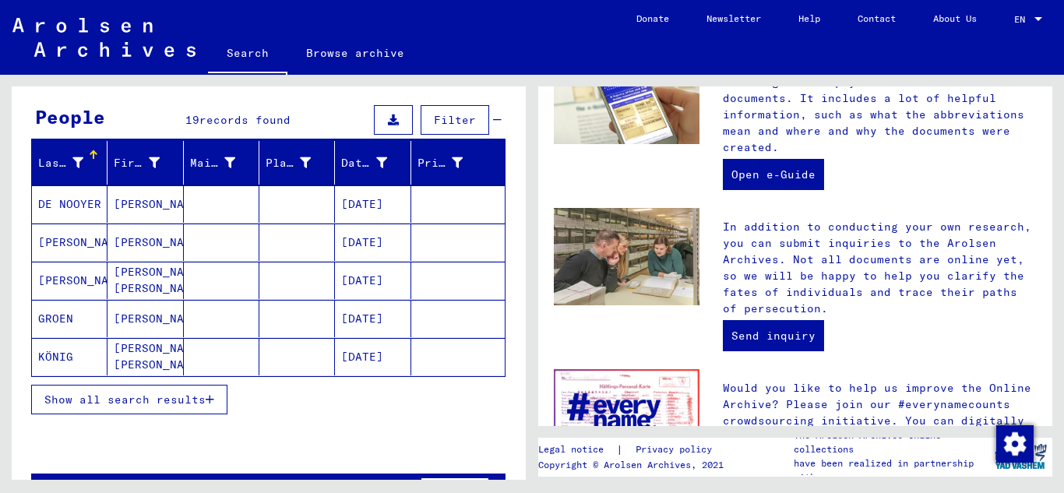
scroll to position [104, 0]
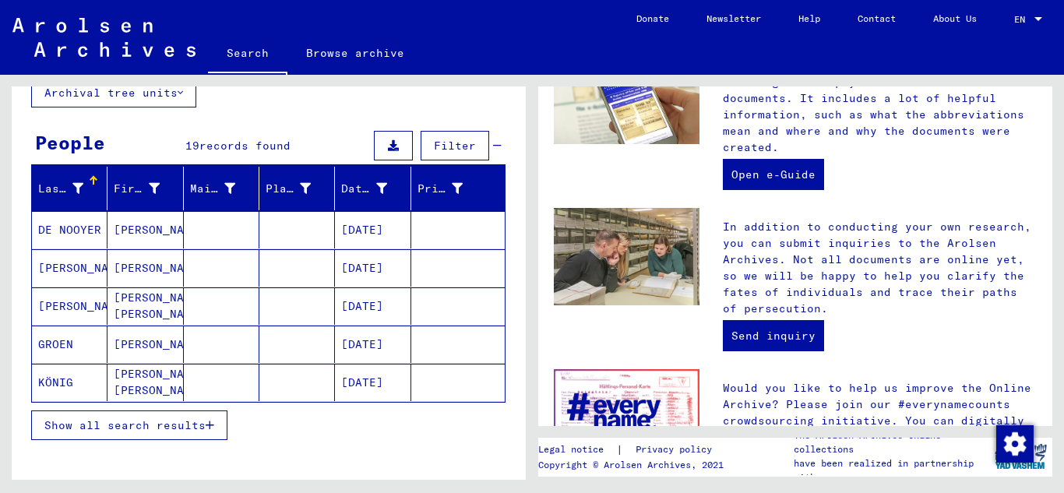
click at [207, 425] on icon "button" at bounding box center [210, 425] width 9 height 11
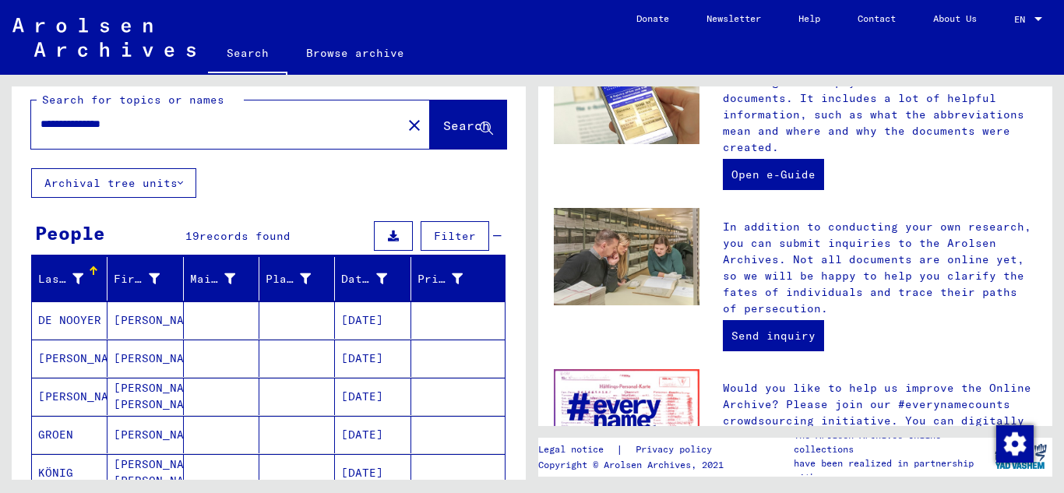
scroll to position [0, 0]
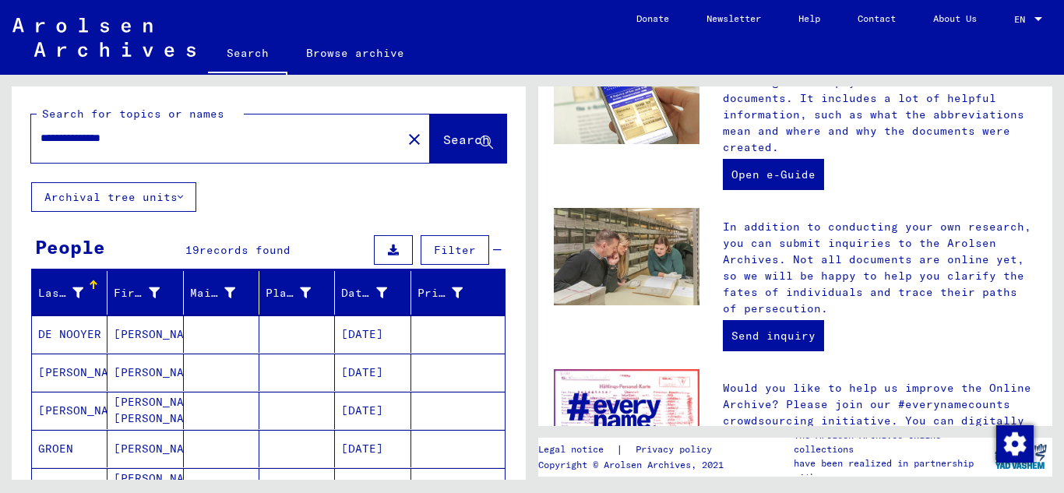
drag, startPoint x: 146, startPoint y: 143, endPoint x: 90, endPoint y: 146, distance: 55.4
click at [90, 146] on div "**********" at bounding box center [207, 138] width 352 height 35
click at [67, 138] on input "*******" at bounding box center [212, 138] width 343 height 16
click at [480, 141] on icon at bounding box center [486, 142] width 13 height 13
drag, startPoint x: 101, startPoint y: 138, endPoint x: 232, endPoint y: 170, distance: 134.7
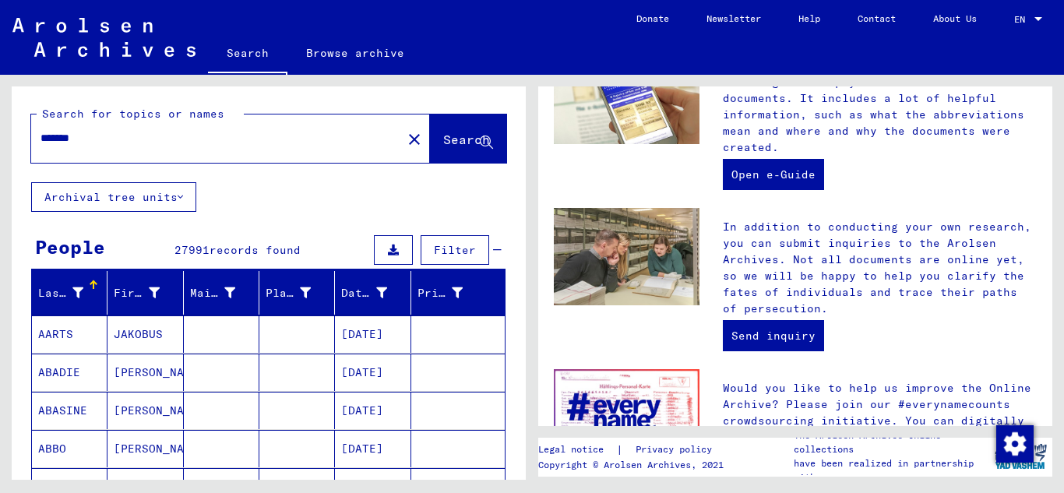
click at [62, 144] on input "*******" at bounding box center [212, 138] width 343 height 16
drag, startPoint x: 146, startPoint y: 135, endPoint x: 62, endPoint y: 133, distance: 84.1
click at [62, 133] on input "**********" at bounding box center [212, 138] width 343 height 16
type input "**********"
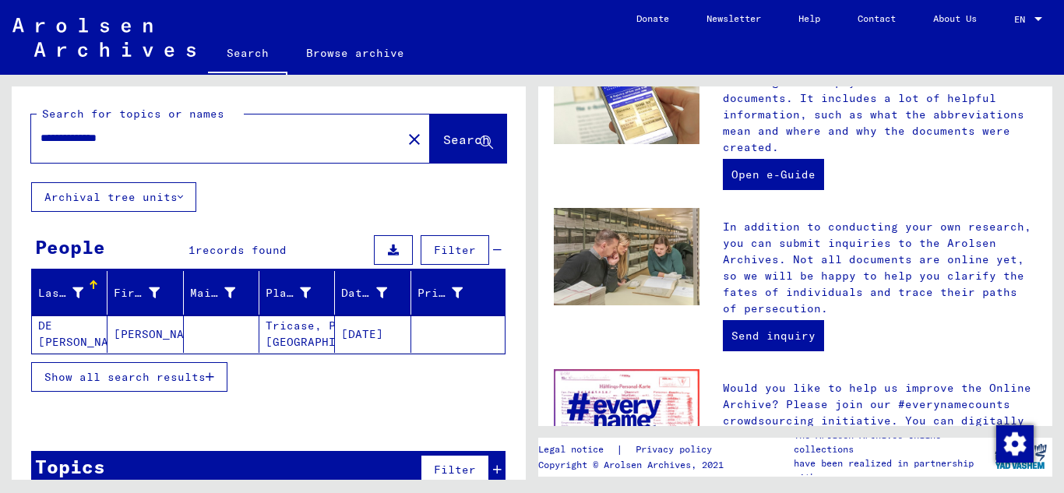
click at [81, 336] on mat-cell "DE [PERSON_NAME]" at bounding box center [70, 333] width 76 height 37
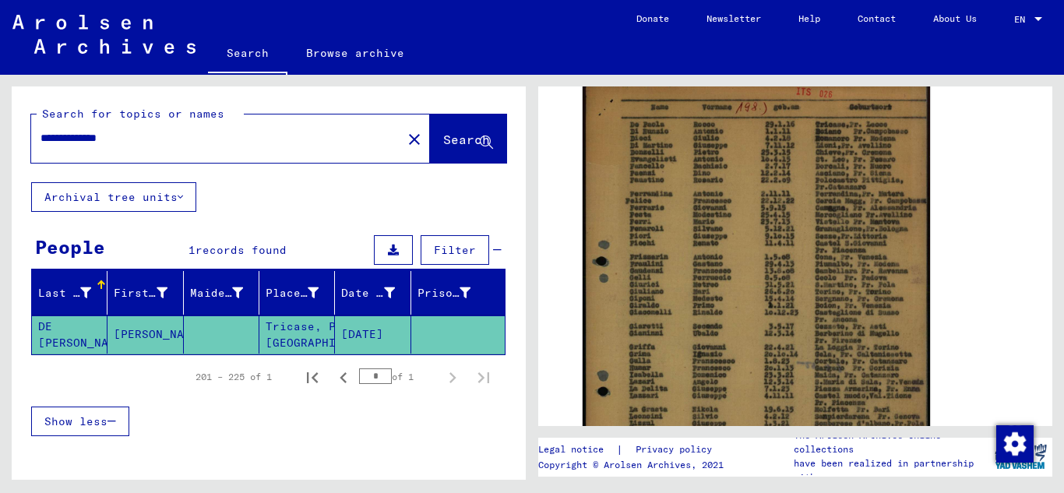
scroll to position [340, 0]
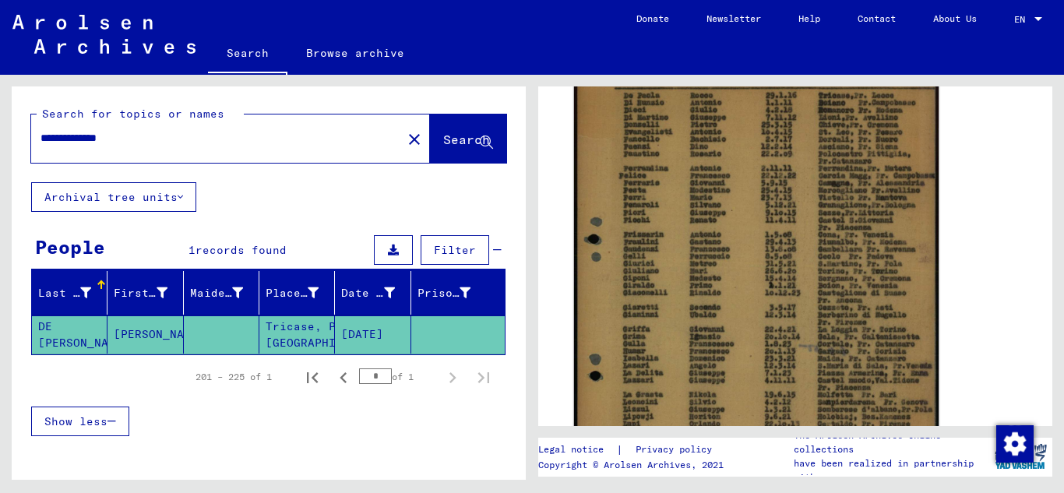
click at [702, 287] on img at bounding box center [756, 305] width 365 height 510
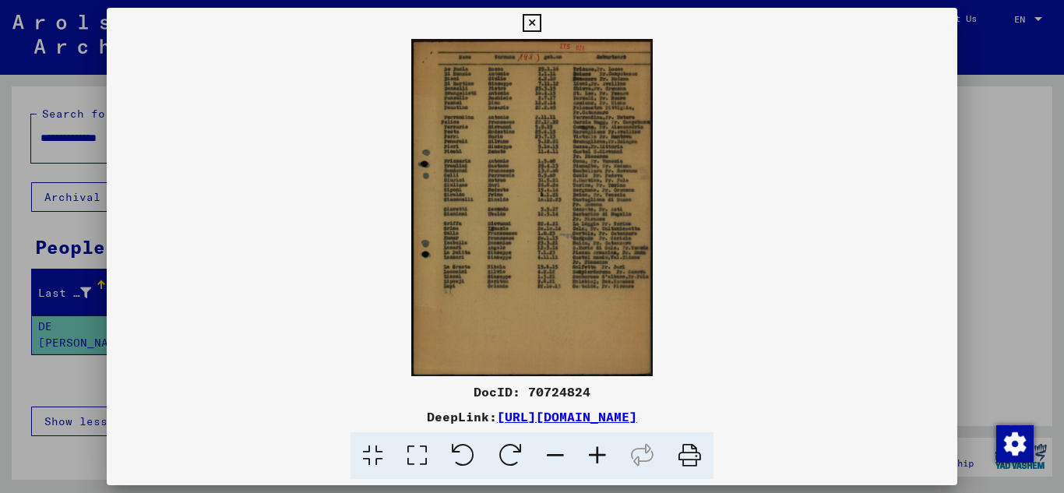
drag, startPoint x: 604, startPoint y: 455, endPoint x: 596, endPoint y: 452, distance: 9.1
click at [603, 455] on icon at bounding box center [597, 456] width 42 height 48
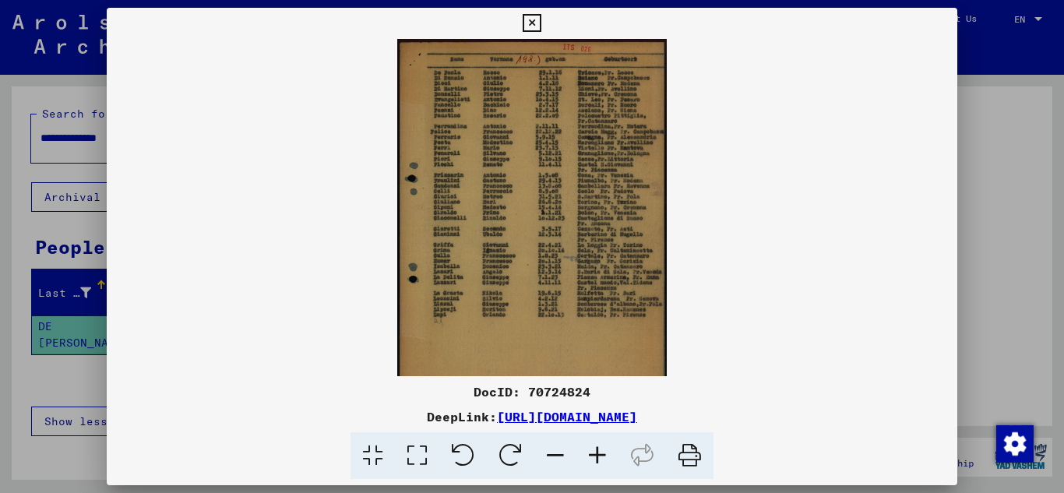
click at [594, 450] on icon at bounding box center [597, 456] width 42 height 48
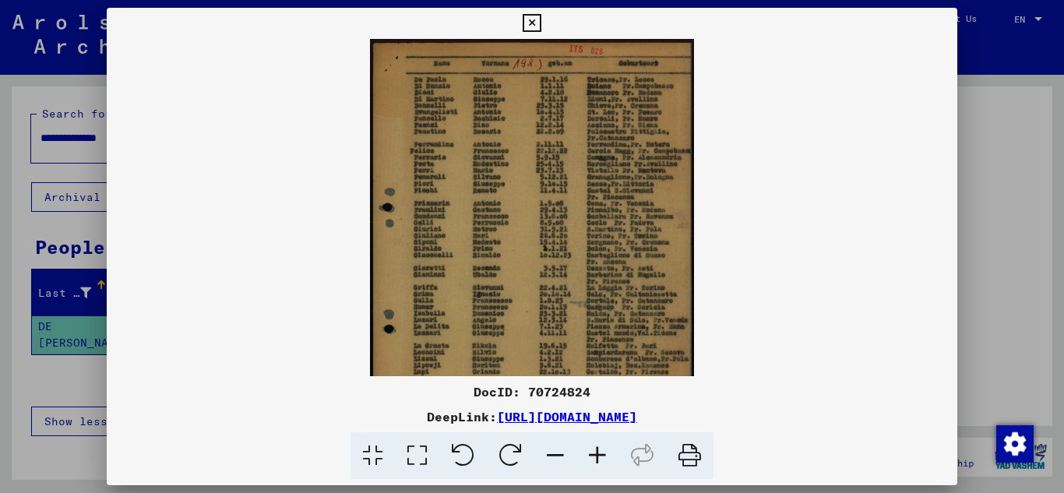
click at [594, 450] on icon at bounding box center [597, 456] width 42 height 48
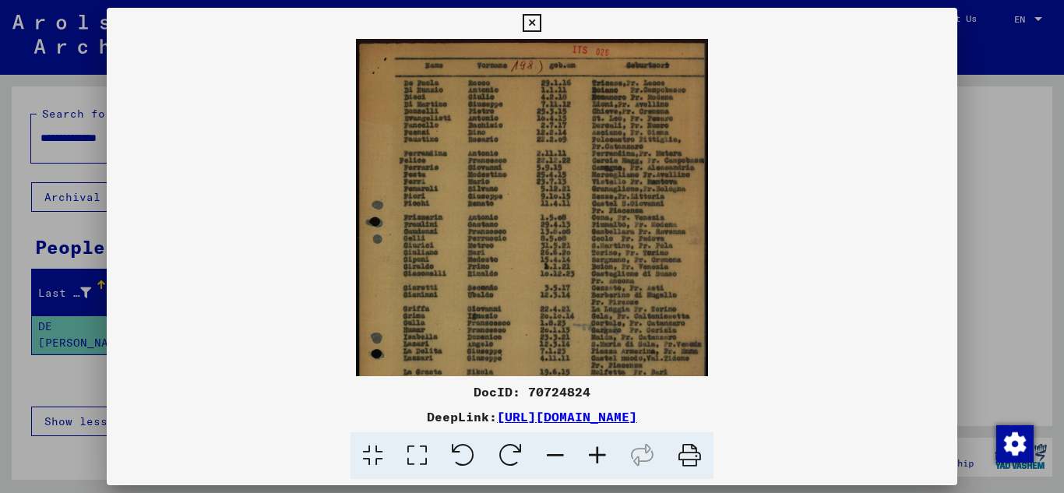
click at [594, 450] on icon at bounding box center [597, 456] width 42 height 48
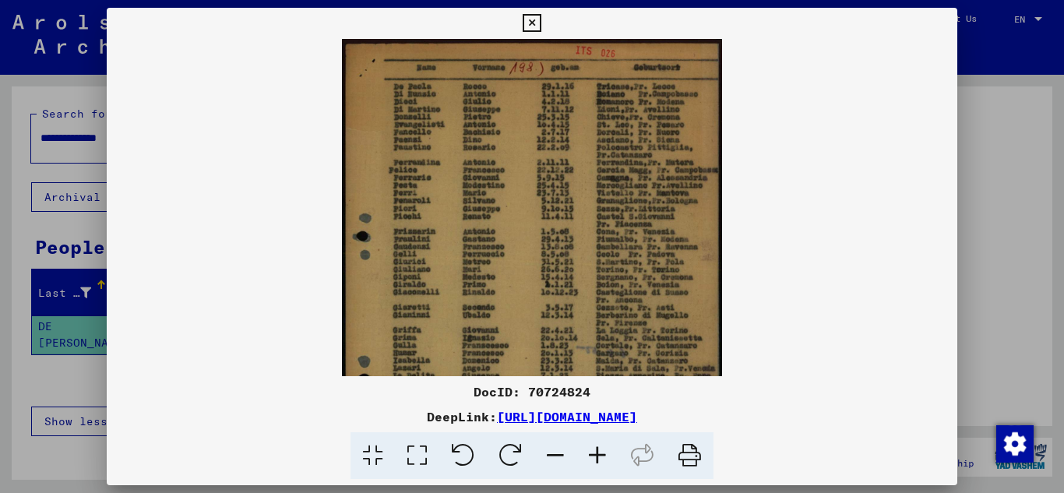
click at [594, 444] on icon at bounding box center [597, 456] width 42 height 48
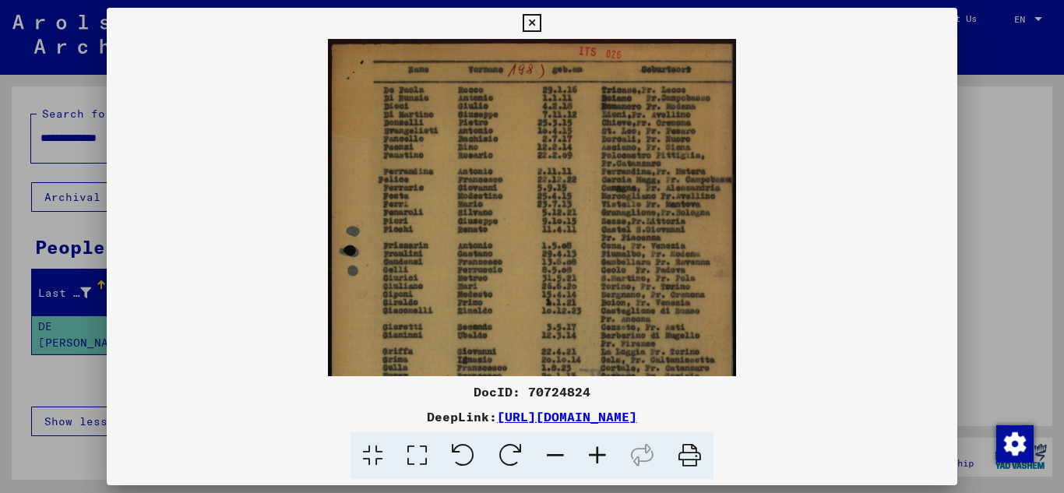
click at [594, 443] on icon at bounding box center [597, 456] width 42 height 48
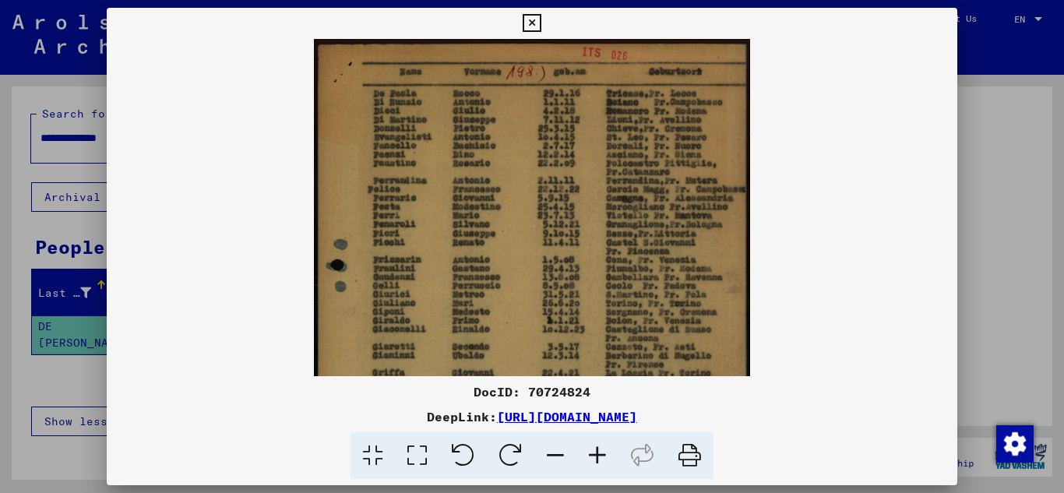
click at [537, 23] on icon at bounding box center [532, 23] width 18 height 19
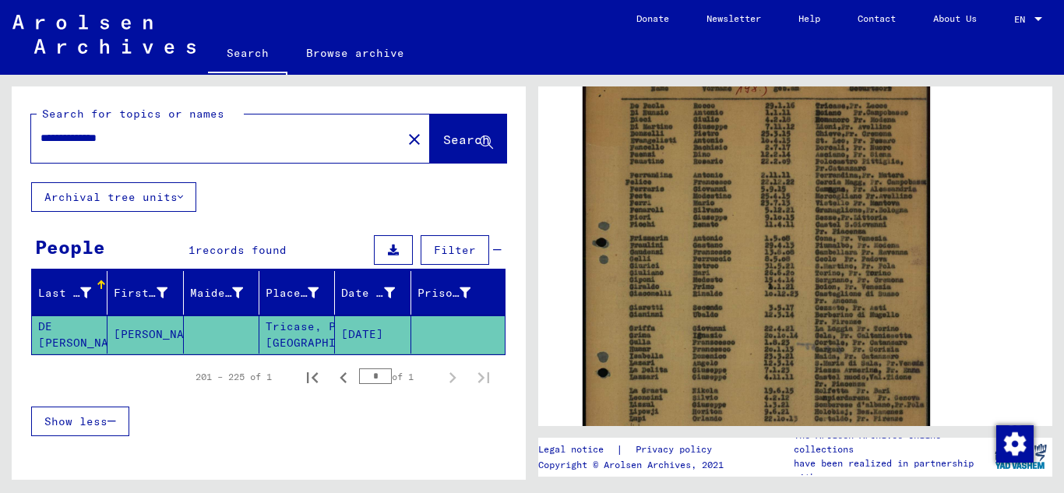
drag, startPoint x: 134, startPoint y: 135, endPoint x: 9, endPoint y: 146, distance: 126.0
click at [9, 146] on div "**********" at bounding box center [266, 277] width 532 height 405
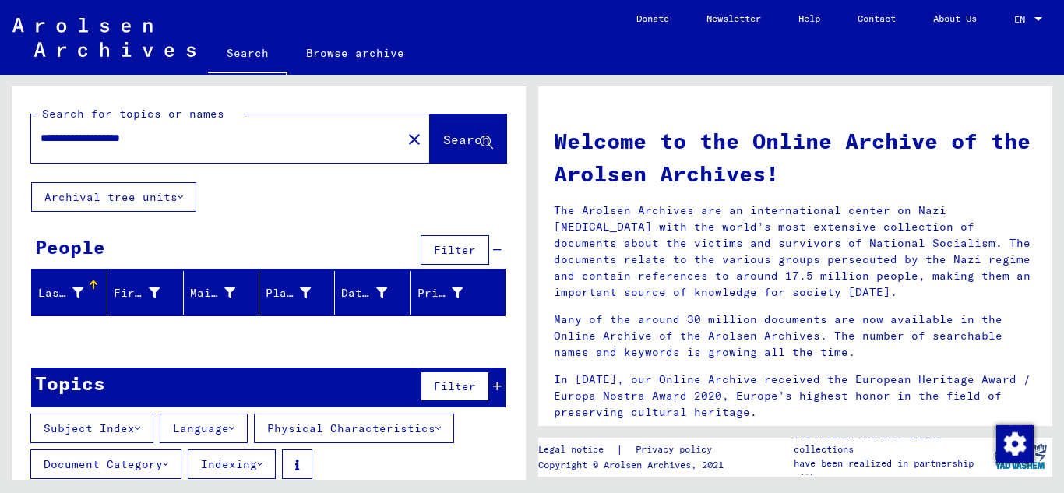
click at [109, 140] on input "**********" at bounding box center [212, 138] width 343 height 16
click at [480, 140] on icon at bounding box center [486, 142] width 13 height 13
drag, startPoint x: 207, startPoint y: 139, endPoint x: 68, endPoint y: 141, distance: 139.4
click at [68, 141] on input "**********" at bounding box center [212, 138] width 343 height 16
click at [467, 142] on span "Search" at bounding box center [466, 140] width 47 height 16
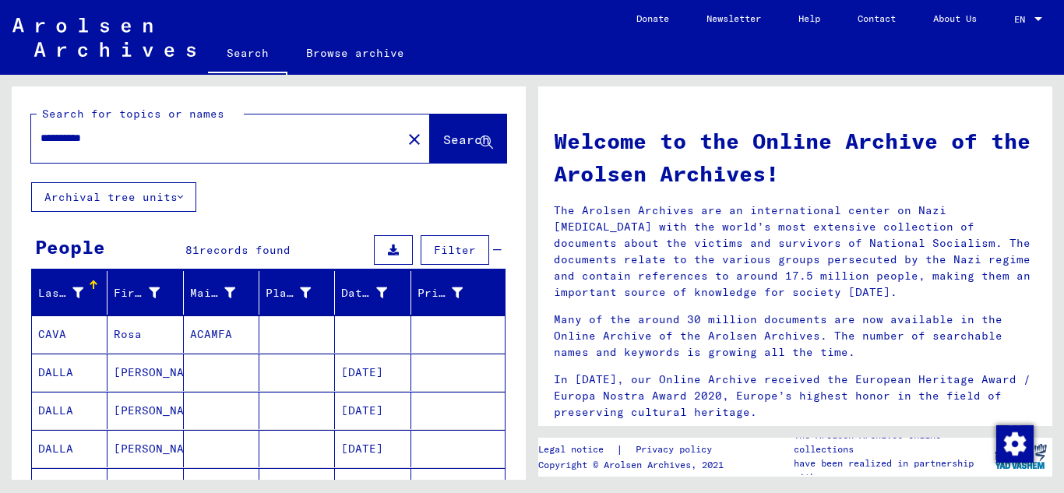
click at [141, 141] on input "**********" at bounding box center [212, 138] width 343 height 16
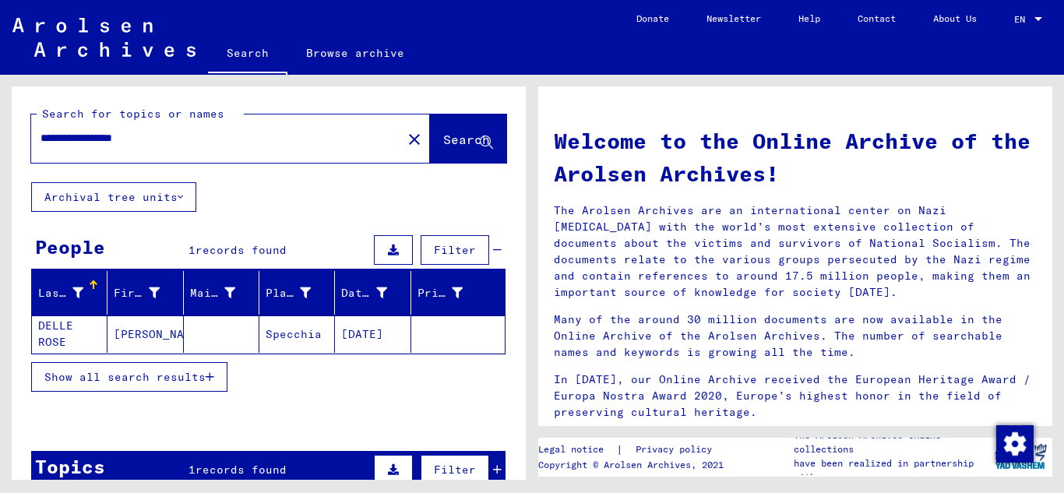
click at [79, 334] on mat-cell "DELLE ROSE" at bounding box center [70, 333] width 76 height 37
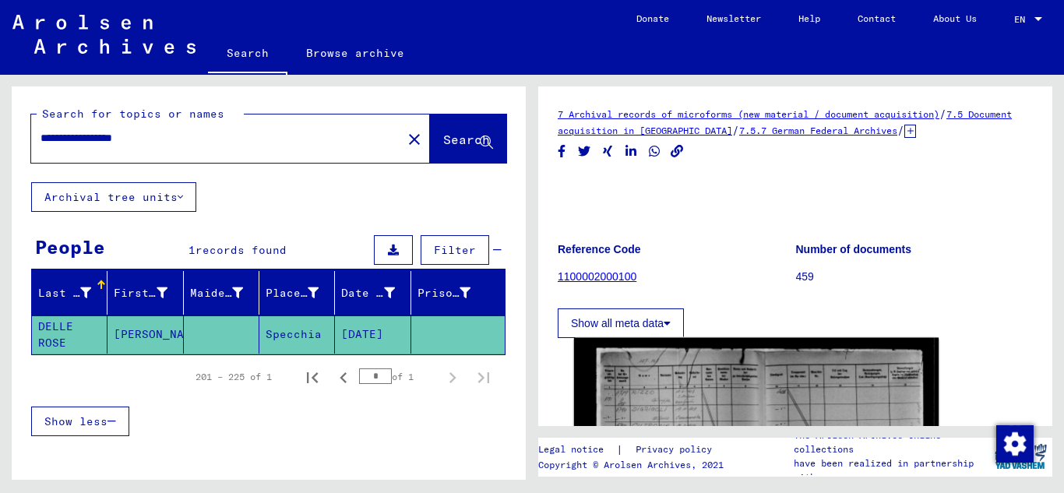
drag, startPoint x: 700, startPoint y: 395, endPoint x: 672, endPoint y: 400, distance: 27.7
click at [703, 392] on img at bounding box center [756, 471] width 365 height 266
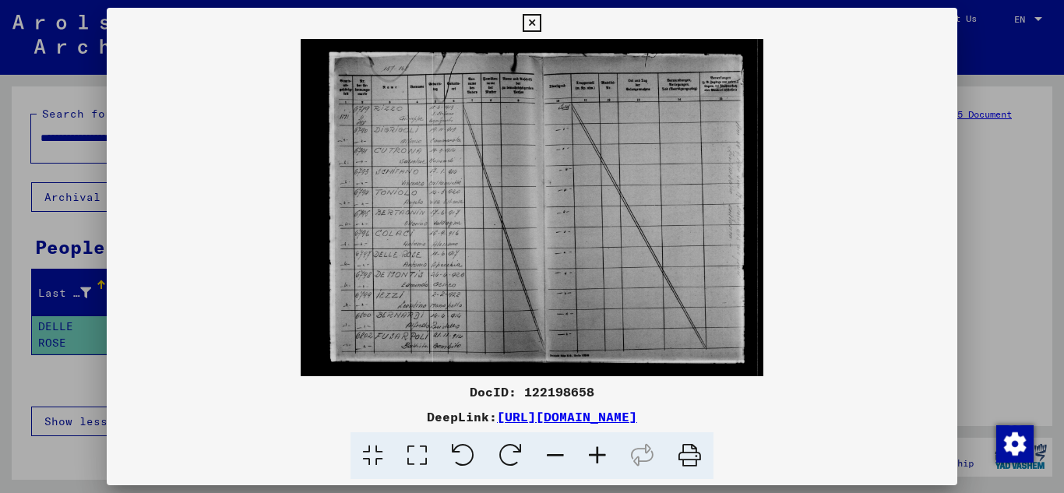
click at [597, 457] on icon at bounding box center [597, 456] width 42 height 48
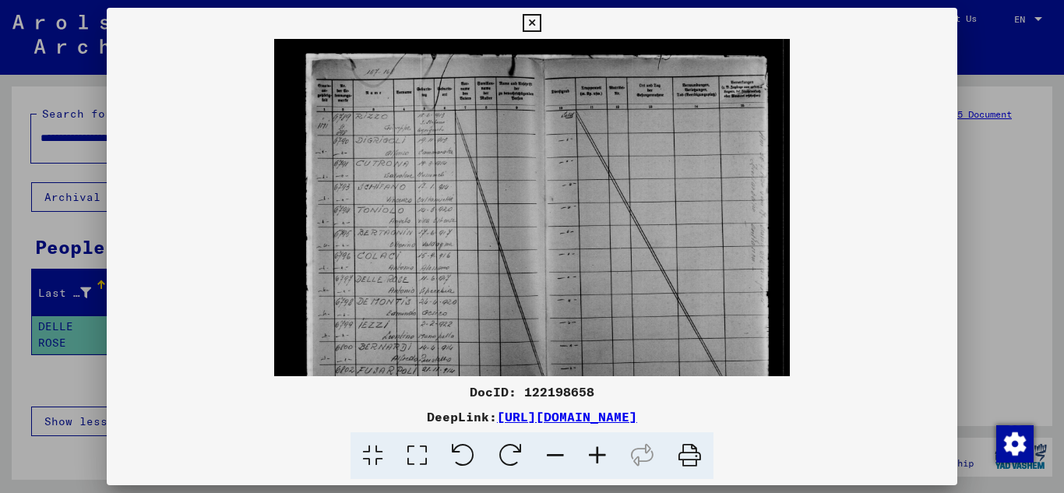
click at [597, 457] on icon at bounding box center [597, 456] width 42 height 48
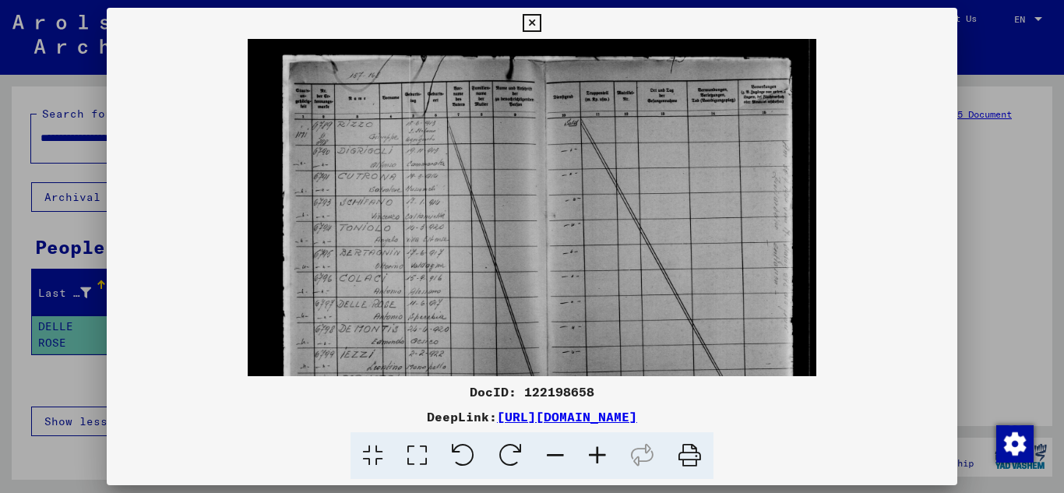
click at [597, 457] on icon at bounding box center [597, 456] width 42 height 48
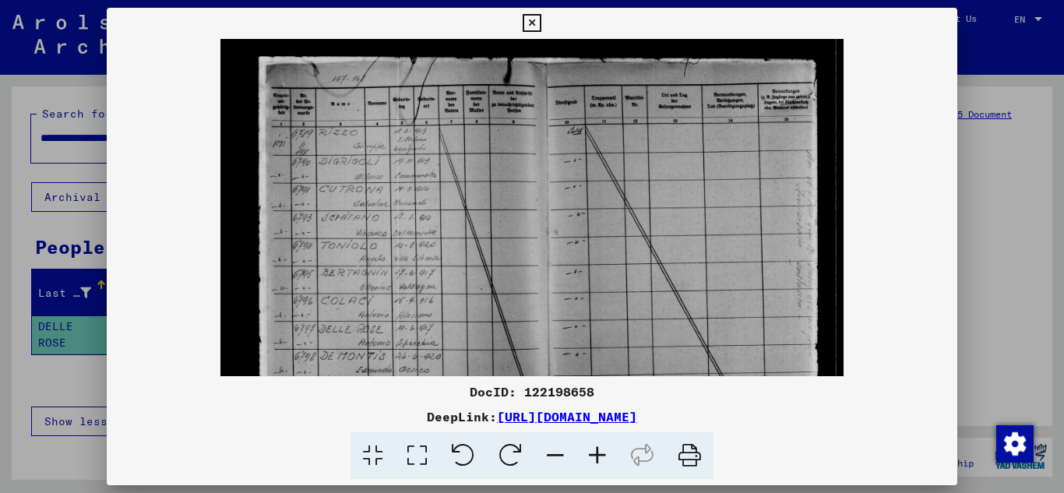
click at [597, 456] on icon at bounding box center [597, 456] width 42 height 48
click at [598, 456] on icon at bounding box center [597, 456] width 42 height 48
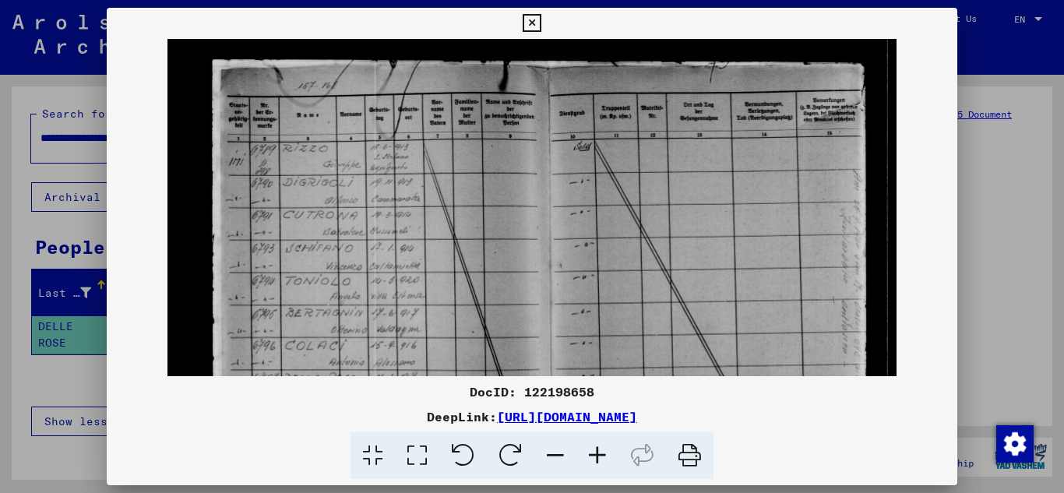
click at [598, 454] on icon at bounding box center [597, 456] width 42 height 48
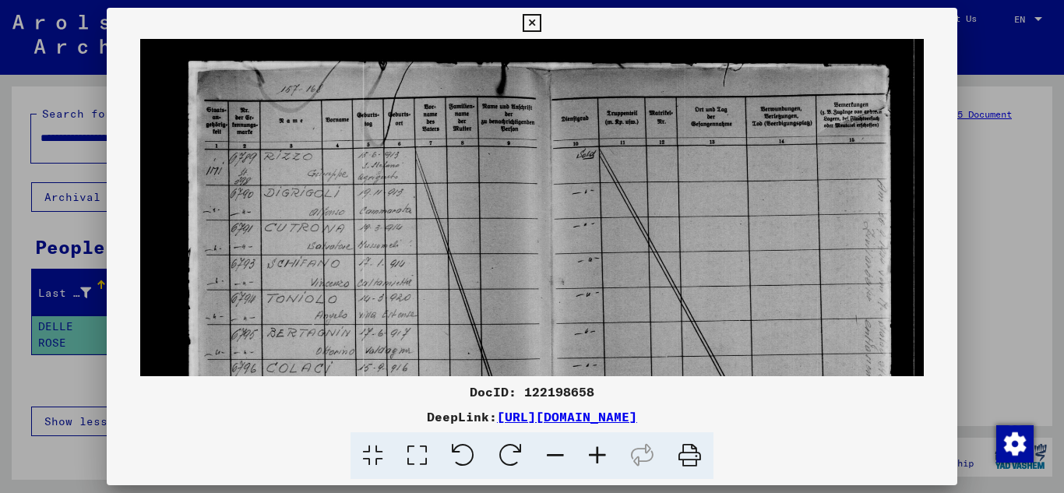
click at [602, 453] on icon at bounding box center [597, 456] width 42 height 48
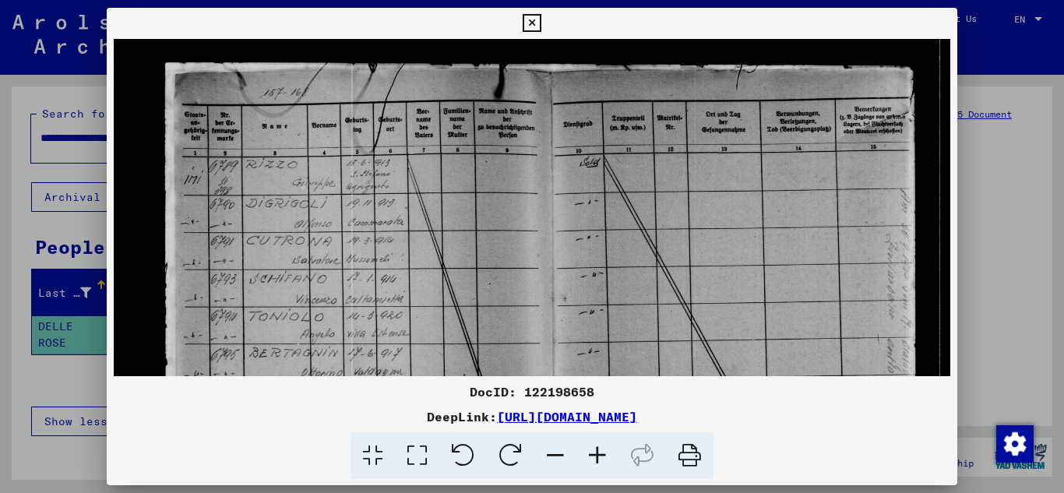
click at [603, 449] on icon at bounding box center [597, 456] width 42 height 48
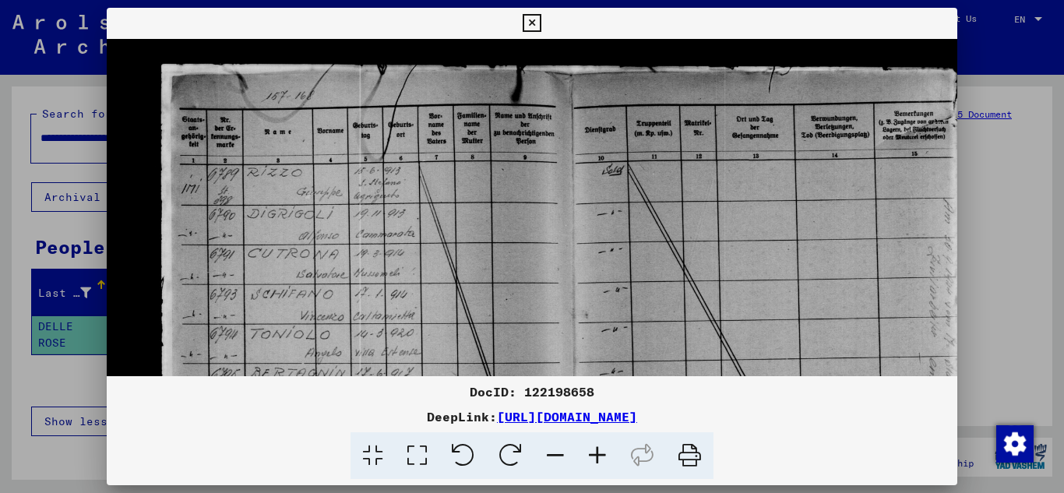
click at [596, 452] on icon at bounding box center [597, 456] width 42 height 48
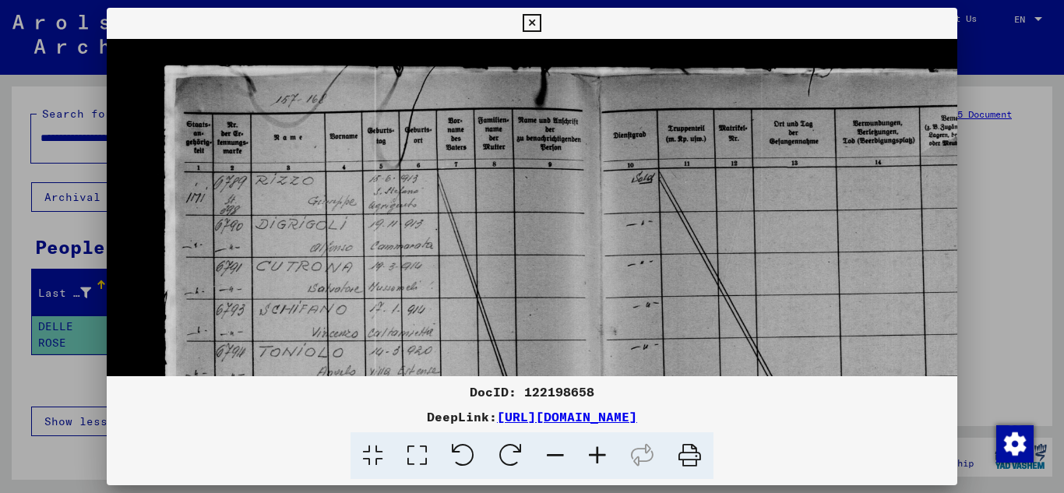
click at [596, 452] on icon at bounding box center [597, 456] width 42 height 48
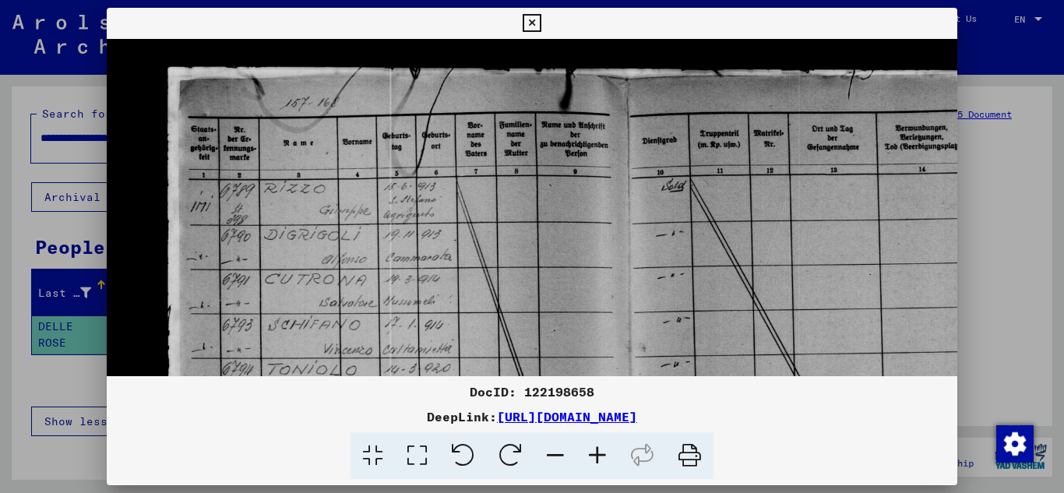
click at [596, 452] on icon at bounding box center [597, 456] width 42 height 48
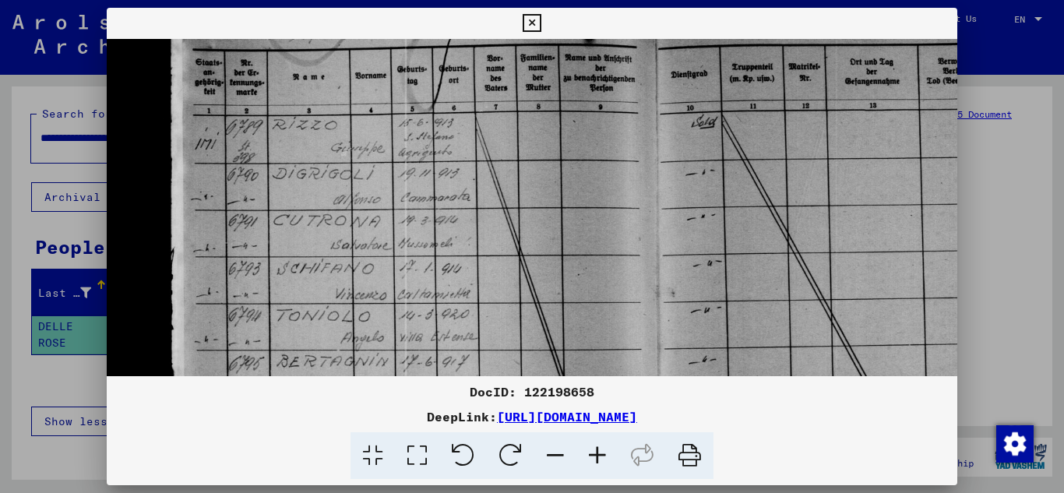
drag, startPoint x: 544, startPoint y: 293, endPoint x: 560, endPoint y: 221, distance: 73.3
click at [560, 221] on img at bounding box center [632, 350] width 1050 height 766
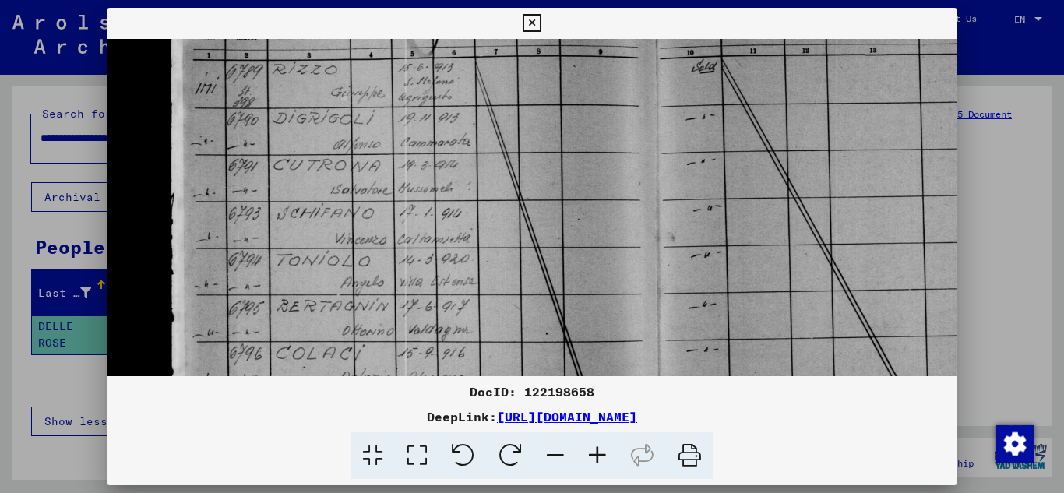
scroll to position [150, 0]
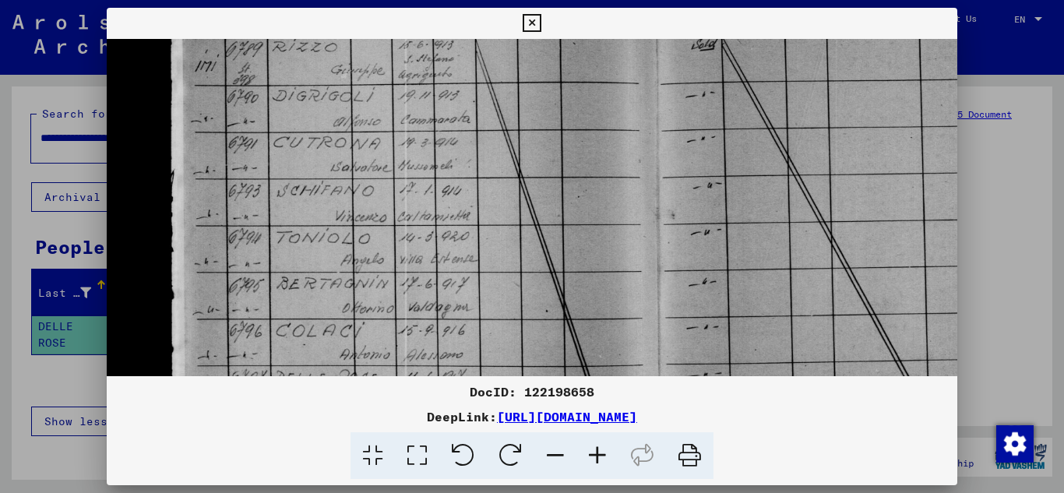
drag, startPoint x: 559, startPoint y: 308, endPoint x: 587, endPoint y: 231, distance: 82.5
click at [587, 231] on img at bounding box center [632, 272] width 1050 height 766
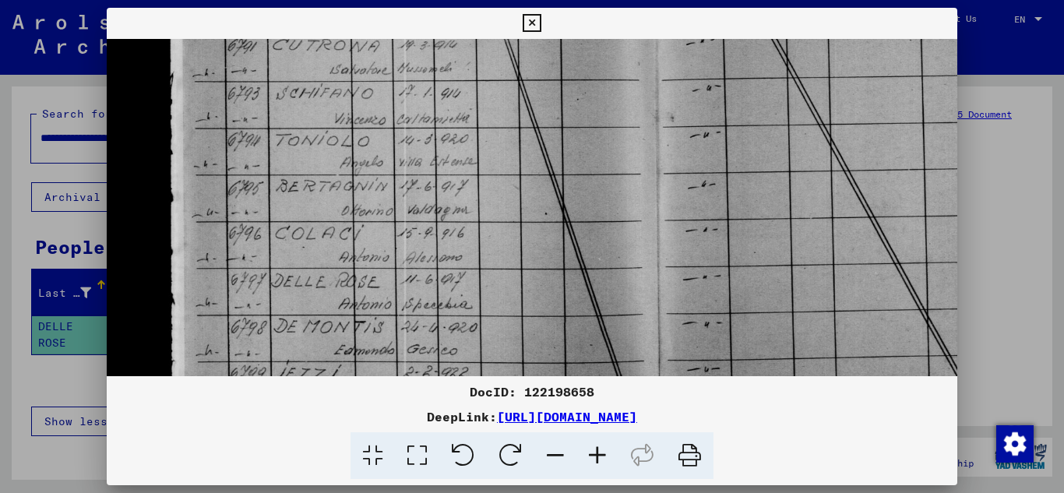
drag, startPoint x: 566, startPoint y: 311, endPoint x: 589, endPoint y: 213, distance: 100.1
click at [589, 213] on img at bounding box center [631, 175] width 1050 height 766
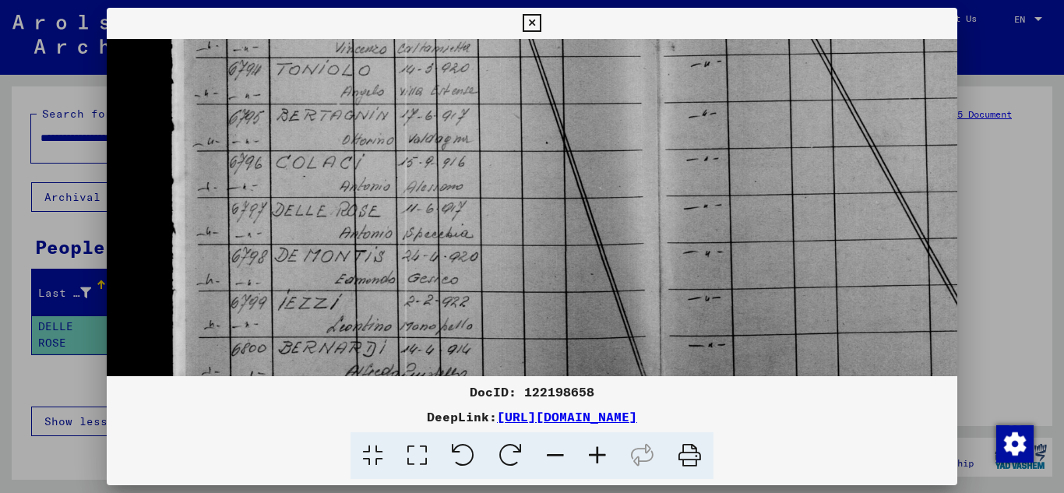
scroll to position [319, 0]
drag, startPoint x: 573, startPoint y: 314, endPoint x: 599, endPoint y: 242, distance: 76.1
click at [599, 242] on img at bounding box center [632, 103] width 1050 height 766
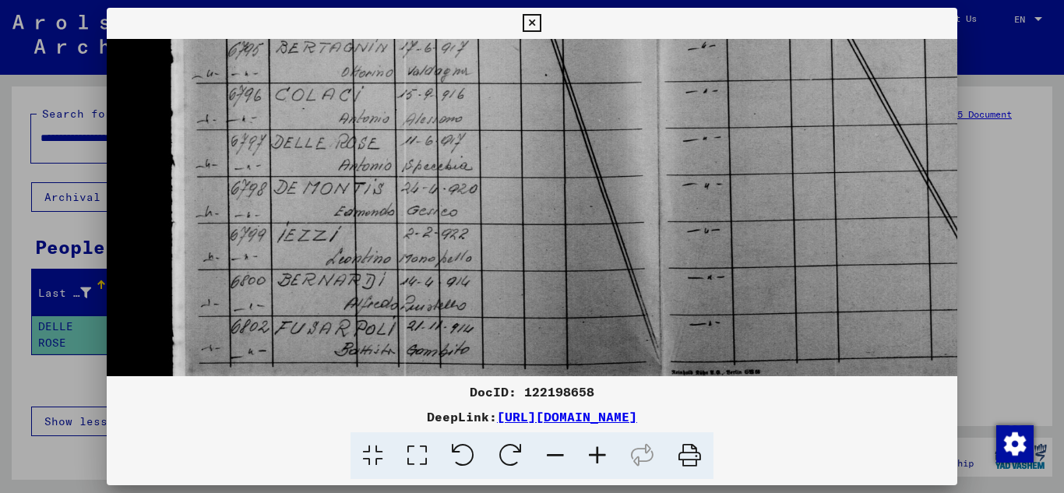
drag, startPoint x: 590, startPoint y: 306, endPoint x: 598, endPoint y: 239, distance: 67.5
click at [598, 239] on img at bounding box center [631, 36] width 1050 height 766
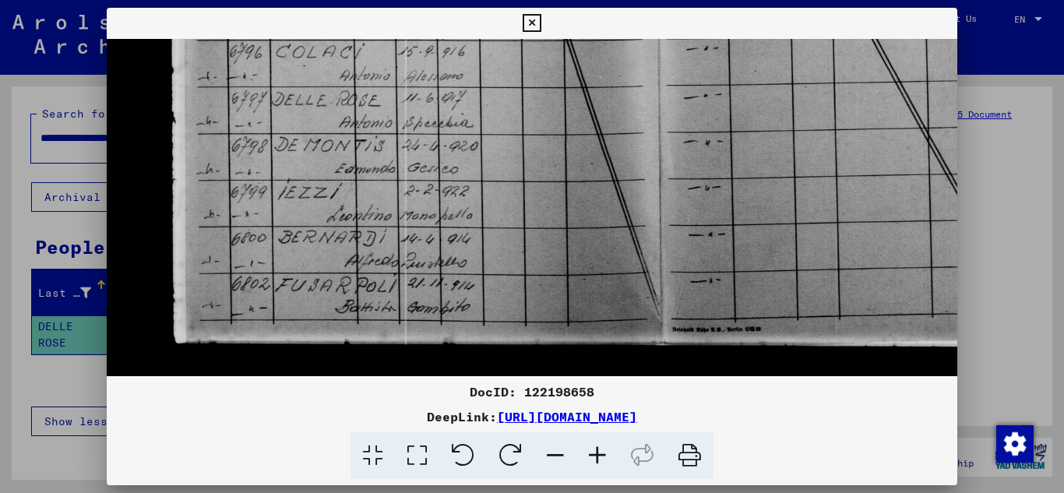
drag, startPoint x: 575, startPoint y: 324, endPoint x: 598, endPoint y: 248, distance: 79.8
drag, startPoint x: 1044, startPoint y: 183, endPoint x: 1036, endPoint y: 145, distance: 39.0
click at [1043, 100] on div at bounding box center [532, 246] width 1064 height 493
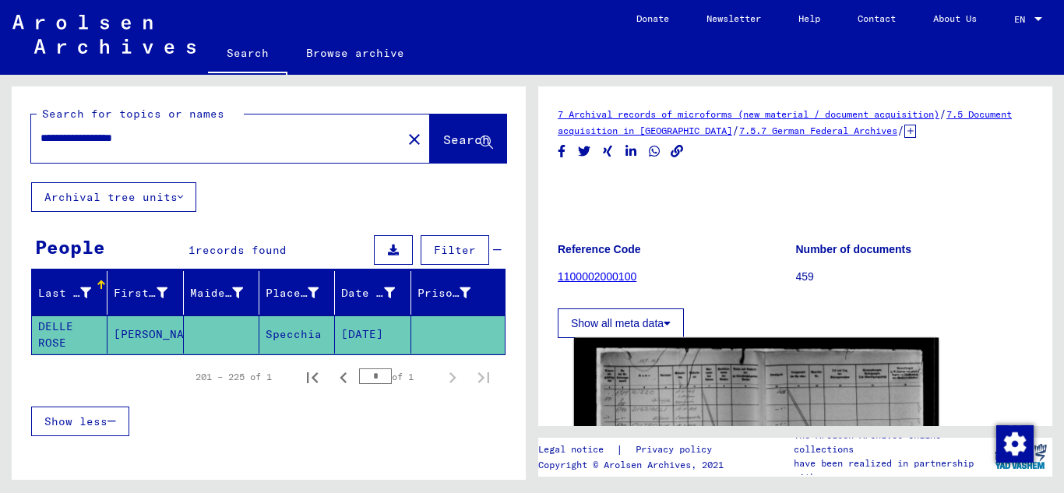
click at [712, 401] on img at bounding box center [756, 471] width 365 height 266
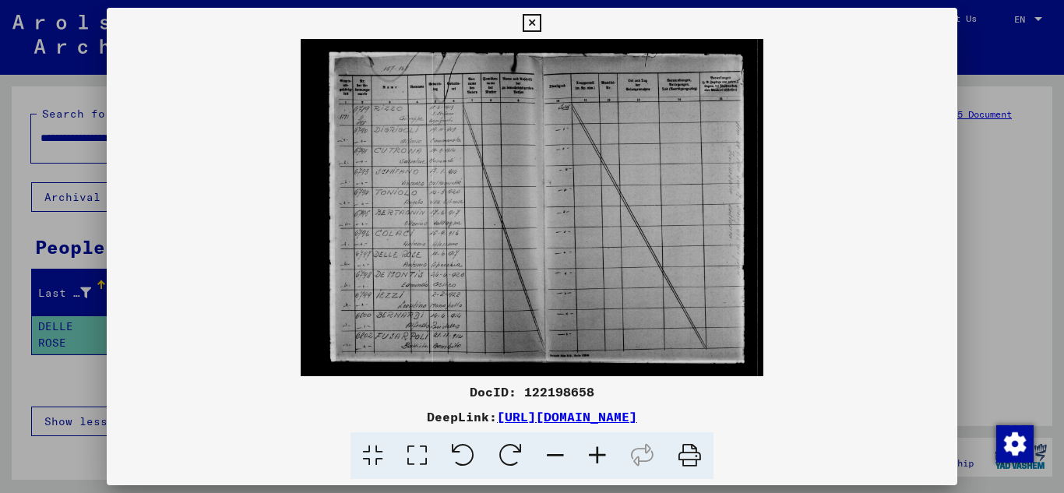
click at [552, 168] on img at bounding box center [532, 207] width 851 height 337
click at [600, 456] on icon at bounding box center [597, 456] width 42 height 48
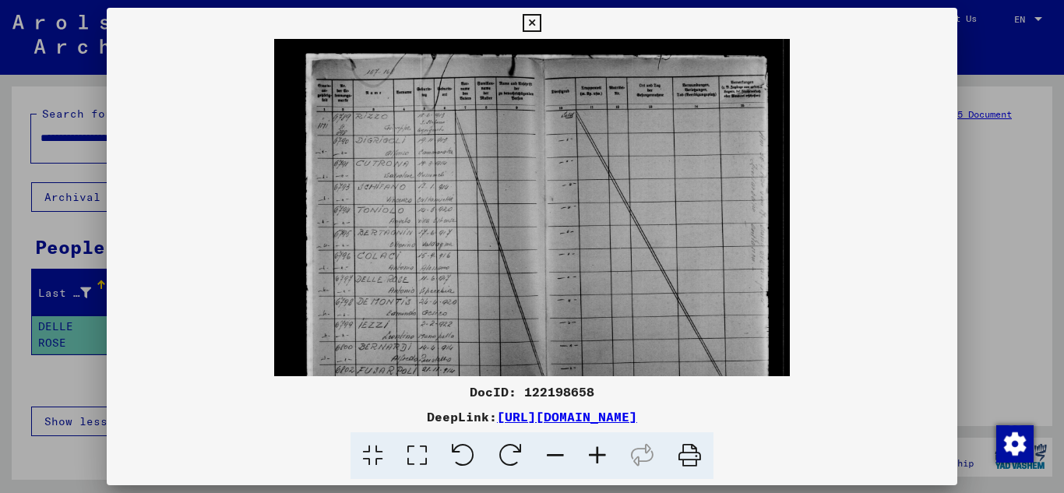
click at [600, 455] on icon at bounding box center [597, 456] width 42 height 48
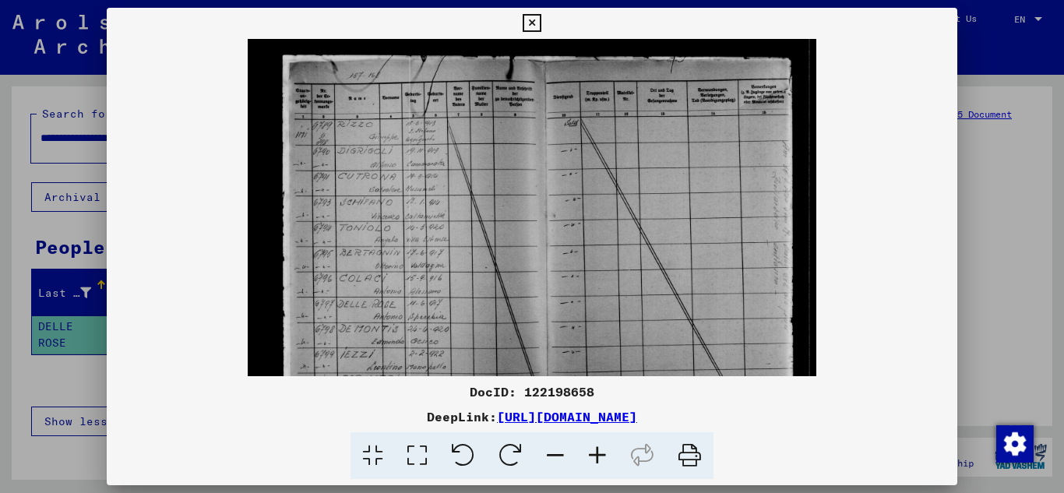
click at [599, 453] on icon at bounding box center [597, 456] width 42 height 48
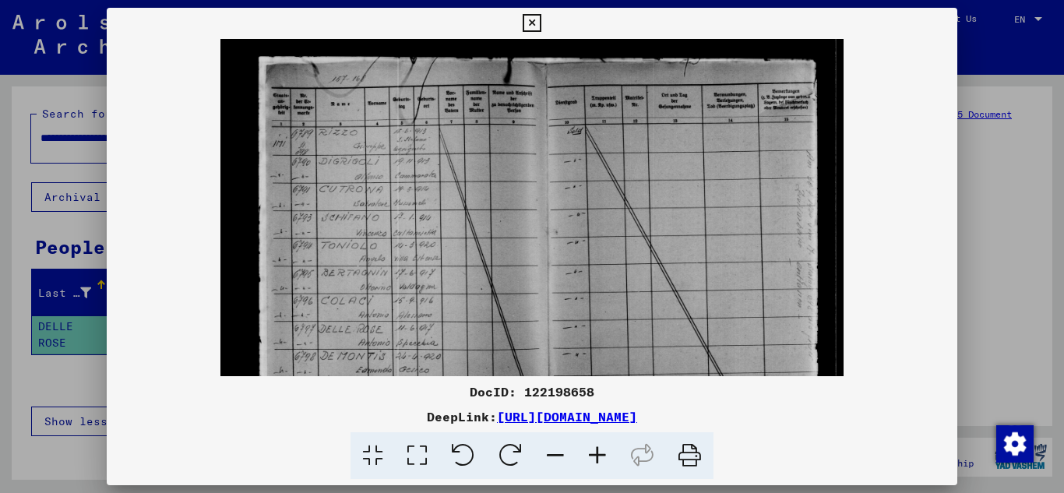
click at [602, 451] on icon at bounding box center [597, 456] width 42 height 48
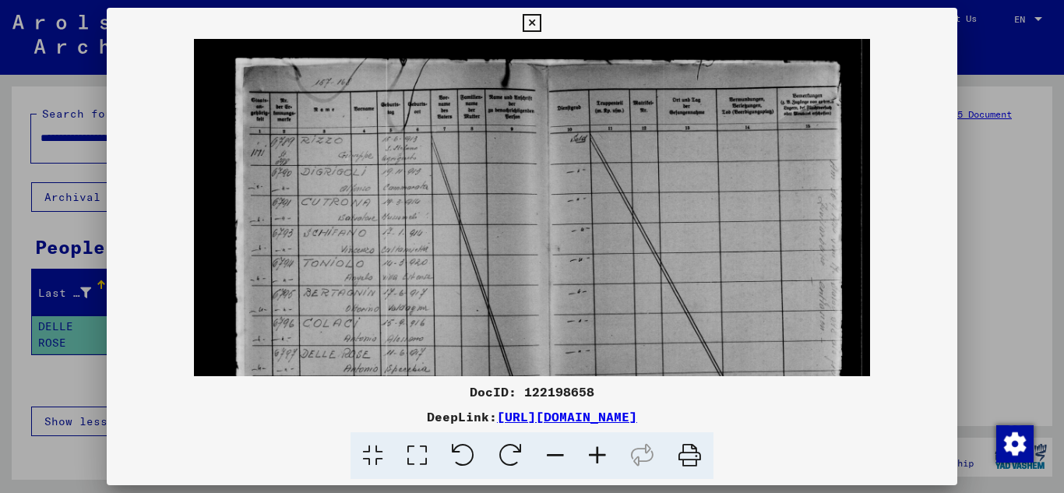
click at [603, 449] on icon at bounding box center [597, 456] width 42 height 48
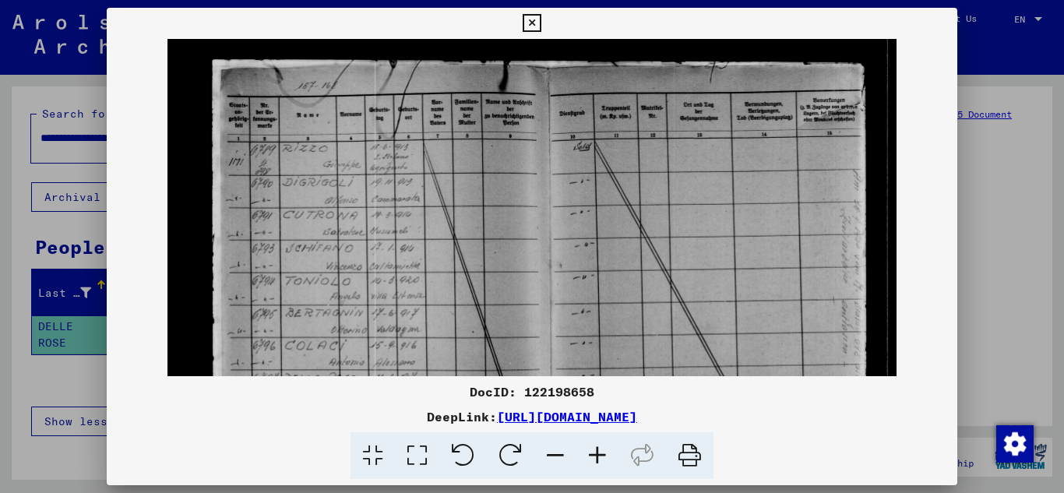
click at [607, 447] on icon at bounding box center [597, 456] width 42 height 48
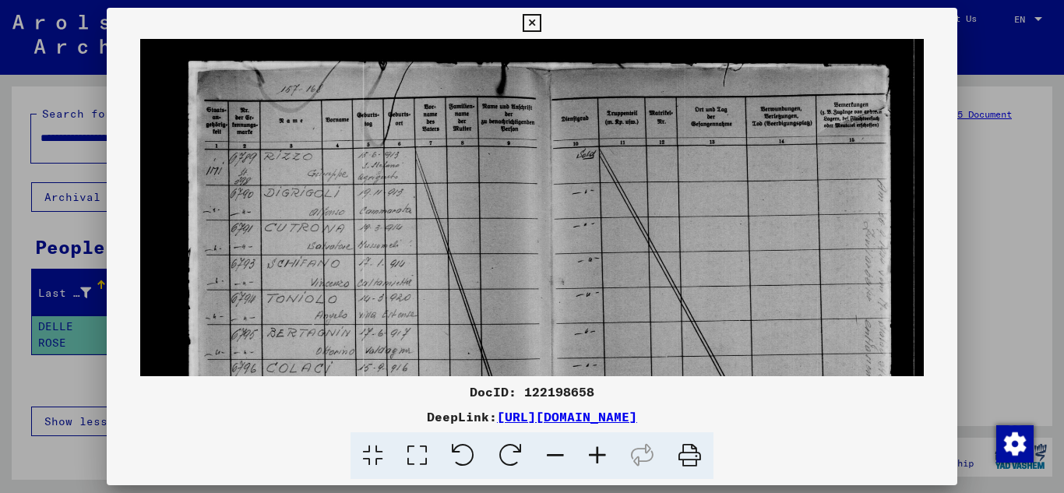
click at [608, 446] on icon at bounding box center [597, 456] width 42 height 48
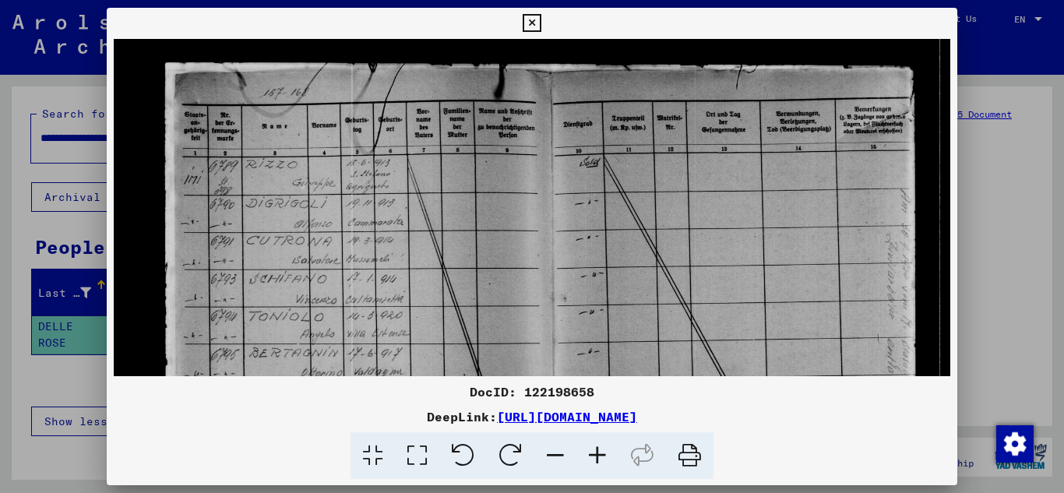
click at [525, 19] on icon at bounding box center [532, 23] width 18 height 19
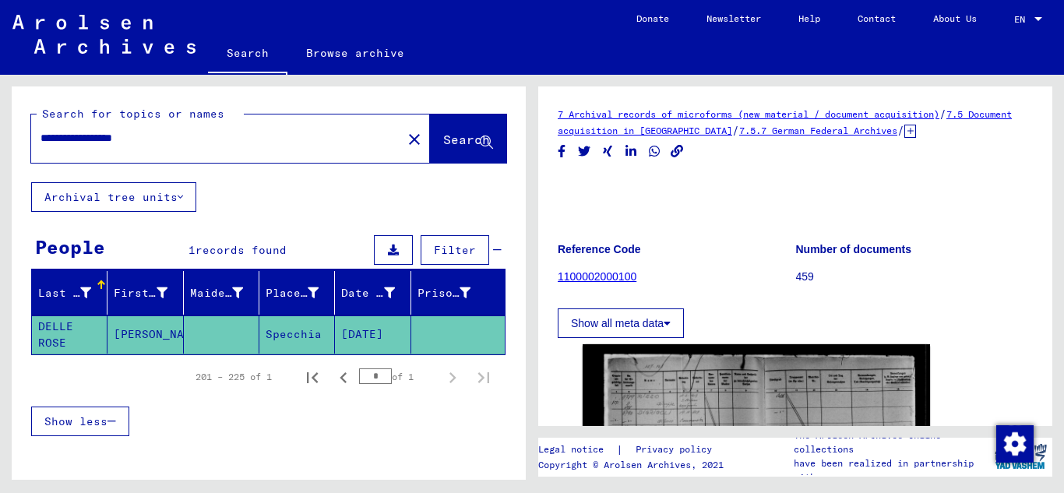
drag, startPoint x: 109, startPoint y: 137, endPoint x: 39, endPoint y: 147, distance: 70.8
click at [39, 147] on div "**********" at bounding box center [211, 138] width 361 height 35
type input "**********"
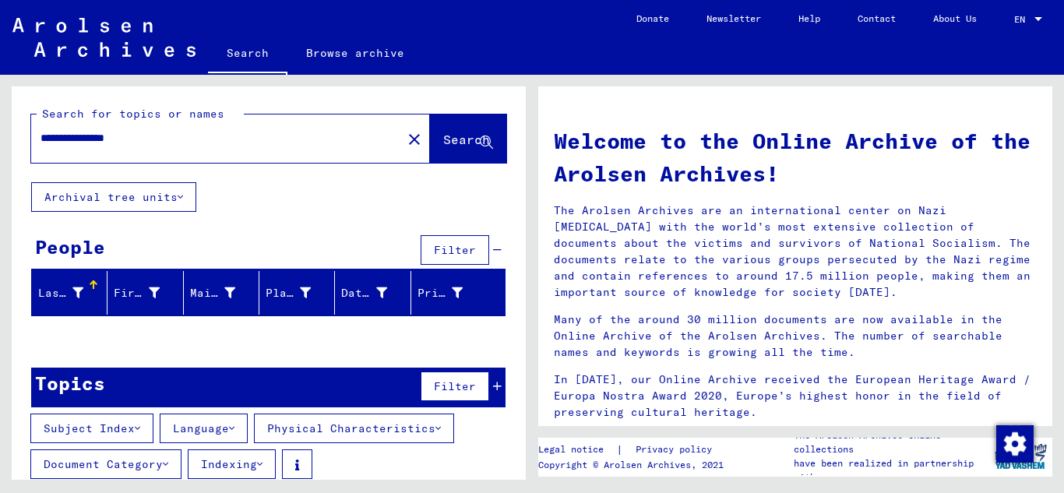
drag, startPoint x: 153, startPoint y: 150, endPoint x: 94, endPoint y: 156, distance: 58.8
click at [83, 159] on div "**********" at bounding box center [230, 139] width 399 height 48
drag, startPoint x: 166, startPoint y: 142, endPoint x: 31, endPoint y: 142, distance: 134.8
click at [31, 142] on div "**********" at bounding box center [207, 138] width 352 height 35
type input "*"
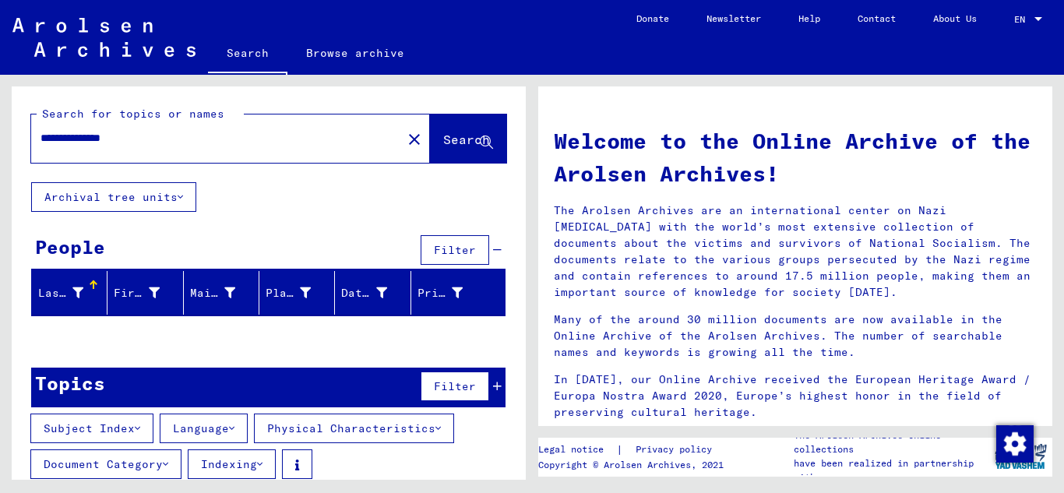
type input "**********"
drag, startPoint x: 150, startPoint y: 139, endPoint x: 36, endPoint y: 139, distance: 113.7
click at [36, 139] on div "**********" at bounding box center [207, 138] width 352 height 35
click at [142, 138] on input "**********" at bounding box center [212, 138] width 343 height 16
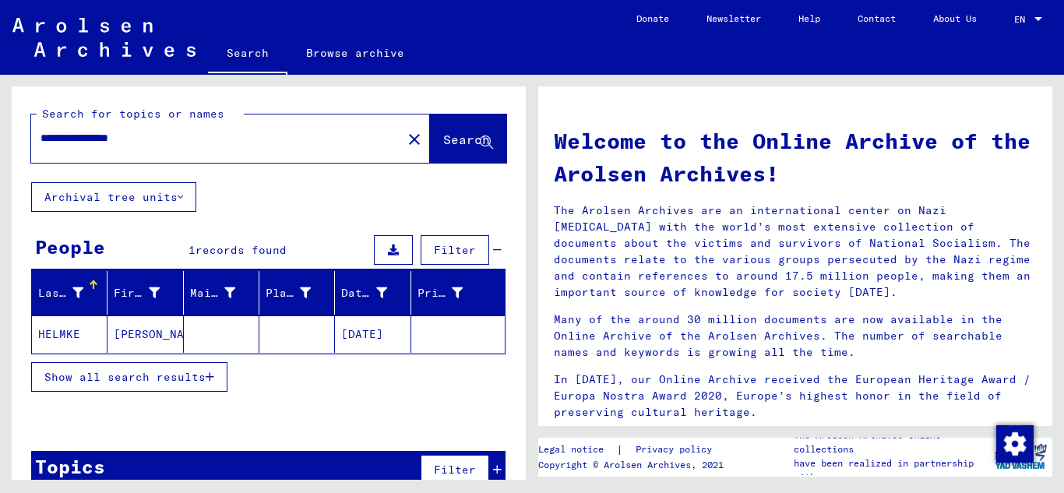
drag, startPoint x: 155, startPoint y: 139, endPoint x: 90, endPoint y: 143, distance: 64.7
click at [90, 143] on input "**********" at bounding box center [212, 138] width 343 height 16
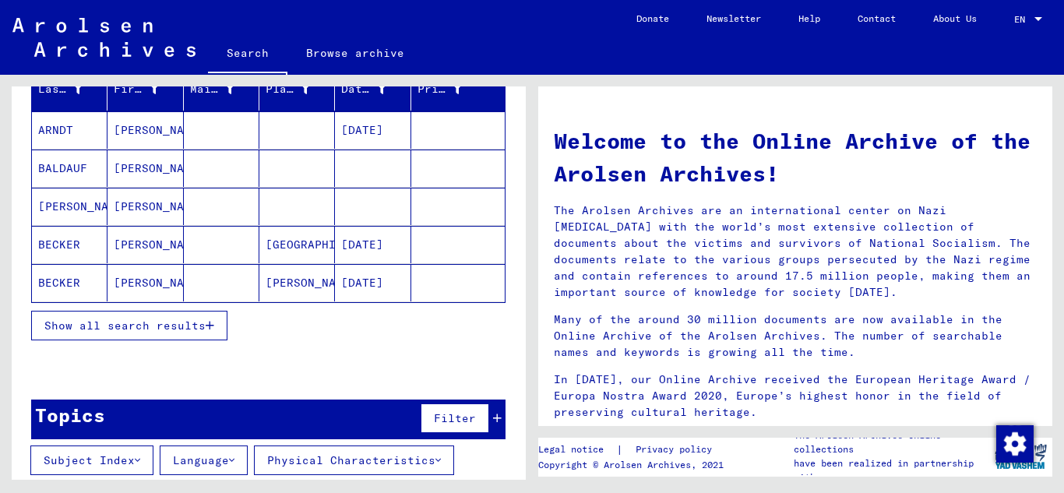
scroll to position [206, 0]
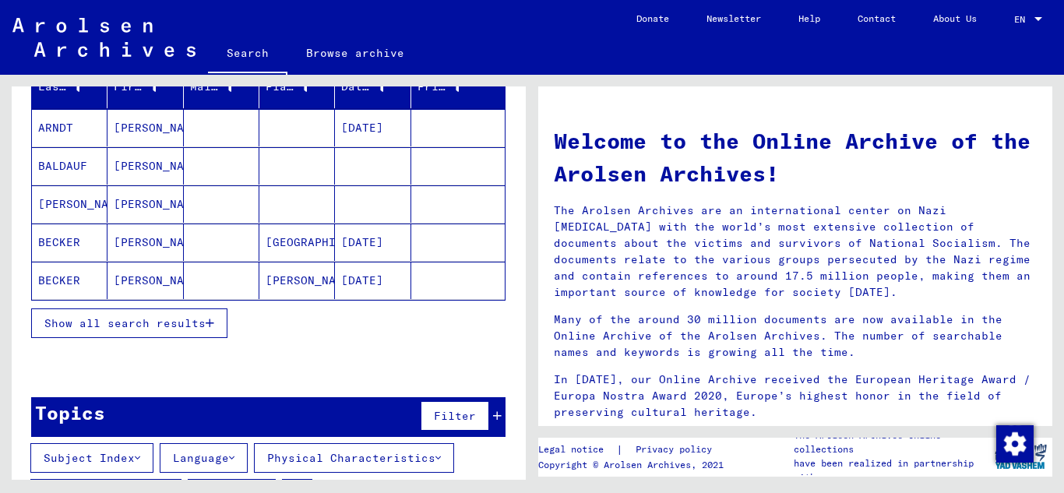
click at [213, 320] on icon "button" at bounding box center [210, 323] width 9 height 11
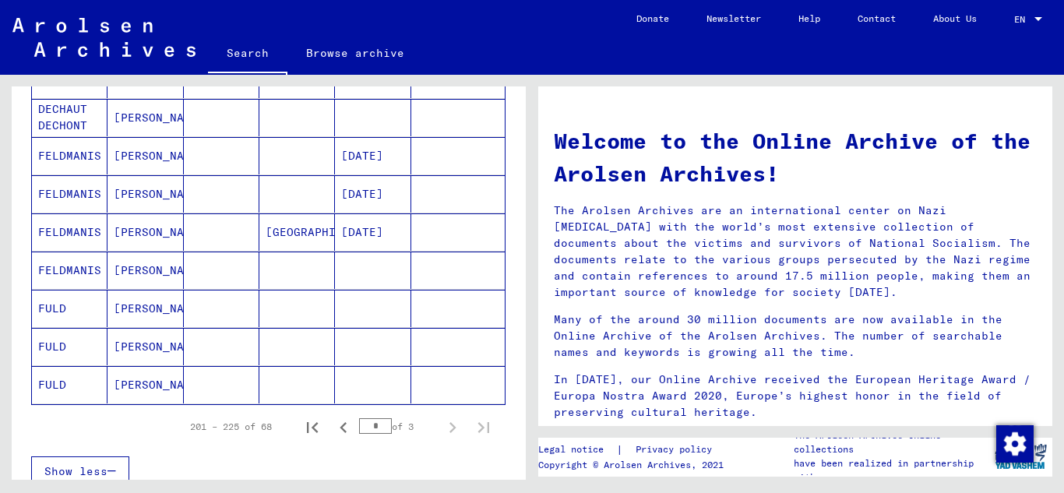
scroll to position [932, 0]
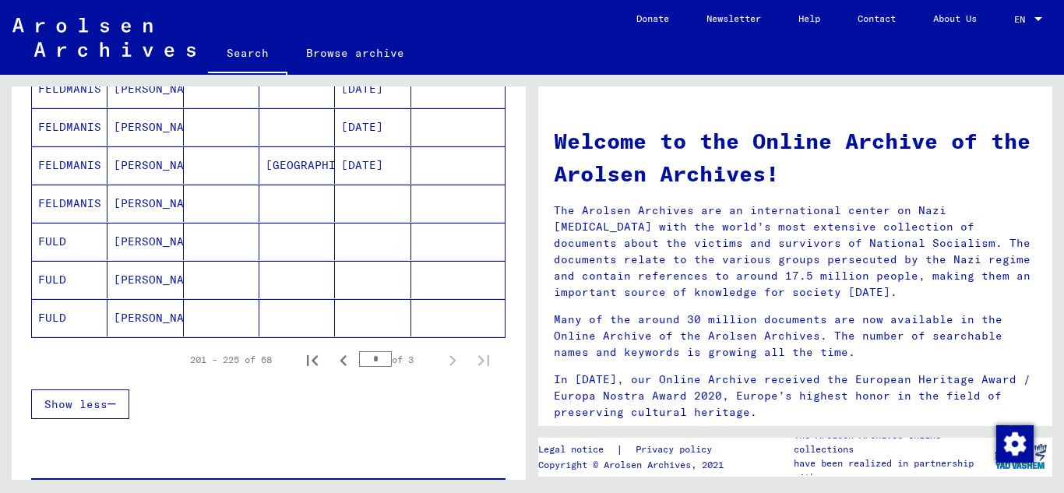
click at [107, 404] on span "Show less" at bounding box center [75, 404] width 63 height 14
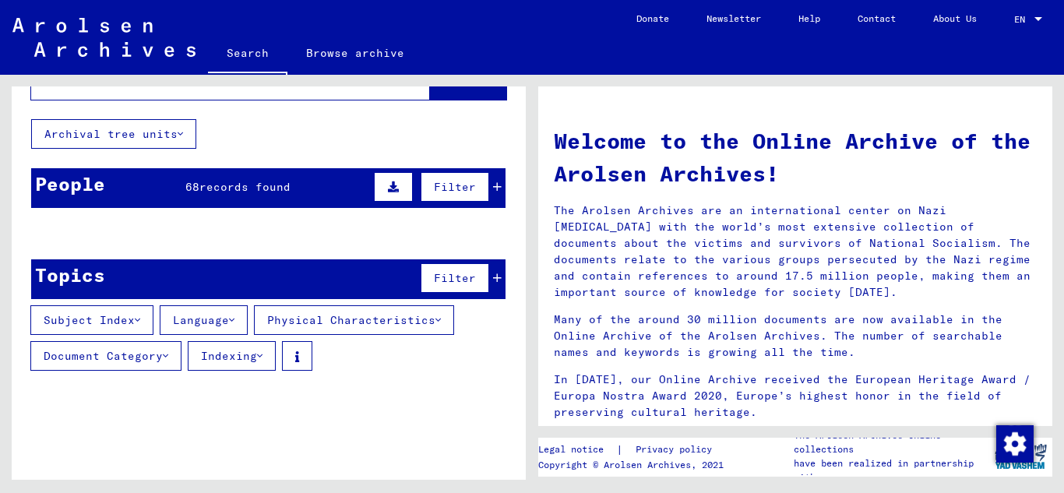
scroll to position [0, 0]
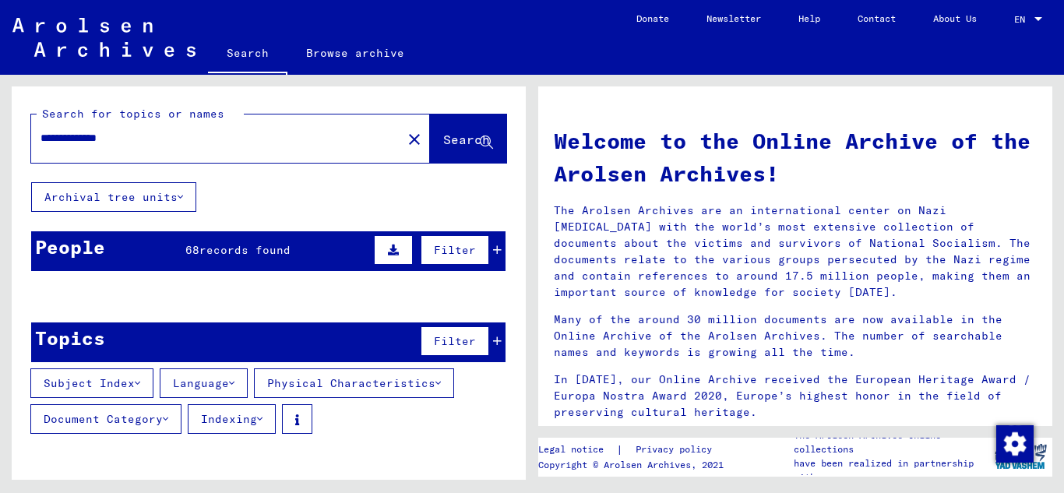
drag, startPoint x: 133, startPoint y: 137, endPoint x: 1063, endPoint y: 263, distance: 938.5
click at [97, 167] on div "**********" at bounding box center [269, 134] width 514 height 96
drag, startPoint x: 93, startPoint y: 139, endPoint x: 122, endPoint y: 140, distance: 28.1
click at [97, 139] on input "**********" at bounding box center [212, 138] width 343 height 16
type input "**********"
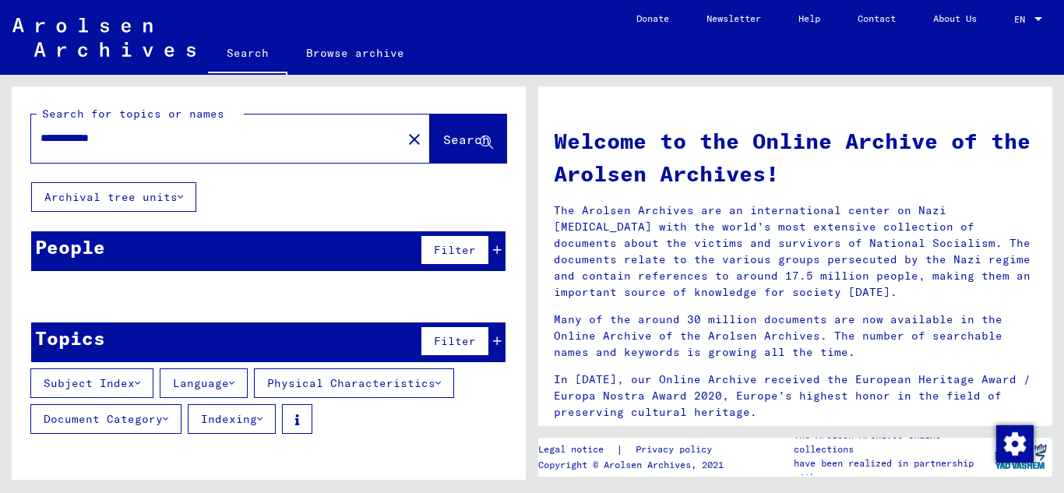
drag, startPoint x: 122, startPoint y: 142, endPoint x: 32, endPoint y: 137, distance: 89.7
click at [32, 137] on div "**********" at bounding box center [207, 138] width 352 height 35
type input "**********"
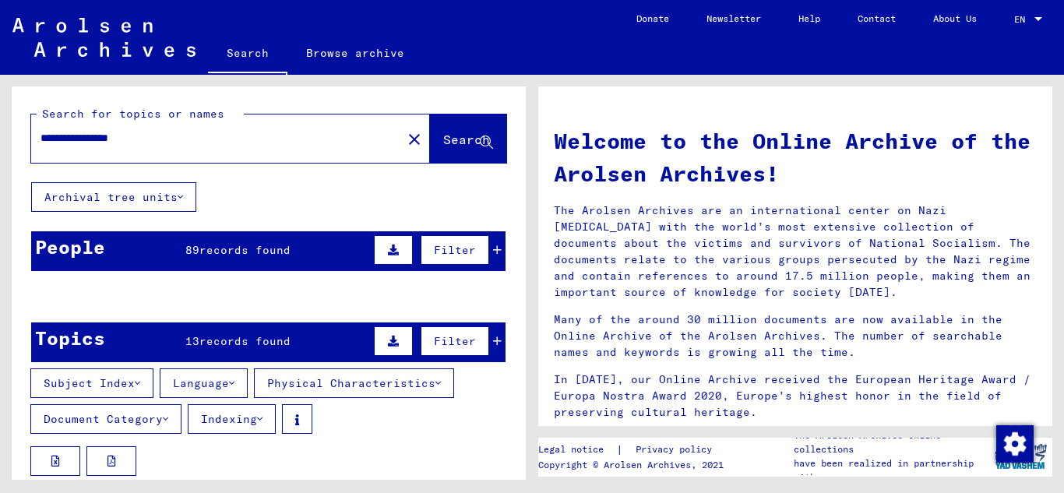
drag, startPoint x: 158, startPoint y: 140, endPoint x: 9, endPoint y: 144, distance: 149.6
click at [9, 144] on div "**********" at bounding box center [266, 277] width 532 height 405
type input "**********"
drag, startPoint x: 170, startPoint y: 142, endPoint x: 26, endPoint y: 144, distance: 143.3
click at [26, 144] on div "**********" at bounding box center [269, 134] width 514 height 96
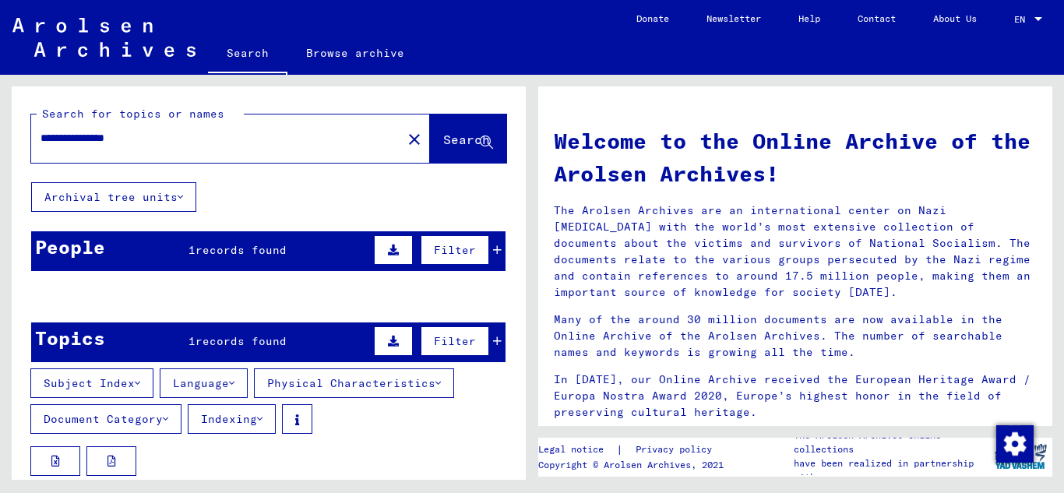
type input "**********"
drag, startPoint x: 155, startPoint y: 139, endPoint x: 26, endPoint y: 139, distance: 129.3
click at [26, 139] on div "**********" at bounding box center [269, 134] width 514 height 96
type input "**********"
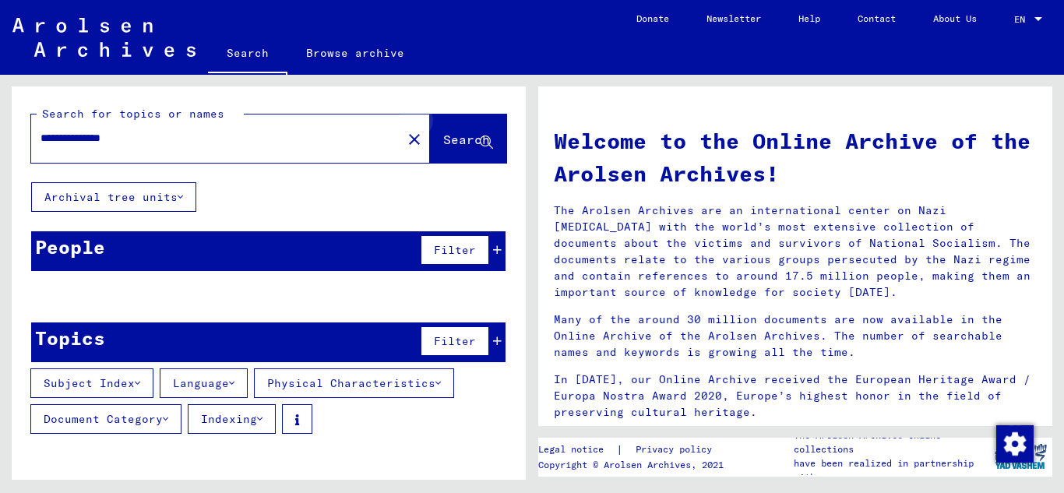
click at [479, 139] on span "Search" at bounding box center [466, 140] width 47 height 16
drag, startPoint x: 147, startPoint y: 135, endPoint x: 0, endPoint y: 146, distance: 147.6
click at [0, 146] on div "**********" at bounding box center [266, 277] width 532 height 405
drag, startPoint x: 145, startPoint y: 138, endPoint x: 95, endPoint y: 143, distance: 50.1
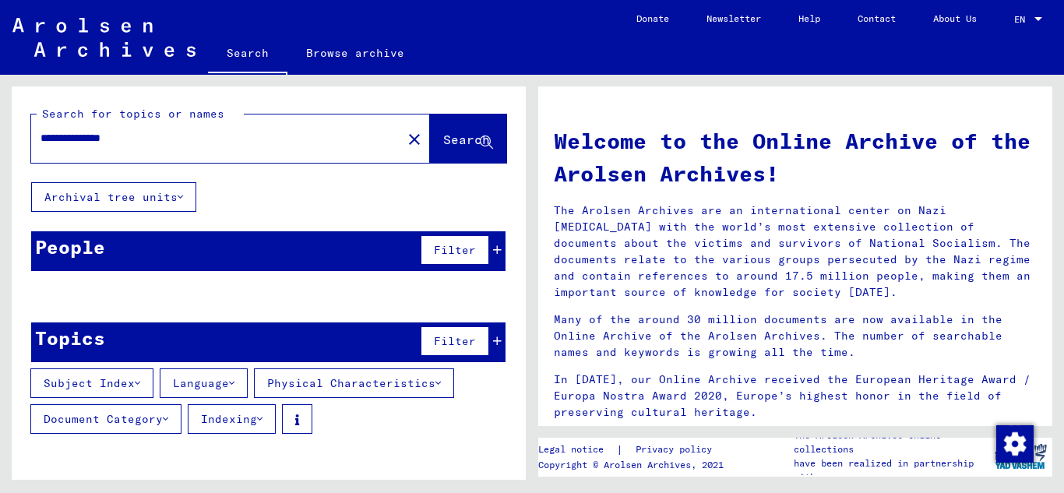
click at [95, 143] on input "**********" at bounding box center [212, 138] width 343 height 16
type input "********"
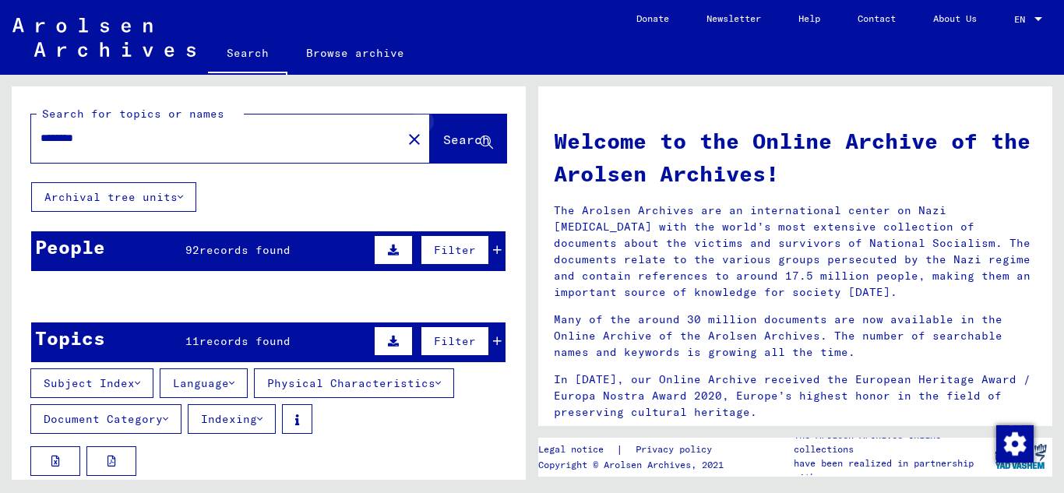
click at [480, 140] on icon at bounding box center [486, 142] width 13 height 13
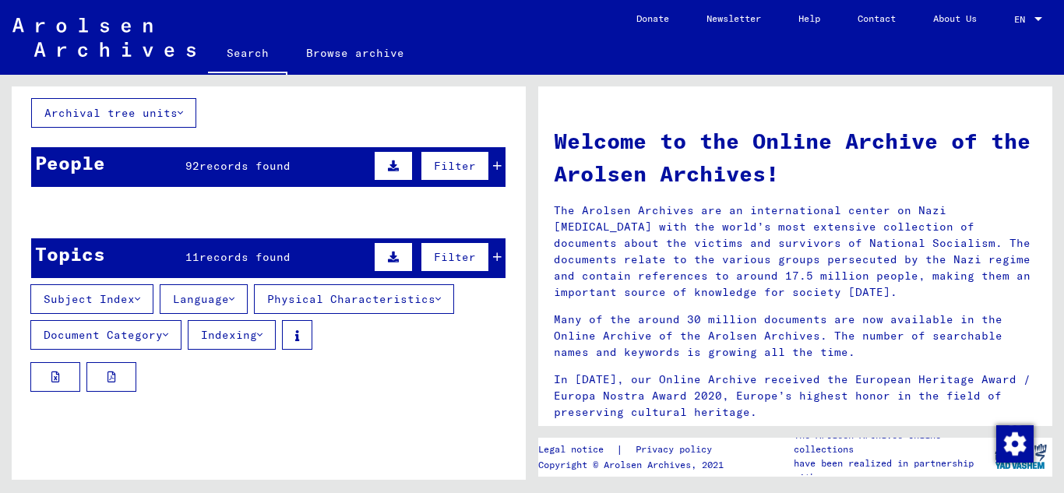
scroll to position [87, 0]
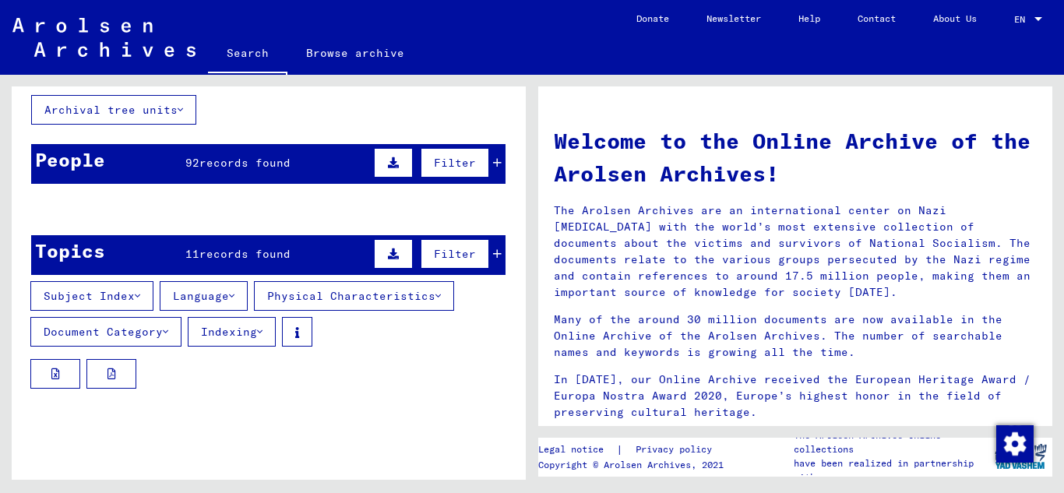
click at [388, 160] on icon at bounding box center [393, 162] width 11 height 11
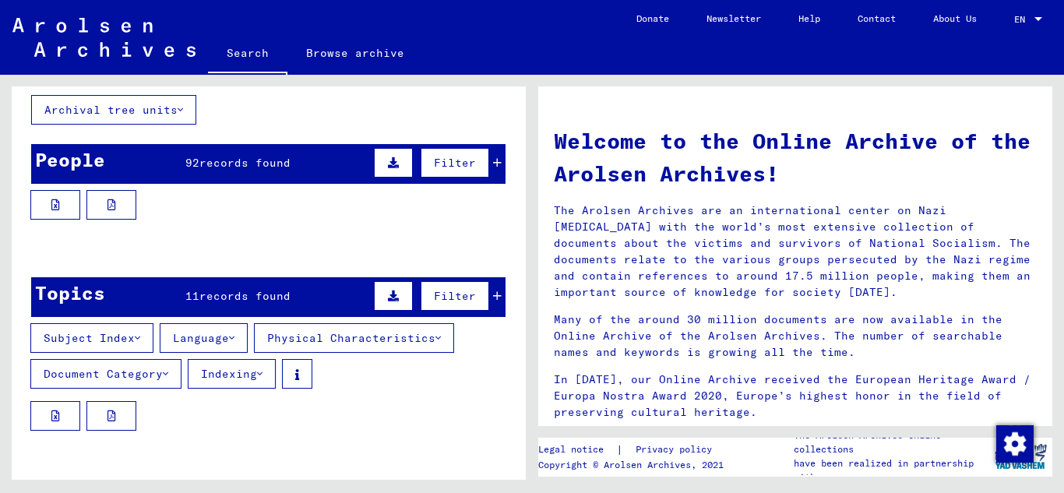
click at [446, 160] on span "Filter" at bounding box center [455, 163] width 42 height 14
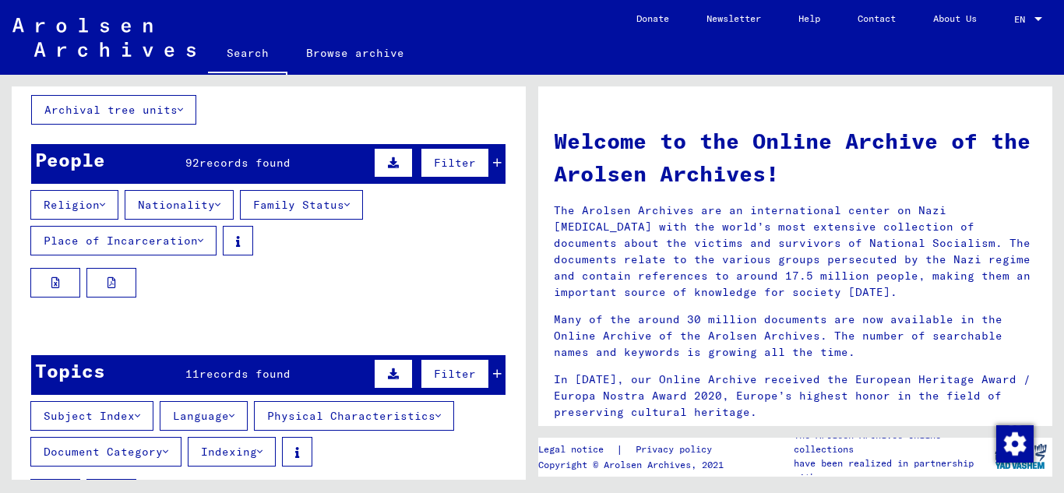
click at [96, 164] on div "People" at bounding box center [70, 160] width 70 height 28
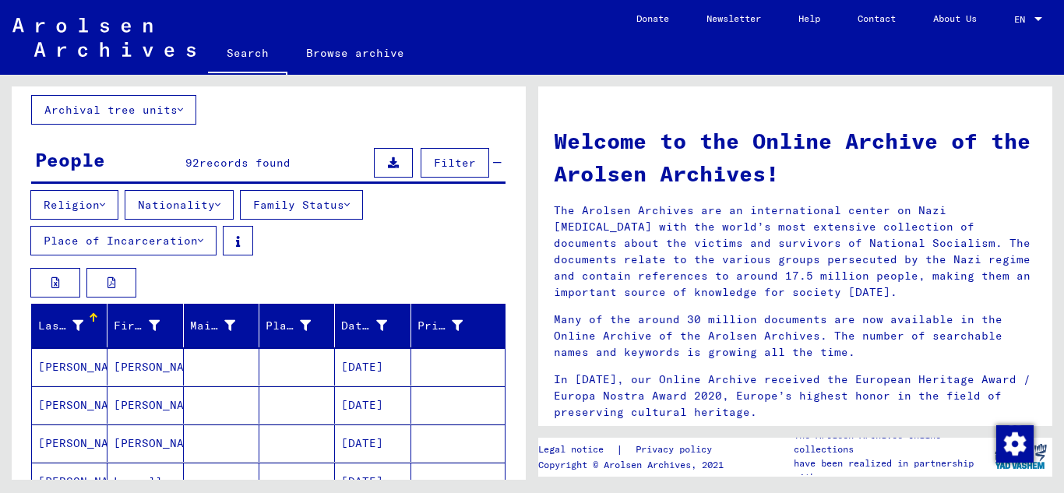
click at [96, 164] on div "People" at bounding box center [70, 160] width 70 height 28
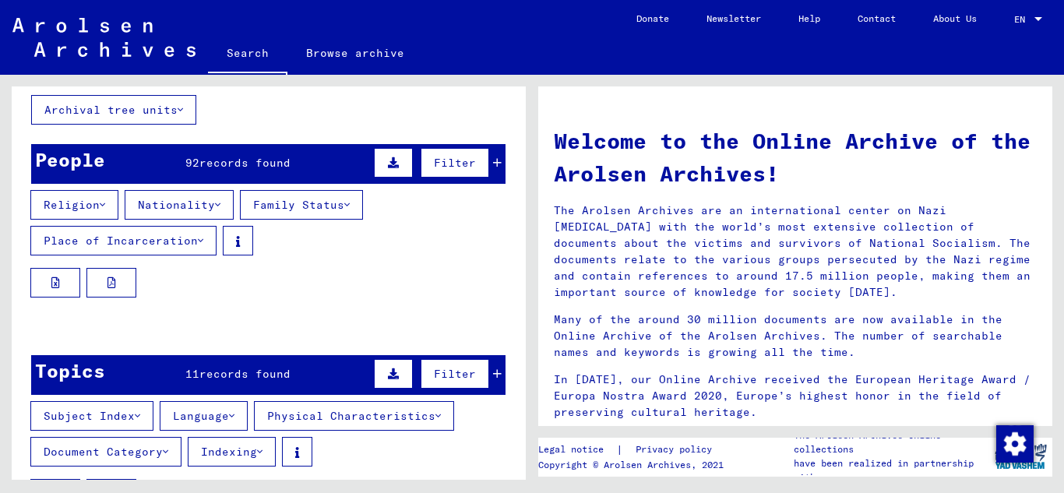
click at [93, 164] on div "People" at bounding box center [70, 160] width 70 height 28
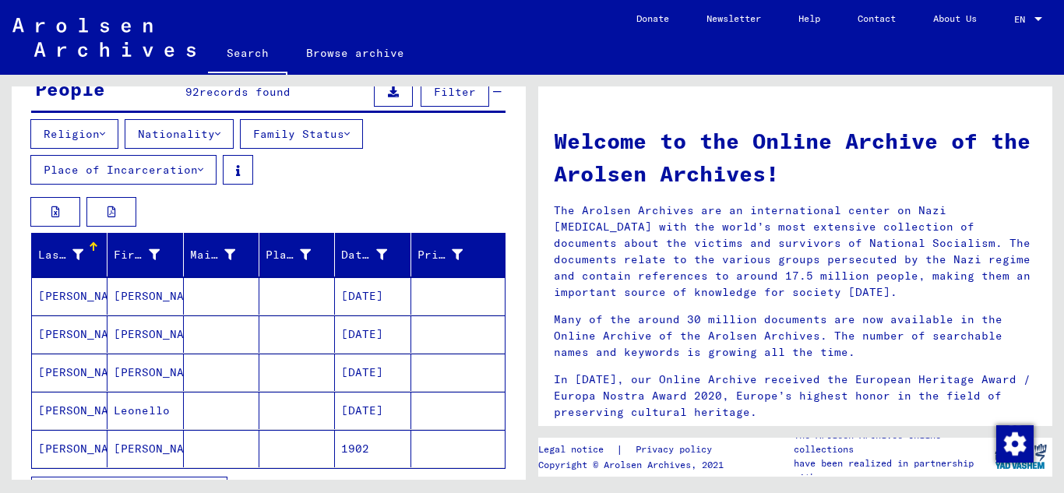
scroll to position [192, 0]
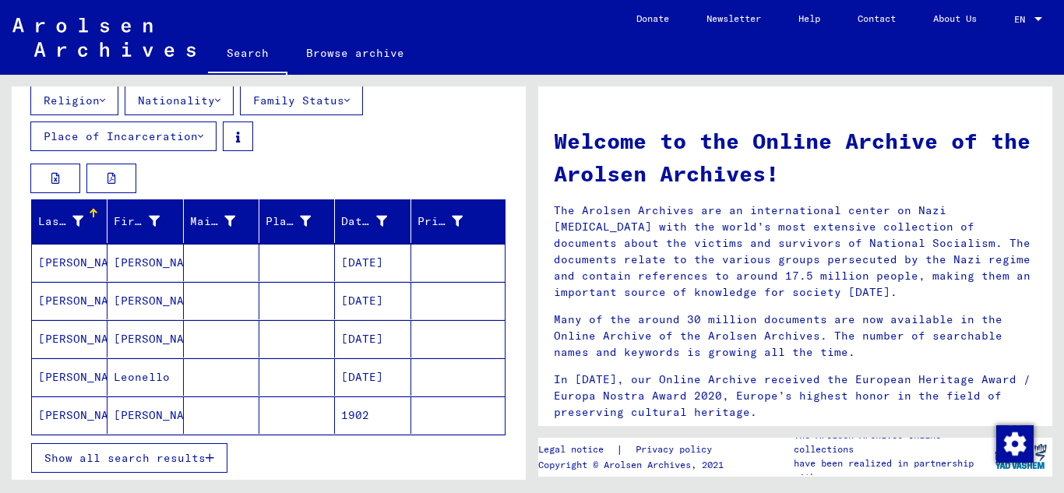
click at [217, 457] on button "Show all search results" at bounding box center [129, 458] width 196 height 30
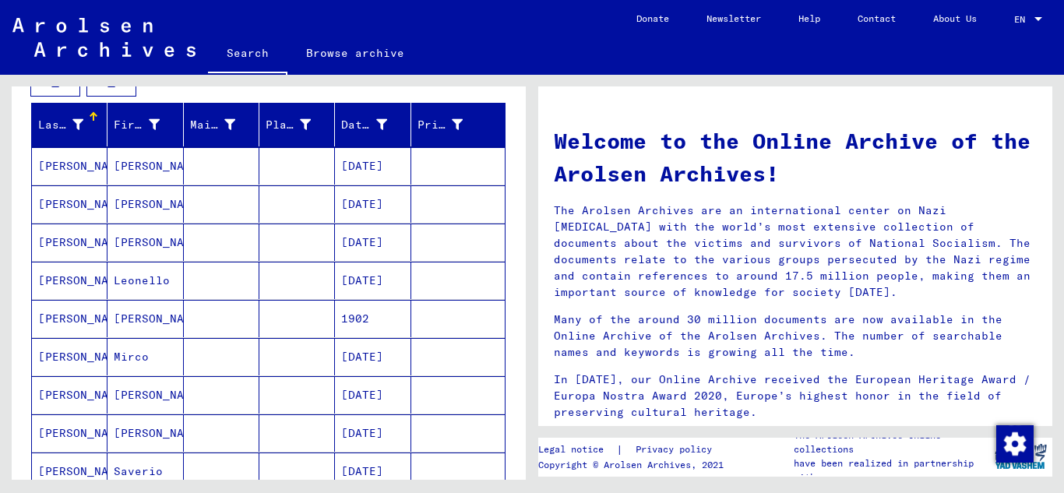
scroll to position [250, 0]
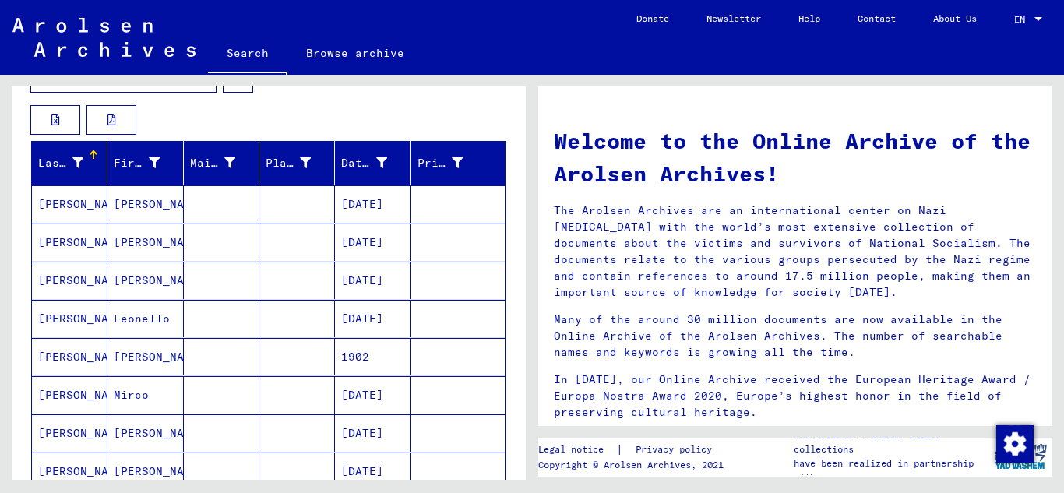
click at [128, 243] on mat-cell "[PERSON_NAME]" at bounding box center [145, 242] width 76 height 37
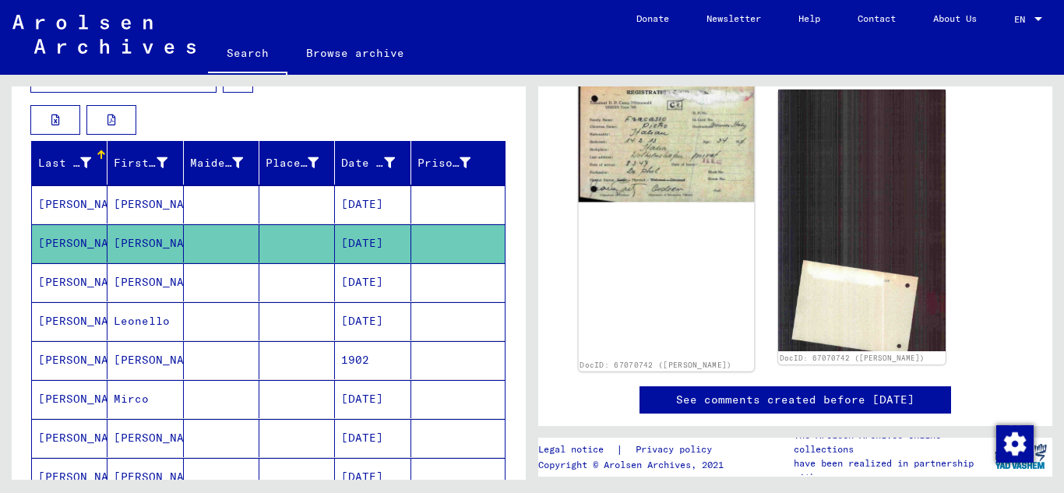
click at [647, 171] on img at bounding box center [667, 142] width 176 height 119
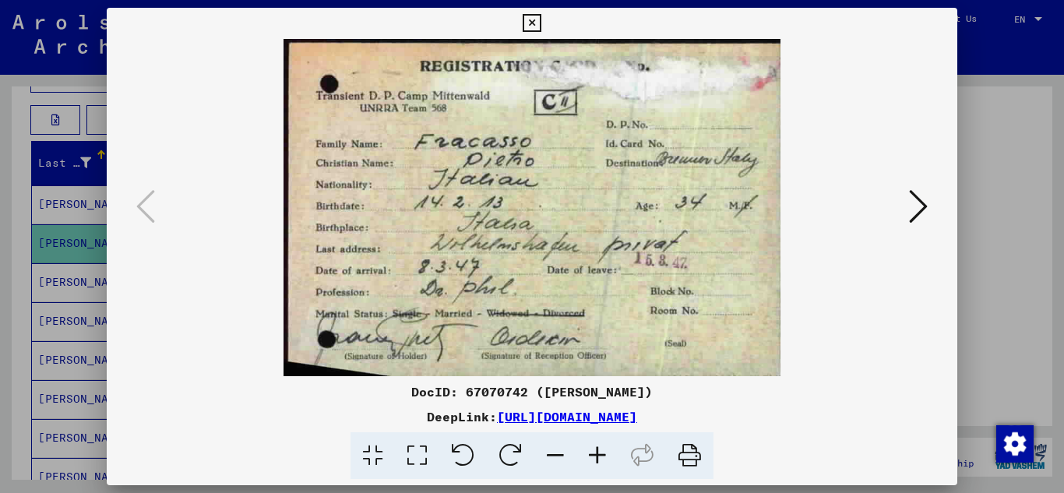
click at [919, 206] on icon at bounding box center [918, 206] width 19 height 37
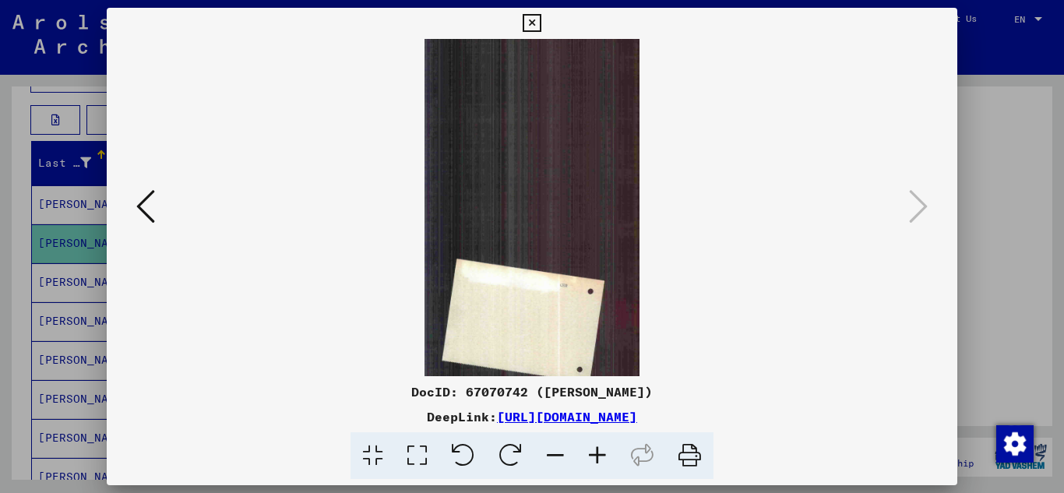
click at [529, 24] on icon at bounding box center [532, 23] width 18 height 19
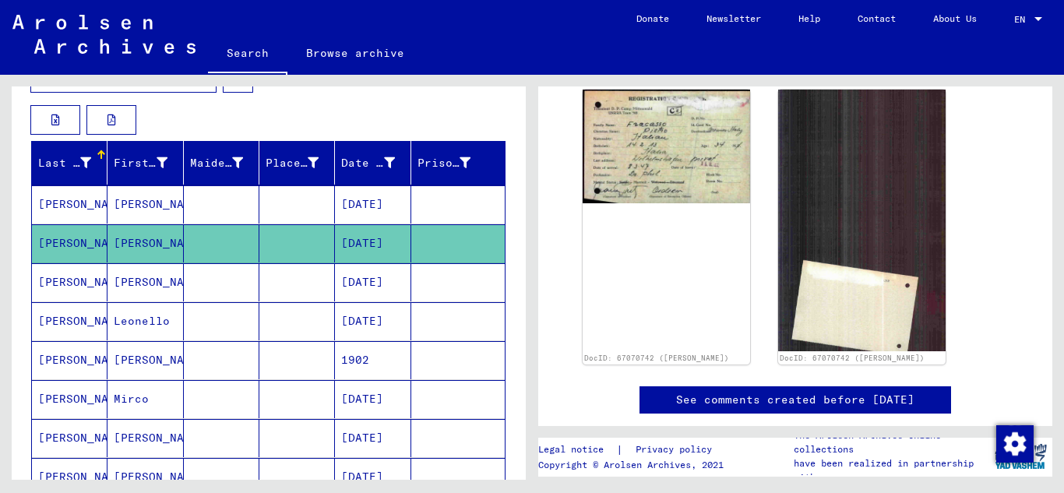
click at [149, 434] on mat-cell "[PERSON_NAME]" at bounding box center [145, 438] width 76 height 38
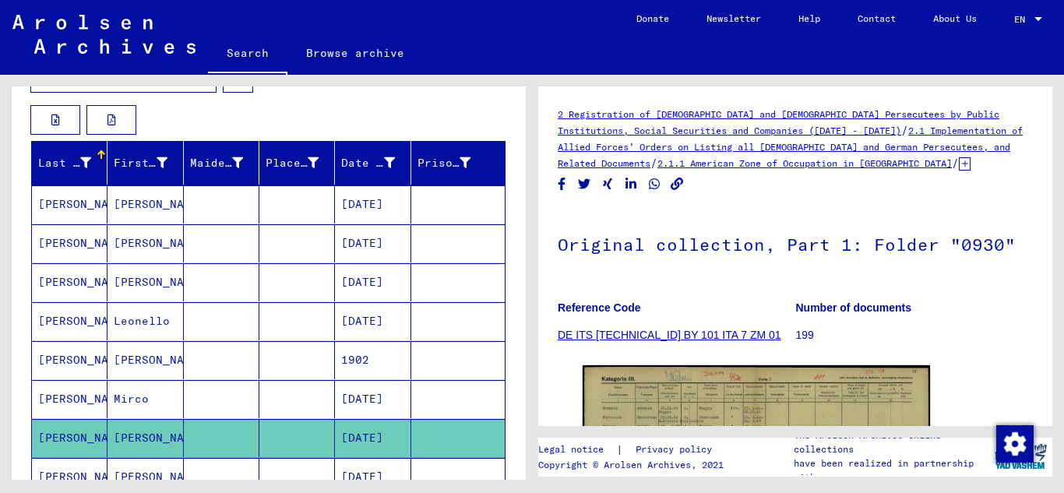
scroll to position [216, 0]
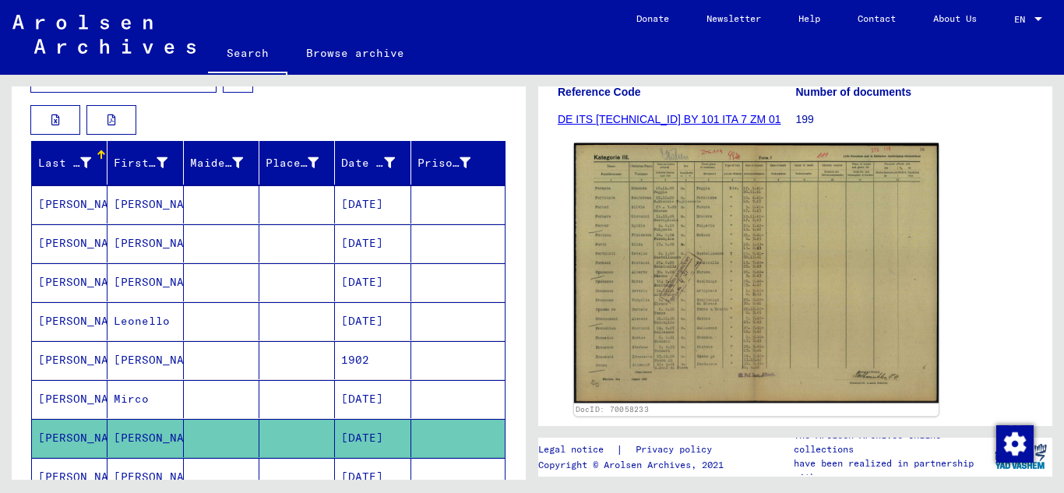
click at [653, 263] on img at bounding box center [756, 273] width 365 height 260
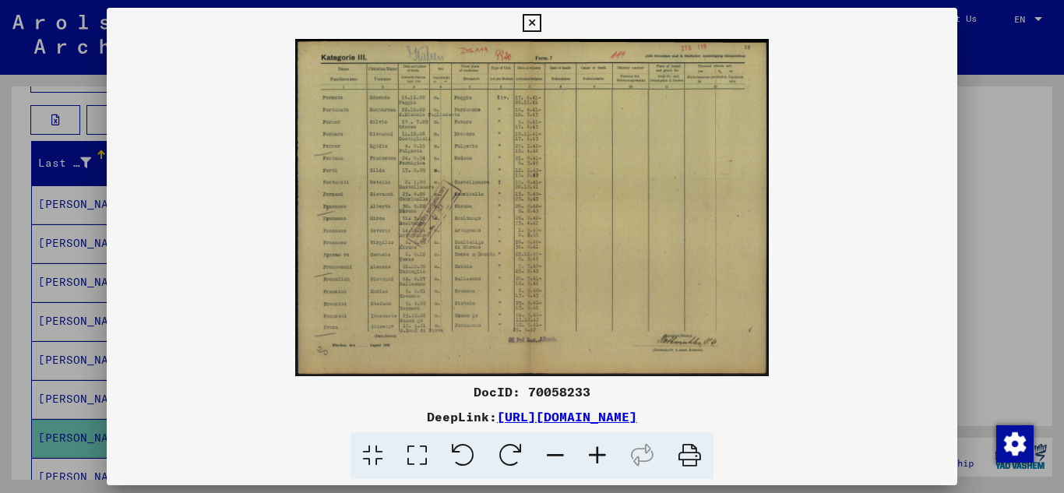
click at [597, 457] on icon at bounding box center [597, 456] width 42 height 48
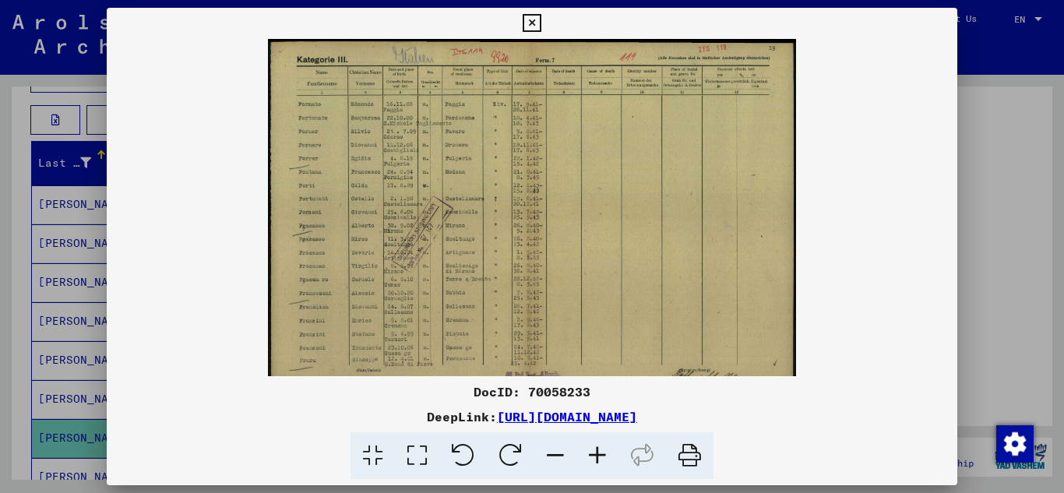
click at [596, 456] on icon at bounding box center [597, 456] width 42 height 48
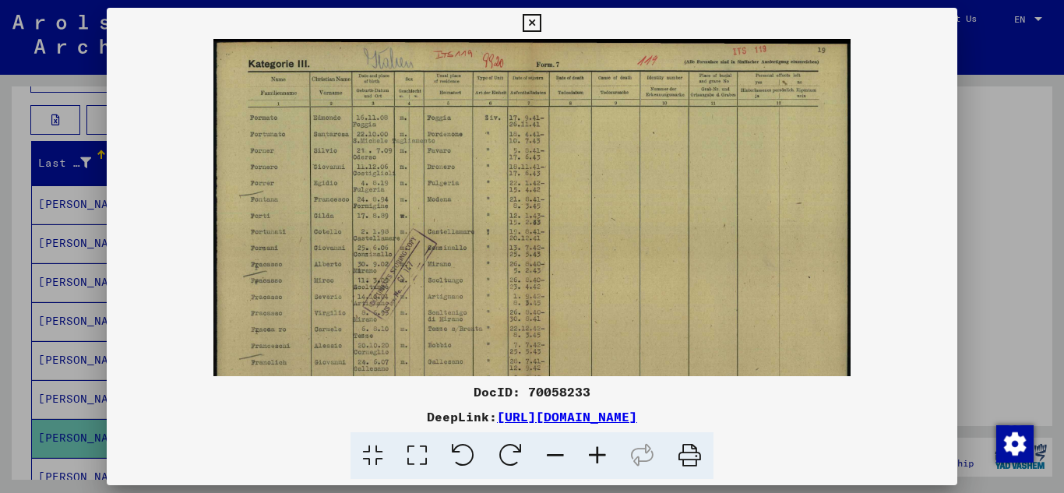
click at [596, 456] on icon at bounding box center [597, 456] width 42 height 48
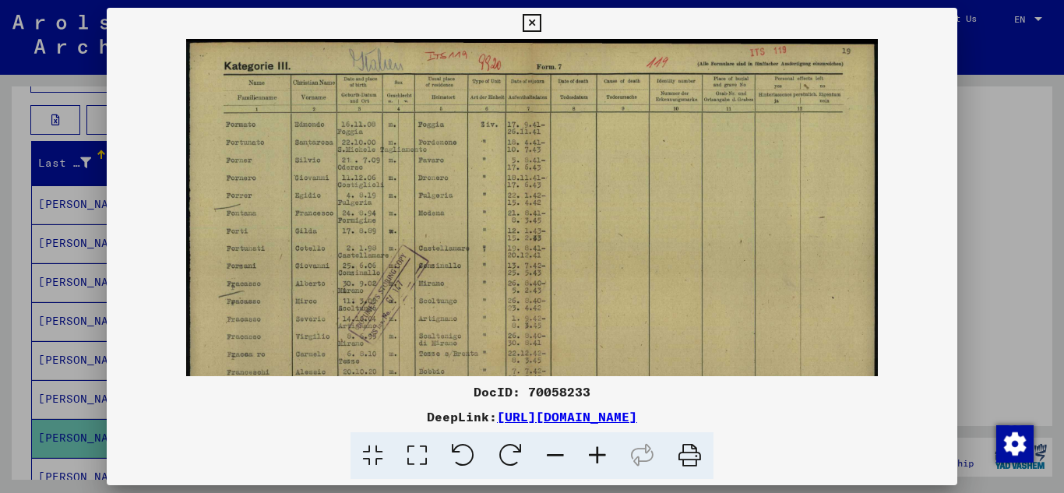
click at [594, 455] on icon at bounding box center [597, 456] width 42 height 48
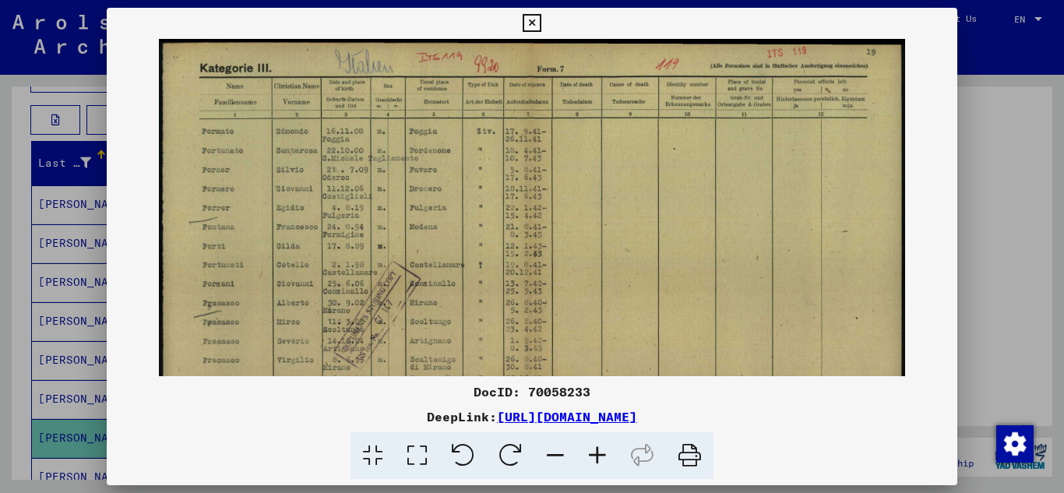
click at [592, 453] on icon at bounding box center [597, 456] width 42 height 48
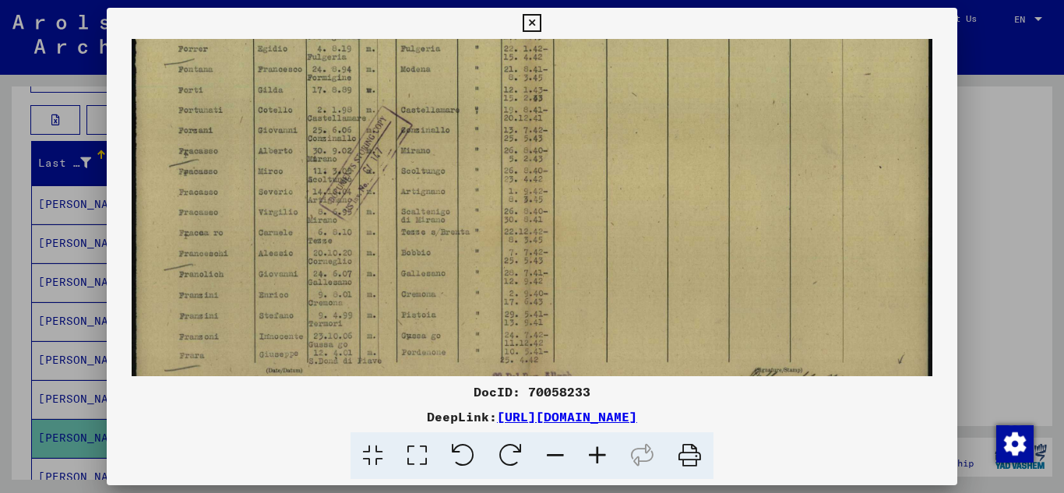
scroll to position [173, 0]
drag, startPoint x: 495, startPoint y: 260, endPoint x: 617, endPoint y: 87, distance: 211.4
click at [617, 87] on img at bounding box center [533, 151] width 802 height 571
click at [527, 16] on icon at bounding box center [532, 23] width 18 height 19
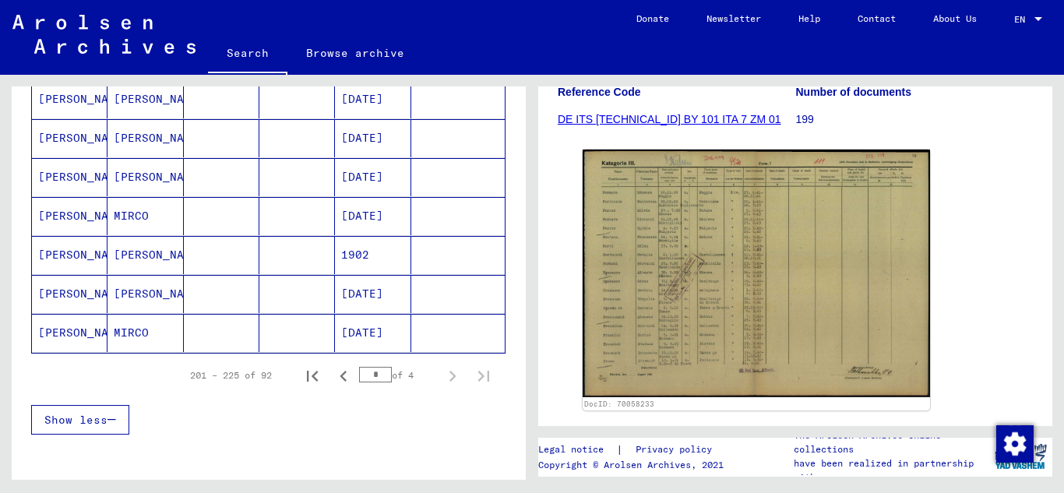
scroll to position [1073, 0]
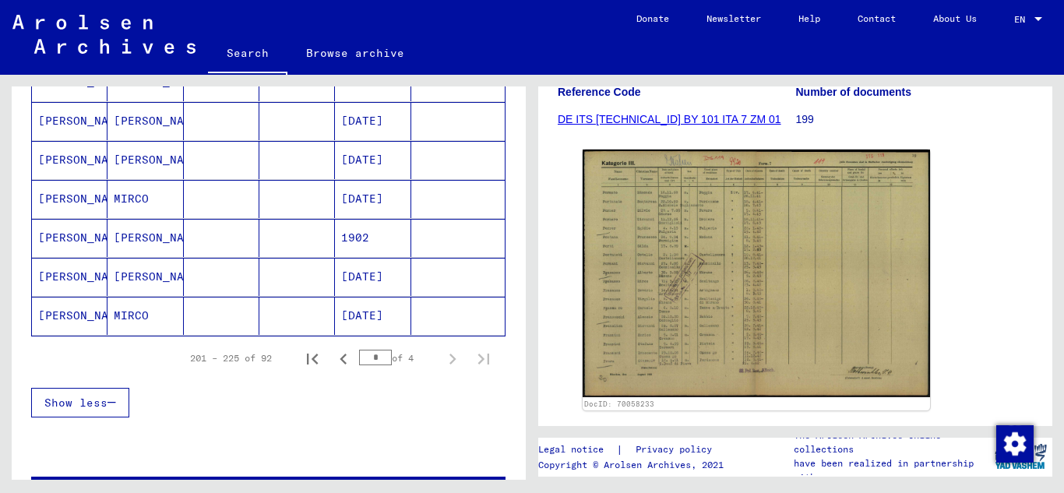
click at [141, 234] on mat-cell "[PERSON_NAME]" at bounding box center [145, 238] width 76 height 38
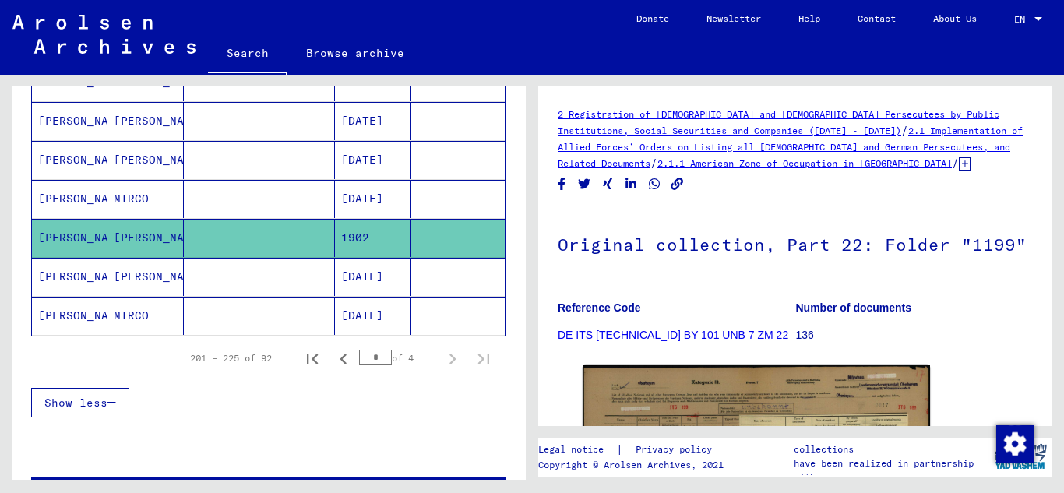
scroll to position [286, 0]
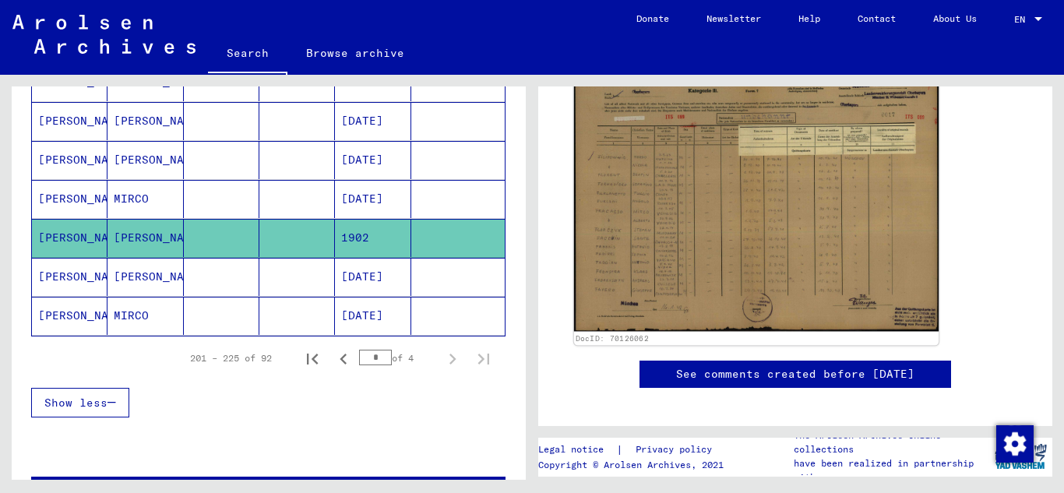
click at [691, 192] on img at bounding box center [756, 202] width 365 height 259
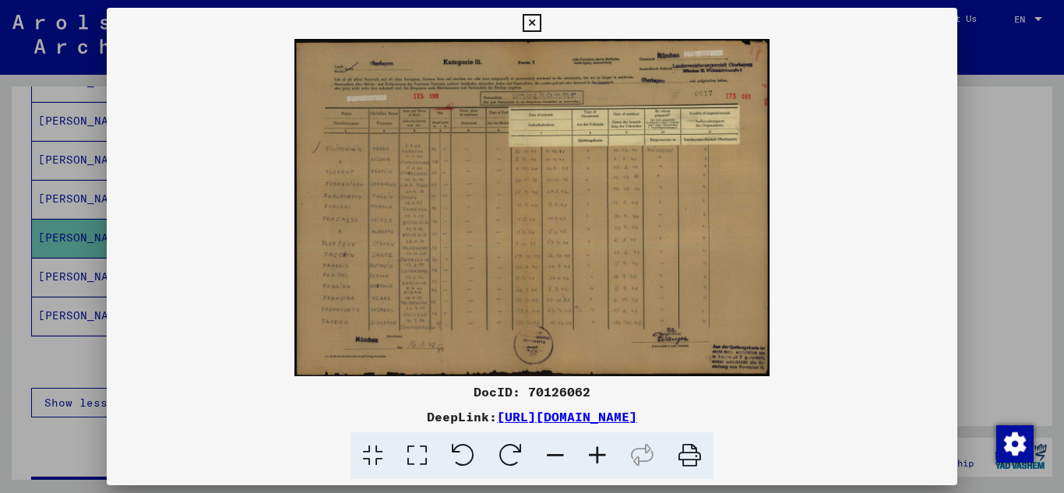
click at [558, 234] on img at bounding box center [532, 207] width 851 height 337
drag, startPoint x: 558, startPoint y: 234, endPoint x: 560, endPoint y: 266, distance: 32.0
click at [557, 234] on img at bounding box center [532, 207] width 851 height 337
click at [601, 458] on icon at bounding box center [597, 456] width 42 height 48
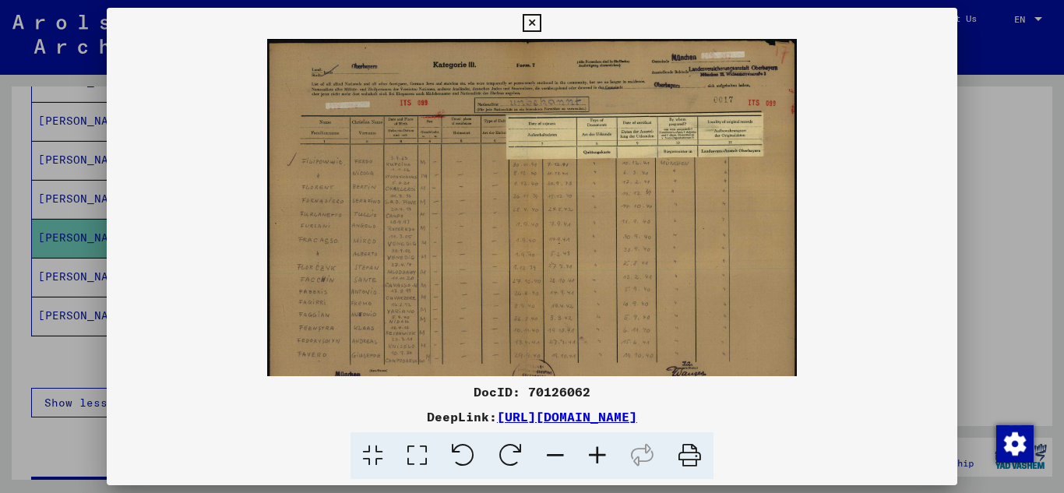
click at [601, 458] on icon at bounding box center [597, 456] width 42 height 48
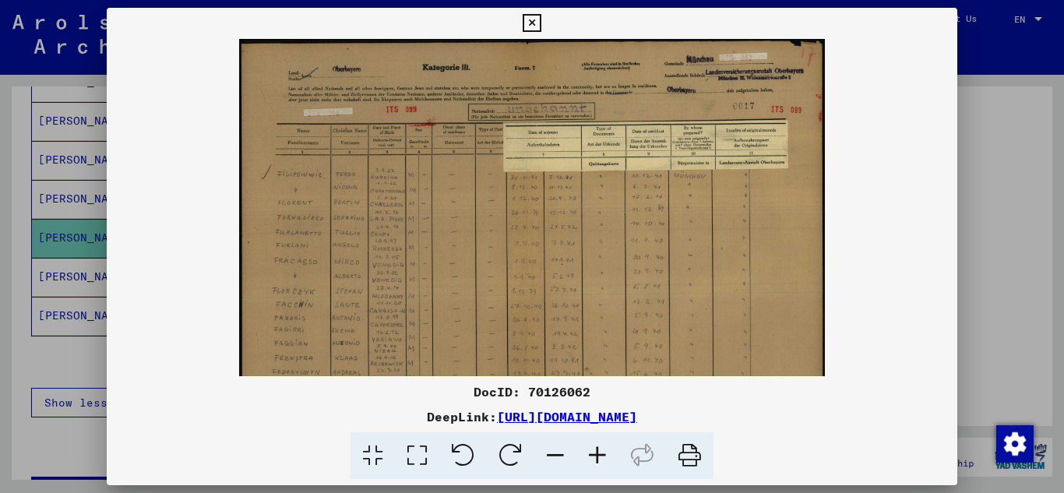
click at [601, 458] on icon at bounding box center [597, 456] width 42 height 48
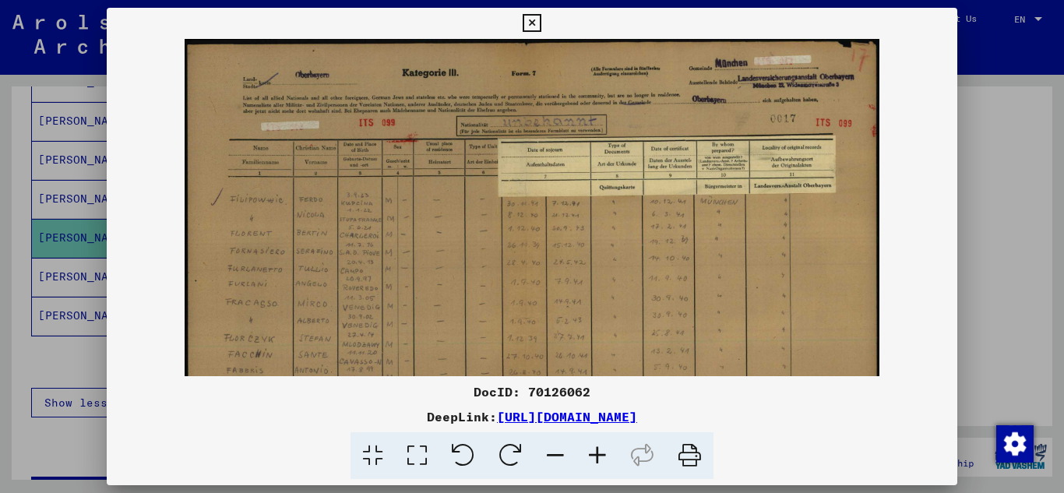
click at [601, 458] on icon at bounding box center [597, 456] width 42 height 48
click at [598, 456] on icon at bounding box center [597, 456] width 42 height 48
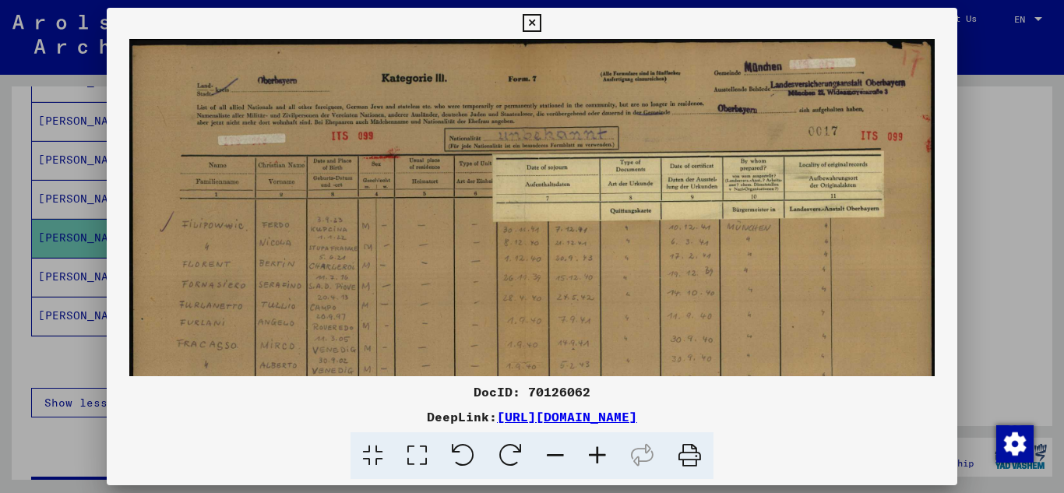
click at [598, 456] on icon at bounding box center [597, 456] width 42 height 48
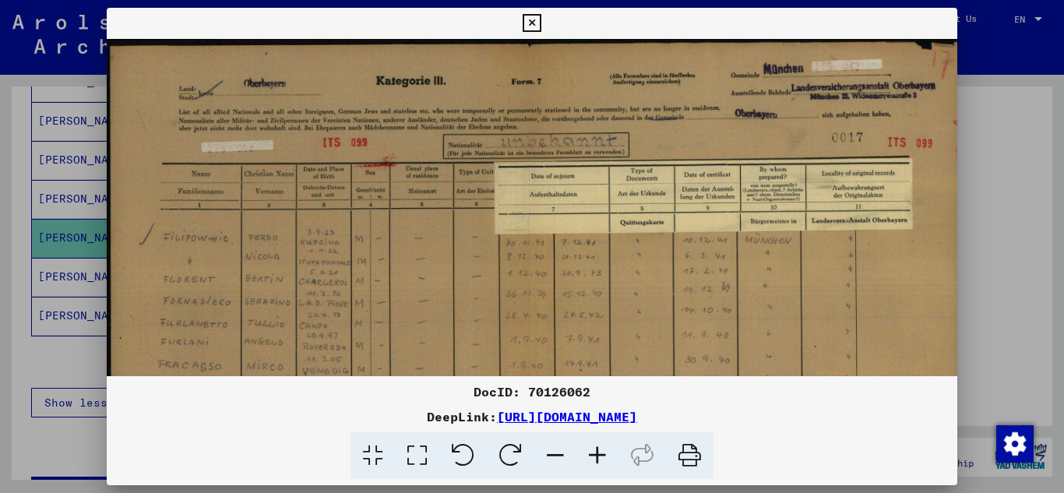
click at [598, 455] on icon at bounding box center [597, 456] width 42 height 48
click at [598, 453] on icon at bounding box center [597, 456] width 42 height 48
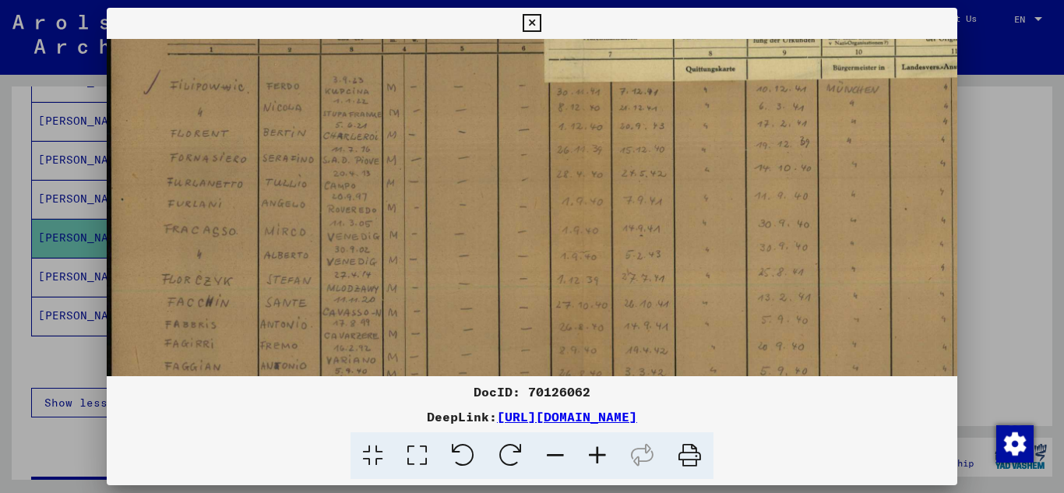
scroll to position [178, 0]
drag, startPoint x: 487, startPoint y: 336, endPoint x: 526, endPoint y: 158, distance: 181.8
click at [526, 158] on img at bounding box center [592, 205] width 970 height 688
click at [535, 21] on icon at bounding box center [532, 23] width 18 height 19
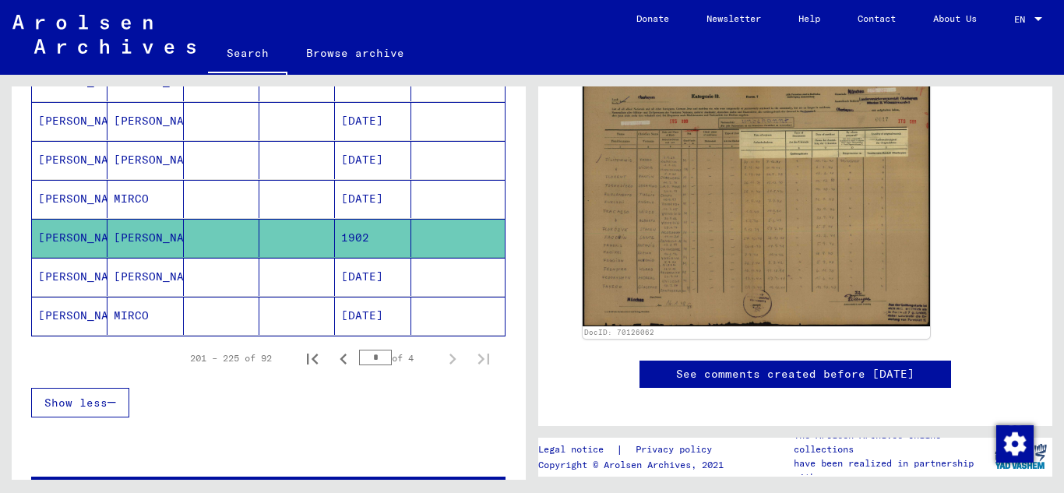
scroll to position [0, 0]
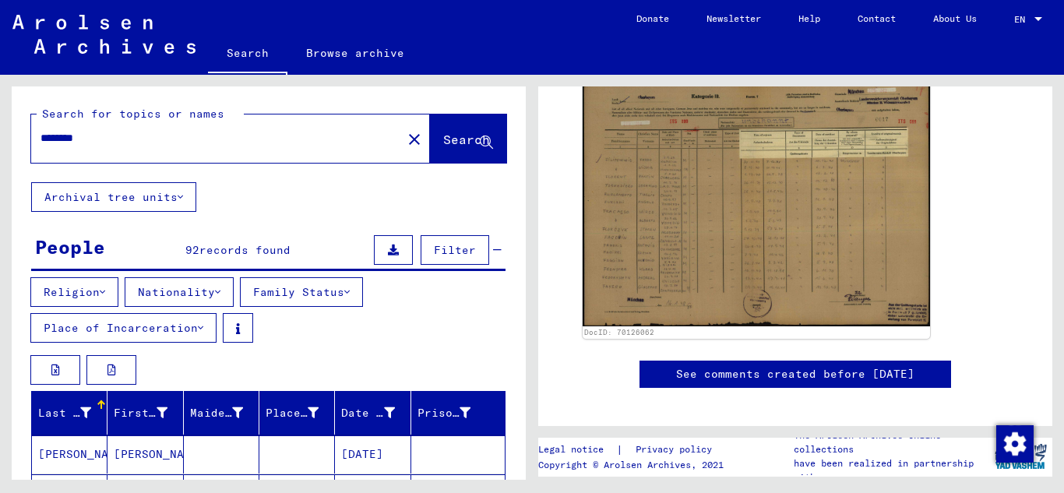
drag, startPoint x: 91, startPoint y: 143, endPoint x: 36, endPoint y: 143, distance: 55.3
click at [36, 143] on div "********" at bounding box center [211, 138] width 361 height 35
type input "*******"
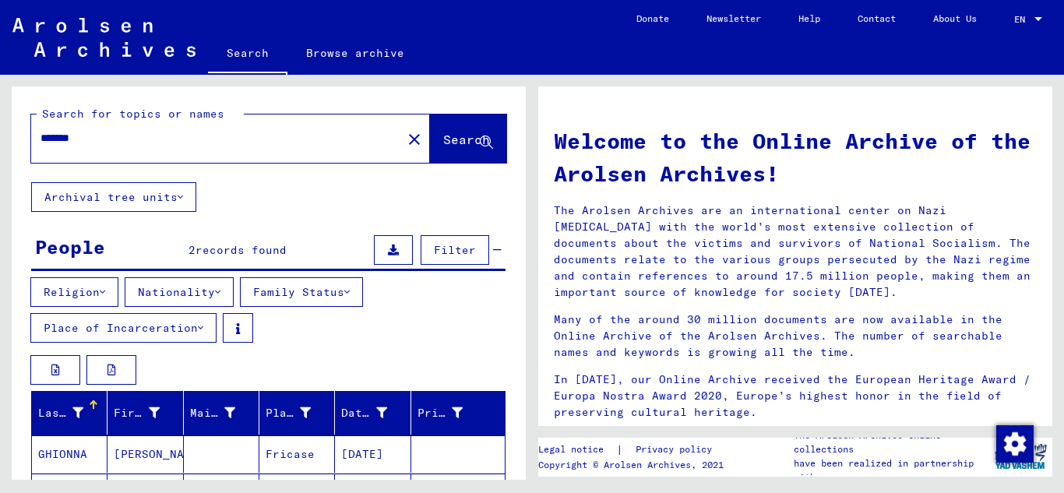
click at [480, 142] on icon at bounding box center [486, 142] width 13 height 13
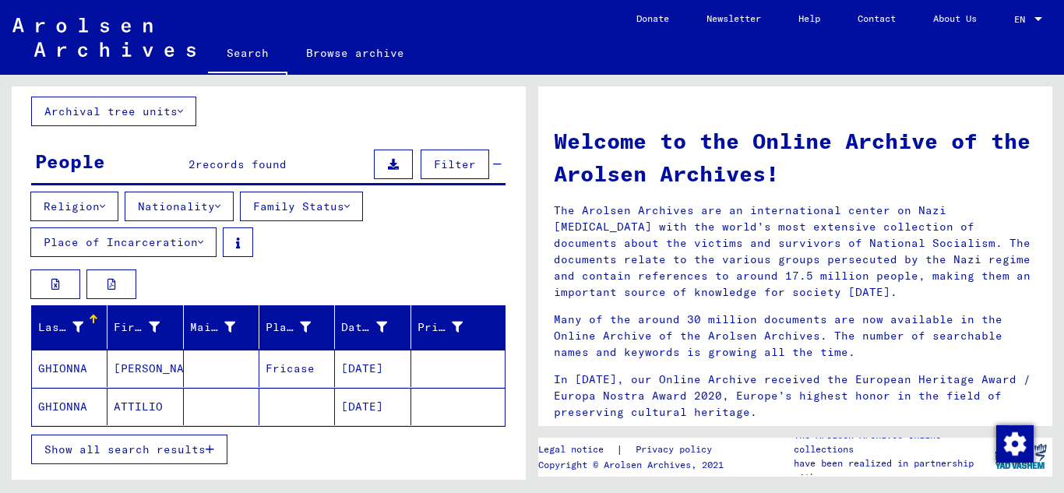
scroll to position [87, 0]
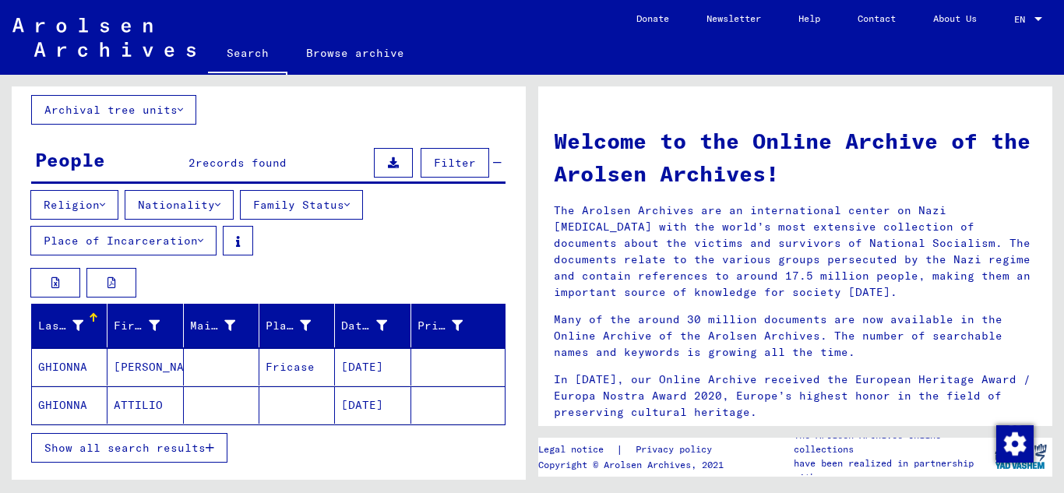
click at [222, 167] on span "records found" at bounding box center [241, 163] width 91 height 14
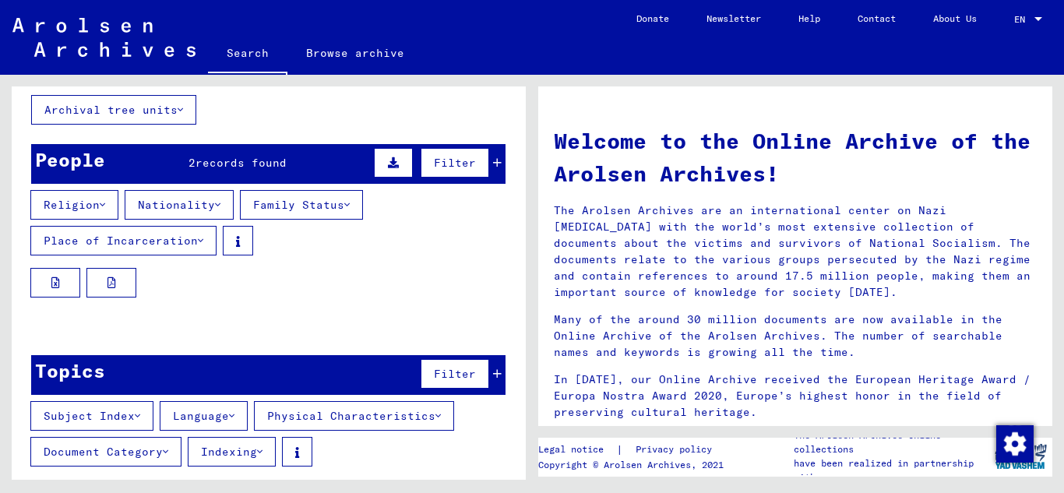
click at [388, 161] on icon at bounding box center [393, 162] width 11 height 11
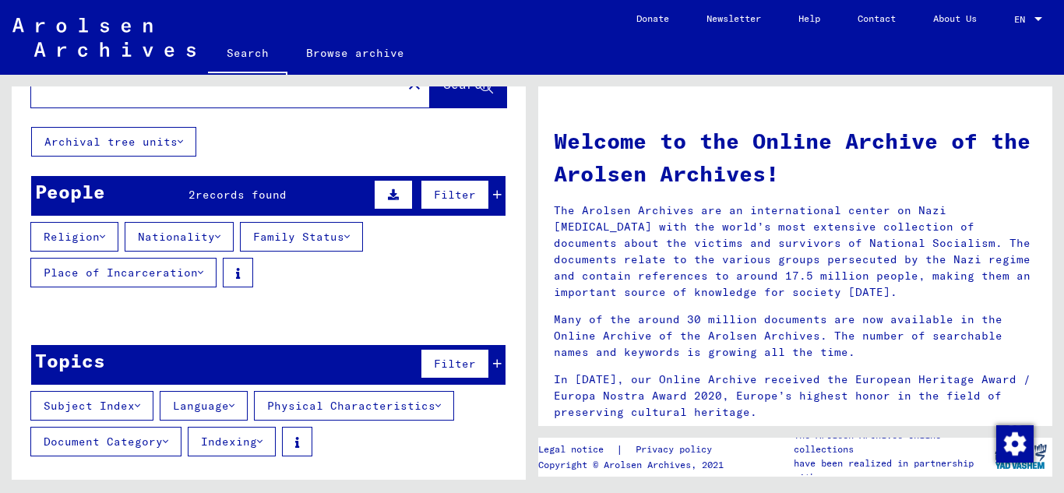
scroll to position [55, 0]
click at [81, 193] on div "People" at bounding box center [70, 192] width 70 height 28
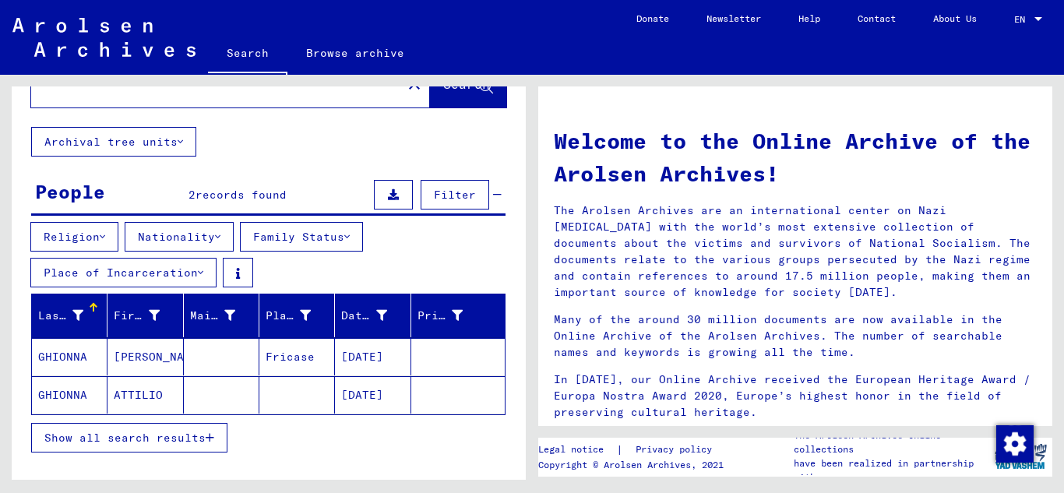
click at [144, 354] on mat-cell "[PERSON_NAME]" at bounding box center [145, 356] width 76 height 37
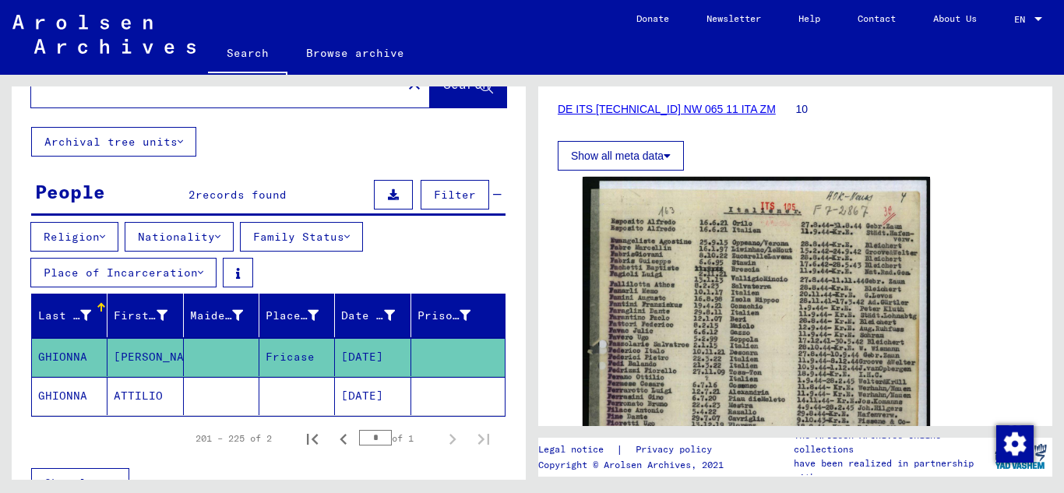
scroll to position [330, 0]
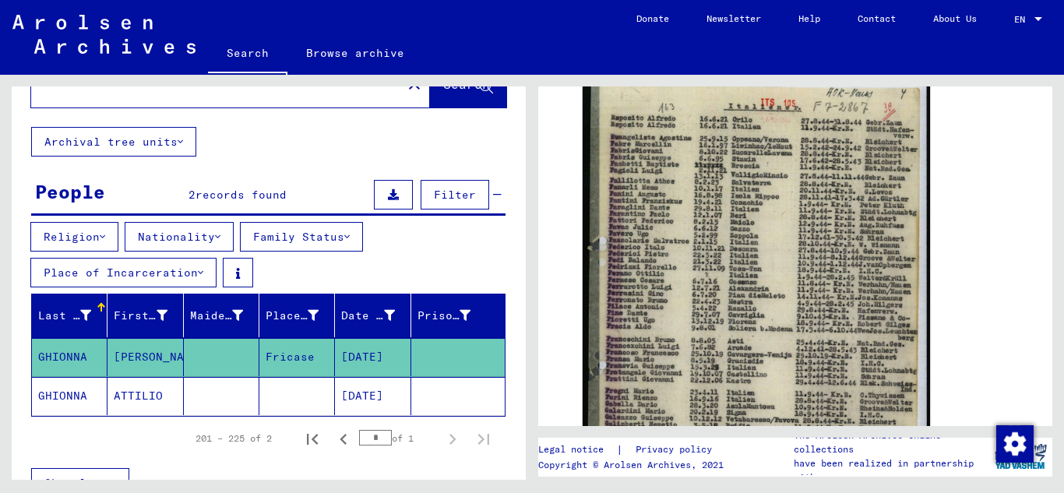
click at [130, 396] on mat-cell "ATTILIO" at bounding box center [145, 396] width 76 height 38
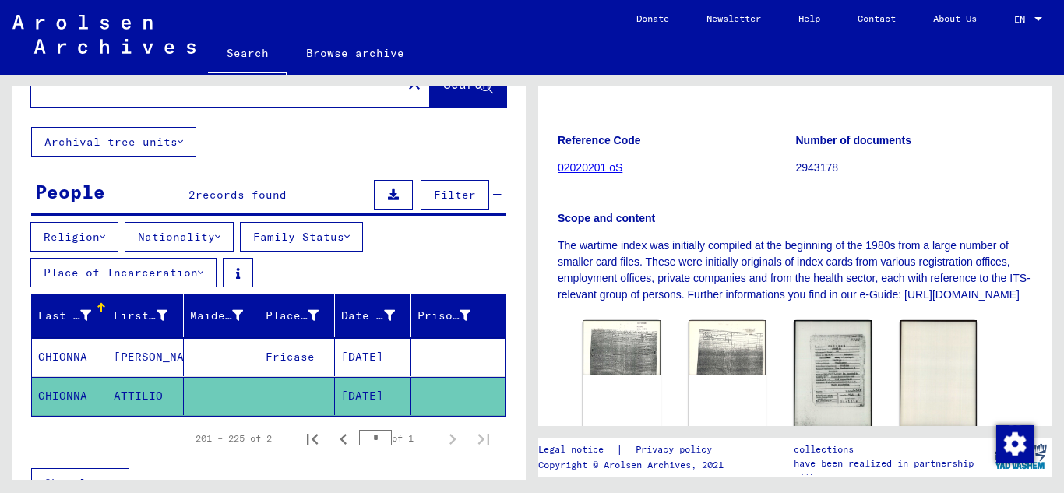
scroll to position [293, 0]
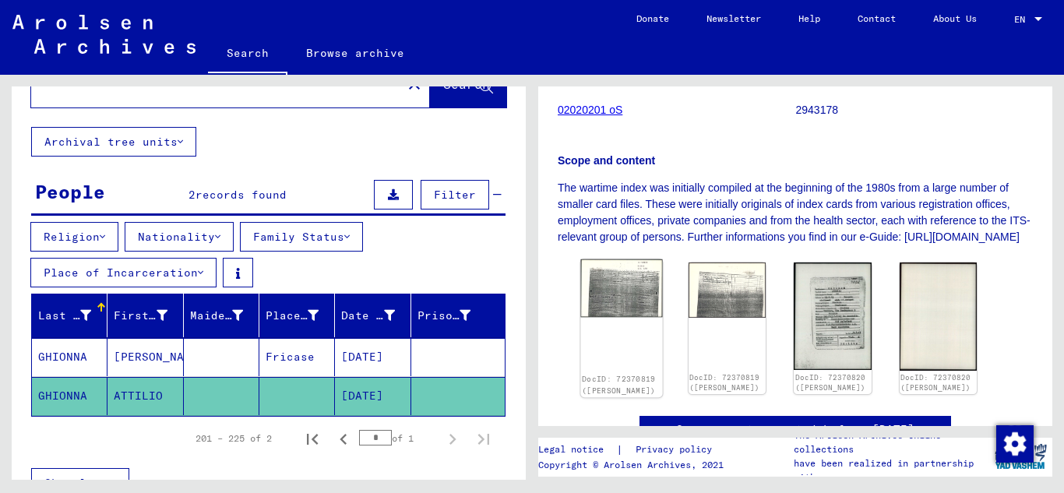
click at [604, 395] on link "DocID: 72370819 ([PERSON_NAME])" at bounding box center [619, 385] width 74 height 20
click at [816, 322] on img at bounding box center [832, 315] width 81 height 113
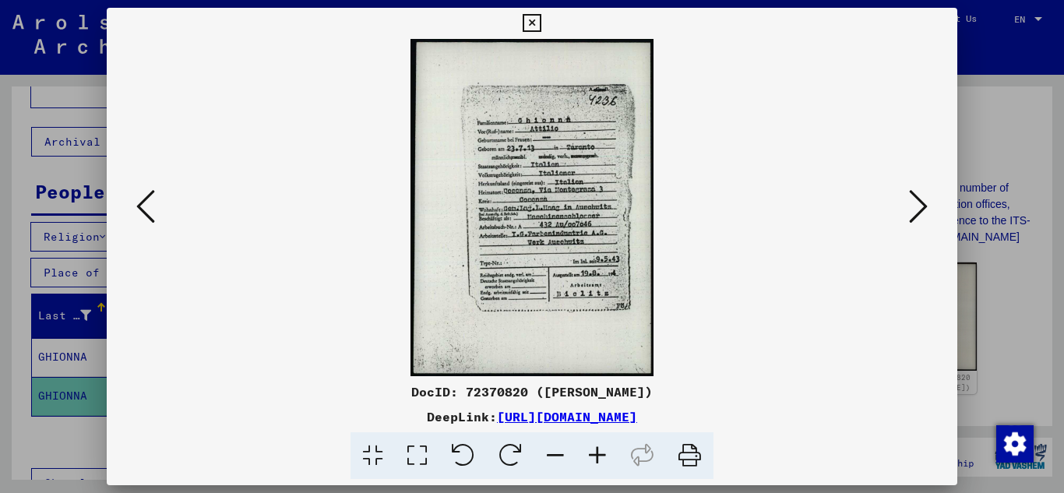
click at [529, 15] on icon at bounding box center [532, 23] width 18 height 19
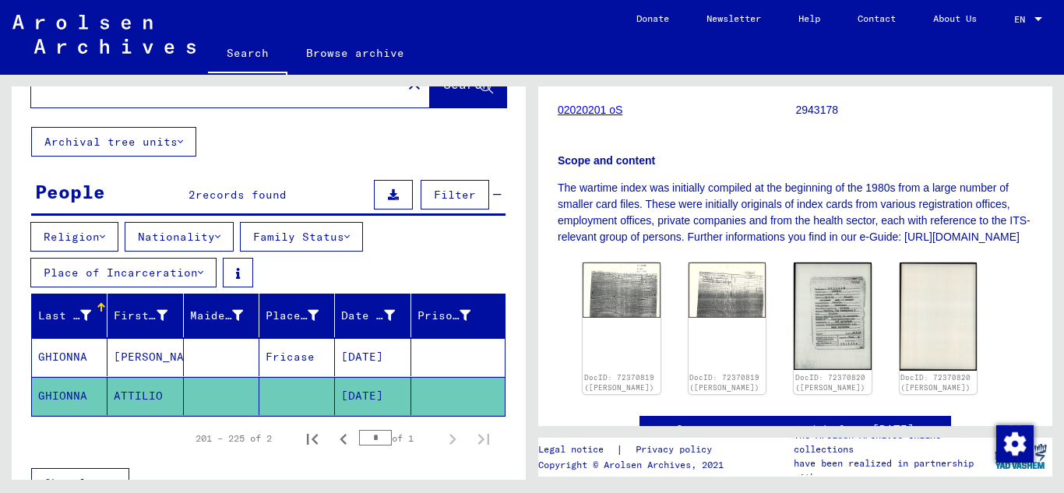
scroll to position [0, 0]
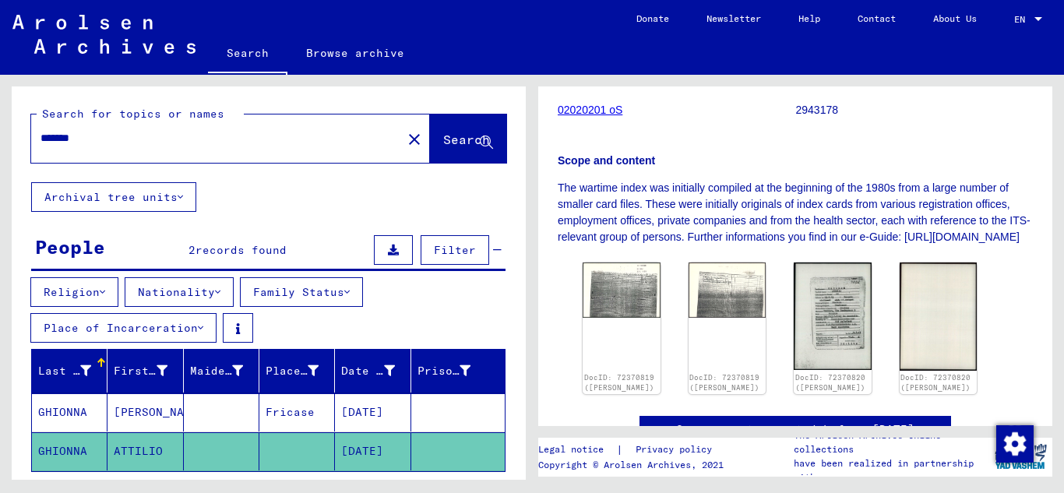
drag, startPoint x: 106, startPoint y: 141, endPoint x: 777, endPoint y: 154, distance: 670.8
click at [17, 141] on div "Search for topics or names ******* close Search" at bounding box center [269, 134] width 514 height 96
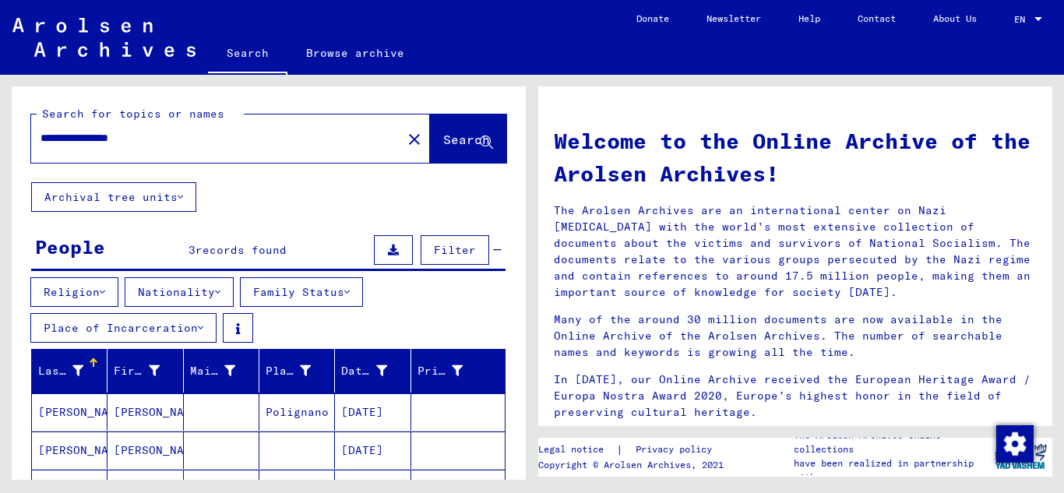
drag, startPoint x: 160, startPoint y: 135, endPoint x: 1012, endPoint y: 188, distance: 853.8
click at [107, 147] on div "**********" at bounding box center [207, 138] width 352 height 35
type input "**********"
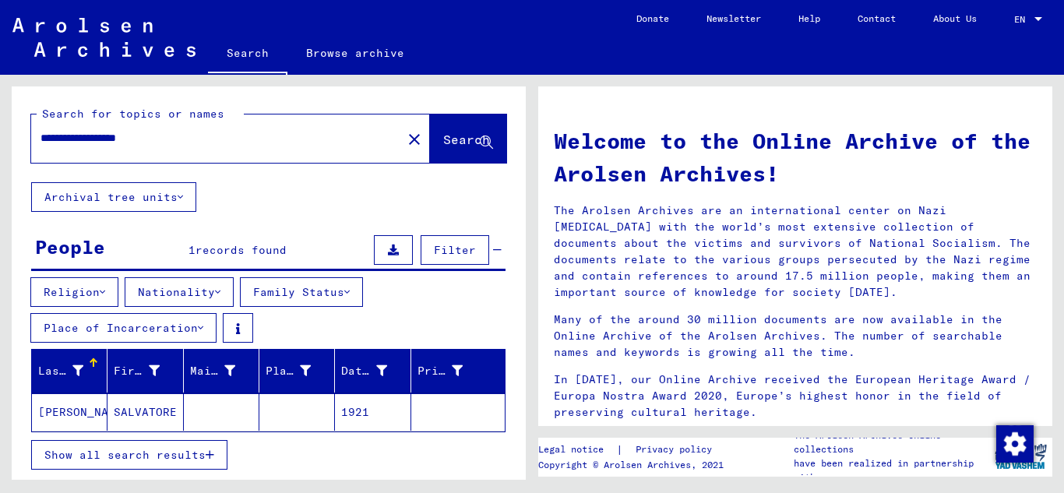
click at [86, 412] on mat-cell "[PERSON_NAME]" at bounding box center [70, 411] width 76 height 37
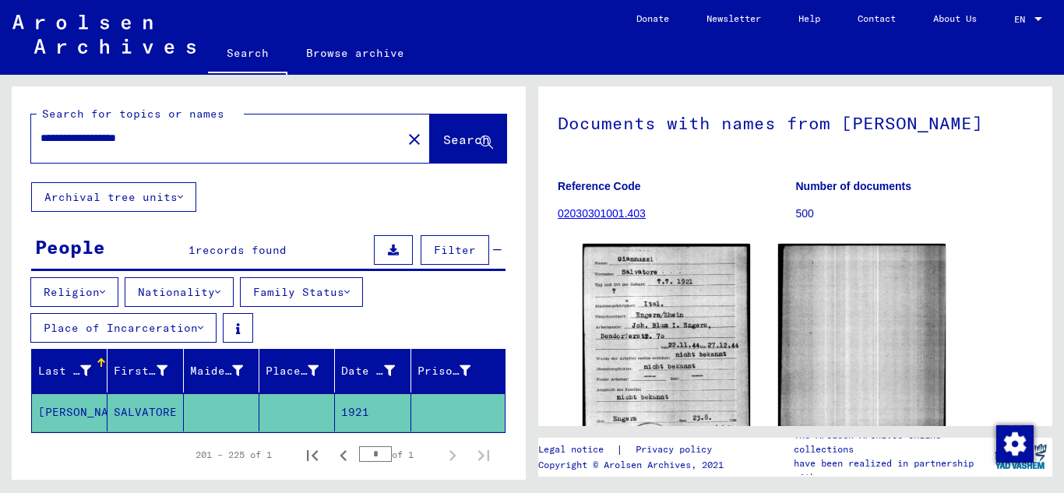
scroll to position [208, 0]
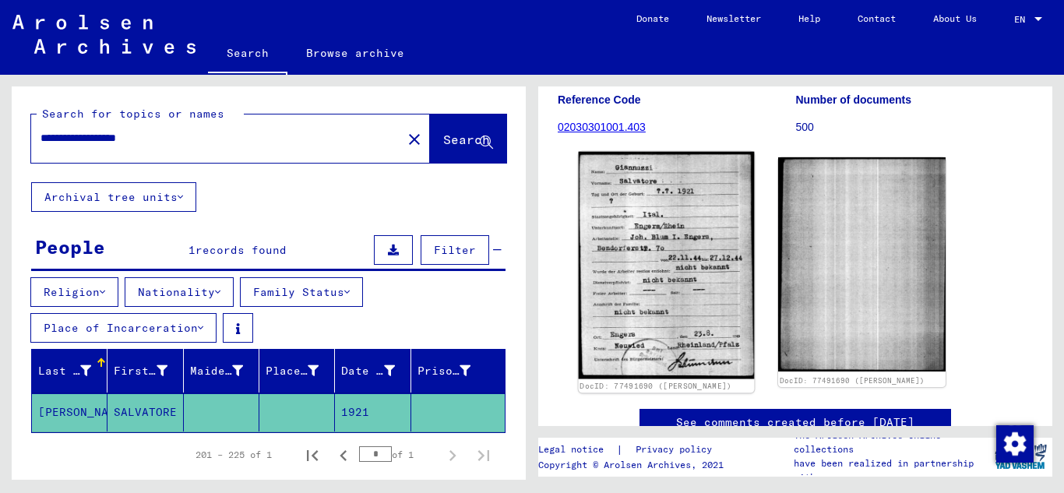
click at [629, 276] on img at bounding box center [667, 265] width 176 height 227
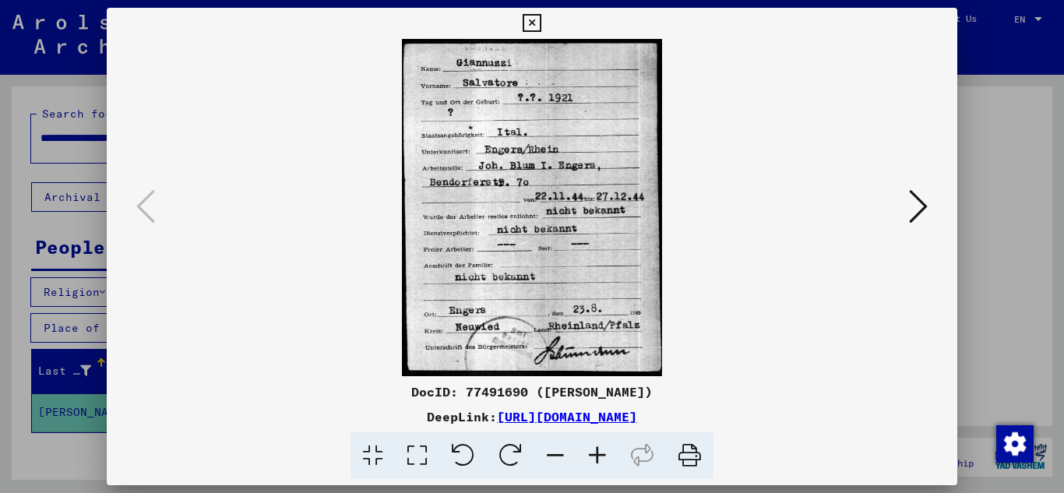
click at [530, 22] on icon at bounding box center [532, 23] width 18 height 19
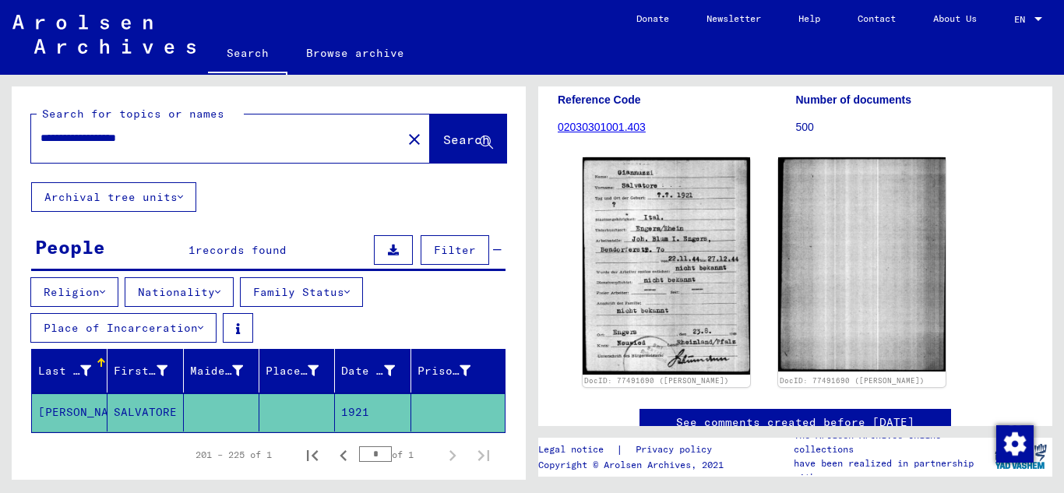
drag, startPoint x: 174, startPoint y: 138, endPoint x: 30, endPoint y: 141, distance: 143.4
click at [30, 141] on div "**********" at bounding box center [269, 134] width 514 height 96
type input "**********"
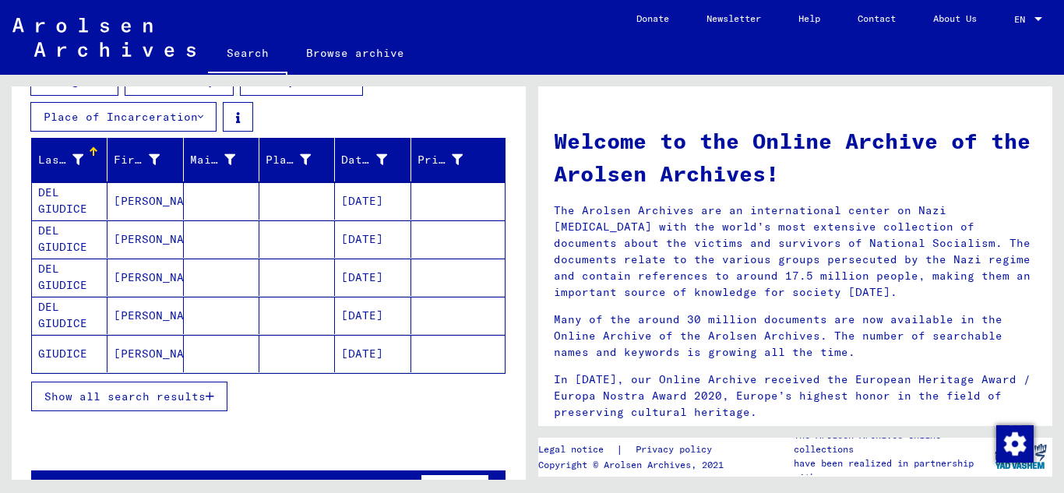
scroll to position [214, 0]
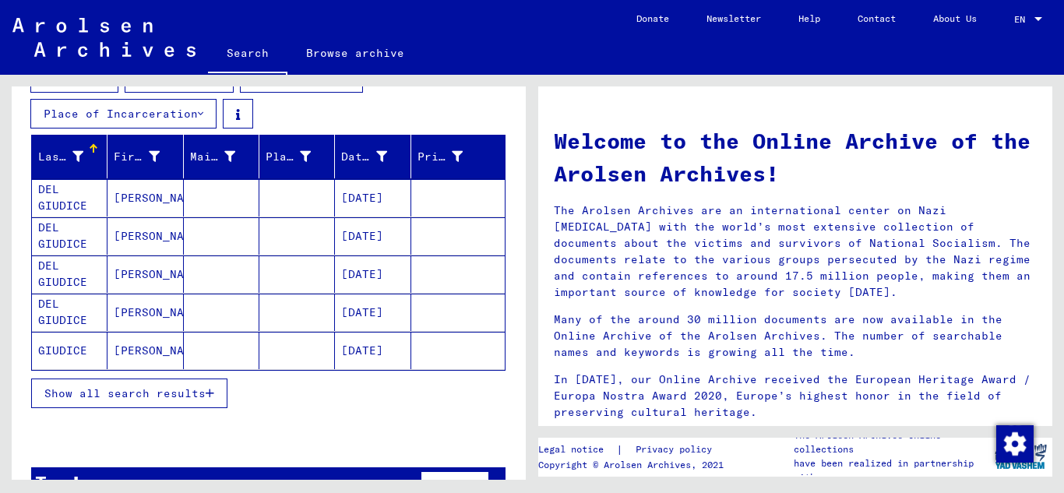
click at [210, 393] on icon "button" at bounding box center [210, 393] width 9 height 11
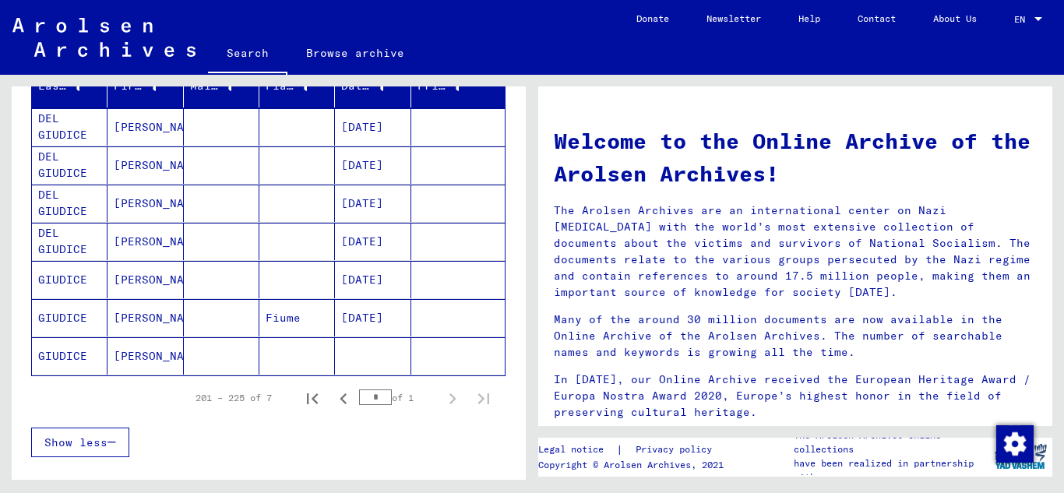
scroll to position [284, 0]
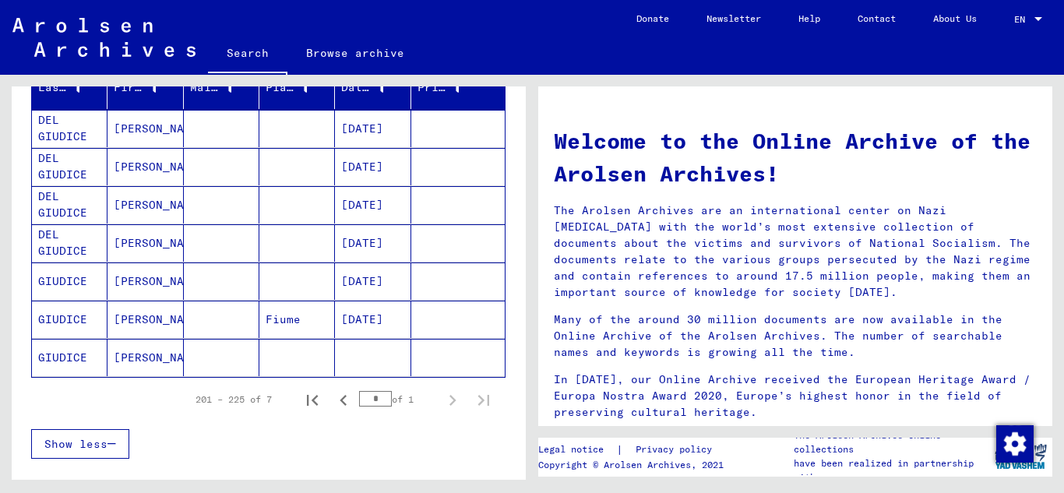
click at [136, 359] on mat-cell "[PERSON_NAME]" at bounding box center [145, 357] width 76 height 37
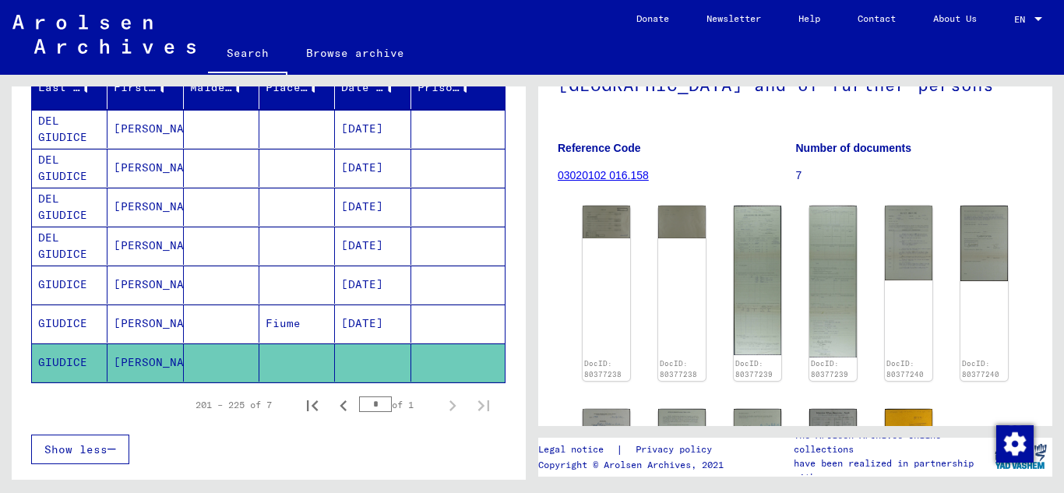
scroll to position [251, 0]
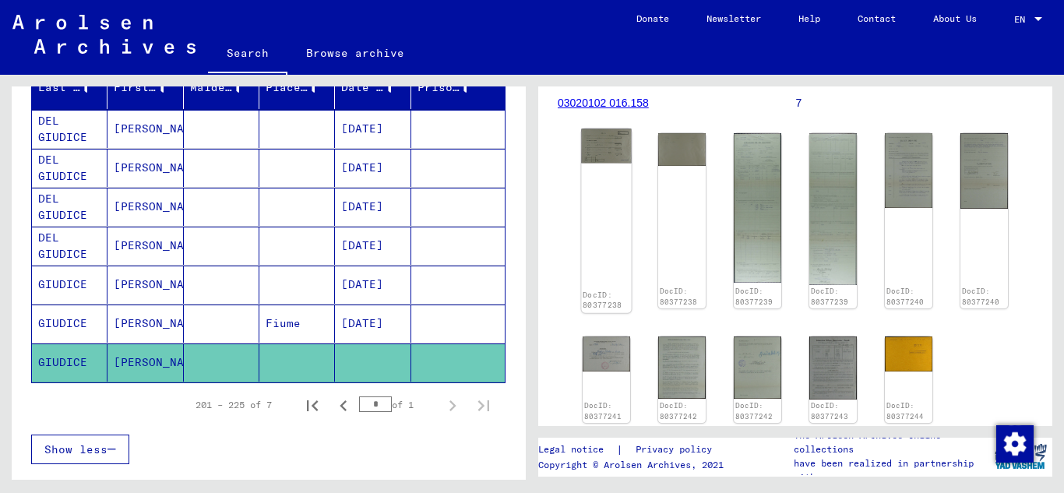
click at [609, 164] on img at bounding box center [606, 146] width 50 height 34
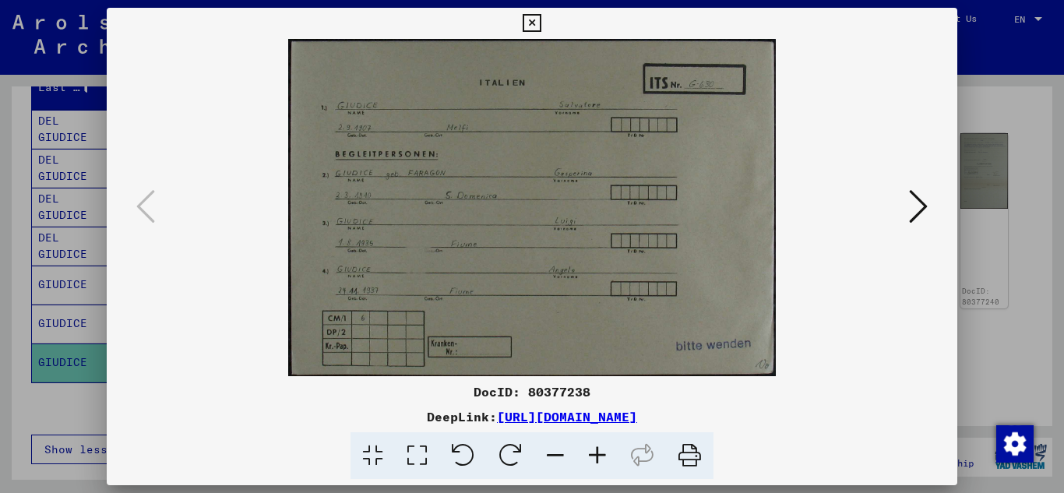
click at [535, 25] on icon at bounding box center [532, 23] width 18 height 19
